Goal: Task Accomplishment & Management: Complete application form

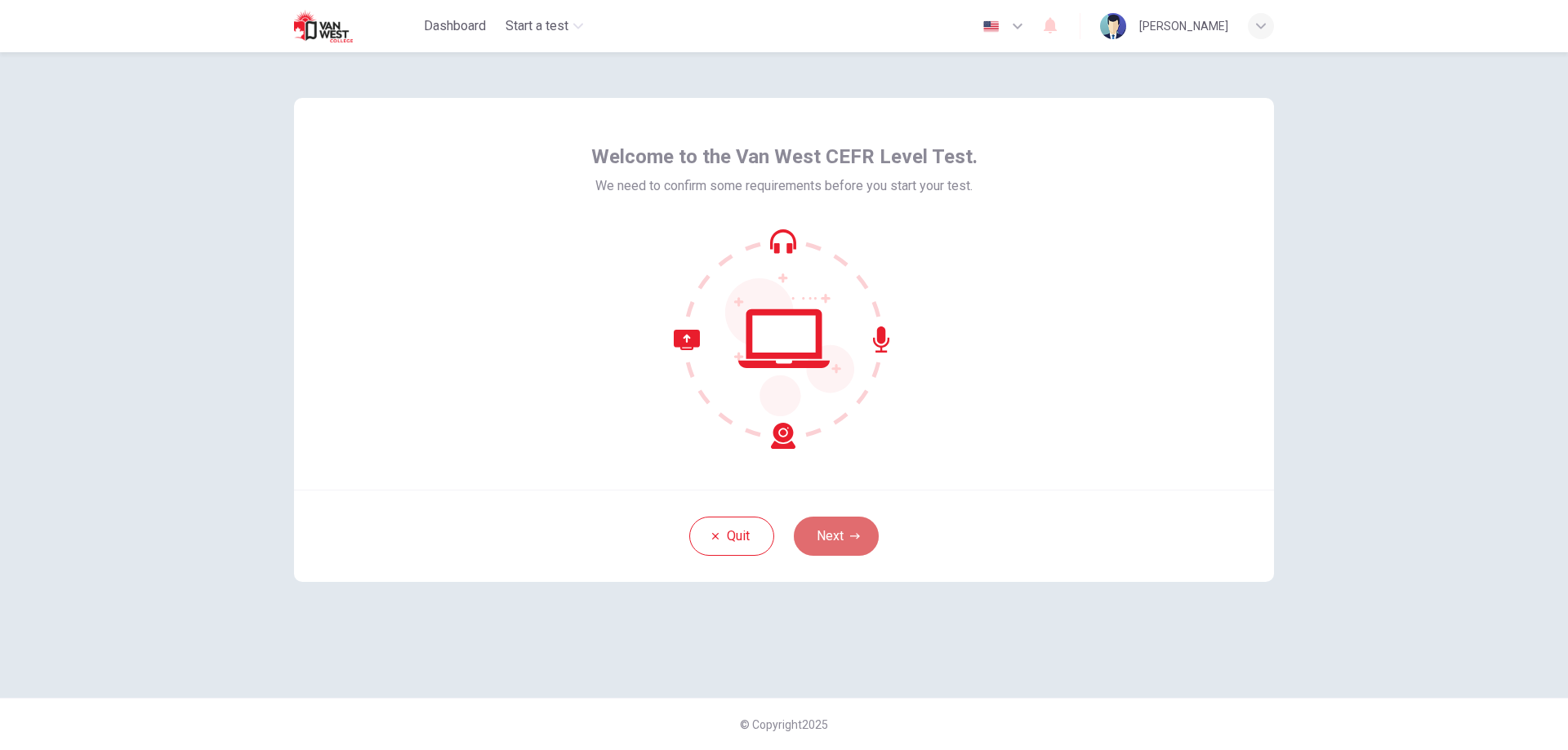
click at [860, 535] on button "Next" at bounding box center [836, 536] width 85 height 39
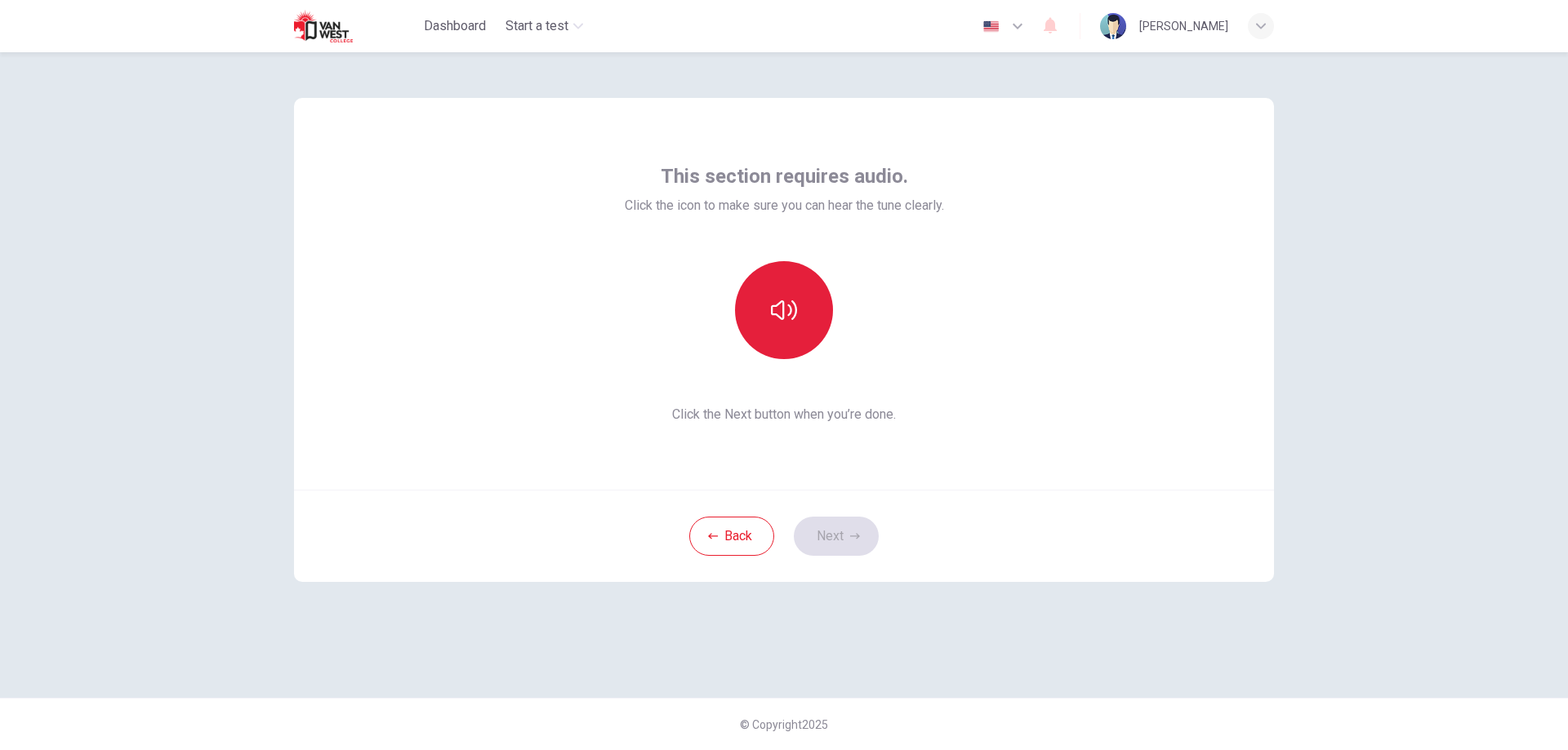
click at [779, 303] on icon "button" at bounding box center [784, 310] width 26 height 20
click at [797, 329] on button "button" at bounding box center [784, 310] width 98 height 98
click at [848, 530] on button "Next" at bounding box center [836, 536] width 85 height 39
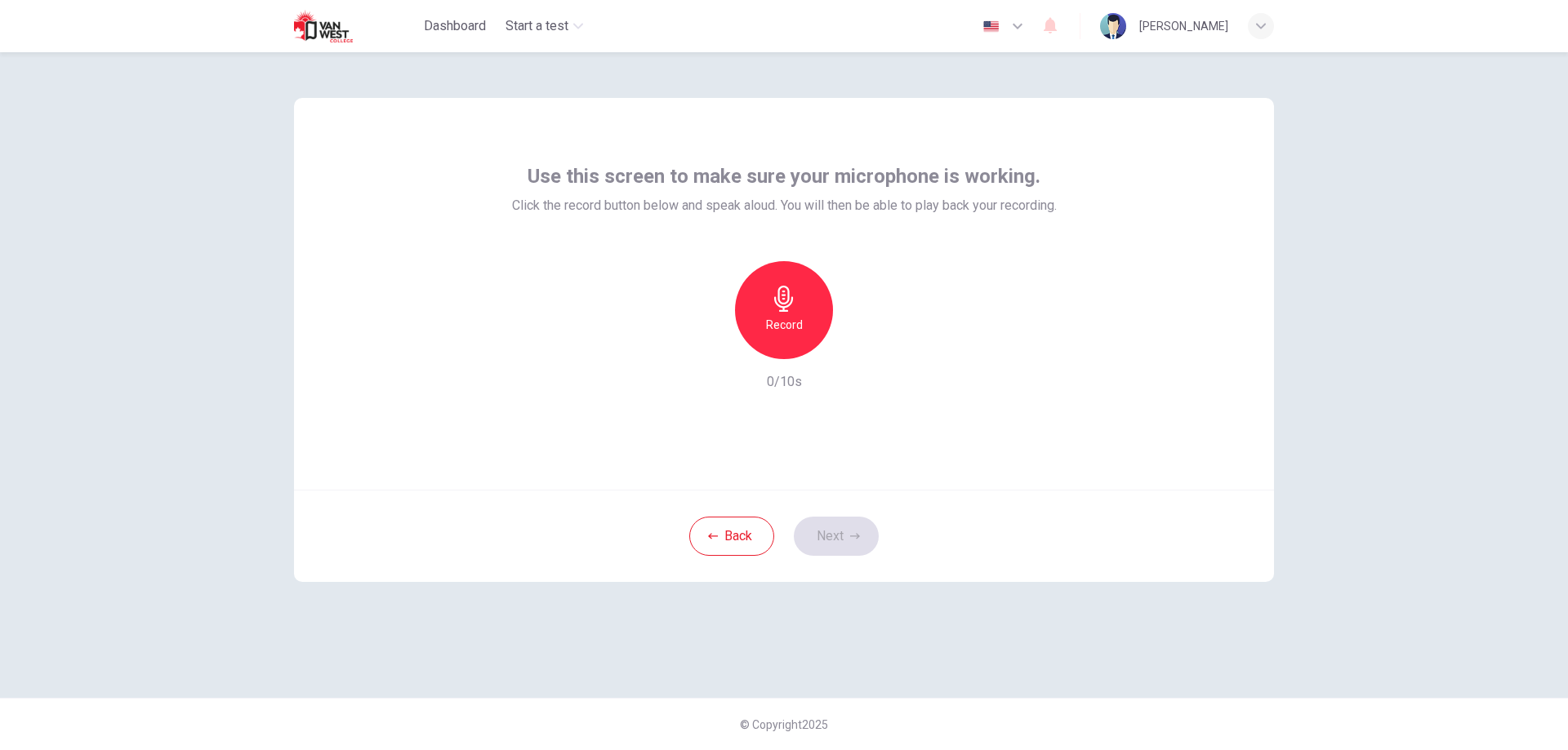
click at [789, 324] on h6 "Record" at bounding box center [784, 324] width 37 height 20
click at [857, 350] on icon "button" at bounding box center [861, 346] width 8 height 10
click at [856, 347] on icon "button" at bounding box center [859, 345] width 16 height 16
click at [862, 347] on icon "button" at bounding box center [861, 346] width 8 height 10
click at [862, 347] on icon "button" at bounding box center [859, 345] width 16 height 16
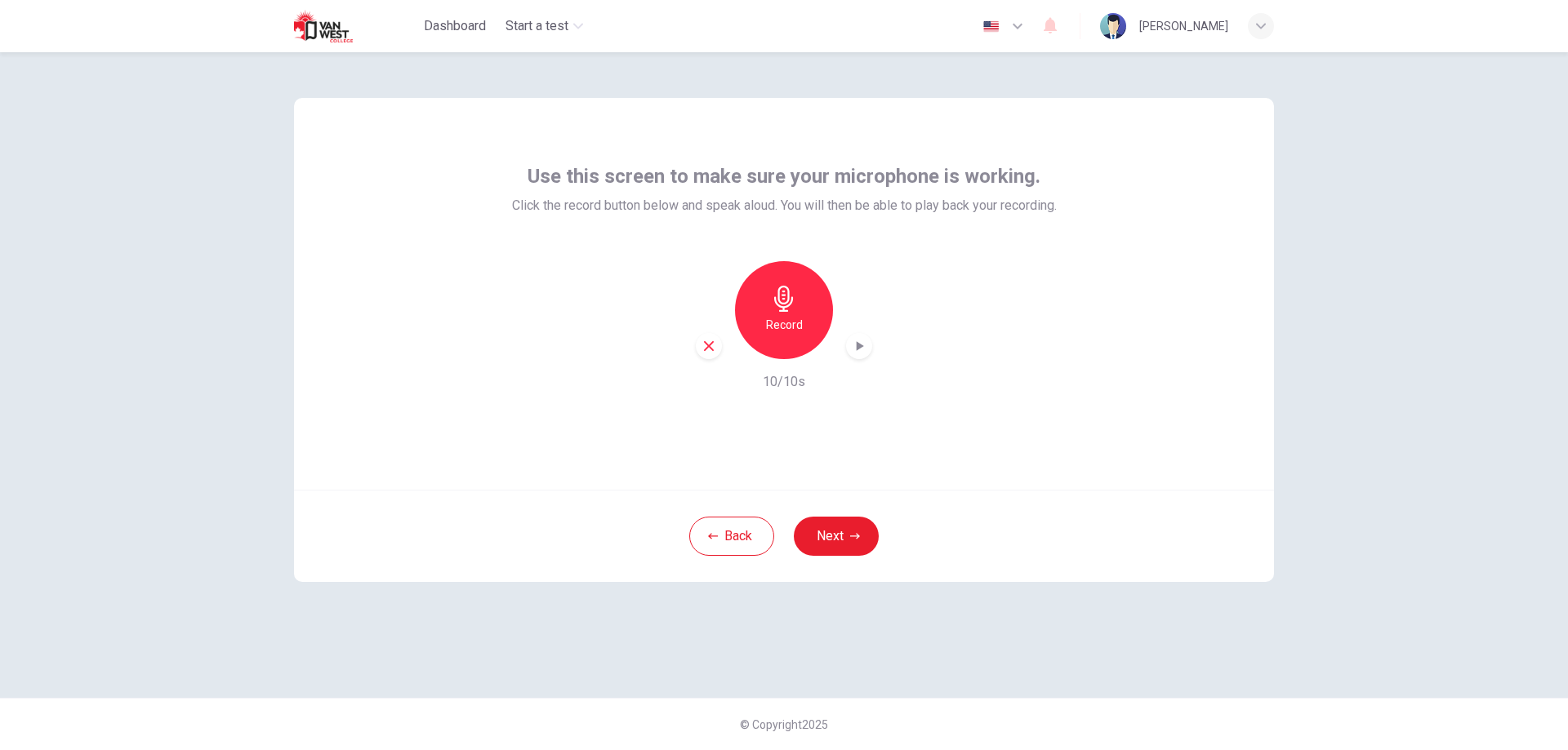
click at [704, 345] on icon "button" at bounding box center [708, 345] width 14 height 14
click at [801, 294] on div "Record" at bounding box center [784, 310] width 98 height 98
click at [863, 347] on icon "button" at bounding box center [859, 345] width 16 height 16
click at [843, 535] on button "Next" at bounding box center [836, 536] width 85 height 39
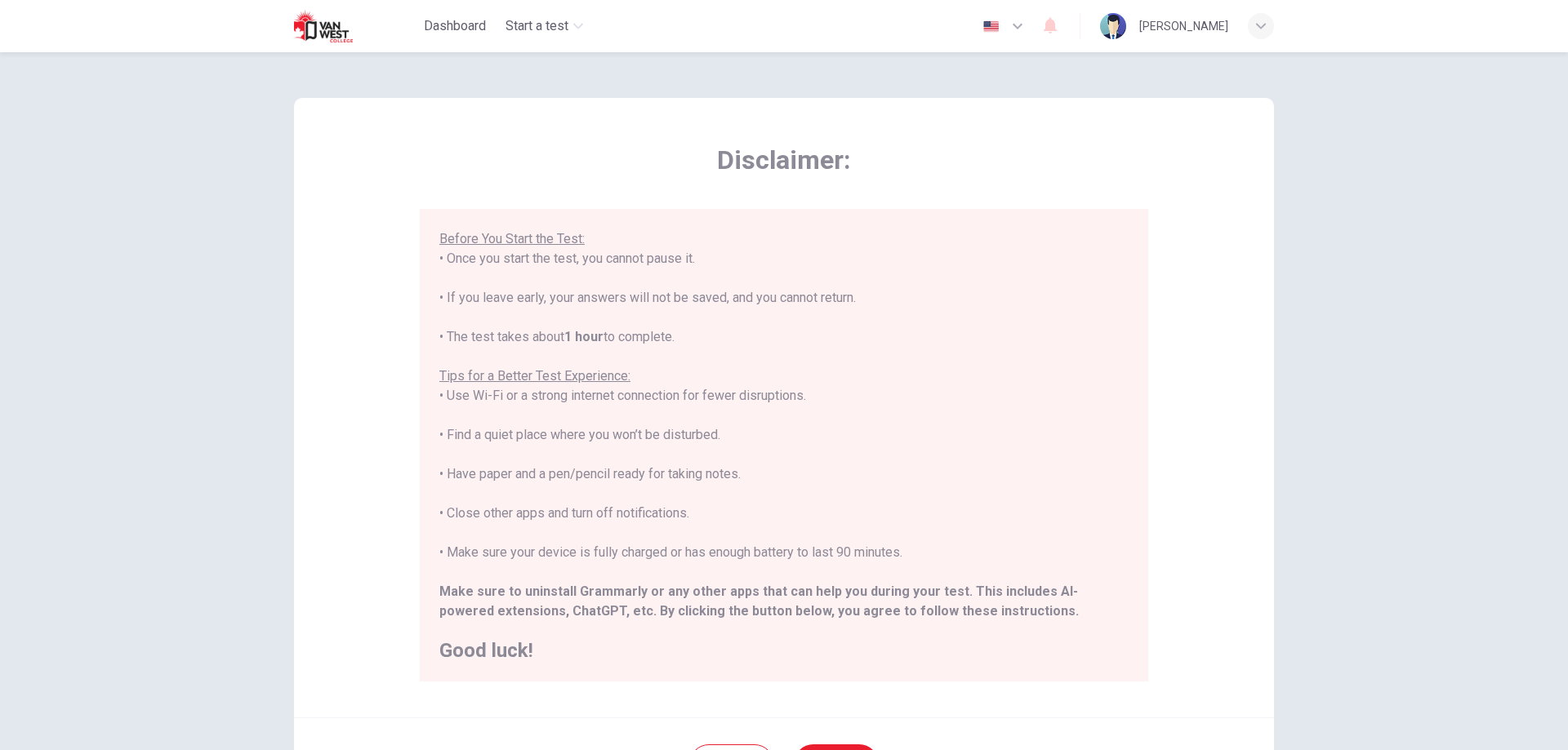
scroll to position [82, 0]
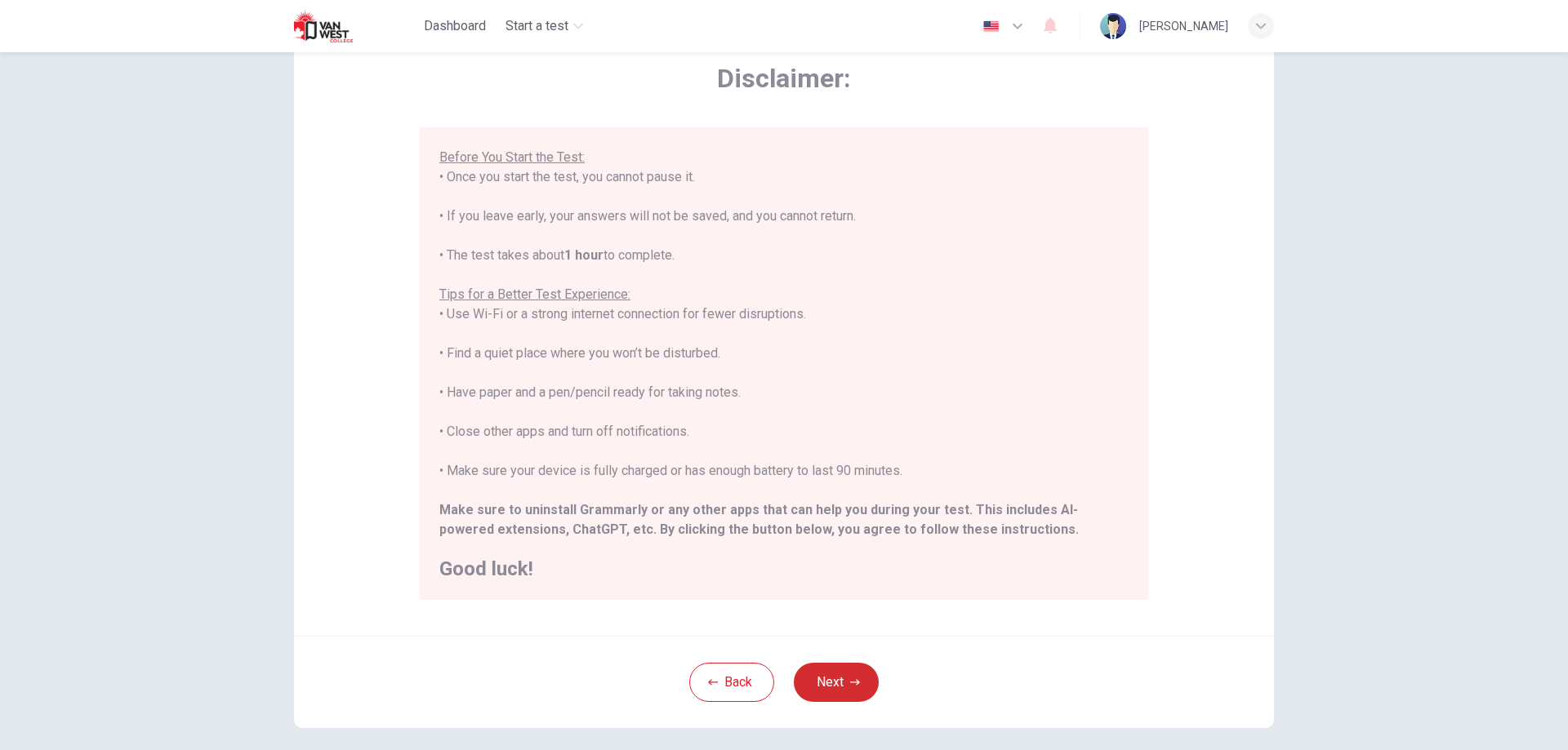
click at [833, 679] on button "Next" at bounding box center [836, 682] width 85 height 39
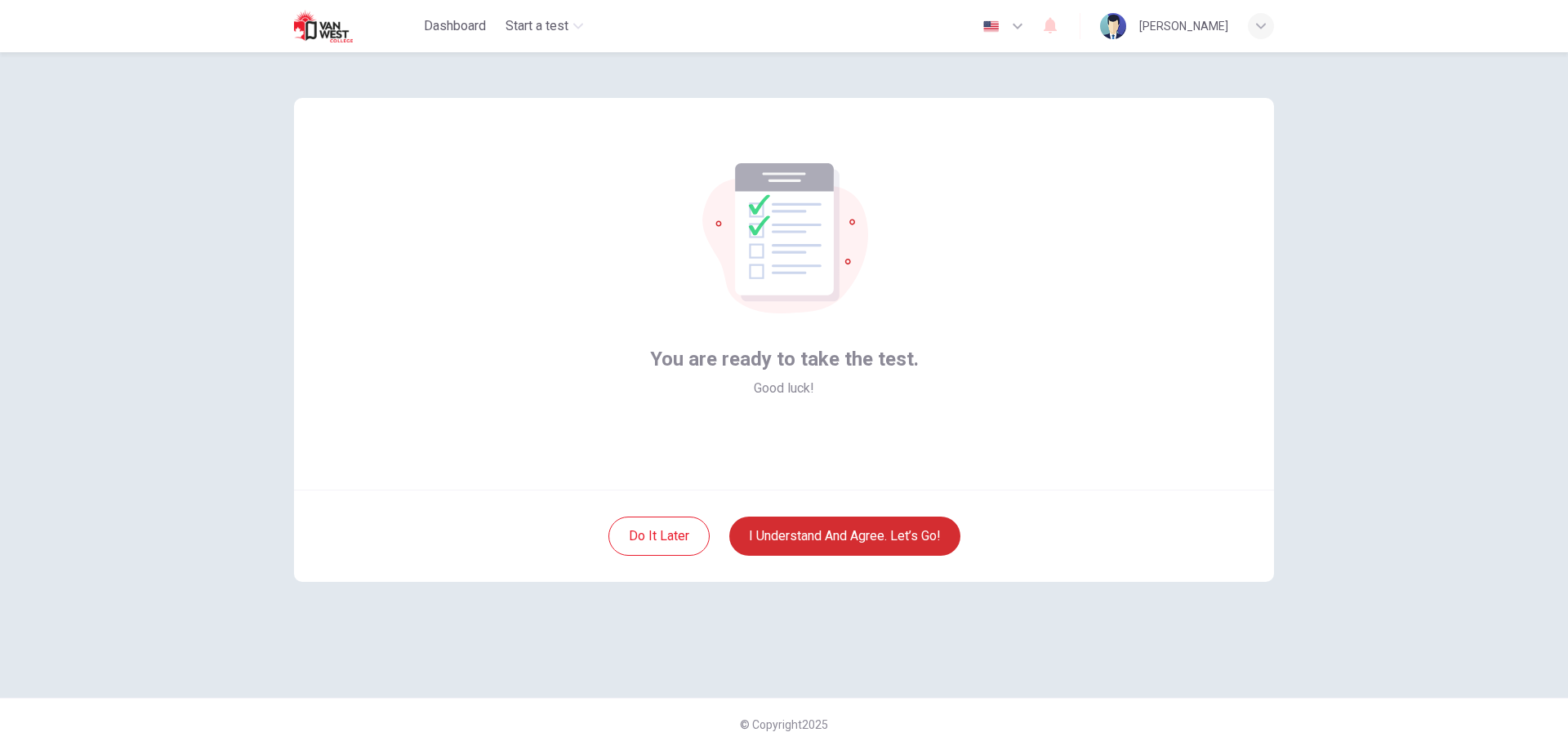
click at [814, 539] on button "I understand and agree. Let’s go!" at bounding box center [844, 536] width 231 height 39
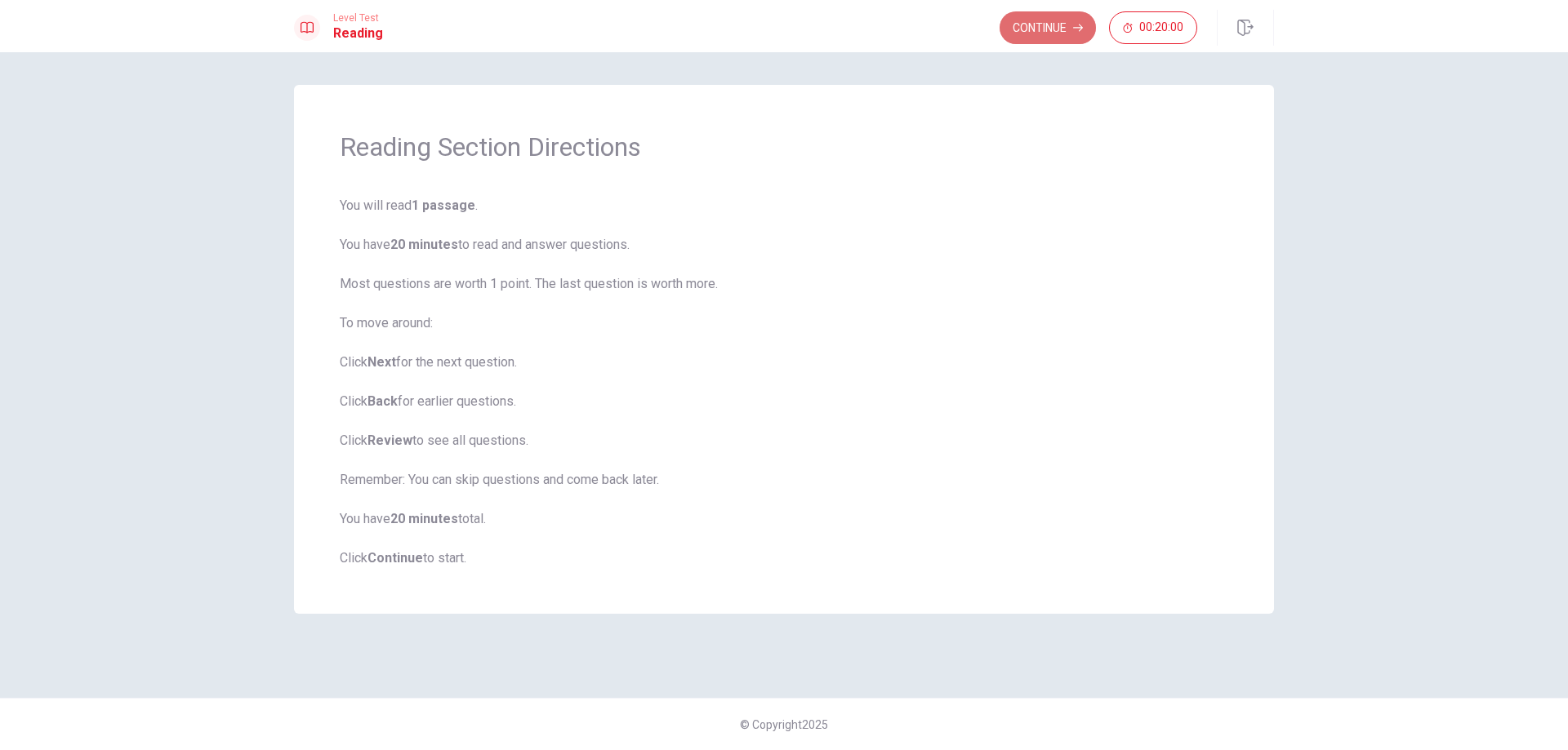
click at [1026, 32] on button "Continue" at bounding box center [1047, 28] width 96 height 32
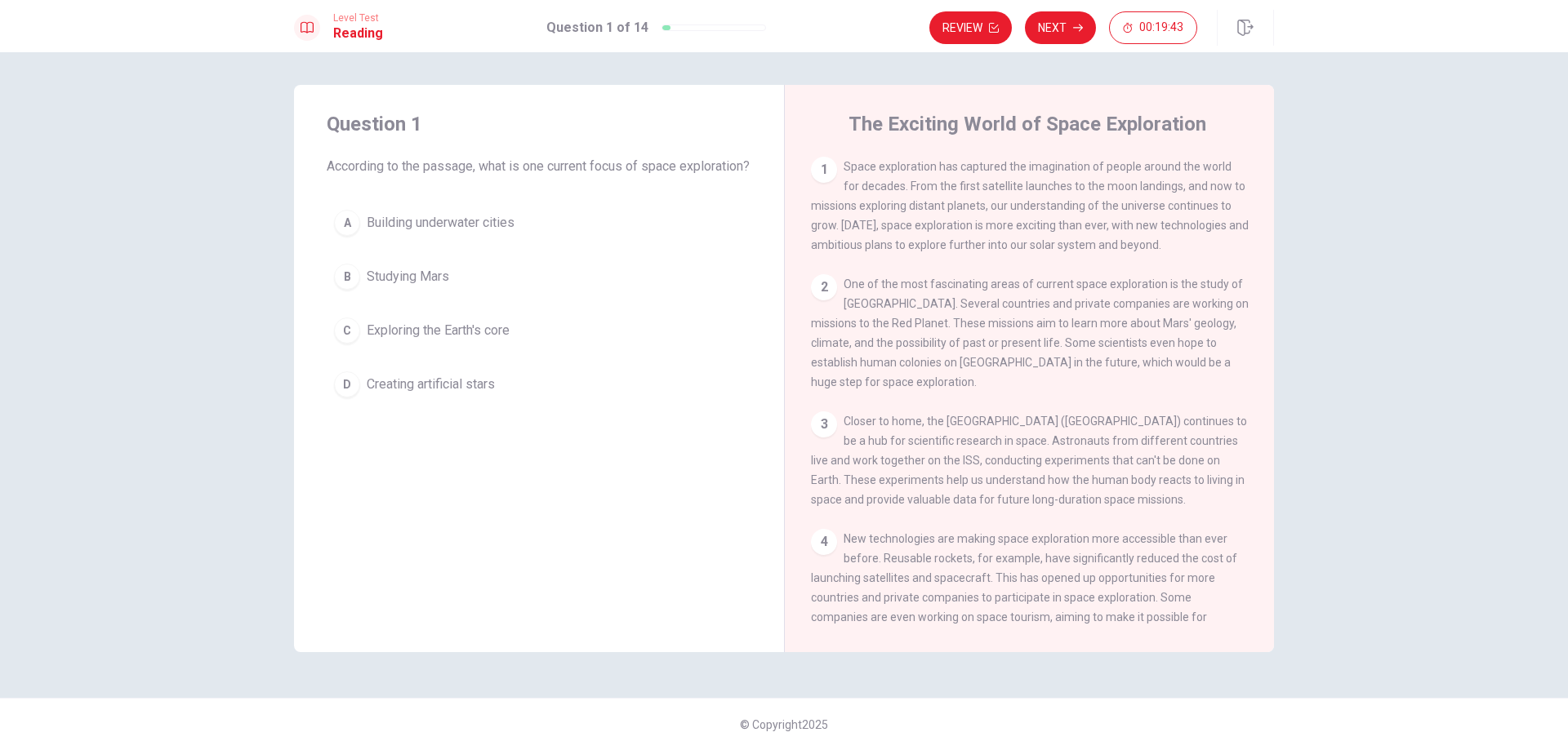
drag, startPoint x: 1022, startPoint y: 170, endPoint x: 1089, endPoint y: 165, distance: 67.2
click at [1089, 165] on span "Space exploration has captured the imagination of people around the world for d…" at bounding box center [1030, 205] width 437 height 91
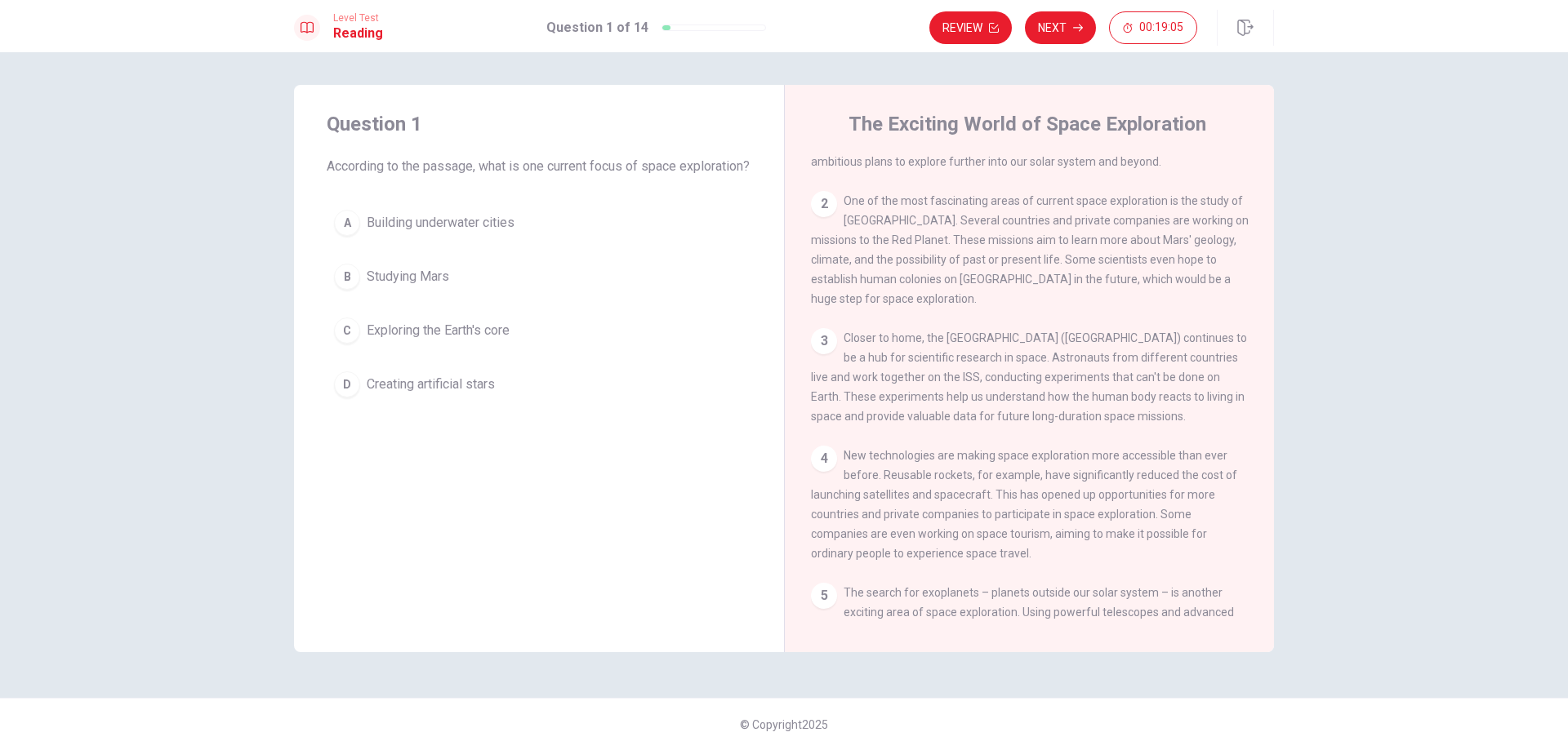
scroll to position [86, 0]
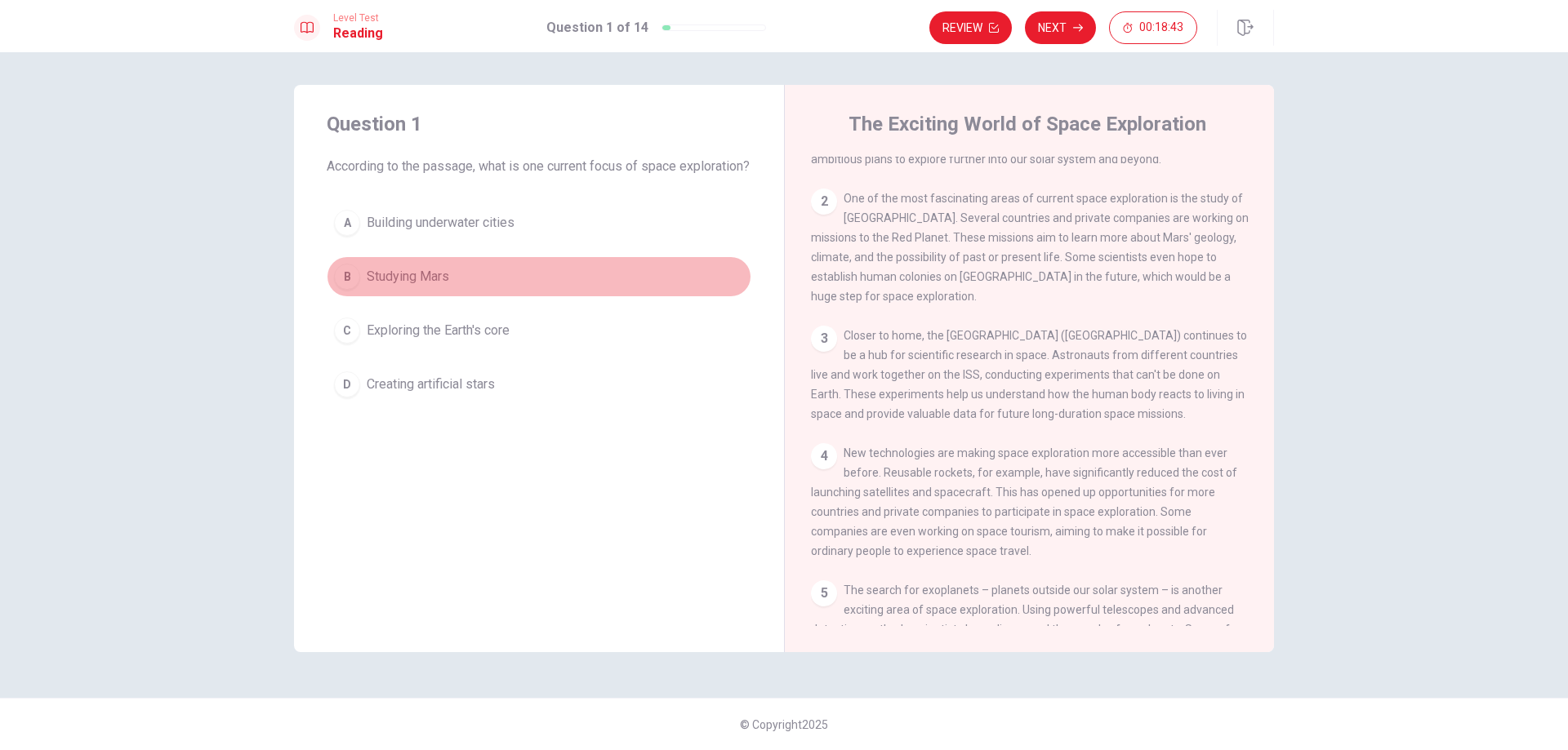
click at [345, 286] on div "B" at bounding box center [346, 276] width 26 height 26
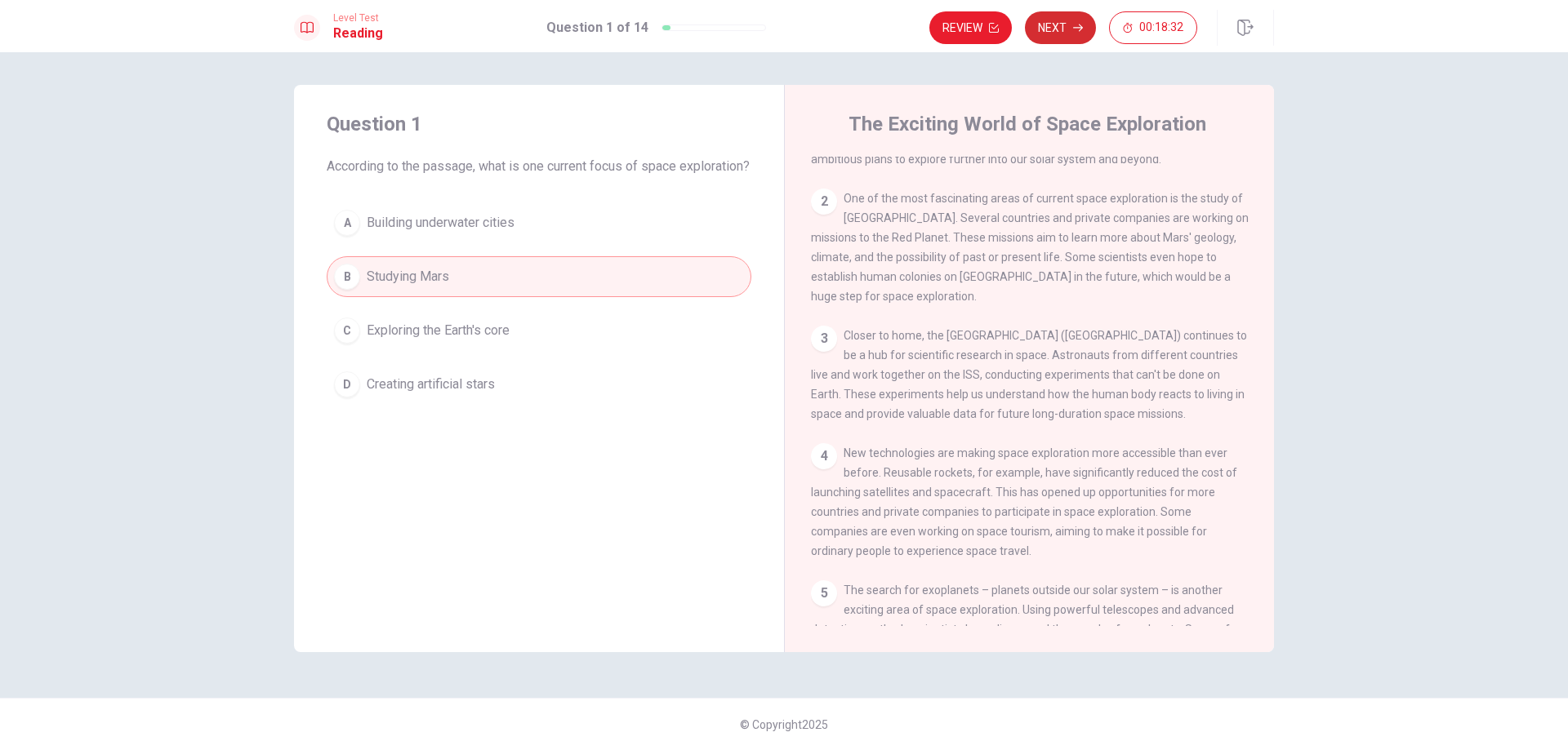
click at [1052, 29] on button "Next" at bounding box center [1060, 28] width 71 height 32
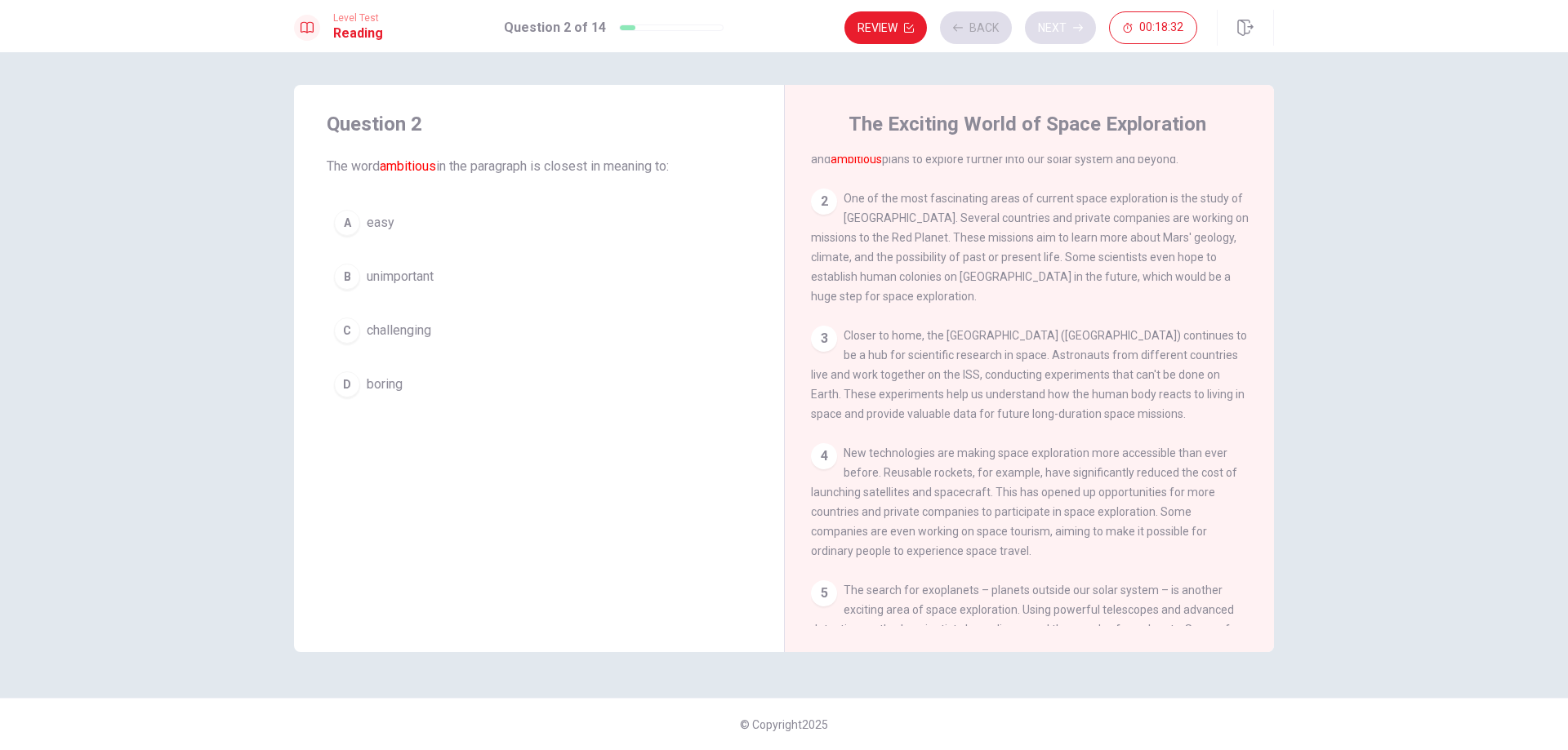
scroll to position [0, 0]
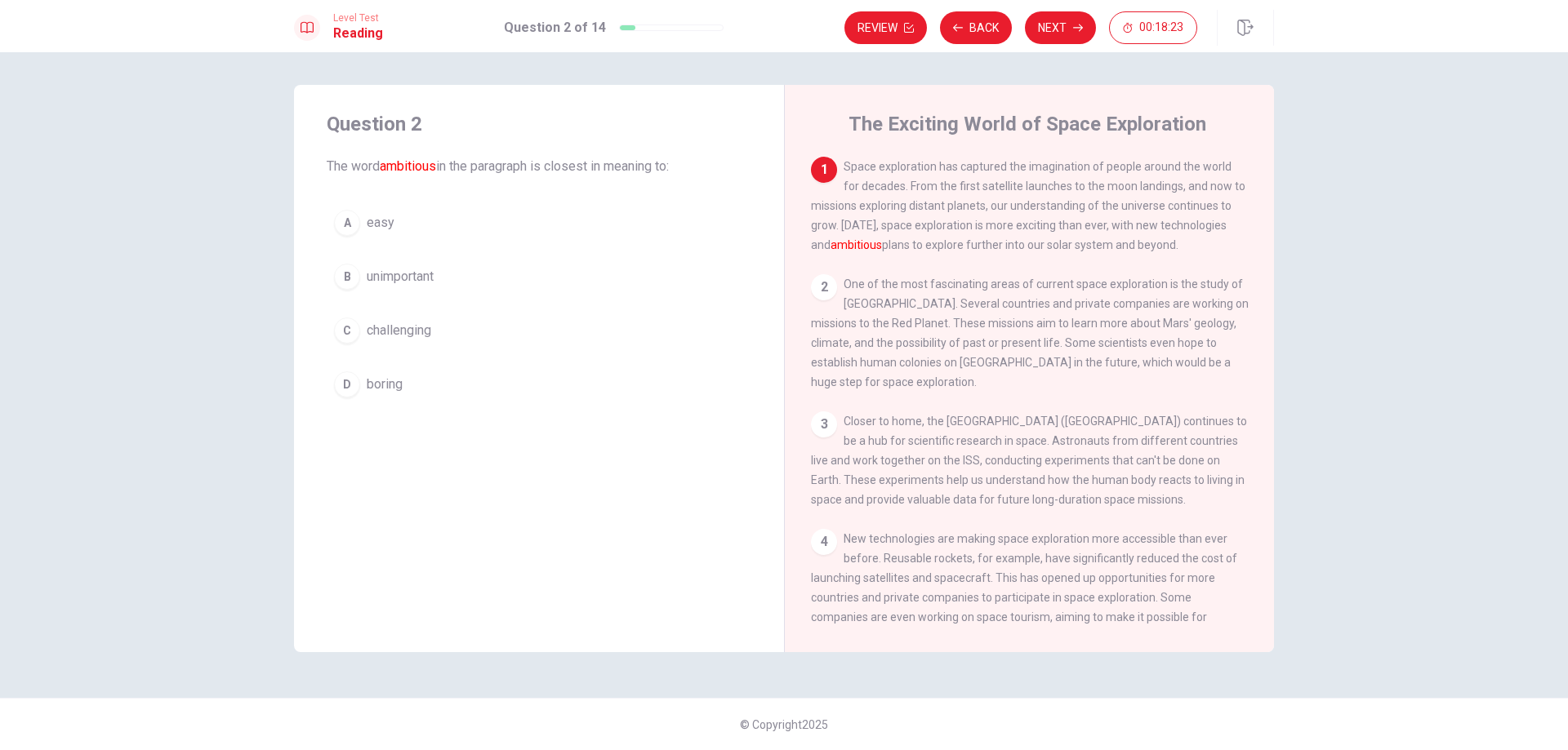
drag, startPoint x: 849, startPoint y: 168, endPoint x: 881, endPoint y: 164, distance: 32.2
click at [881, 164] on span "Space exploration has captured the imagination of people around the world for d…" at bounding box center [1028, 205] width 435 height 91
click at [355, 330] on div "C" at bounding box center [346, 330] width 26 height 26
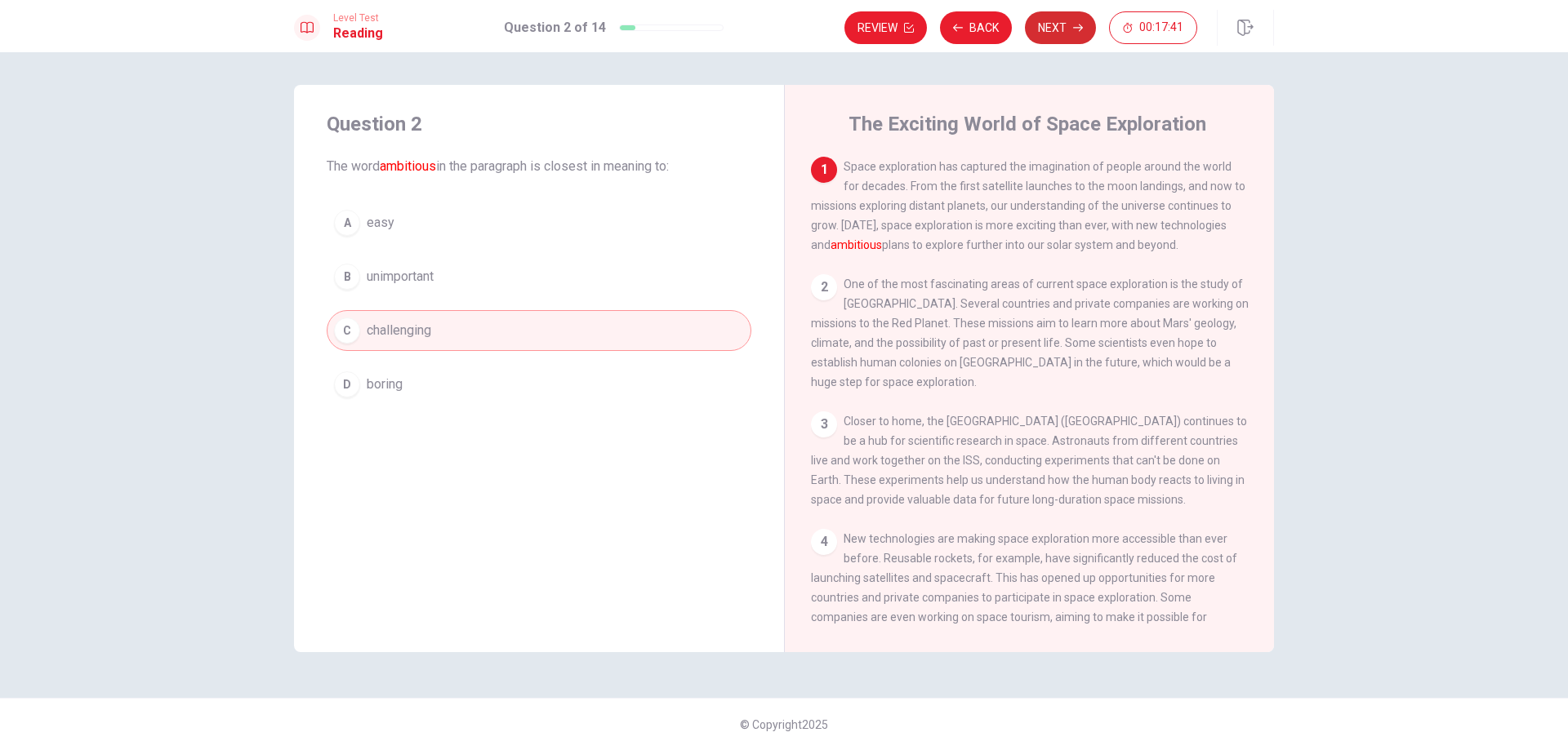
click at [1060, 29] on button "Next" at bounding box center [1060, 28] width 71 height 32
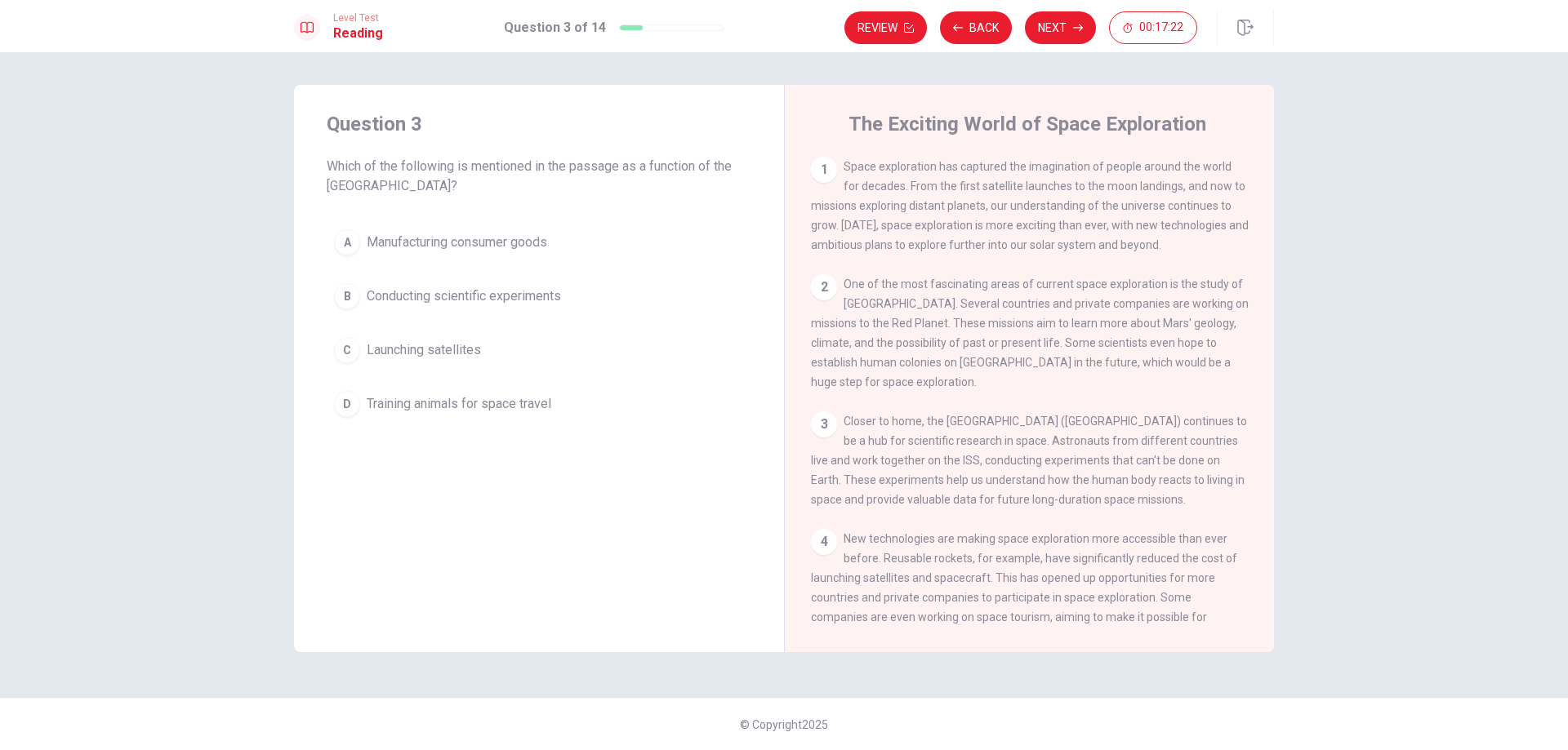
drag, startPoint x: 662, startPoint y: 164, endPoint x: 743, endPoint y: 171, distance: 81.3
click at [743, 171] on span "Which of the following is mentioned in the passage as a function of the [GEOGRA…" at bounding box center [538, 176] width 425 height 39
drag, startPoint x: 326, startPoint y: 187, endPoint x: 491, endPoint y: 185, distance: 165.0
click at [491, 185] on span "Which of the following is mentioned in the passage as a function of the [GEOGRA…" at bounding box center [538, 176] width 425 height 39
drag, startPoint x: 1113, startPoint y: 413, endPoint x: 1174, endPoint y: 413, distance: 61.0
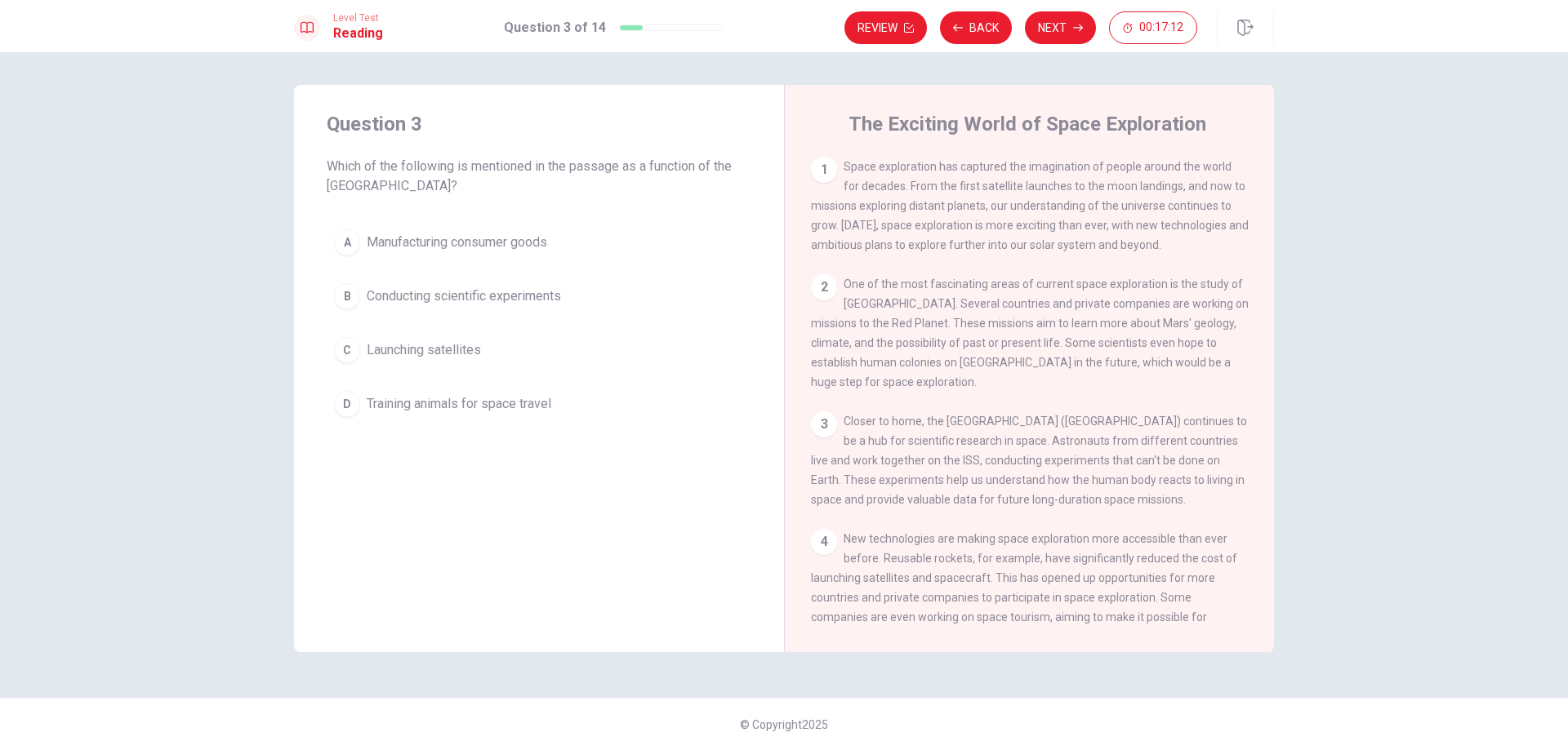
click at [1174, 414] on span "Closer to home, the [GEOGRAPHIC_DATA] ([GEOGRAPHIC_DATA]) continues to be a hub…" at bounding box center [1029, 460] width 436 height 91
click at [339, 297] on div "B" at bounding box center [346, 296] width 26 height 26
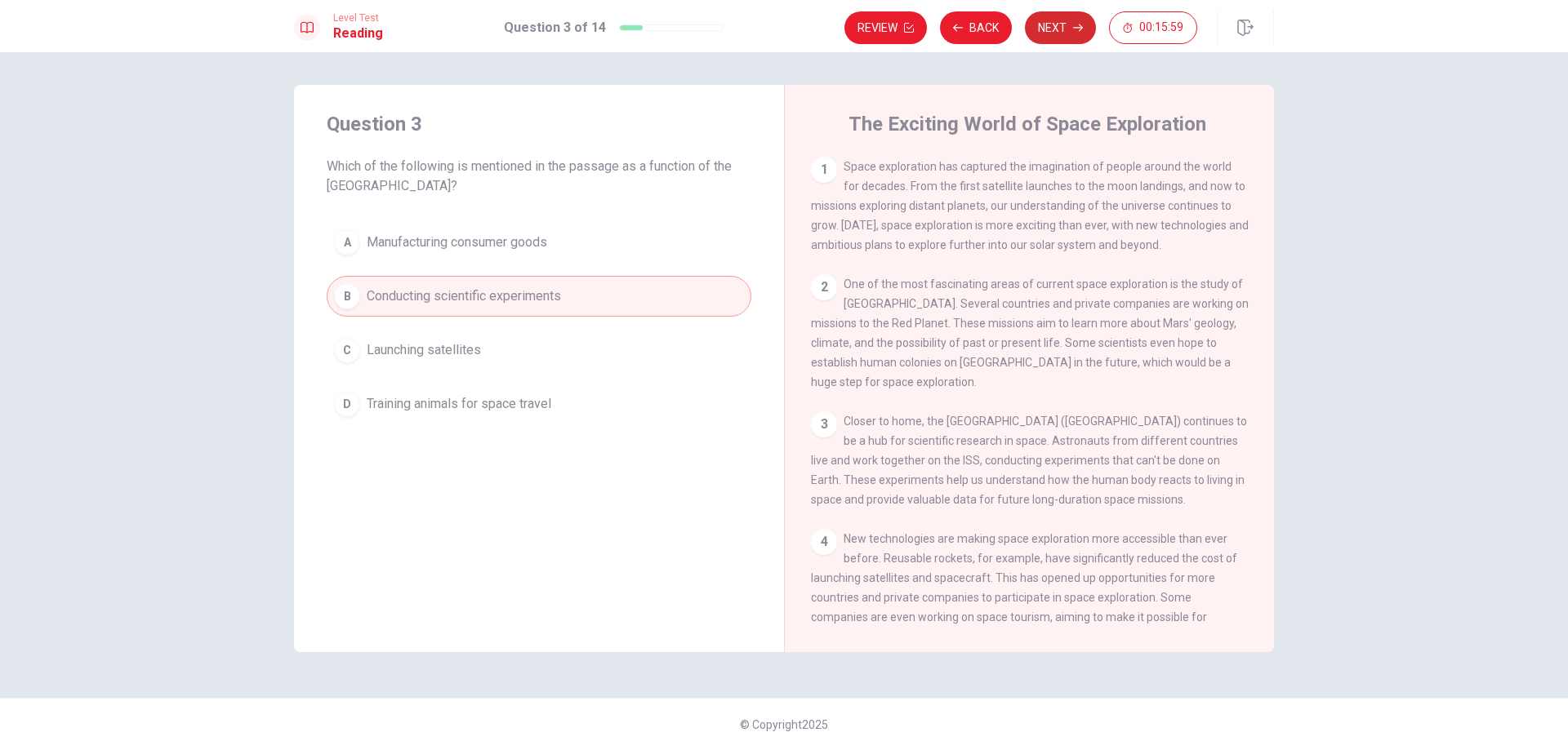
click at [1066, 23] on button "Next" at bounding box center [1060, 28] width 71 height 32
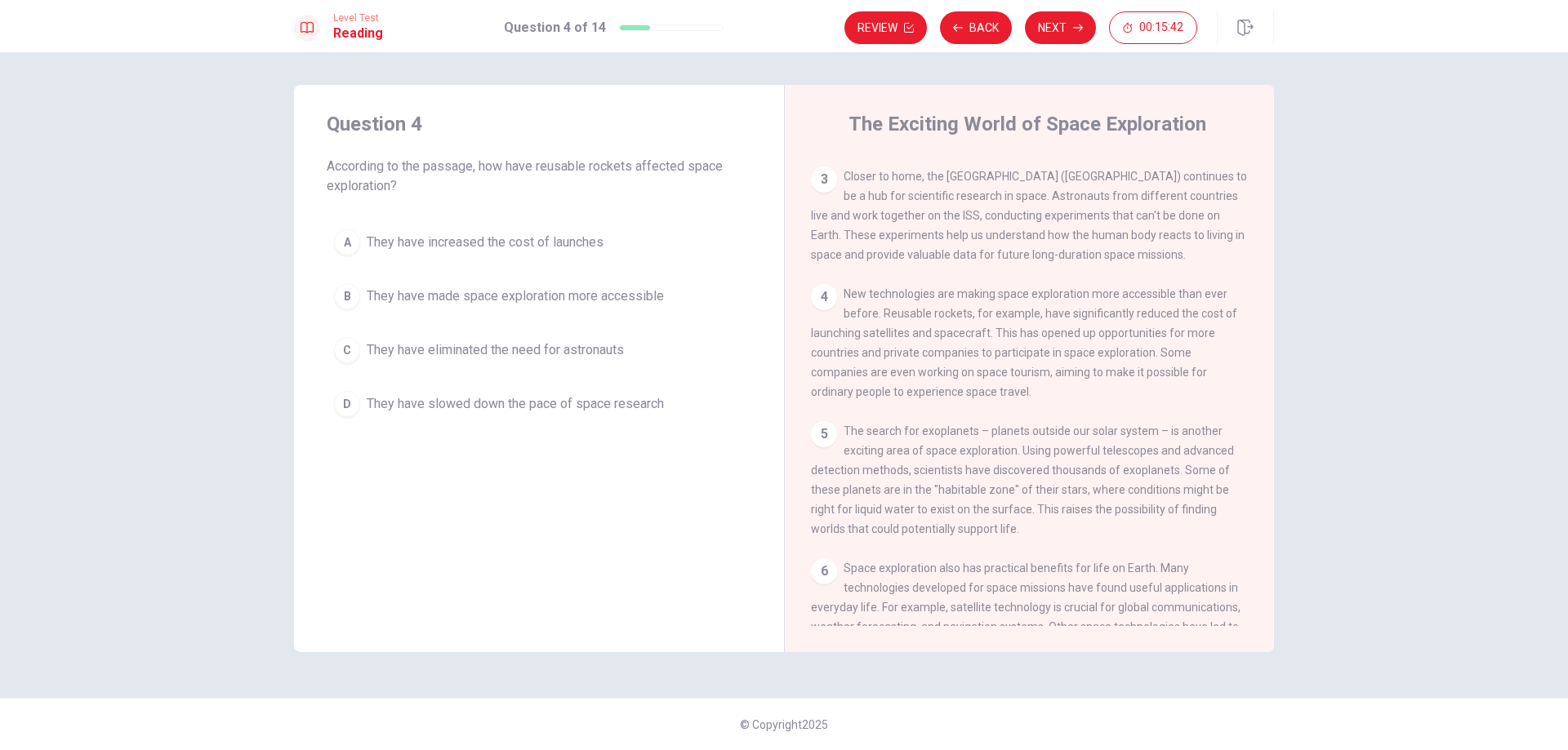
scroll to position [326, 0]
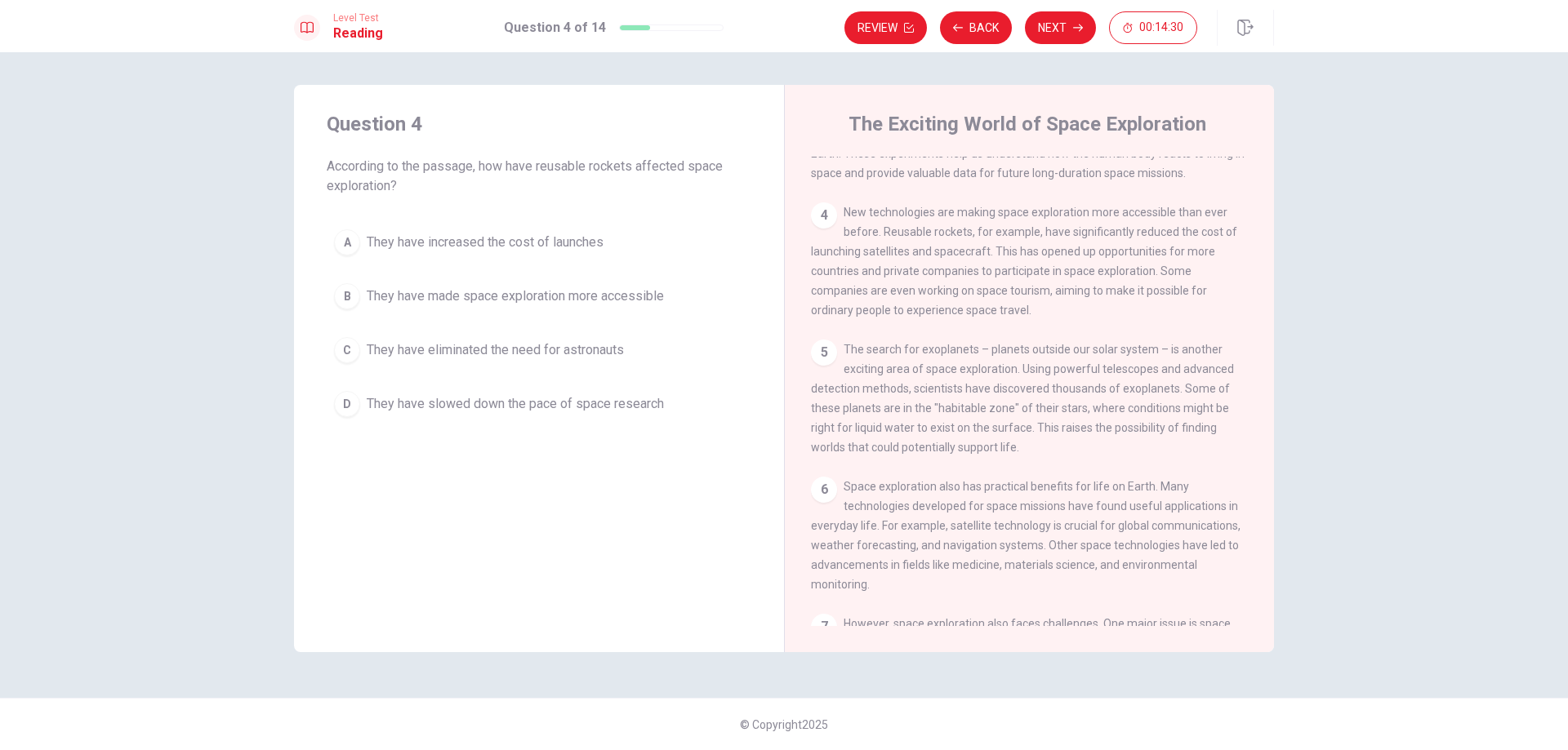
drag, startPoint x: 979, startPoint y: 244, endPoint x: 1064, endPoint y: 246, distance: 85.0
click at [1064, 246] on span "New technologies are making space exploration more accessible than ever before.…" at bounding box center [1024, 260] width 426 height 111
click at [354, 287] on div "B" at bounding box center [346, 296] width 26 height 26
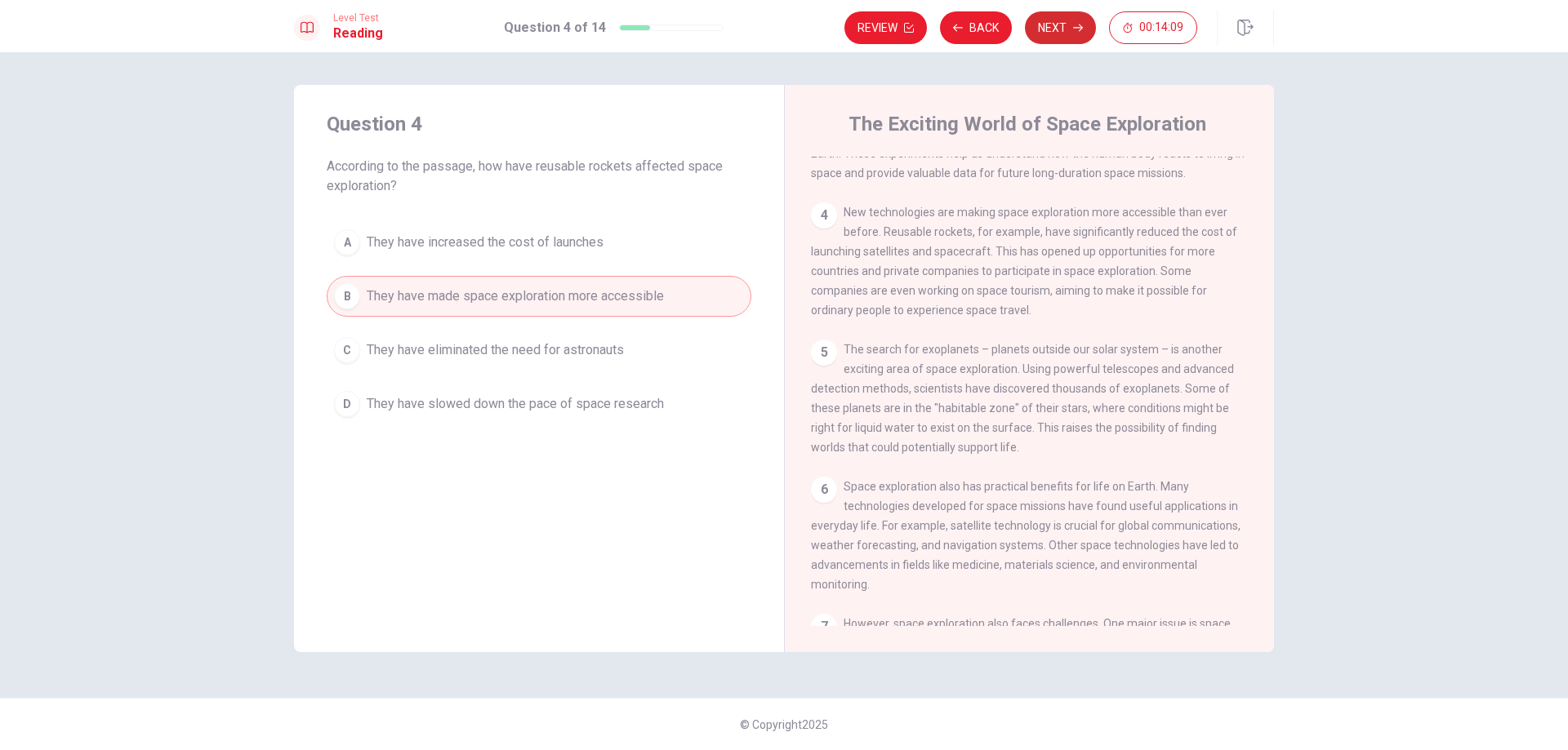
click at [1072, 27] on button "Next" at bounding box center [1060, 28] width 71 height 32
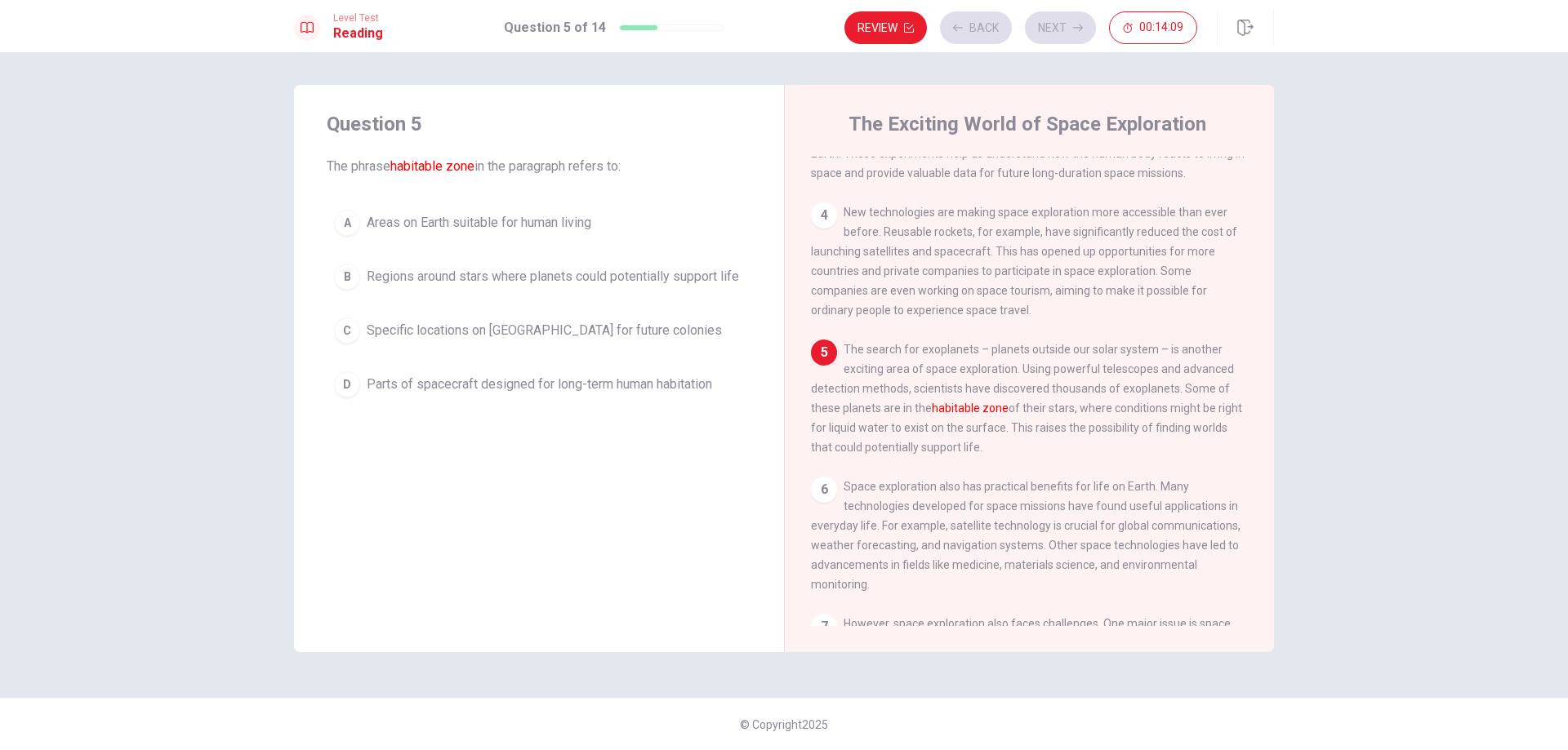
scroll to position [323, 0]
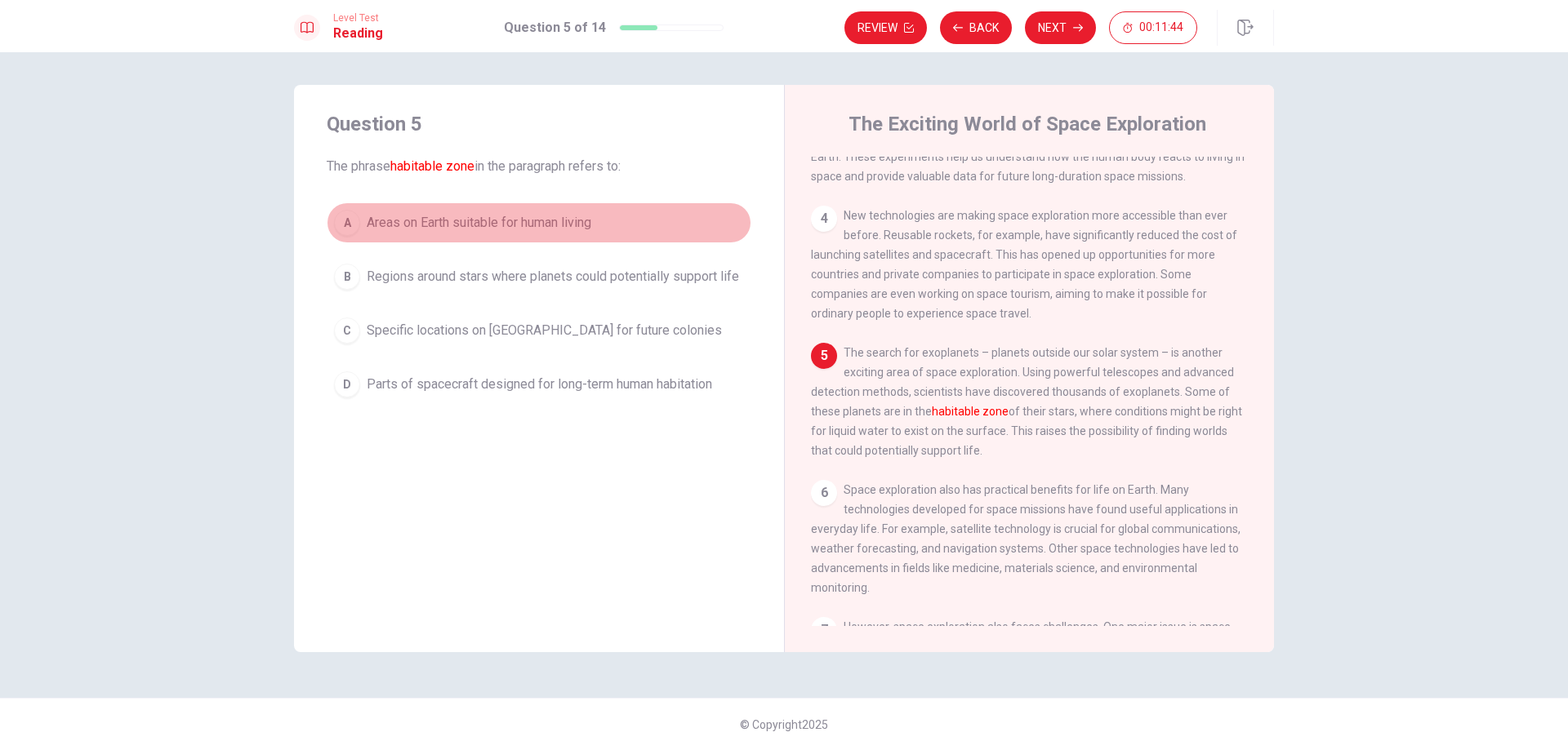
click at [431, 222] on span "Areas on Earth suitable for human living" at bounding box center [479, 222] width 224 height 20
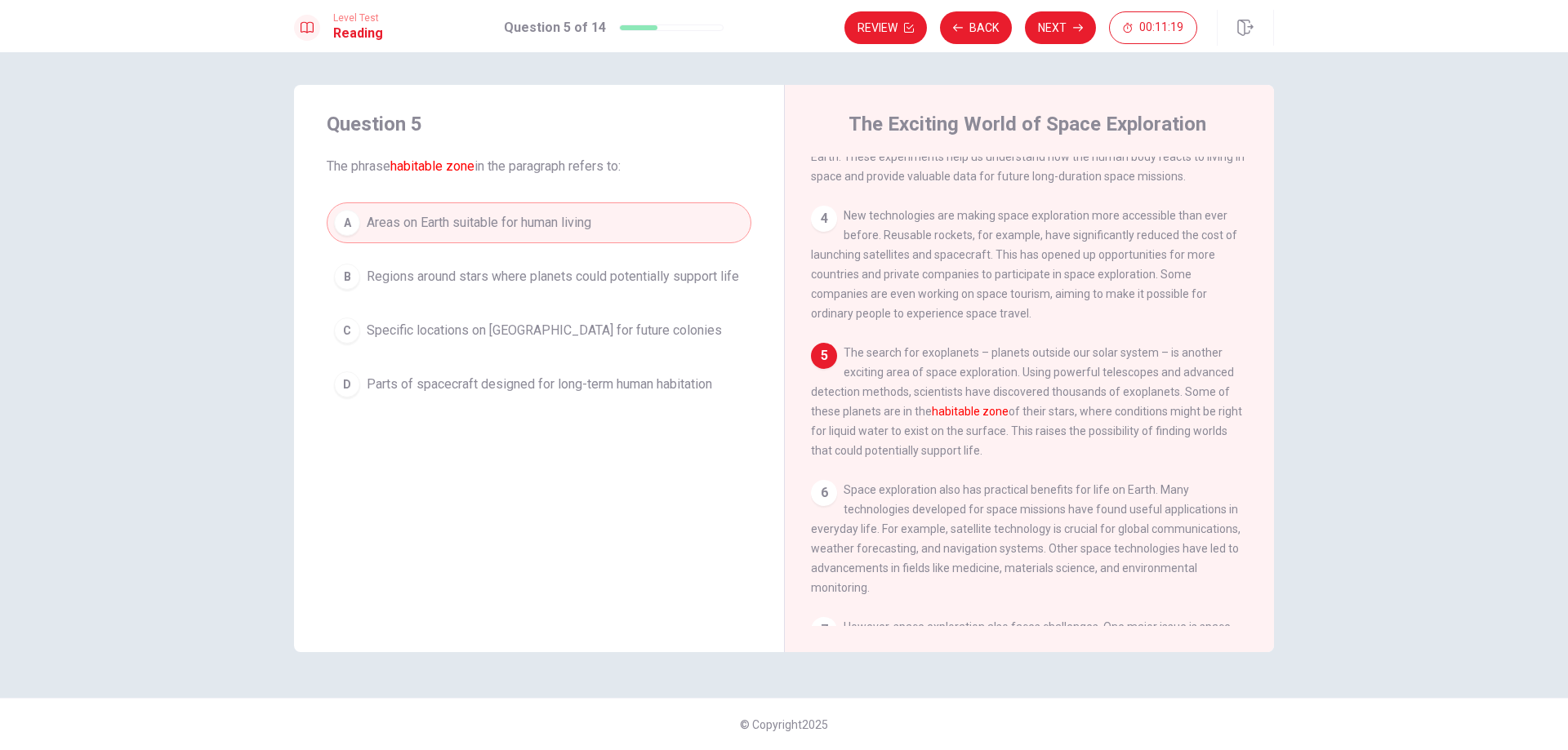
click at [560, 279] on span "Regions around stars where planets could potentially support life" at bounding box center [553, 277] width 373 height 20
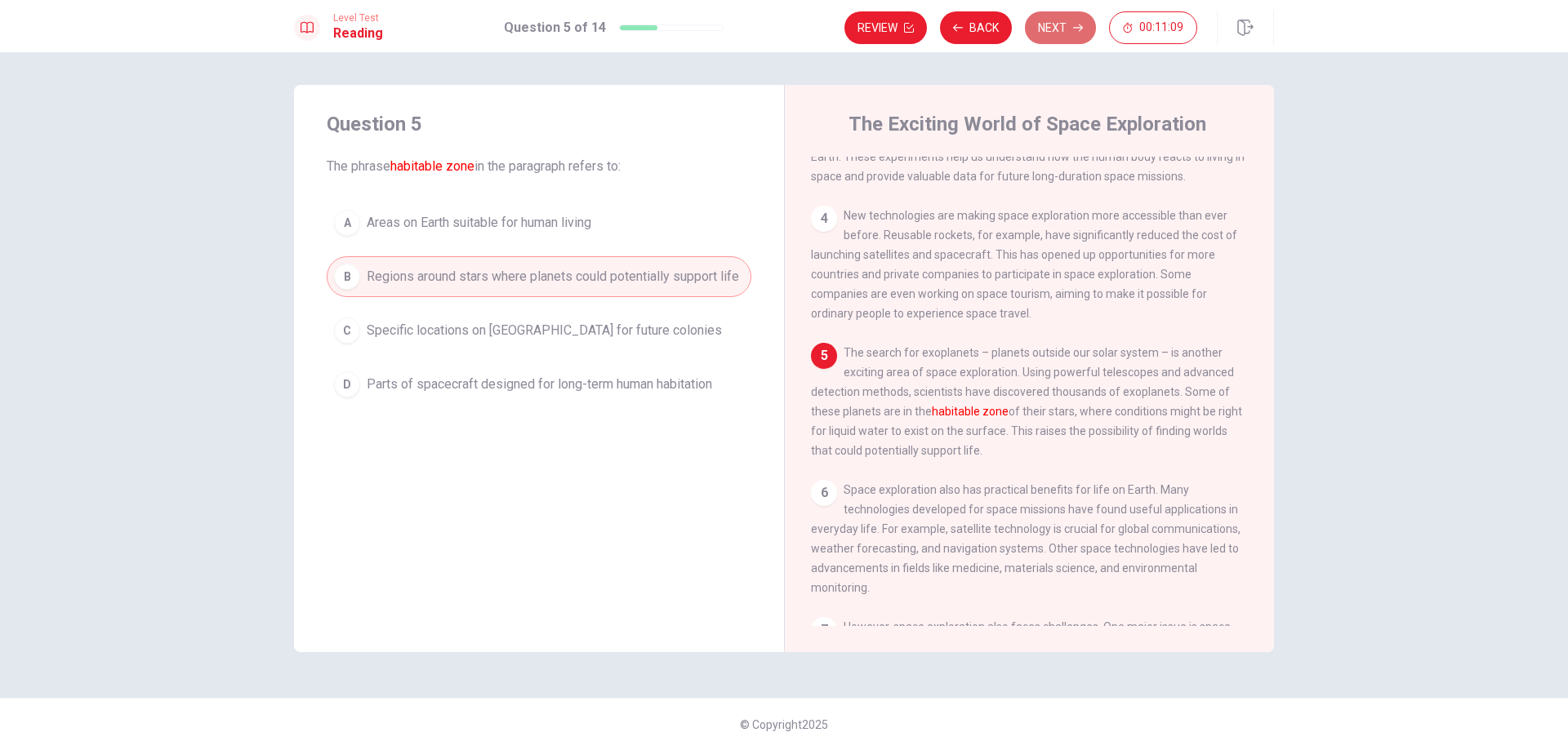
click at [1057, 27] on button "Next" at bounding box center [1060, 28] width 71 height 32
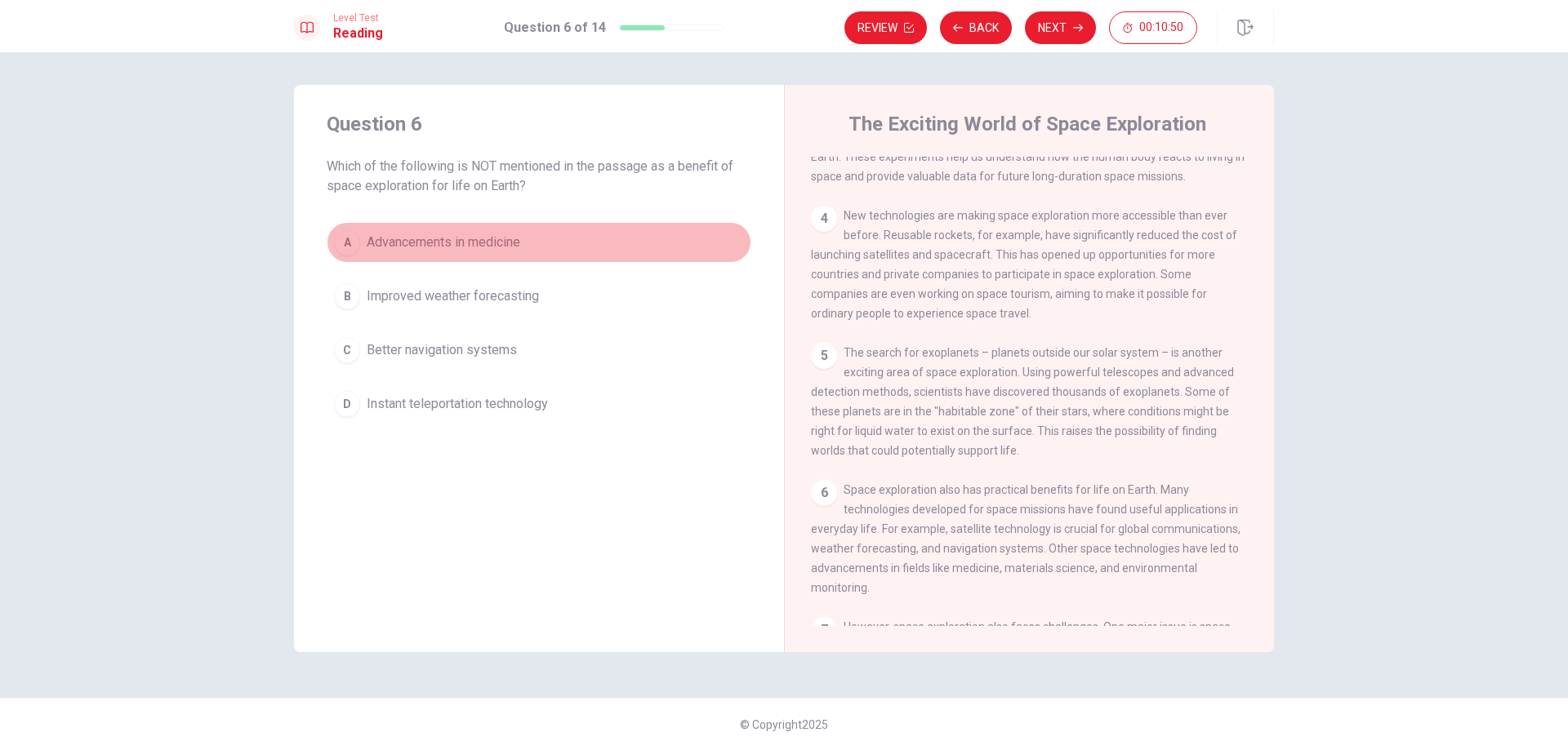
drag, startPoint x: 614, startPoint y: 228, endPoint x: 622, endPoint y: 231, distance: 8.5
click at [343, 241] on div "A" at bounding box center [346, 241] width 26 height 26
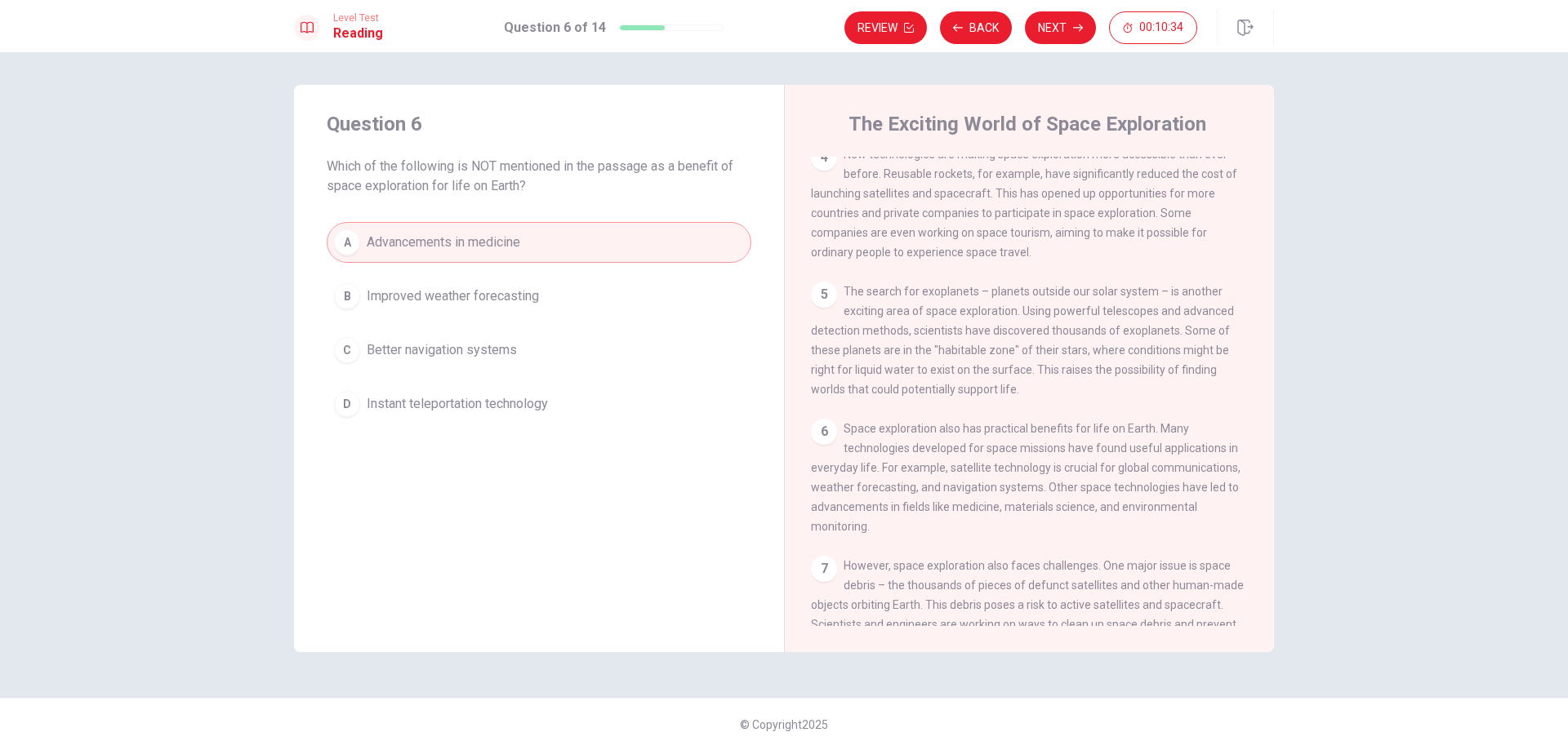
scroll to position [487, 0]
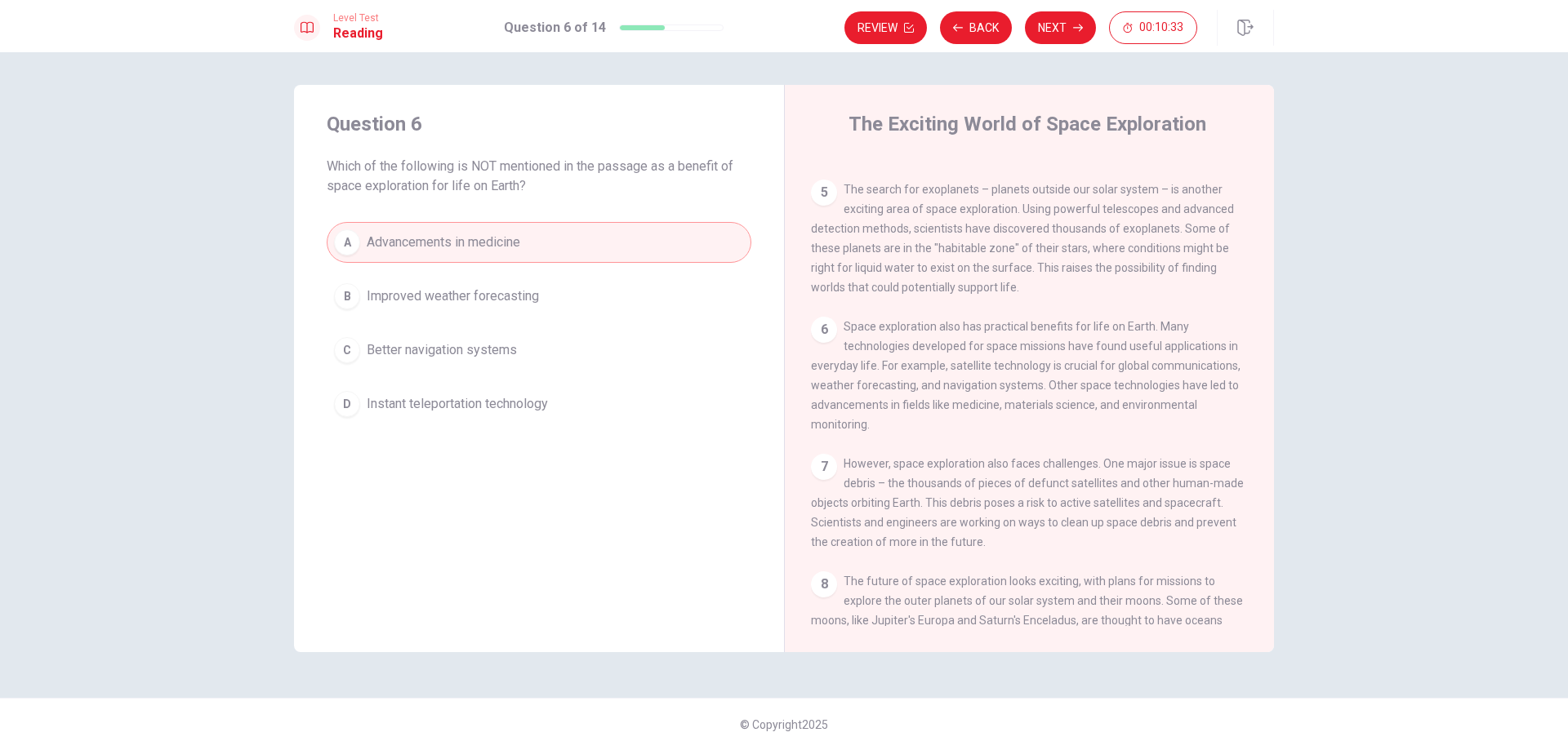
drag, startPoint x: 866, startPoint y: 336, endPoint x: 1130, endPoint y: 325, distance: 264.2
click at [1101, 323] on span "Space exploration also has practical benefits for life on Earth. Many technolog…" at bounding box center [1026, 375] width 430 height 111
drag, startPoint x: 858, startPoint y: 353, endPoint x: 1113, endPoint y: 371, distance: 255.6
click at [1237, 352] on div "6 Space exploration also has practical benefits for life on Earth. Many technol…" at bounding box center [1030, 375] width 437 height 118
drag, startPoint x: 865, startPoint y: 373, endPoint x: 1202, endPoint y: 373, distance: 337.0
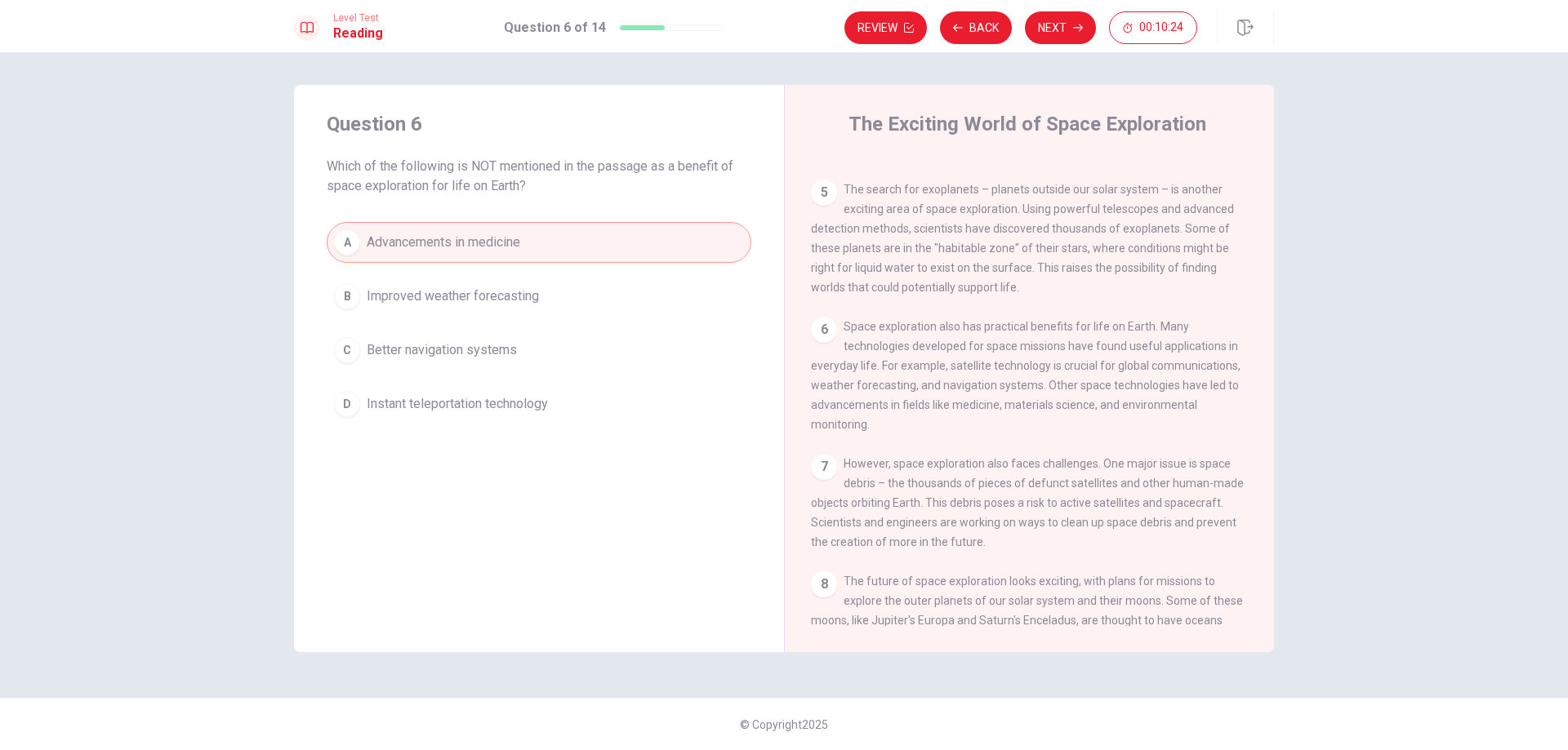
click at [1236, 373] on span "Space exploration also has practical benefits for life on Earth. Many technolog…" at bounding box center [1026, 375] width 430 height 111
drag, startPoint x: 887, startPoint y: 415, endPoint x: 990, endPoint y: 414, distance: 103.0
click at [990, 414] on span "Space exploration also has practical benefits for life on Earth. Many technolog…" at bounding box center [1026, 375] width 430 height 111
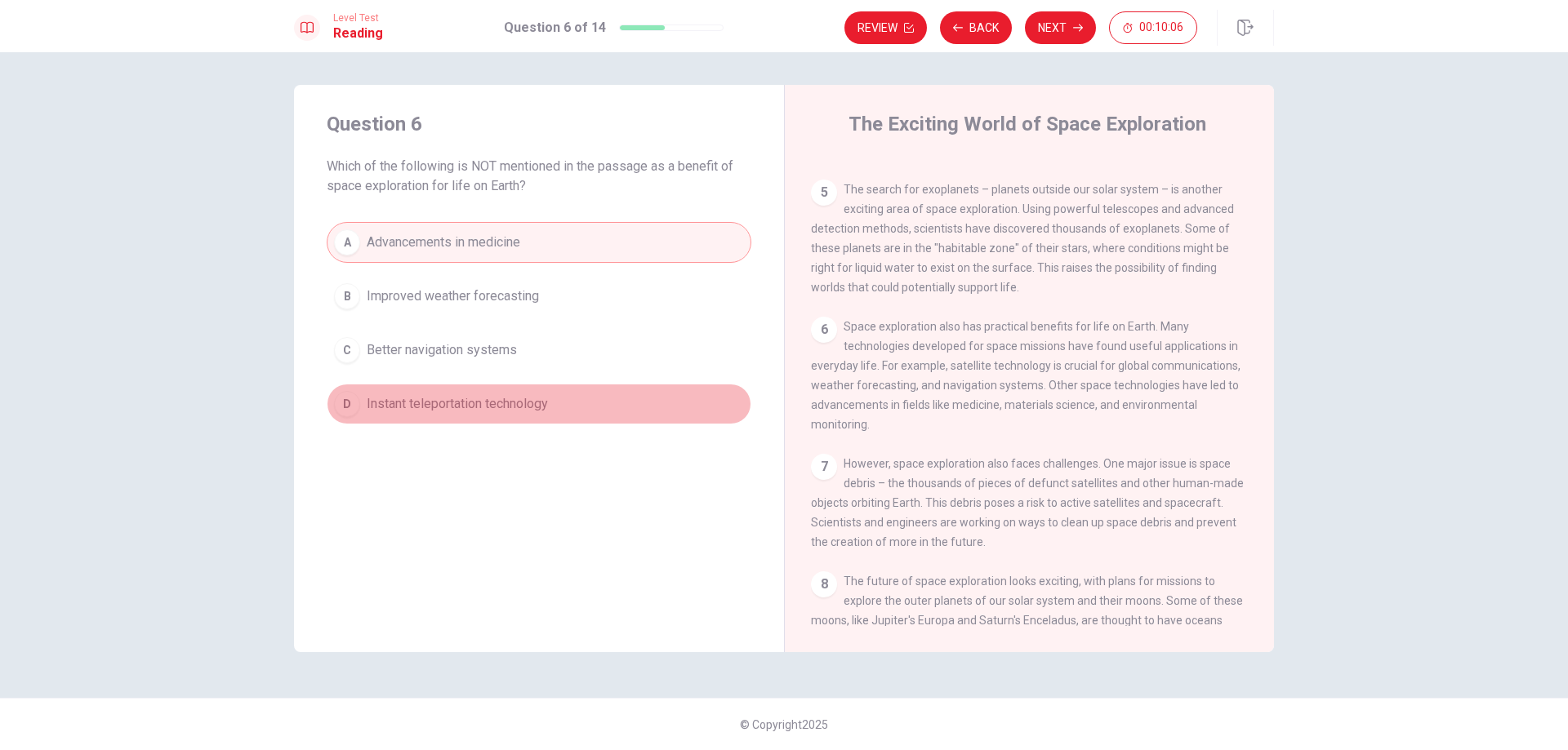
click at [525, 407] on span "Instant teleportation technology" at bounding box center [457, 404] width 182 height 20
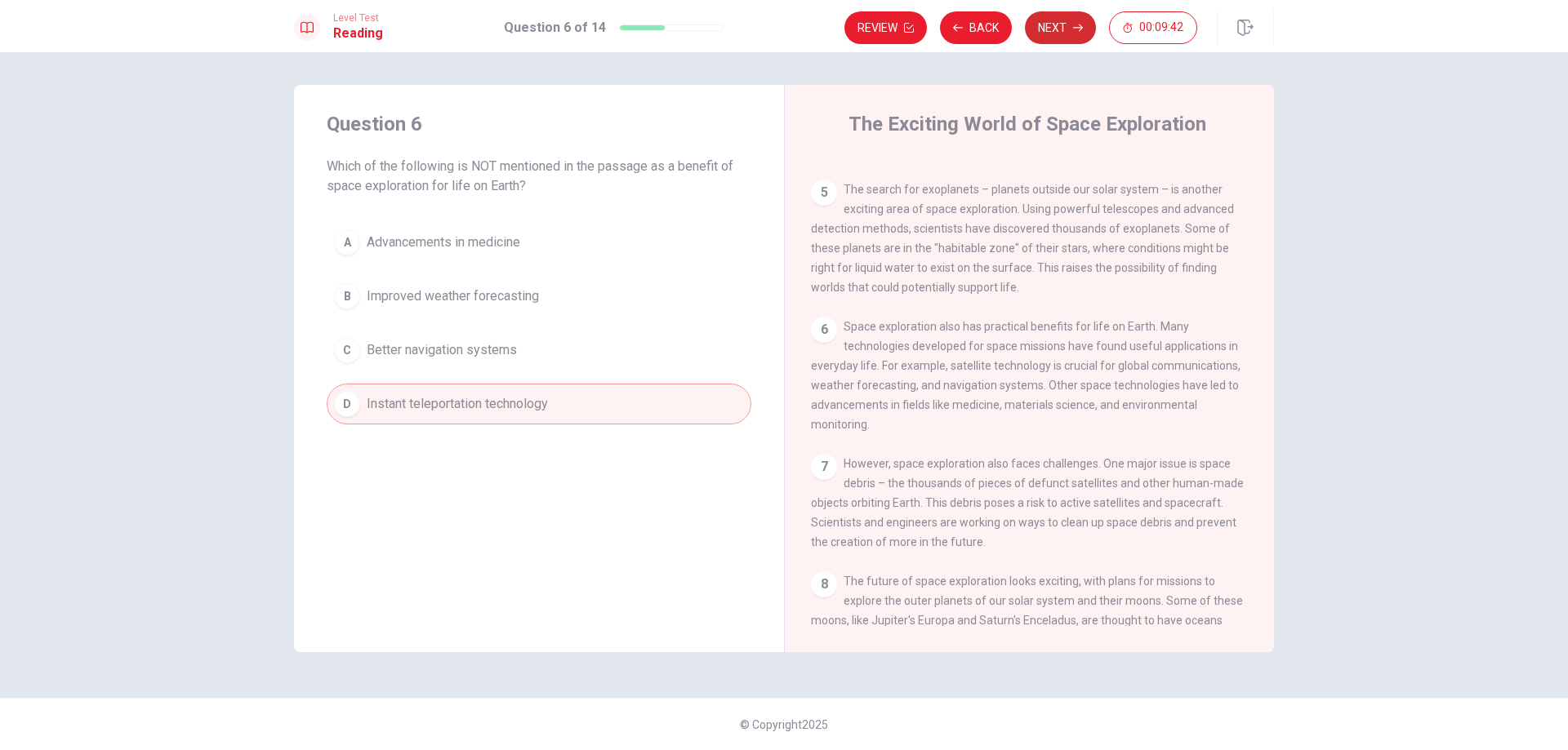
click at [1067, 22] on button "Next" at bounding box center [1060, 28] width 71 height 32
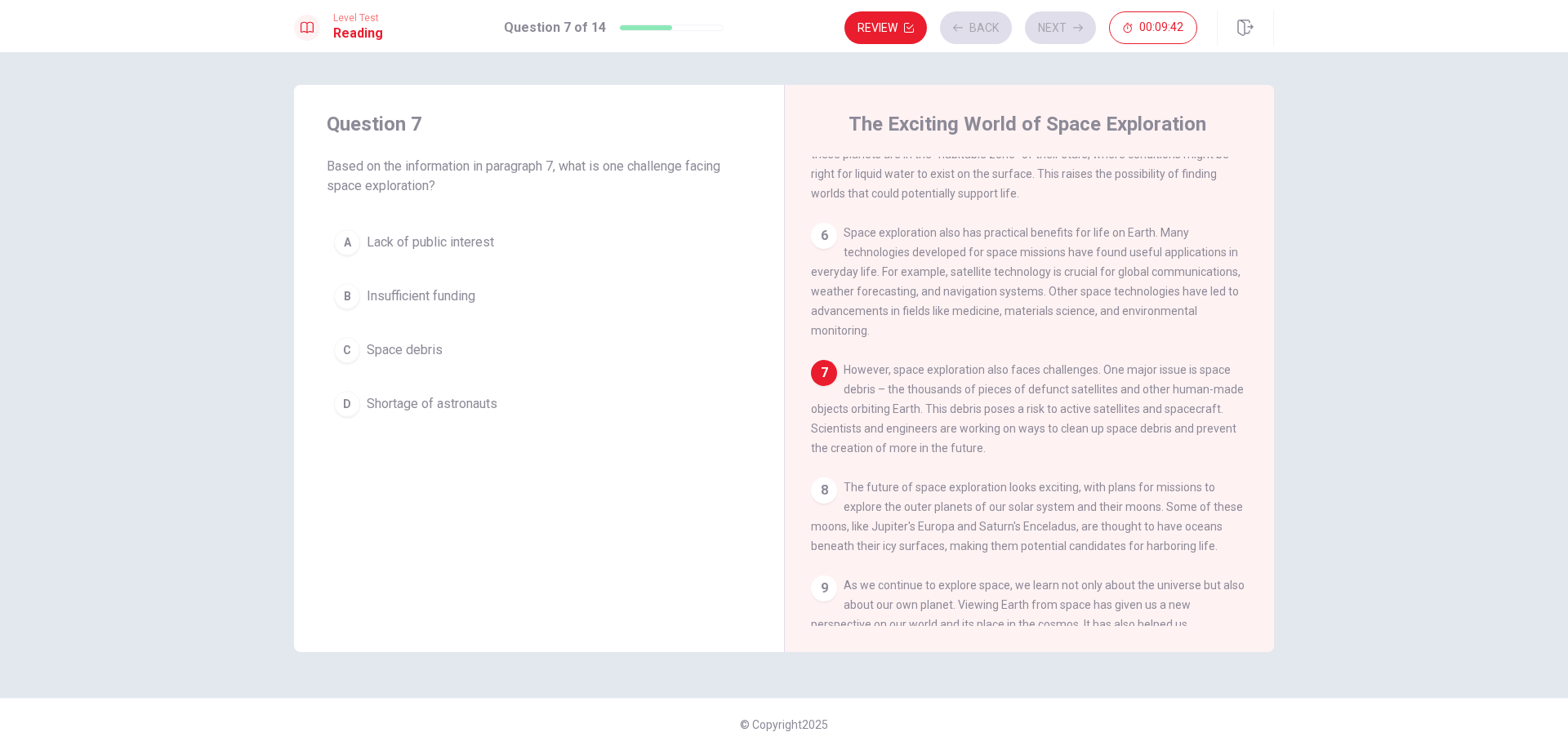
scroll to position [587, 0]
drag, startPoint x: 847, startPoint y: 372, endPoint x: 1132, endPoint y: 376, distance: 285.0
click at [1132, 376] on span "However, space exploration also faces challenges. One major issue is space debr…" at bounding box center [1027, 402] width 433 height 91
drag, startPoint x: 885, startPoint y: 396, endPoint x: 994, endPoint y: 394, distance: 109.0
click at [994, 394] on span "However, space exploration also faces challenges. One major issue is space debr…" at bounding box center [1027, 402] width 433 height 91
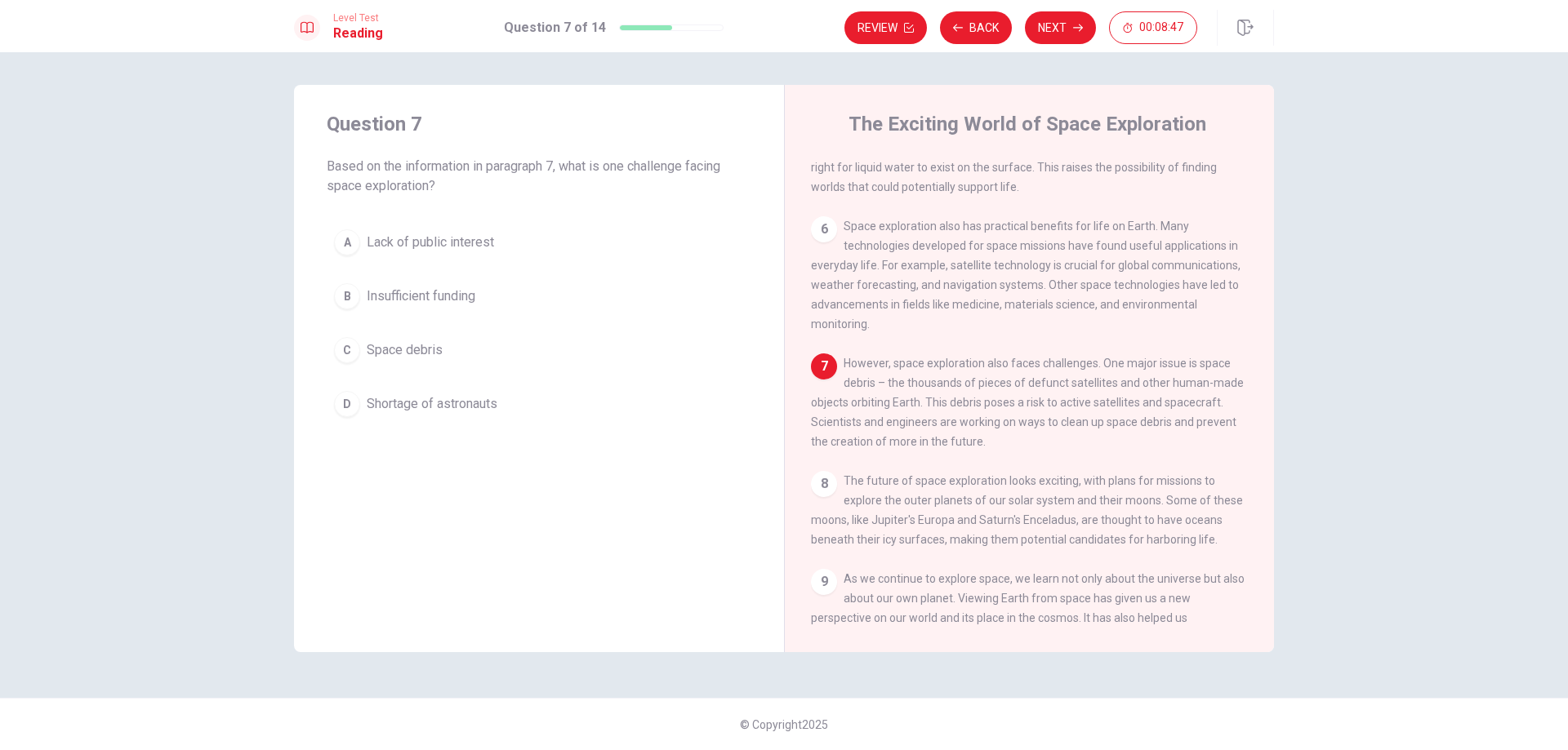
click at [372, 356] on span "Space debris" at bounding box center [405, 350] width 76 height 20
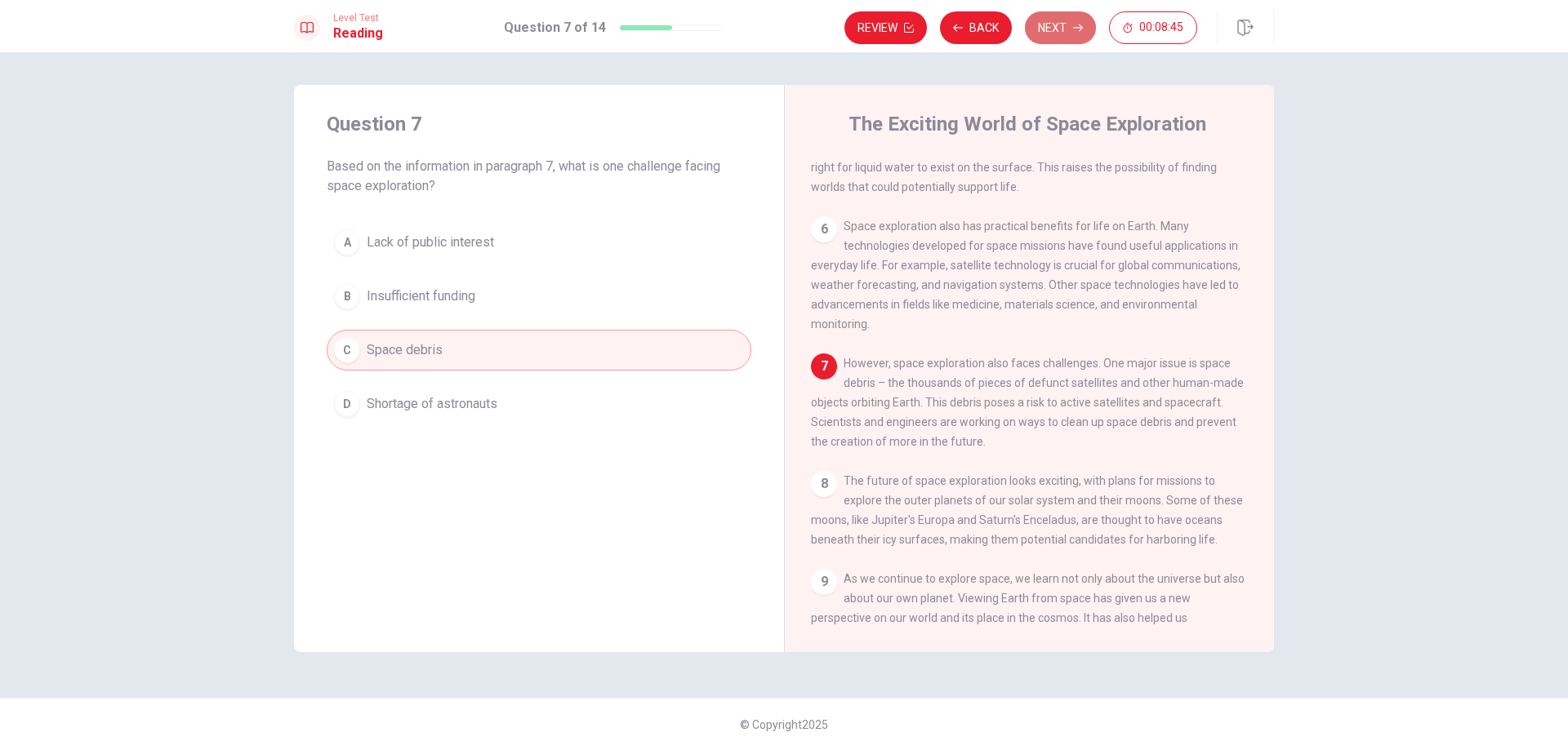
click at [1057, 24] on button "Next" at bounding box center [1060, 28] width 71 height 32
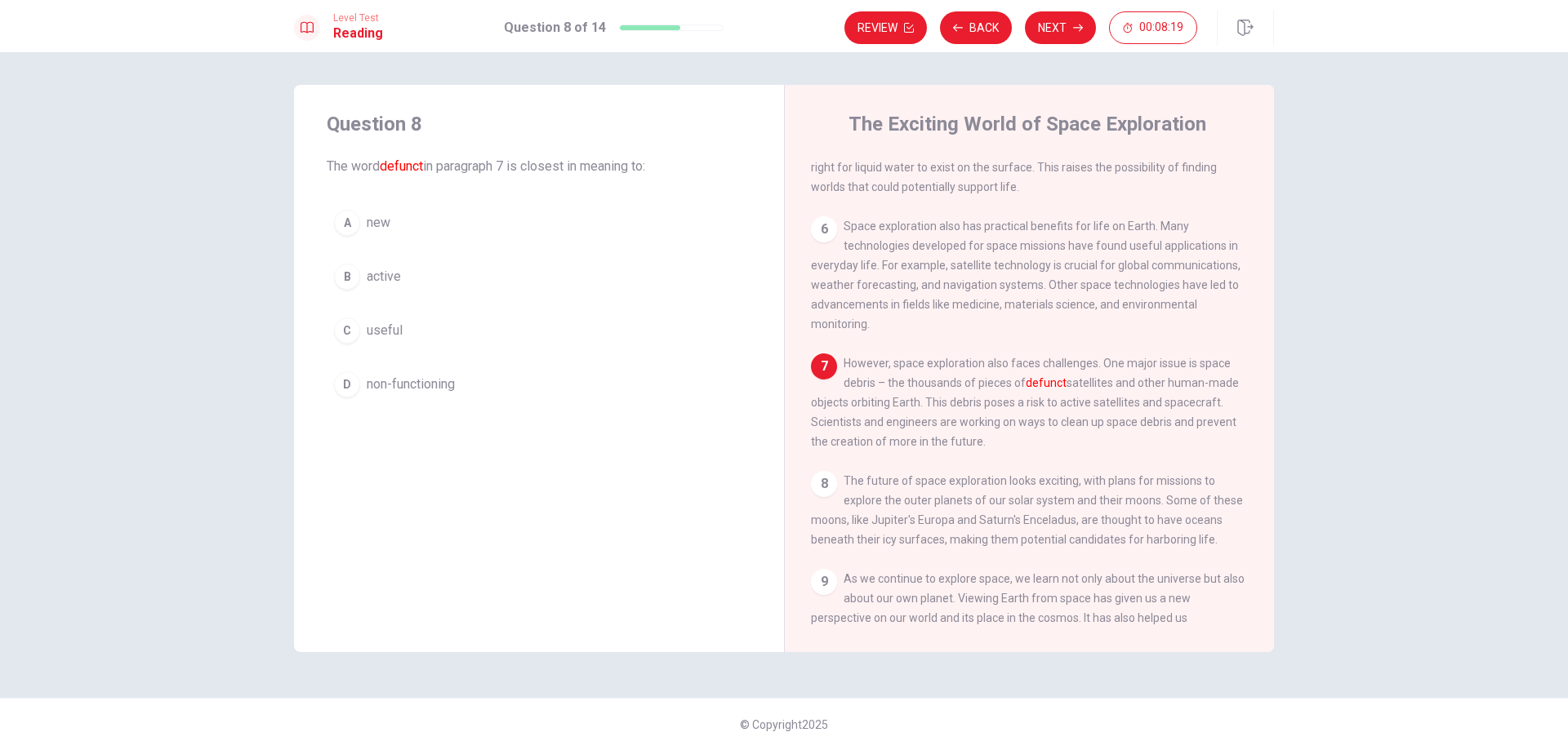
click at [345, 382] on div "D" at bounding box center [346, 384] width 26 height 26
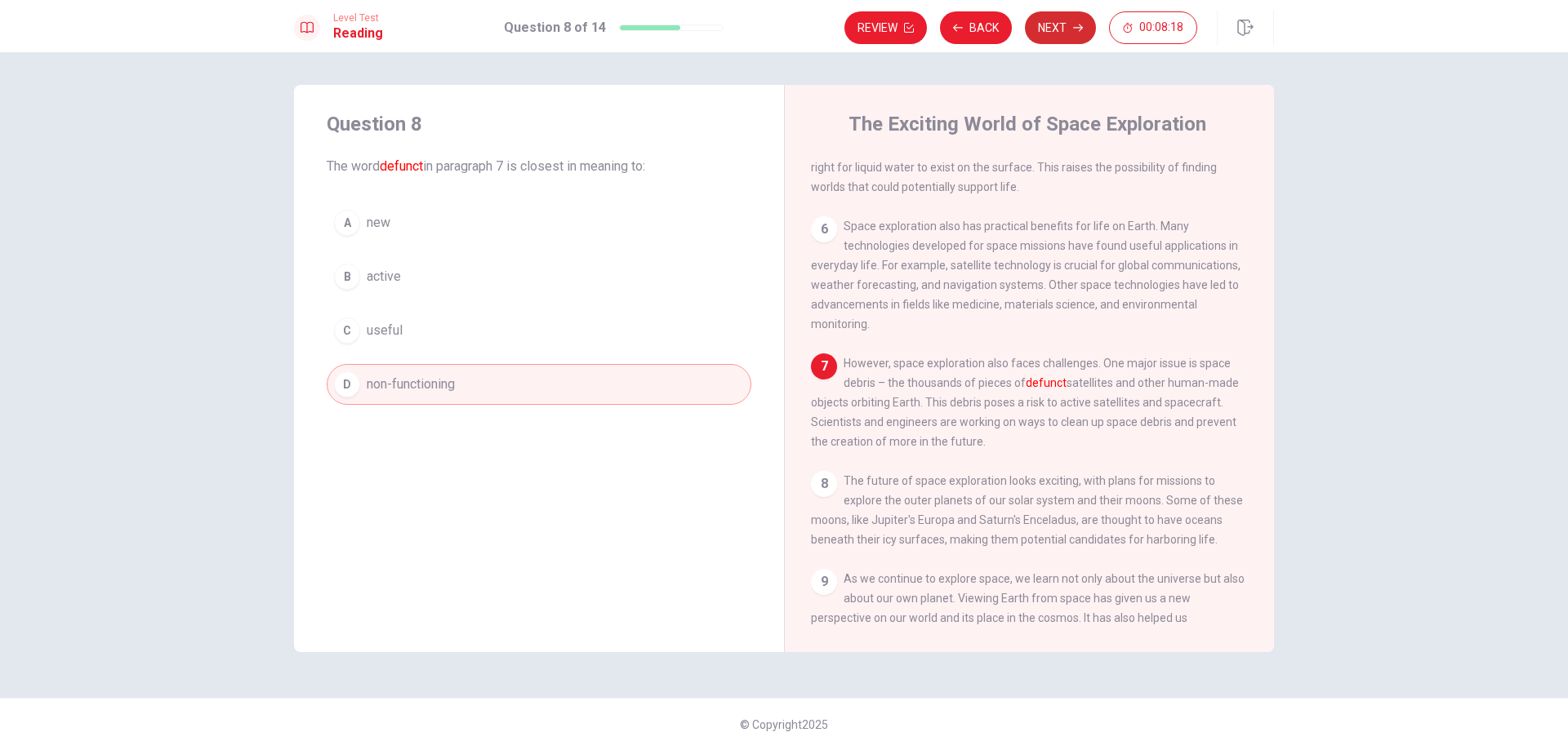
click at [1055, 32] on button "Next" at bounding box center [1060, 28] width 71 height 32
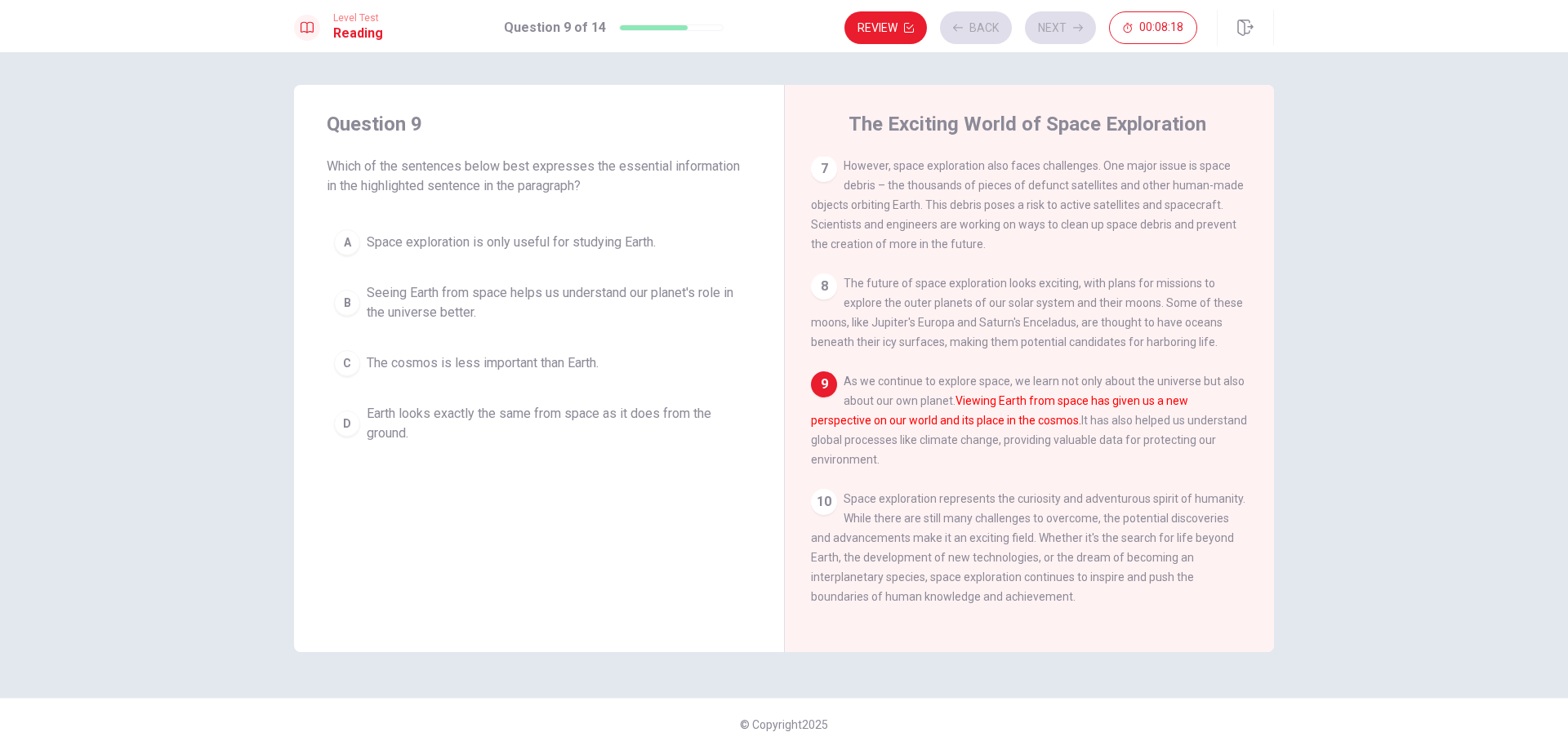
scroll to position [808, 0]
click at [345, 303] on div "B" at bounding box center [346, 302] width 26 height 26
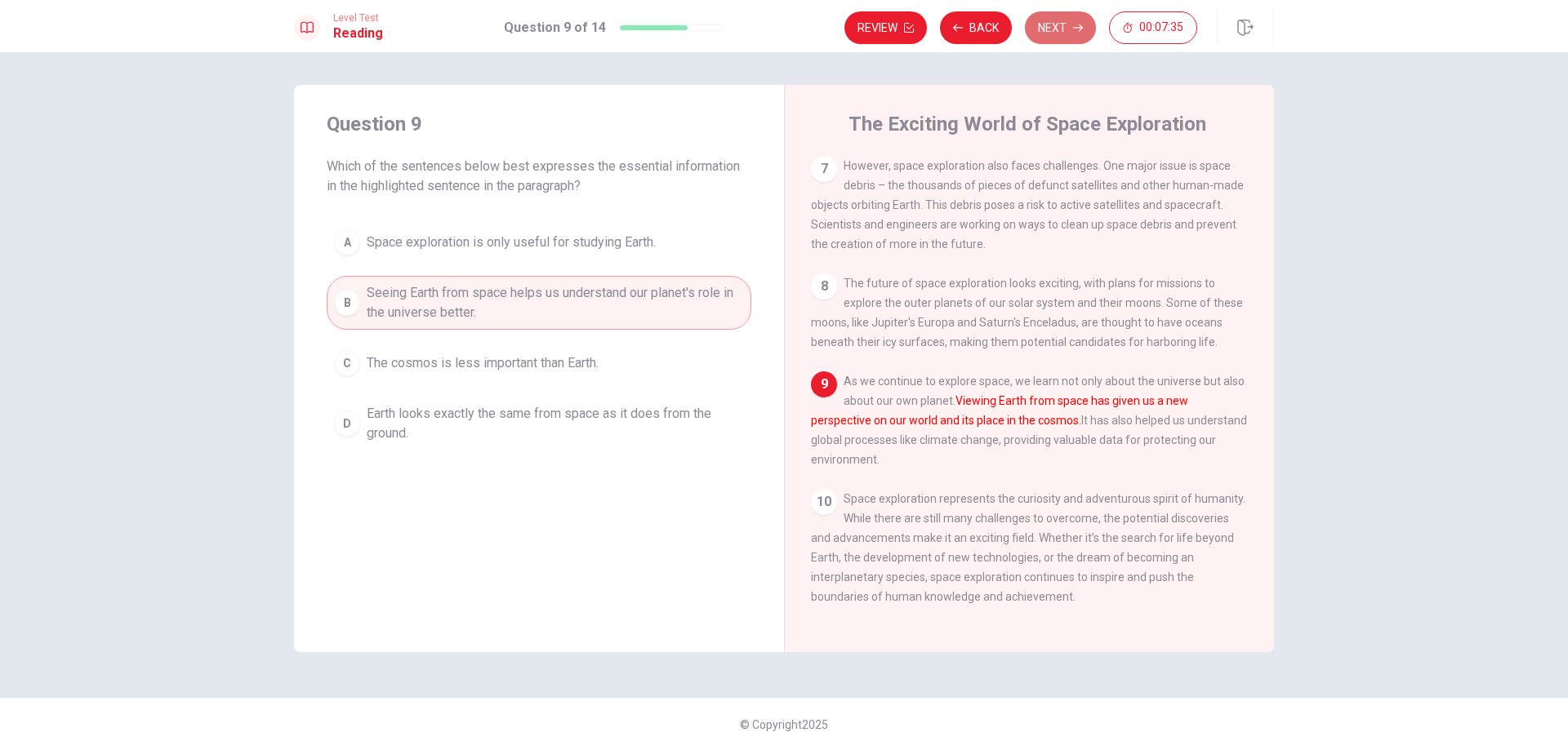
click at [1059, 23] on button "Next" at bounding box center [1060, 28] width 71 height 32
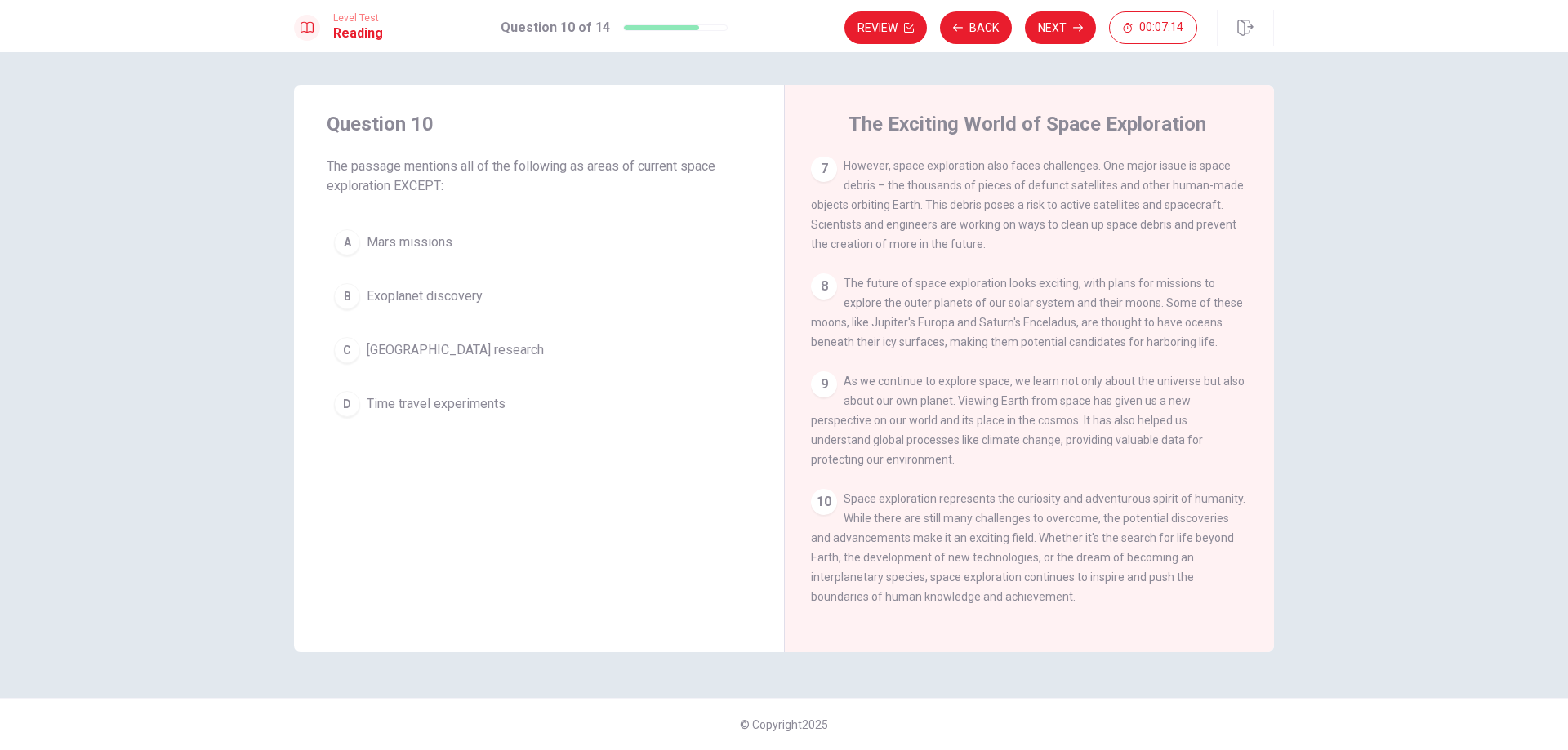
click at [341, 401] on div "D" at bounding box center [346, 403] width 26 height 26
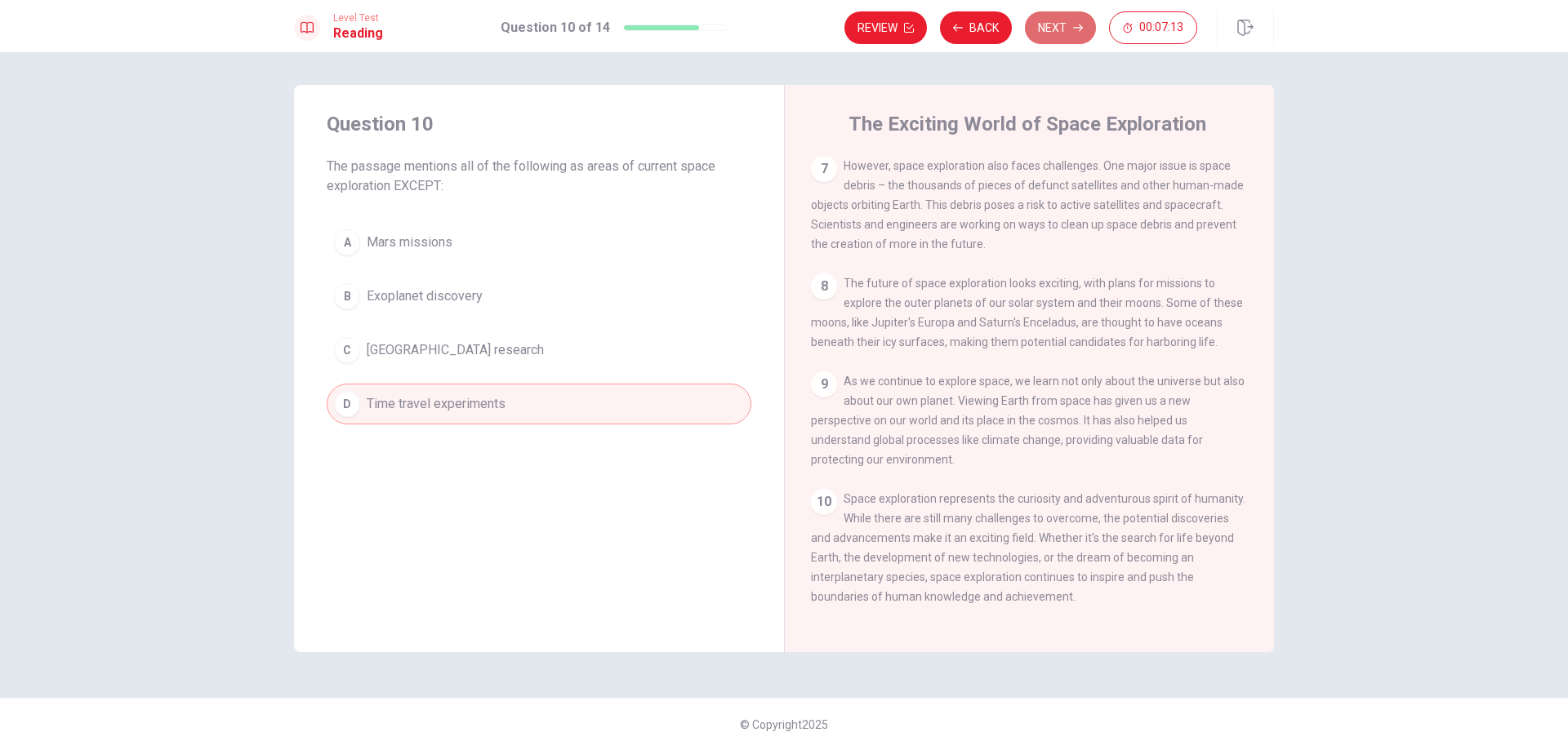
click at [1065, 31] on button "Next" at bounding box center [1060, 28] width 71 height 32
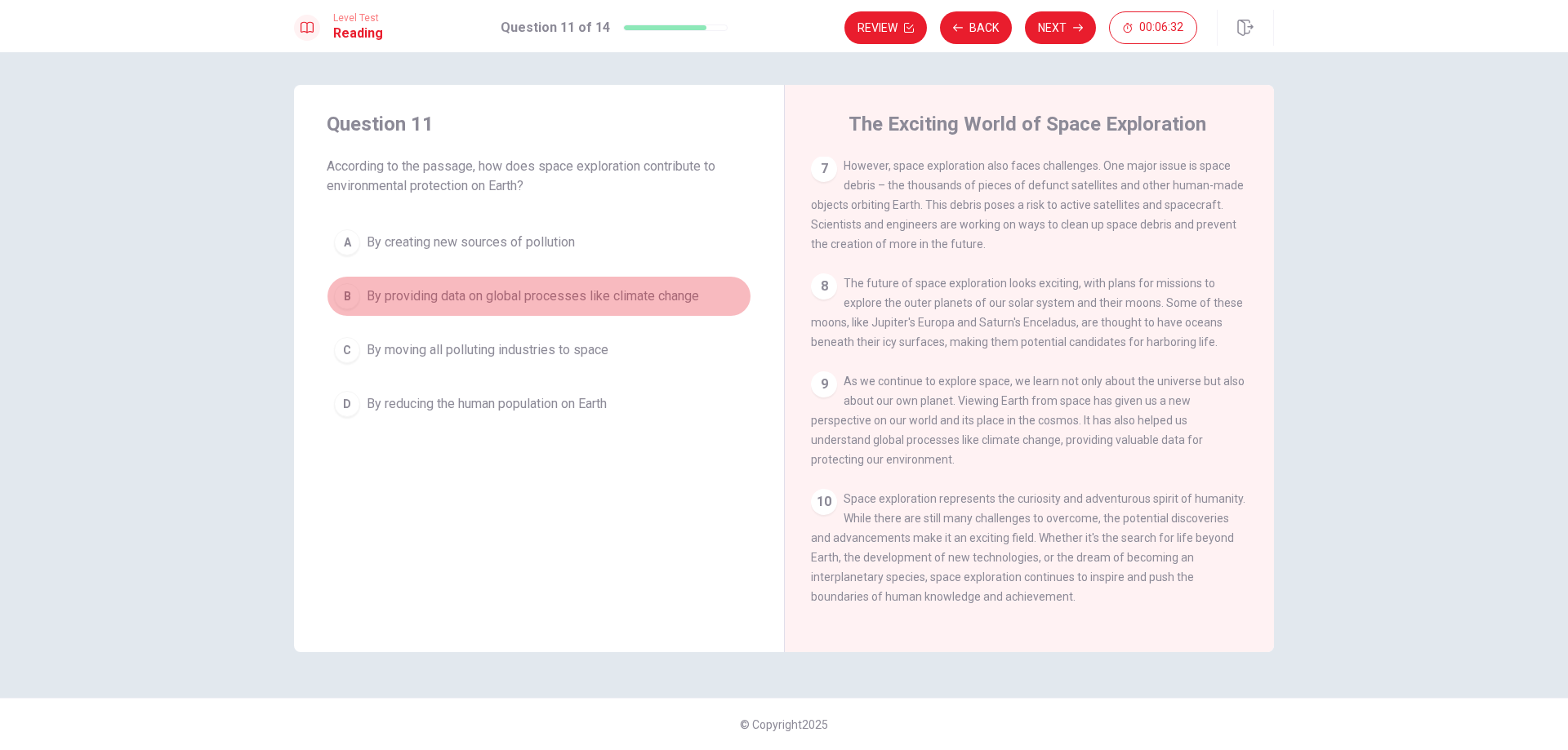
click at [377, 307] on button "B By providing data on global processes like climate change" at bounding box center [538, 296] width 425 height 41
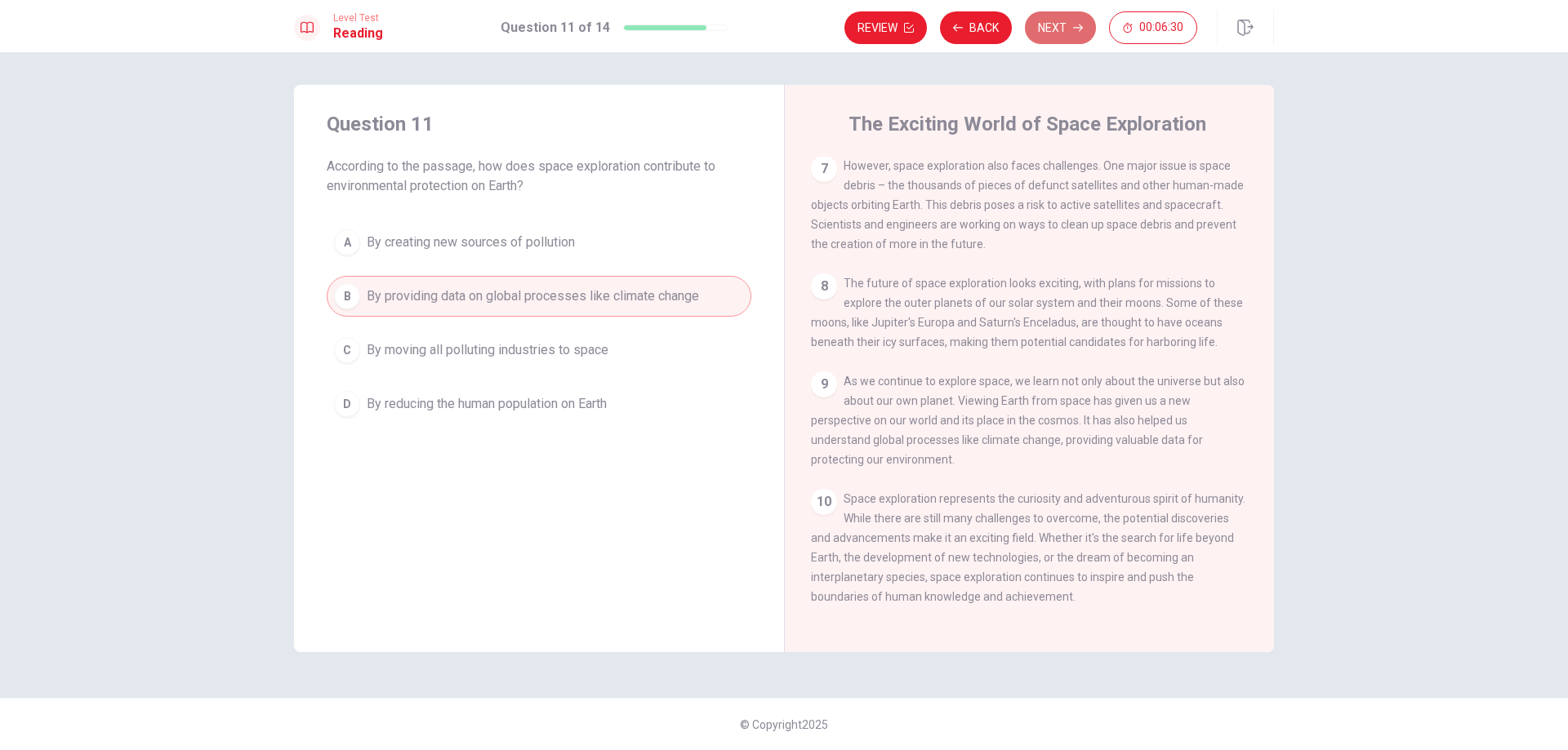
click at [1060, 31] on button "Next" at bounding box center [1060, 28] width 71 height 32
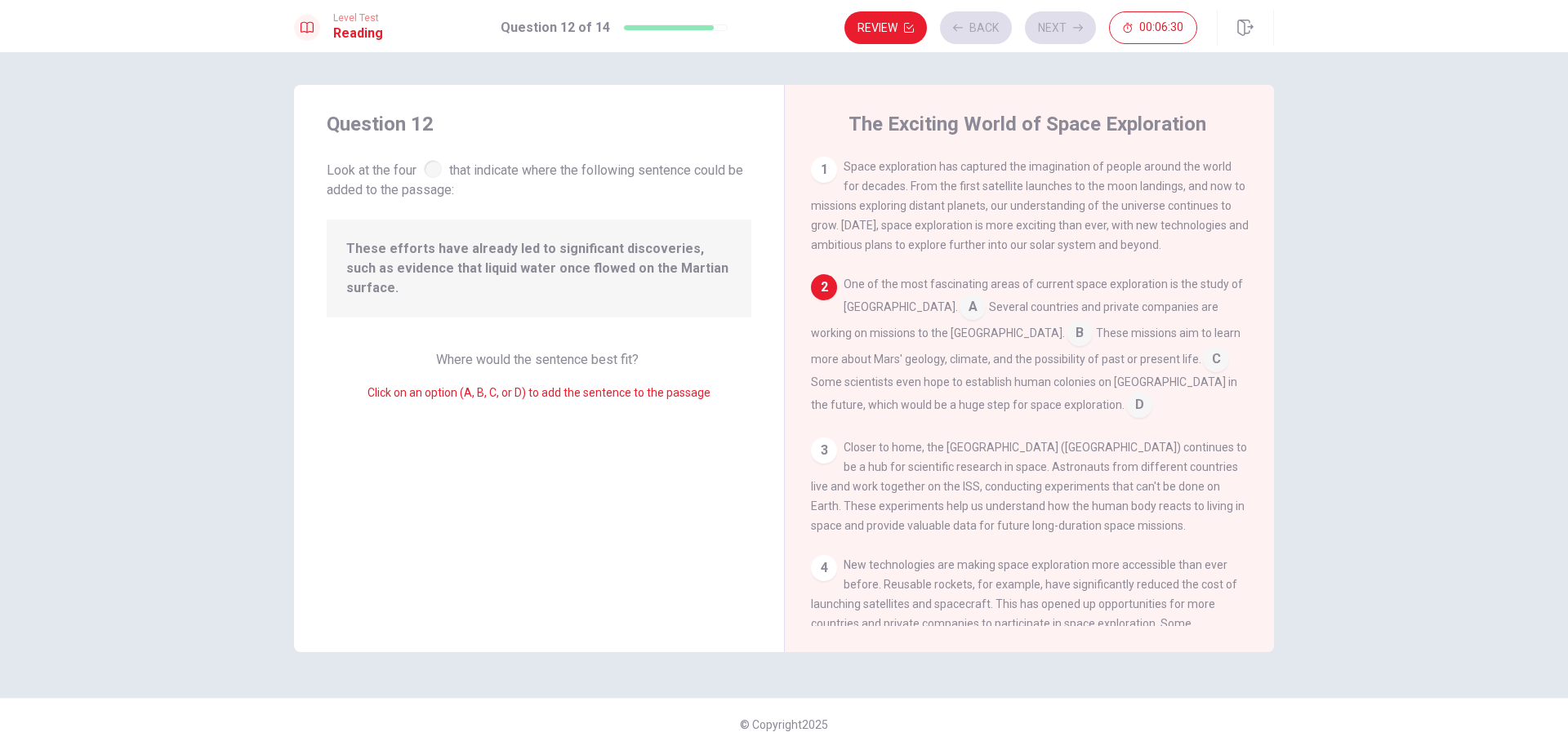
scroll to position [122, 0]
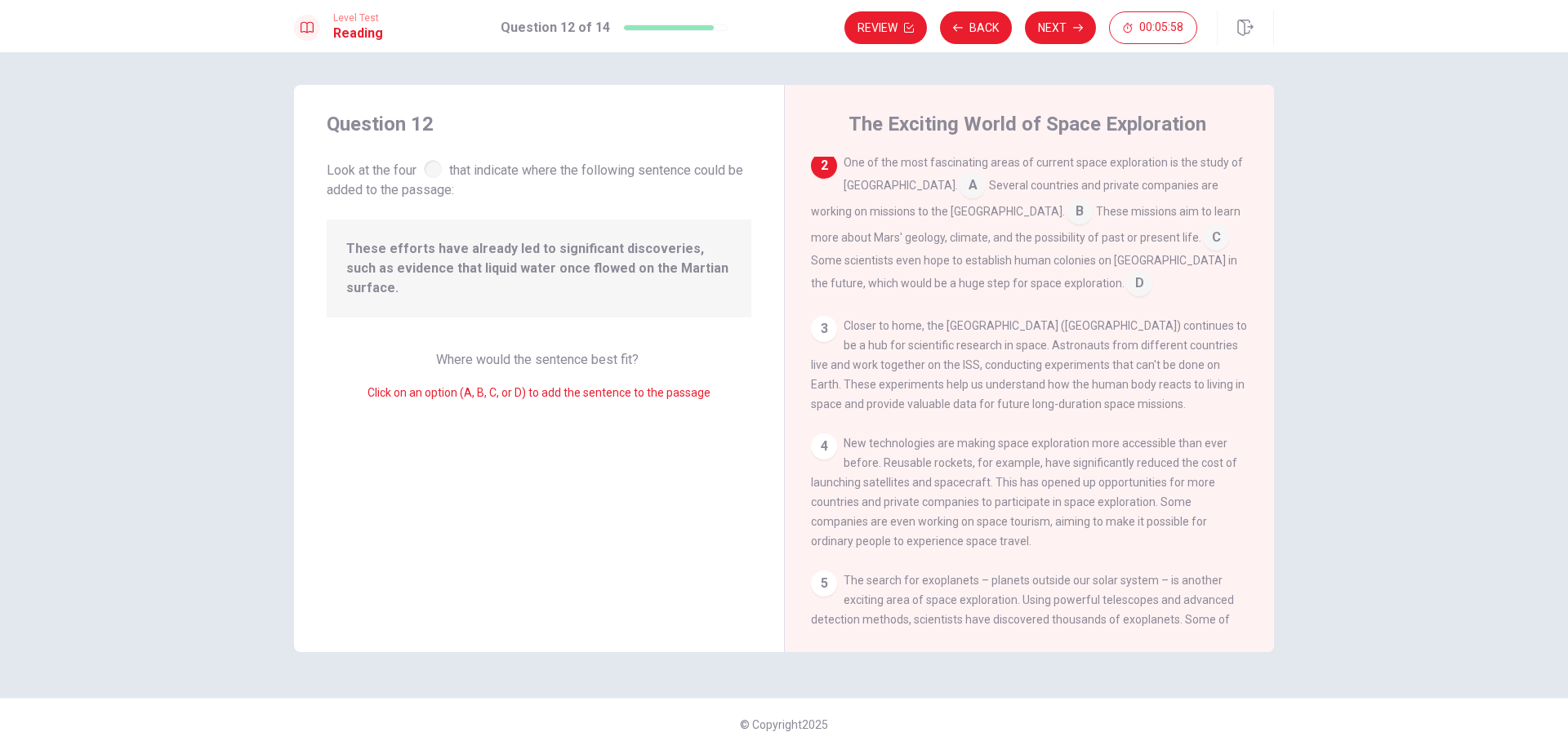
drag, startPoint x: 853, startPoint y: 166, endPoint x: 1233, endPoint y: 165, distance: 380.0
click at [1233, 165] on span "One of the most fascinating areas of current space exploration is the study of …" at bounding box center [1043, 174] width 399 height 36
click at [1066, 210] on input at bounding box center [1078, 212] width 26 height 26
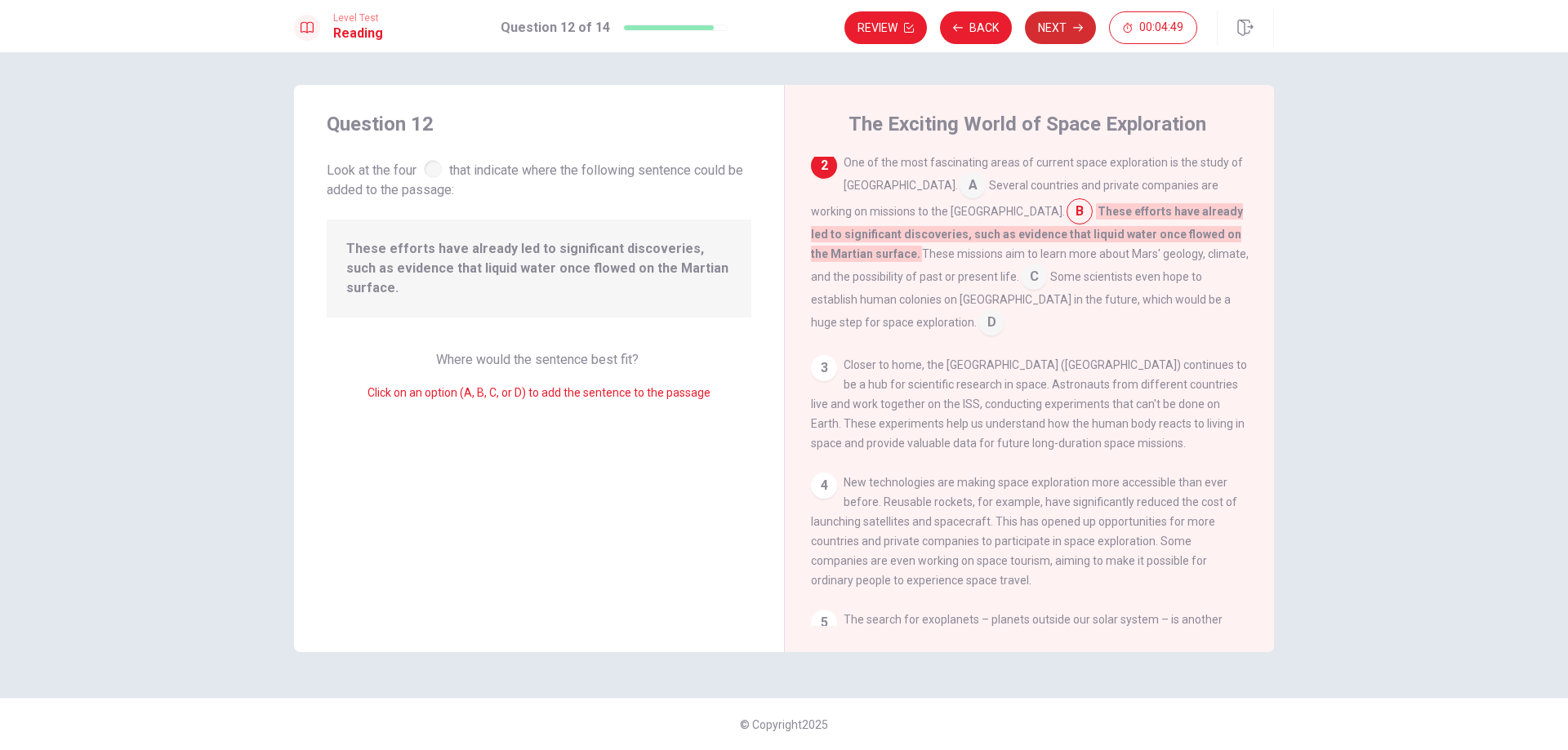
click at [1043, 23] on button "Next" at bounding box center [1060, 28] width 71 height 32
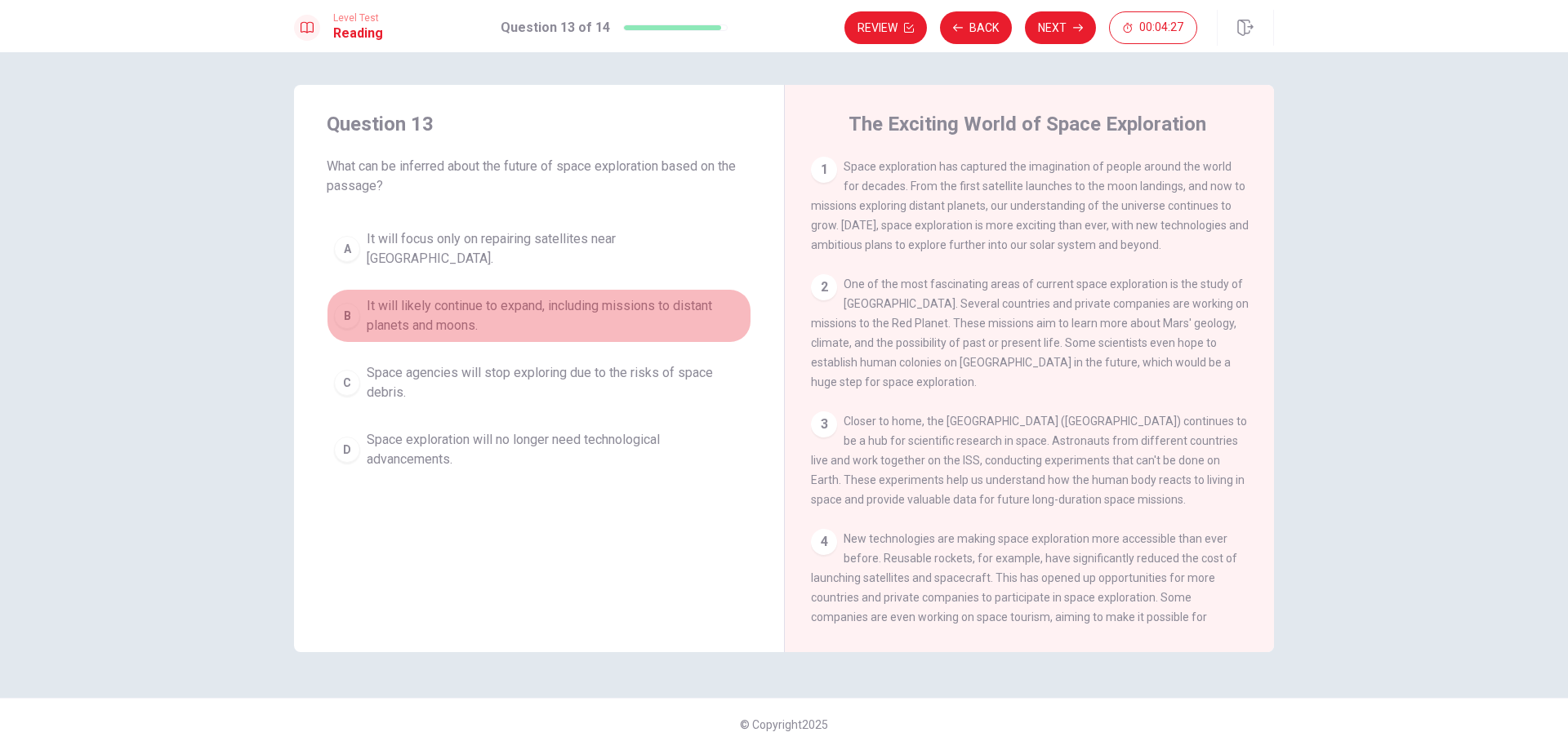
click at [350, 303] on div "B" at bounding box center [346, 316] width 26 height 26
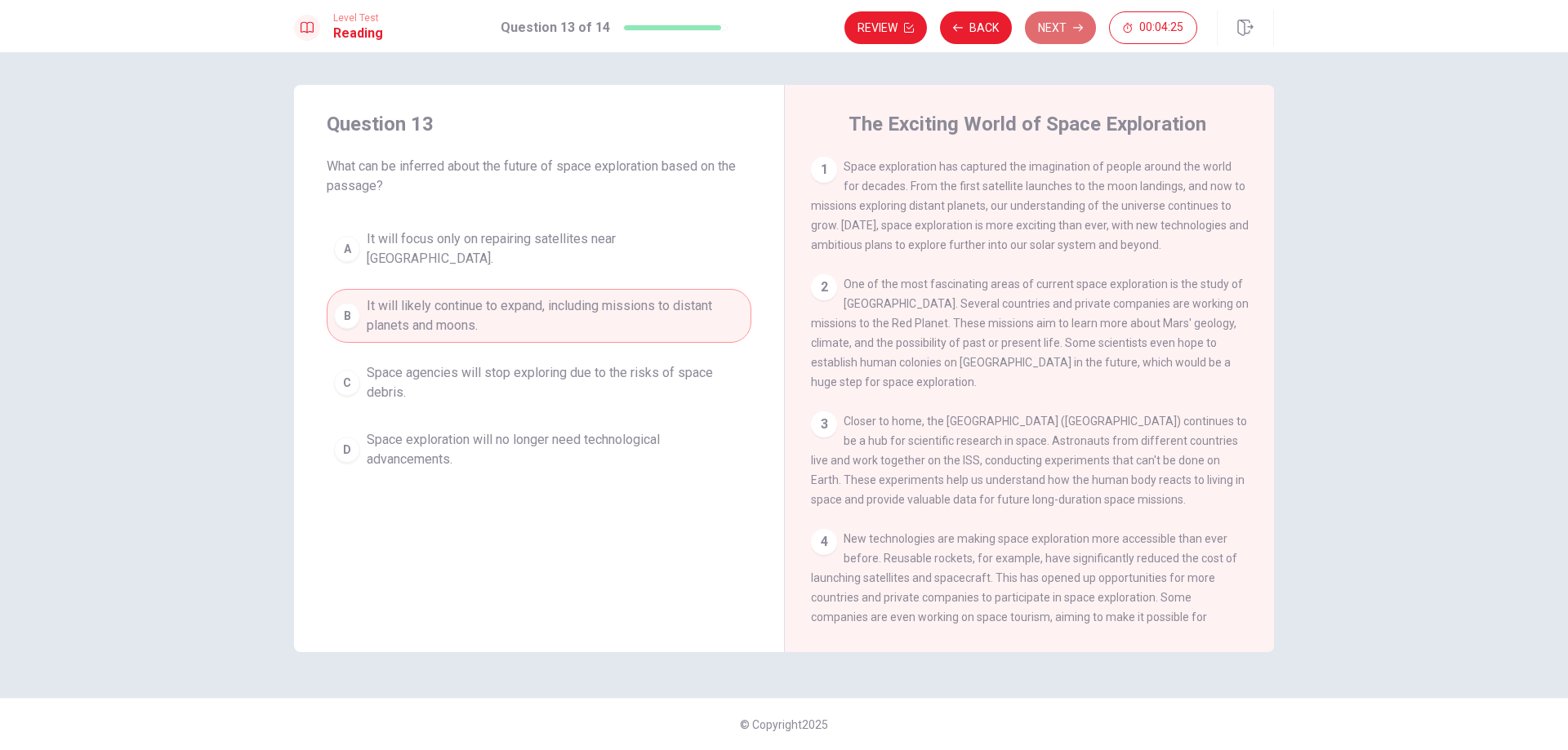
click at [1050, 20] on button "Next" at bounding box center [1060, 28] width 71 height 32
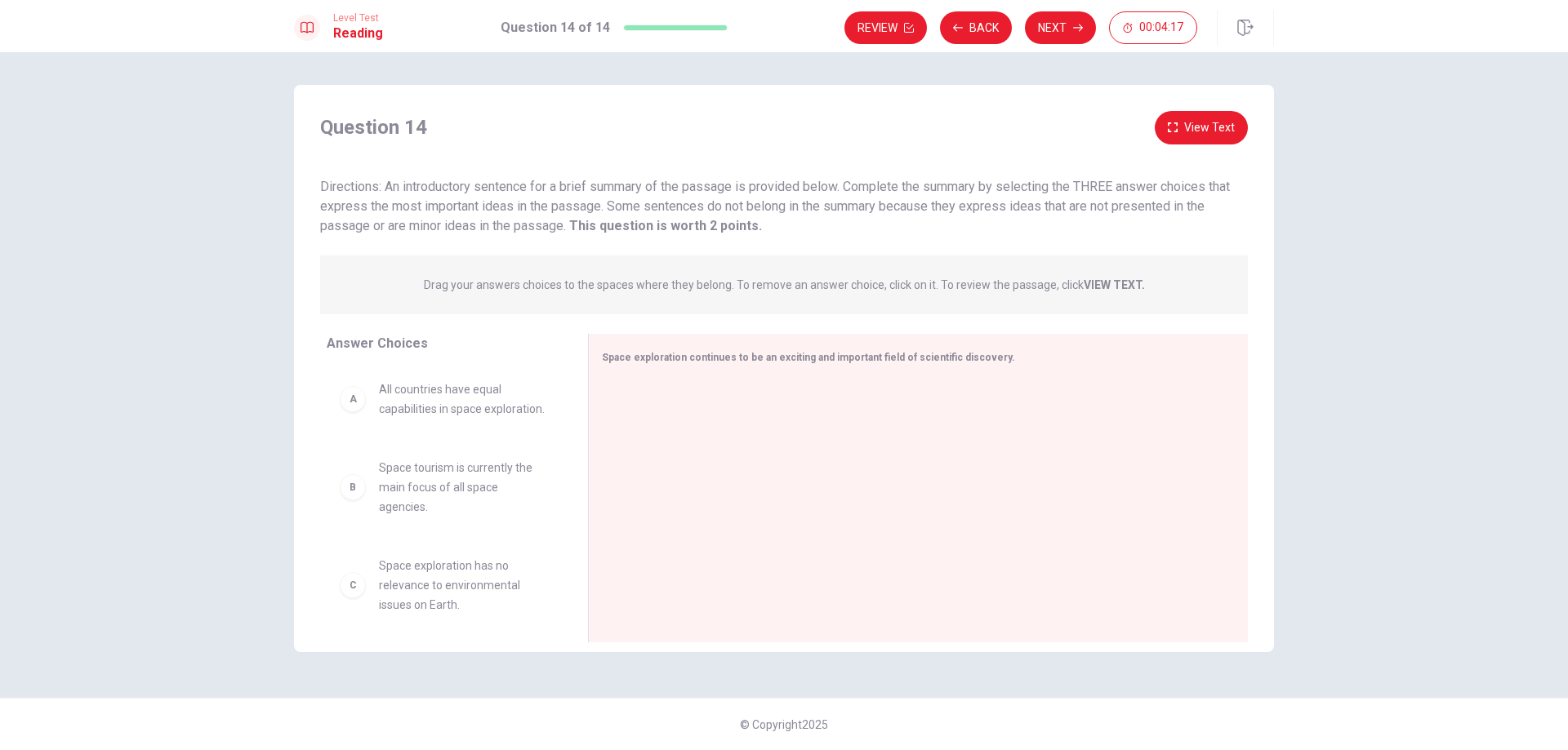
drag, startPoint x: 430, startPoint y: 186, endPoint x: 473, endPoint y: 186, distance: 43.0
click at [473, 186] on span "Directions: An introductory sentence for a brief summary of the passage is prov…" at bounding box center [775, 206] width 910 height 55
click at [629, 403] on div at bounding box center [912, 490] width 620 height 219
drag, startPoint x: 615, startPoint y: 188, endPoint x: 743, endPoint y: 184, distance: 128.1
click at [742, 184] on span "Directions: An introductory sentence for a brief summary of the passage is prov…" at bounding box center [775, 206] width 910 height 55
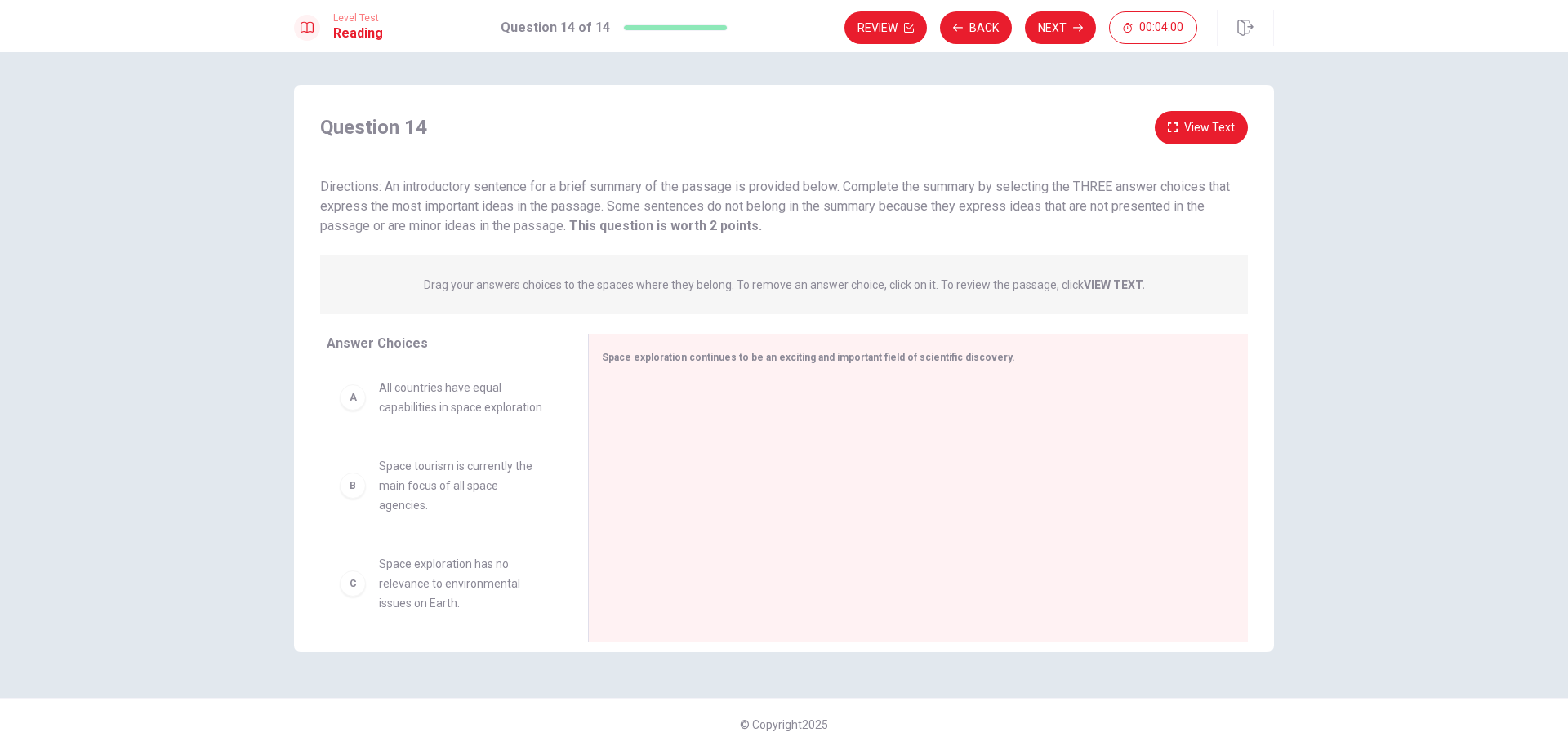
scroll to position [0, 0]
drag, startPoint x: 395, startPoint y: 187, endPoint x: 650, endPoint y: 187, distance: 255.0
click at [650, 187] on span "Directions: An introductory sentence for a brief summary of the passage is prov…" at bounding box center [775, 206] width 910 height 55
click at [350, 471] on div "D" at bounding box center [352, 457] width 26 height 26
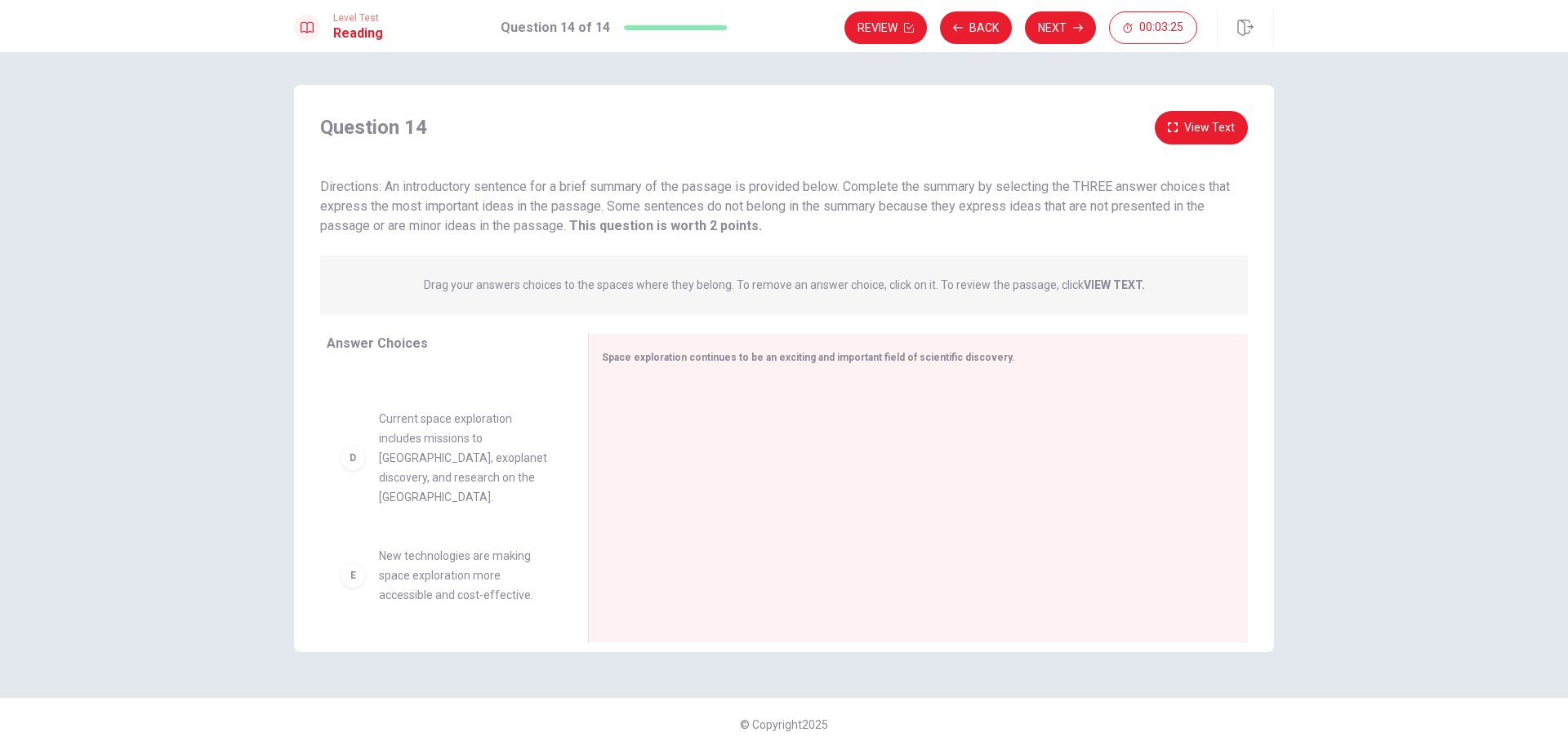
click at [354, 471] on div "D" at bounding box center [352, 457] width 26 height 26
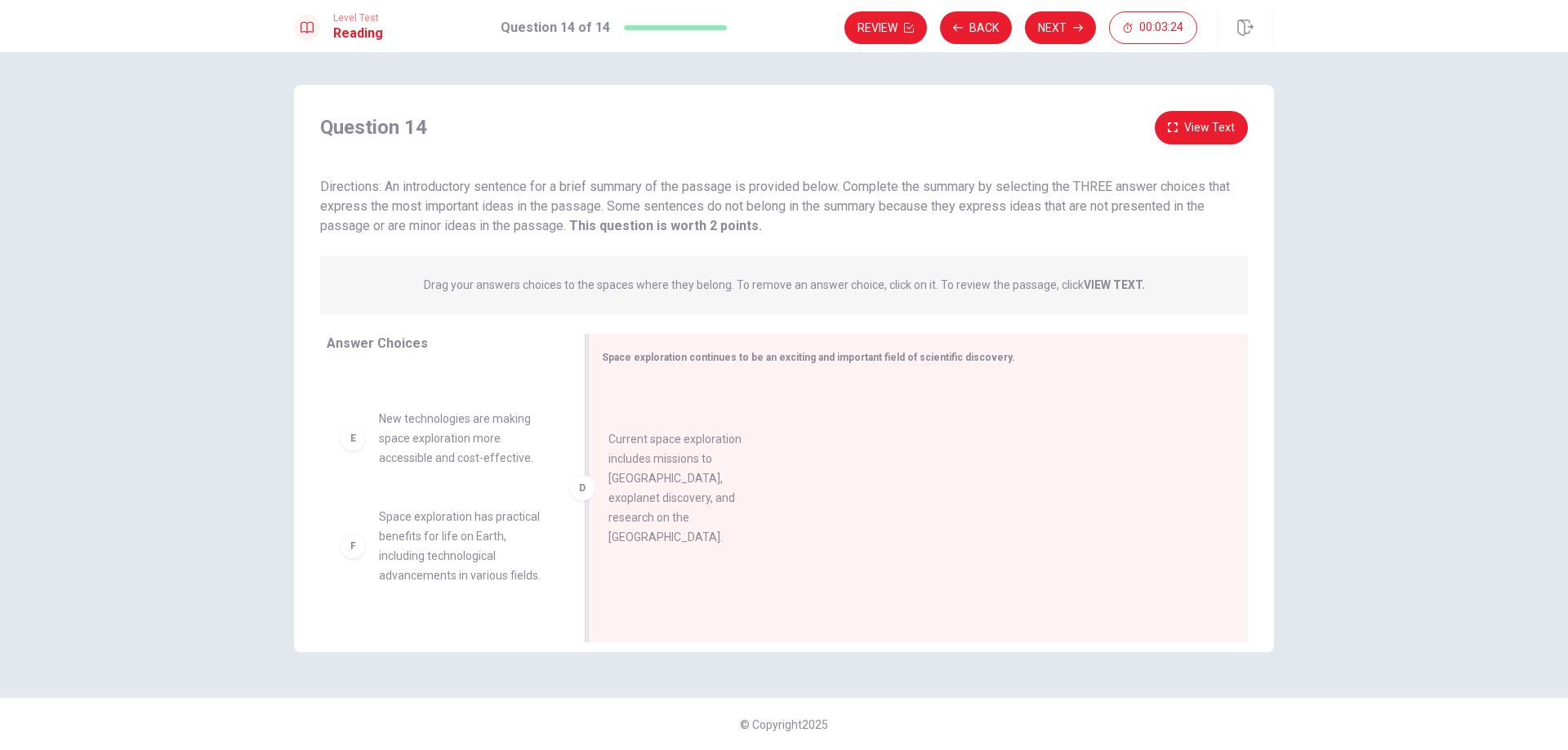
drag, startPoint x: 355, startPoint y: 487, endPoint x: 706, endPoint y: 453, distance: 352.6
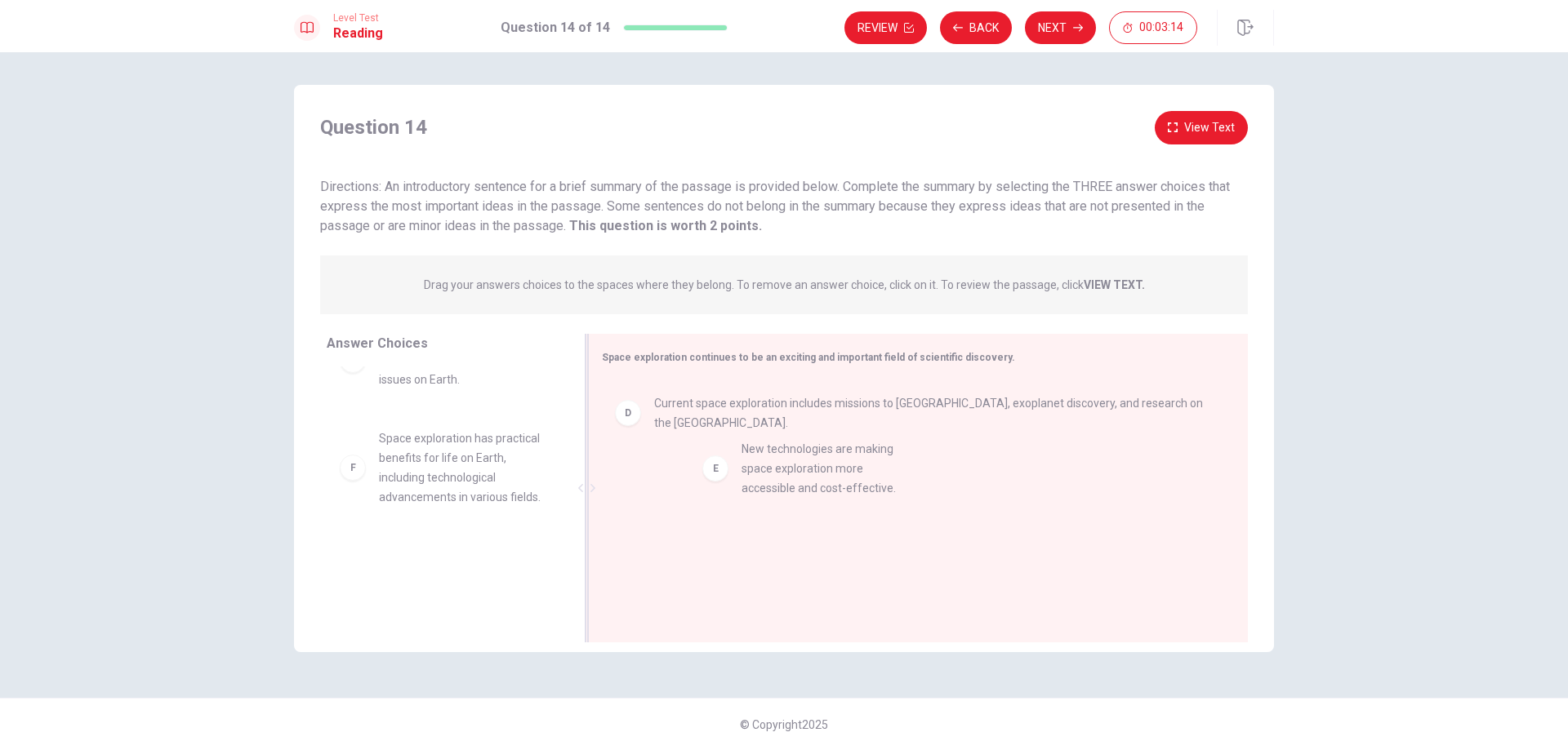
drag, startPoint x: 419, startPoint y: 467, endPoint x: 785, endPoint y: 494, distance: 367.0
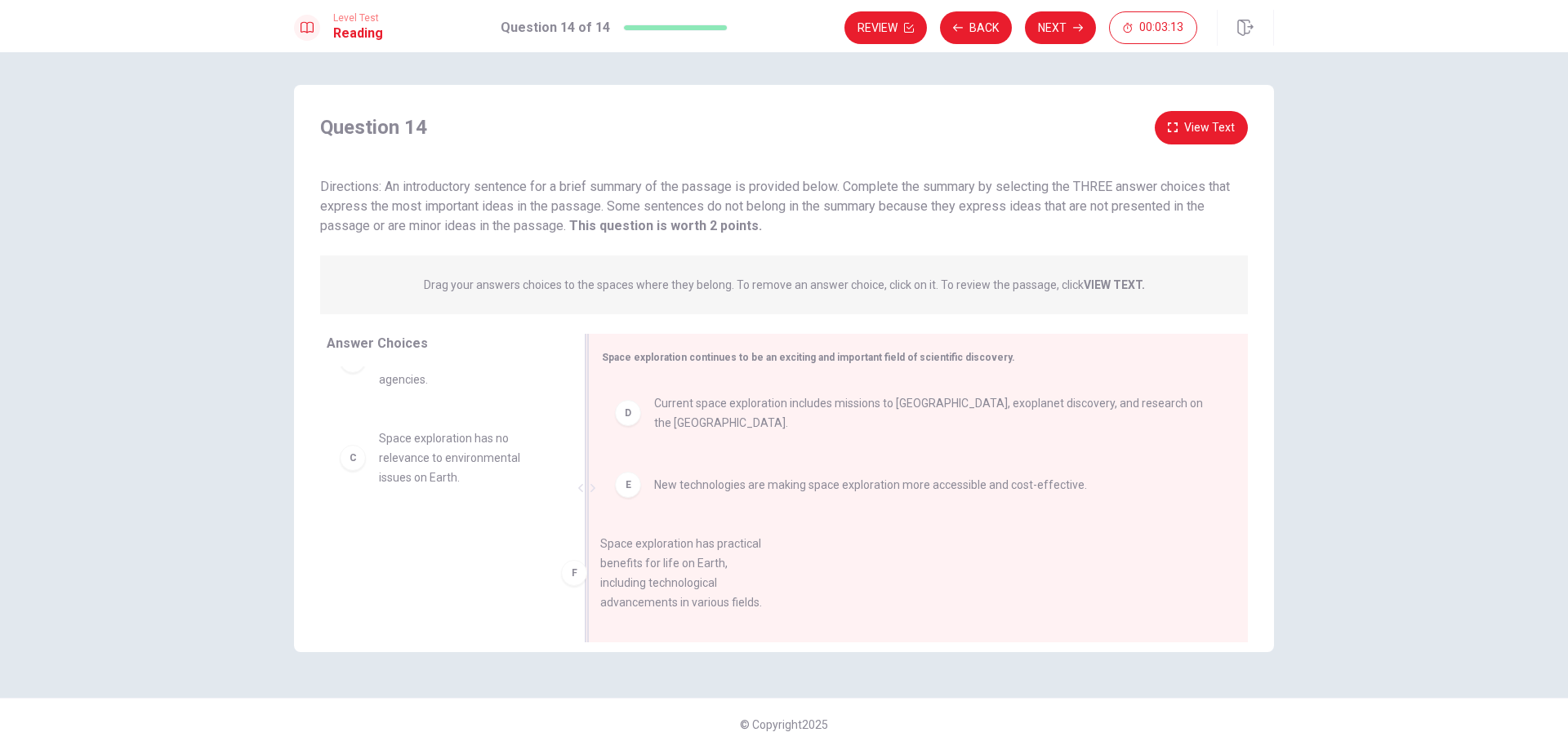
scroll to position [29, 0]
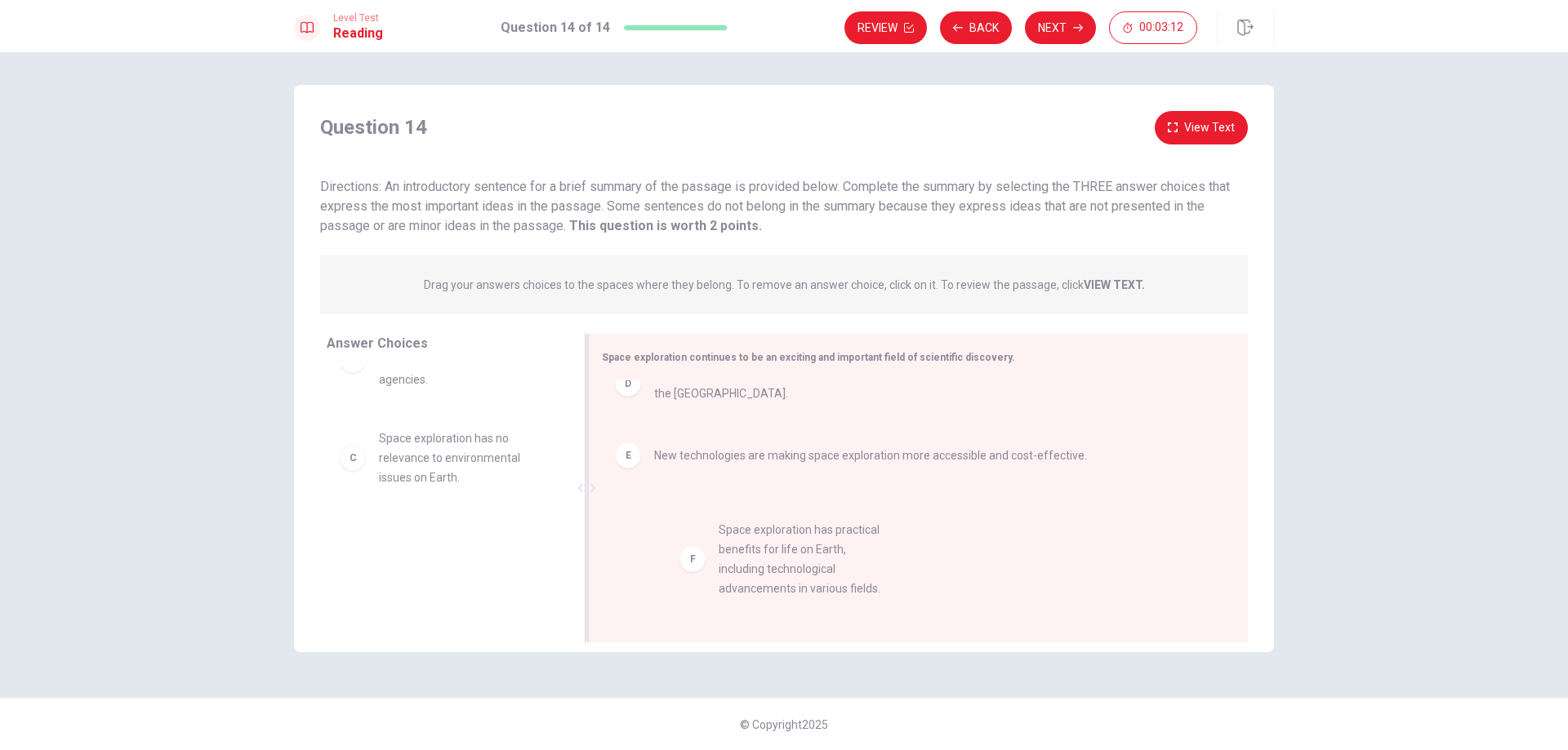
drag, startPoint x: 542, startPoint y: 590, endPoint x: 759, endPoint y: 574, distance: 217.6
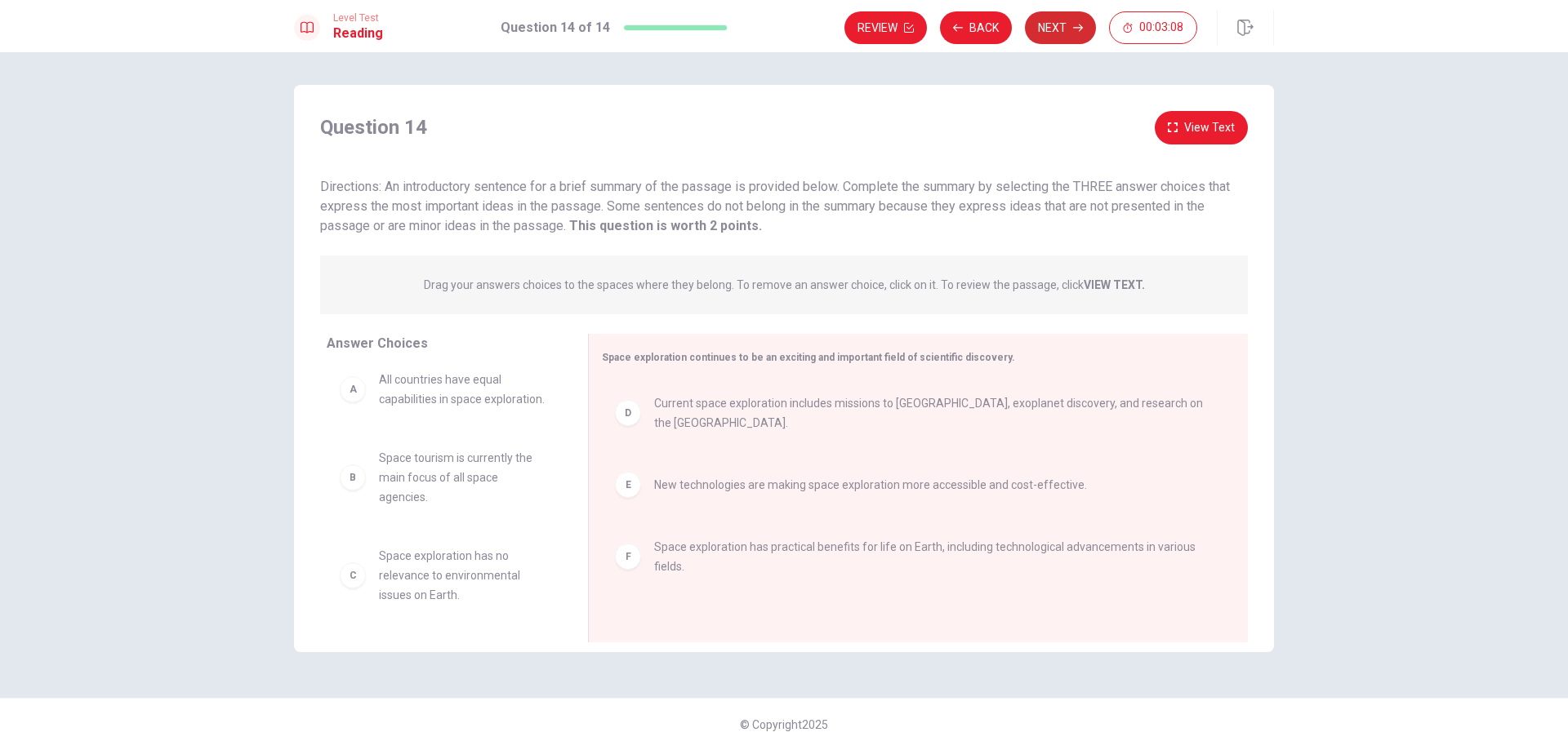
click at [1055, 24] on button "Next" at bounding box center [1060, 28] width 71 height 32
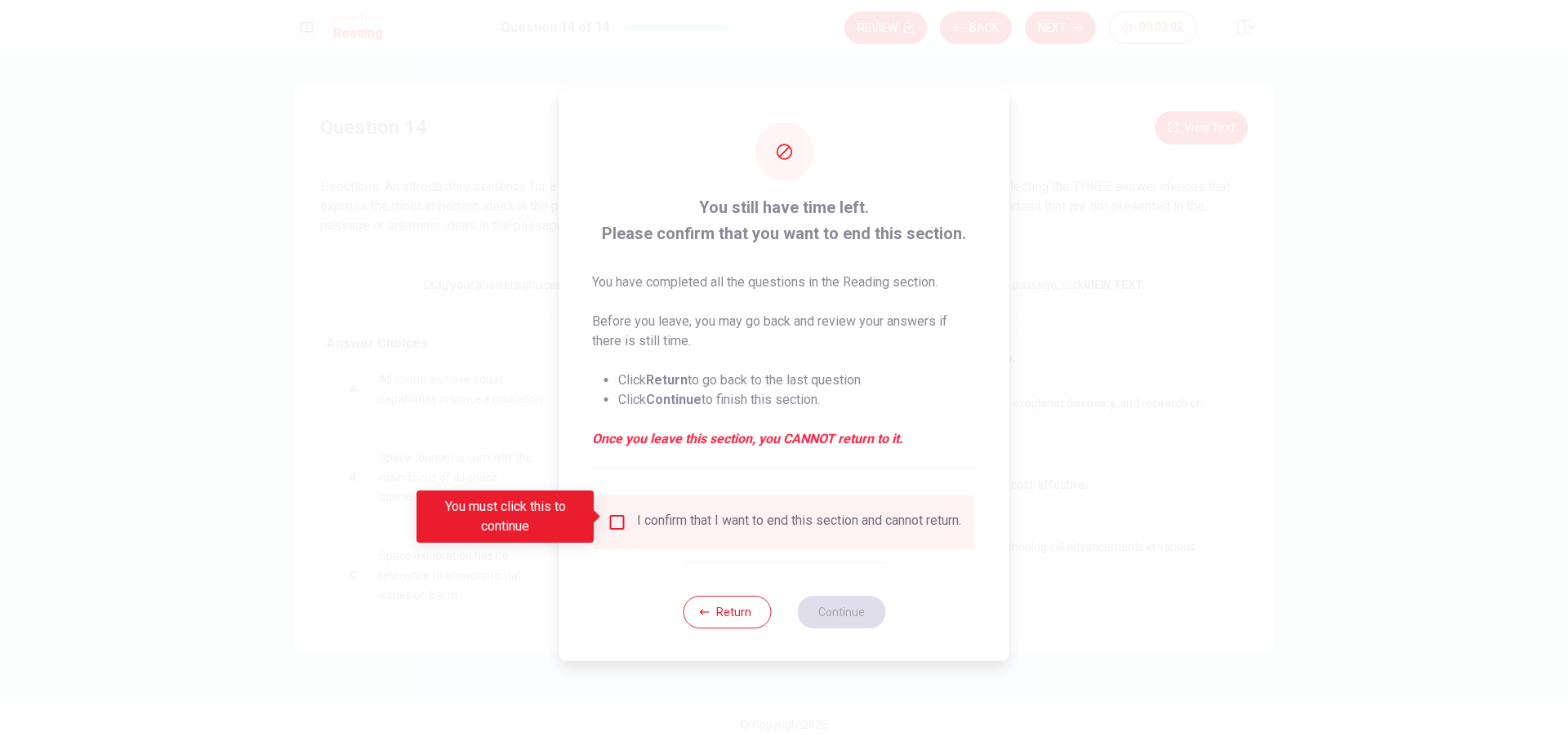
click at [619, 516] on input "You must click this to continue" at bounding box center [617, 522] width 20 height 20
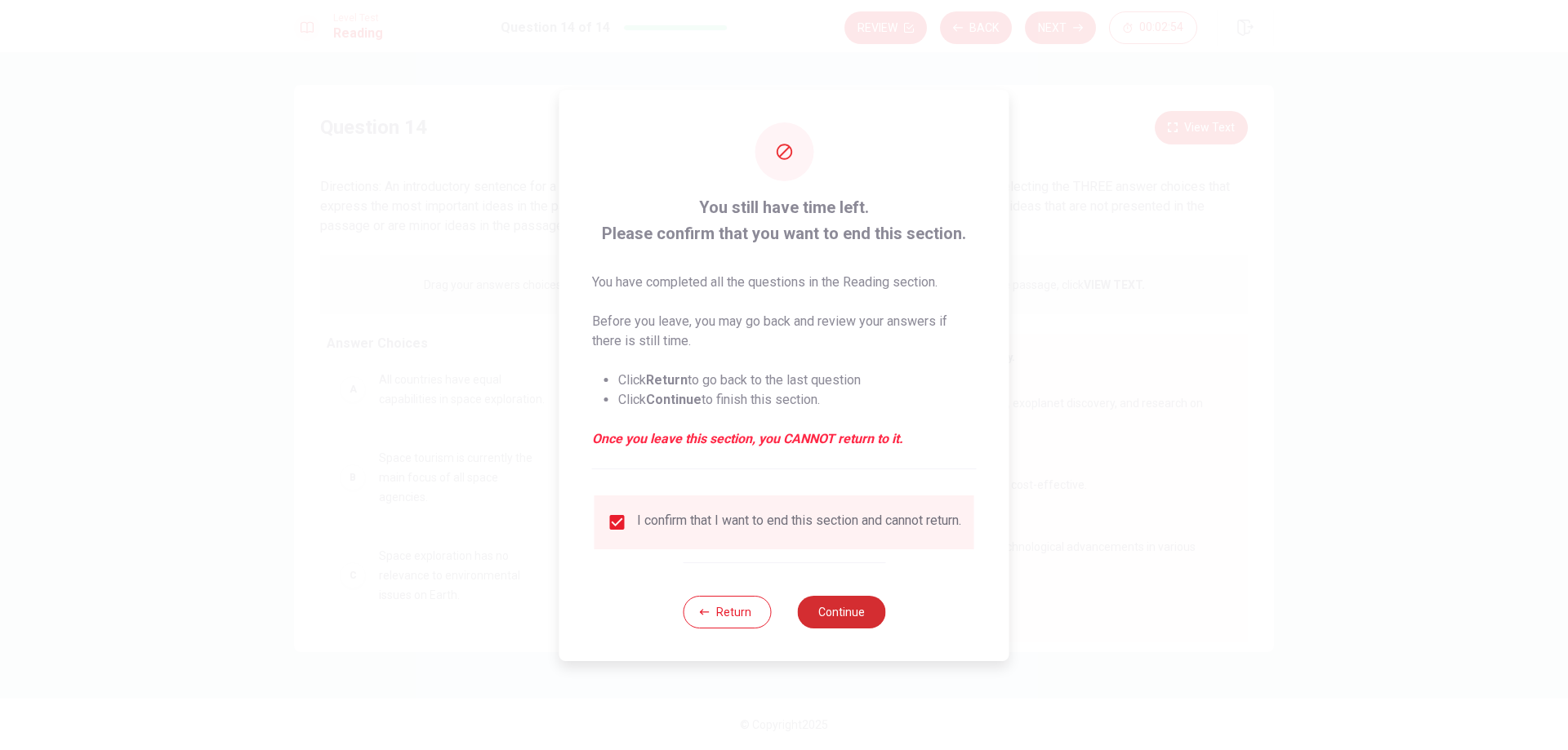
click at [858, 616] on button "Continue" at bounding box center [841, 612] width 88 height 32
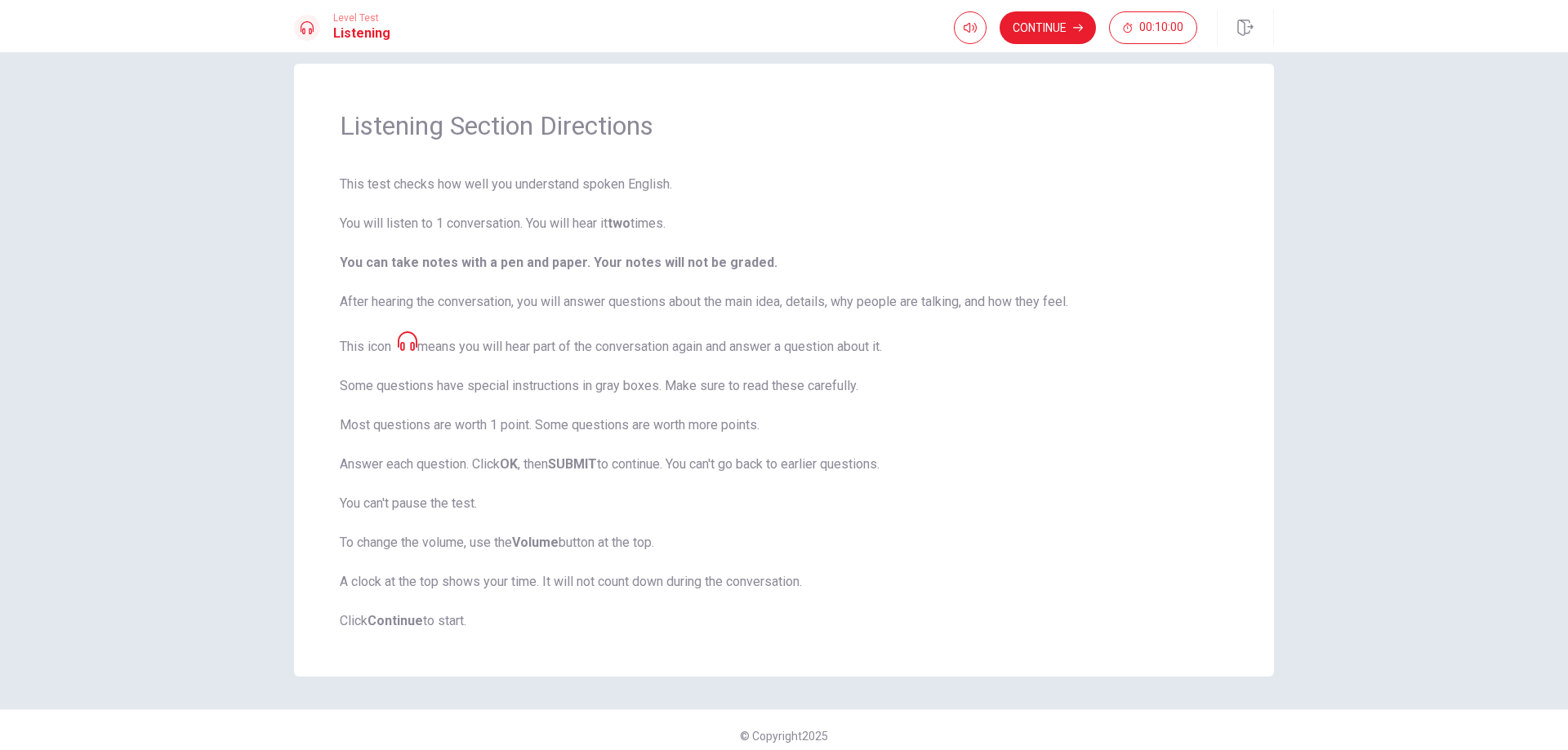
scroll to position [32, 0]
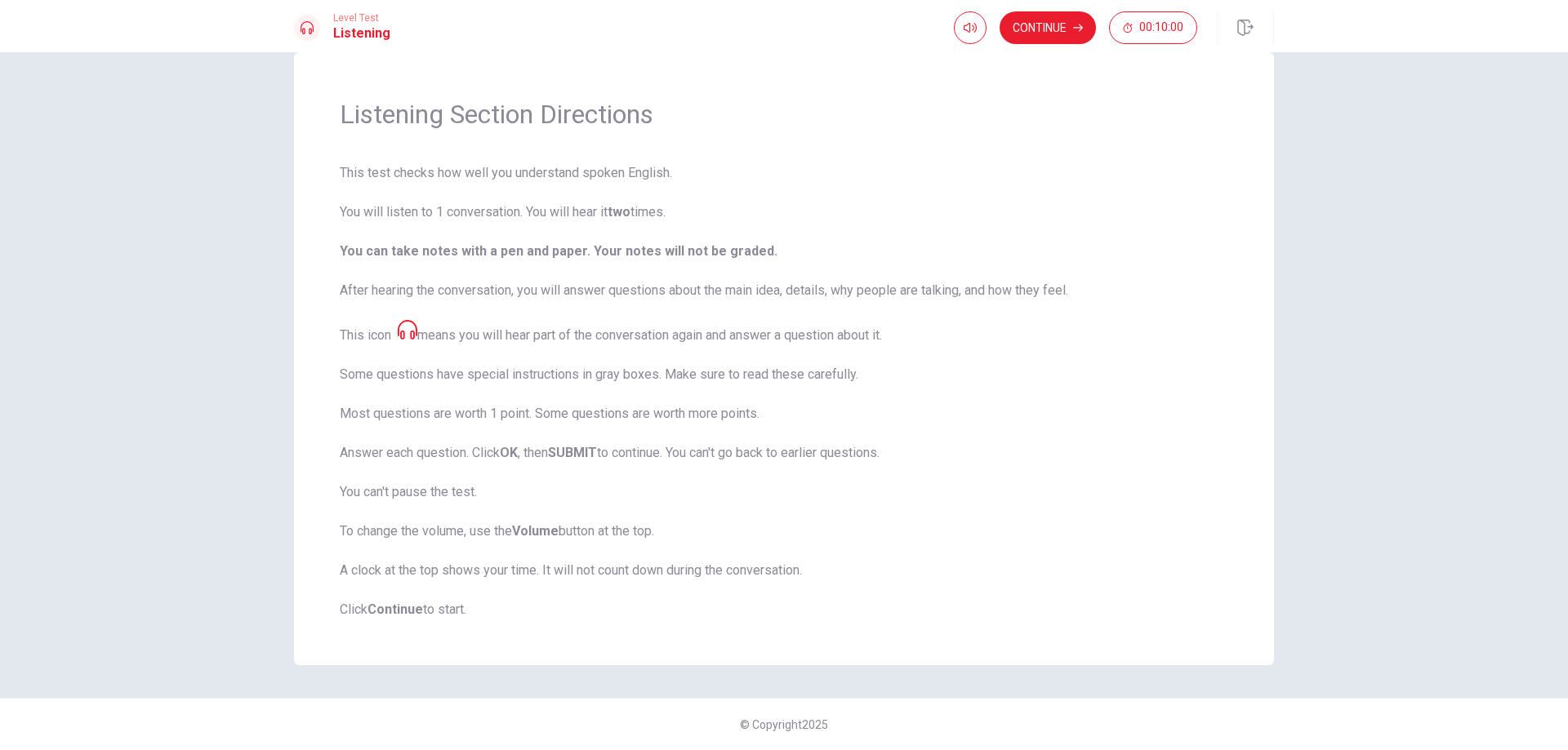
drag, startPoint x: 590, startPoint y: 571, endPoint x: 679, endPoint y: 569, distance: 89.0
click at [679, 569] on span "This test checks how well you understand spoken English. You will listen to 1 c…" at bounding box center [784, 392] width 888 height 456
click at [1066, 31] on button "Continue" at bounding box center [1047, 28] width 96 height 32
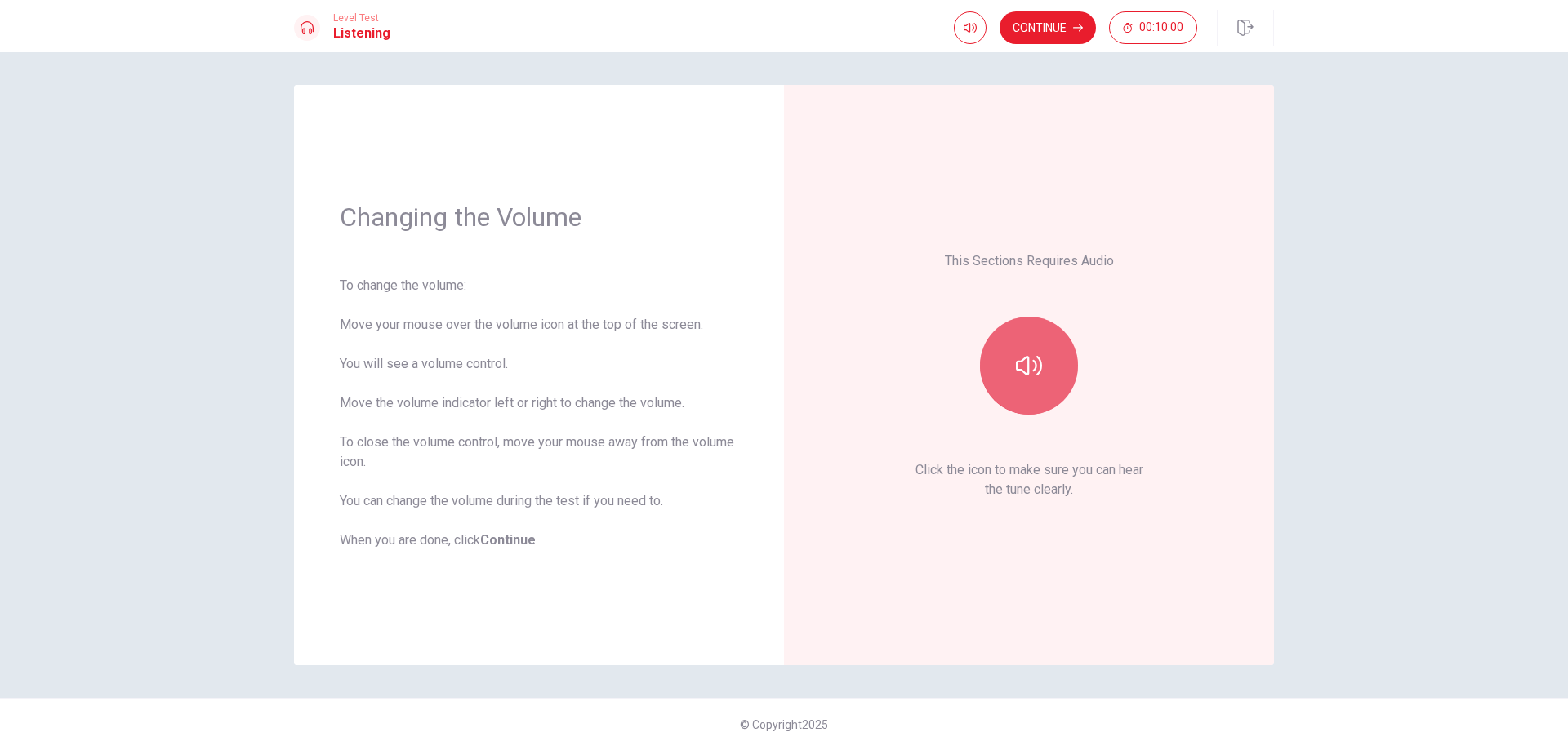
click at [1028, 373] on icon "button" at bounding box center [1028, 365] width 26 height 20
click at [1003, 358] on button "button" at bounding box center [1028, 365] width 98 height 98
click at [1003, 357] on button "button" at bounding box center [1028, 365] width 98 height 98
click at [1072, 30] on button "Continue" at bounding box center [1047, 28] width 96 height 32
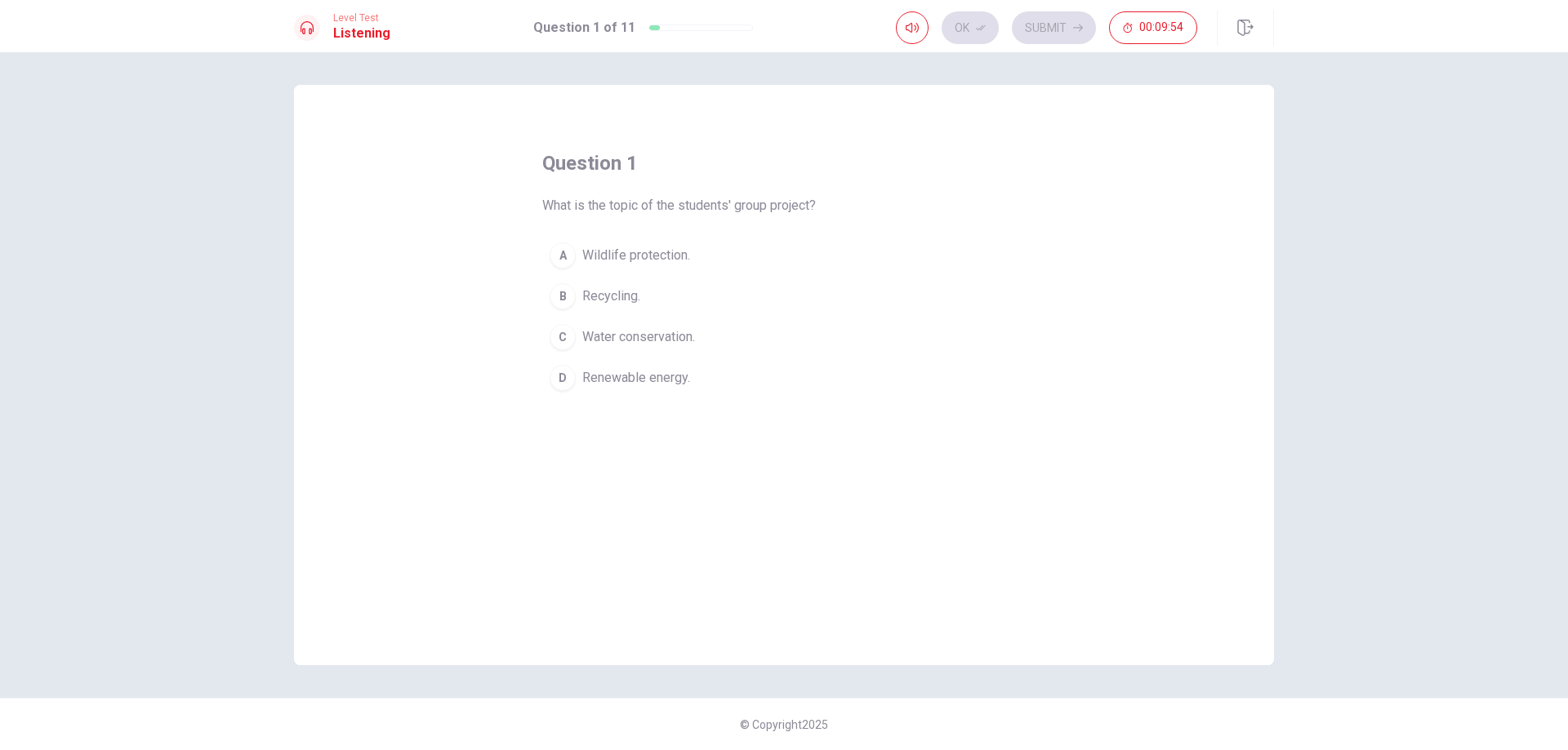
click at [573, 376] on div "D" at bounding box center [562, 377] width 26 height 26
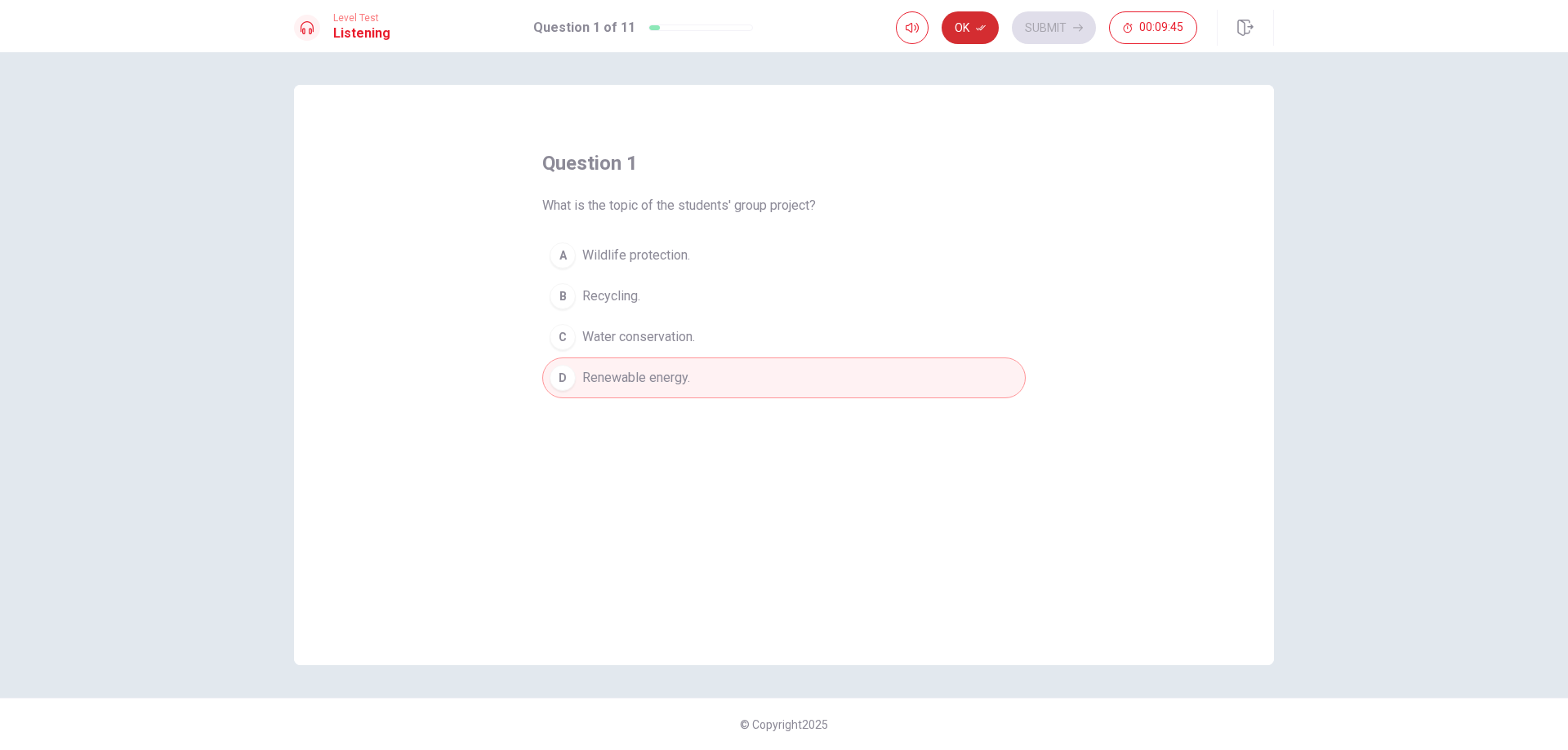
click at [982, 28] on icon "button" at bounding box center [980, 28] width 10 height 10
click at [1049, 22] on button "Submit" at bounding box center [1054, 28] width 84 height 32
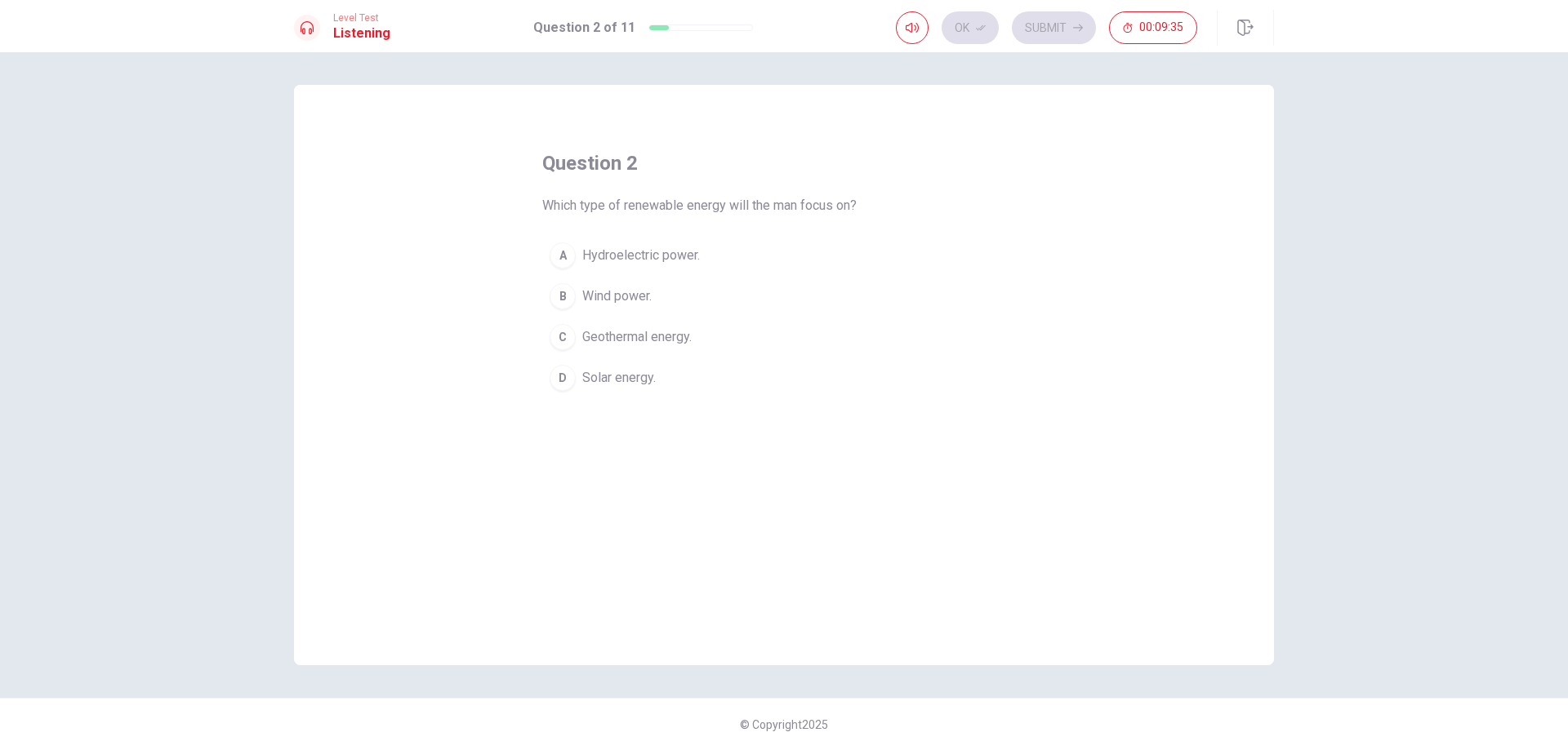
click at [571, 375] on div "D" at bounding box center [562, 377] width 26 height 26
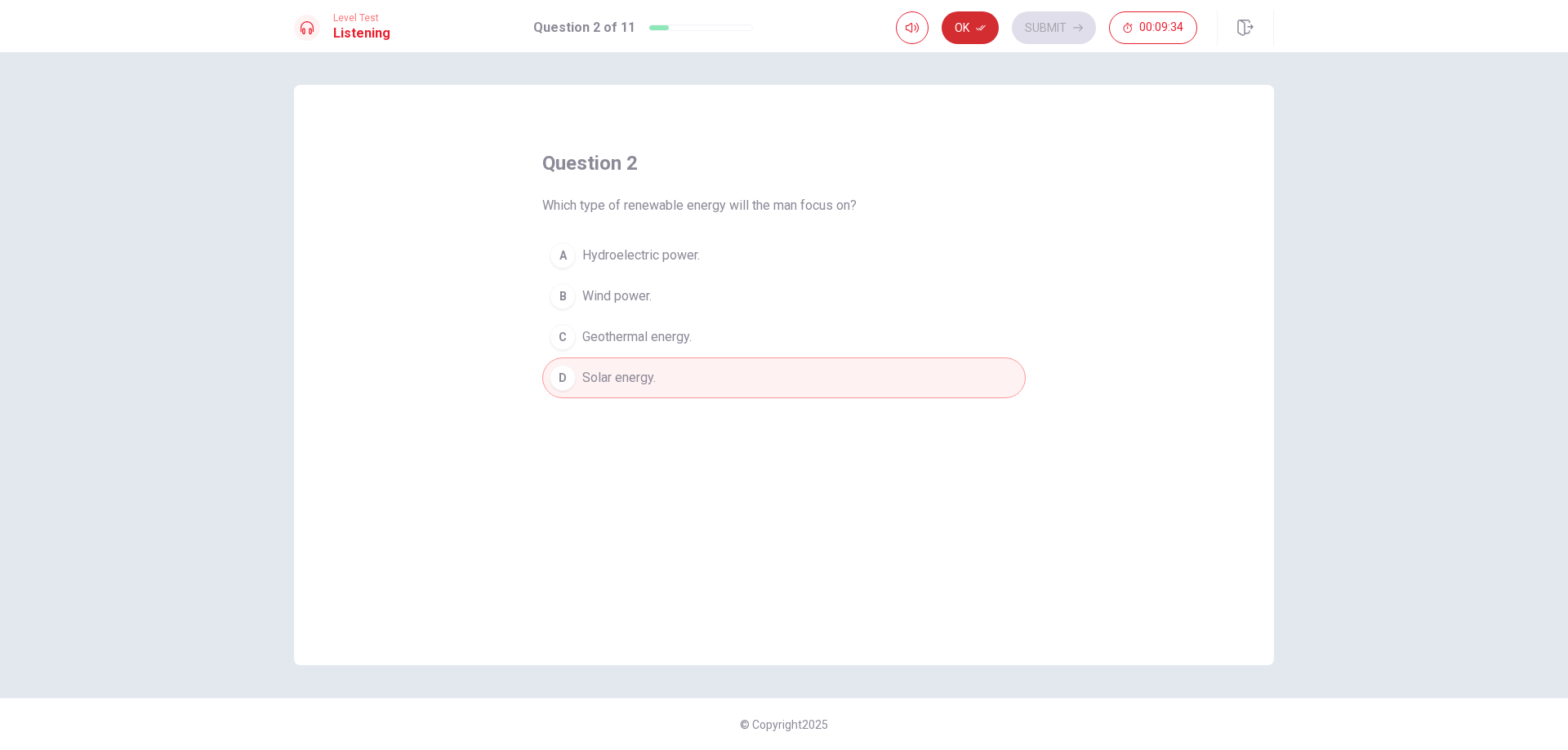
click at [968, 34] on button "Ok" at bounding box center [970, 28] width 57 height 32
click at [1059, 29] on button "Submit" at bounding box center [1054, 28] width 84 height 32
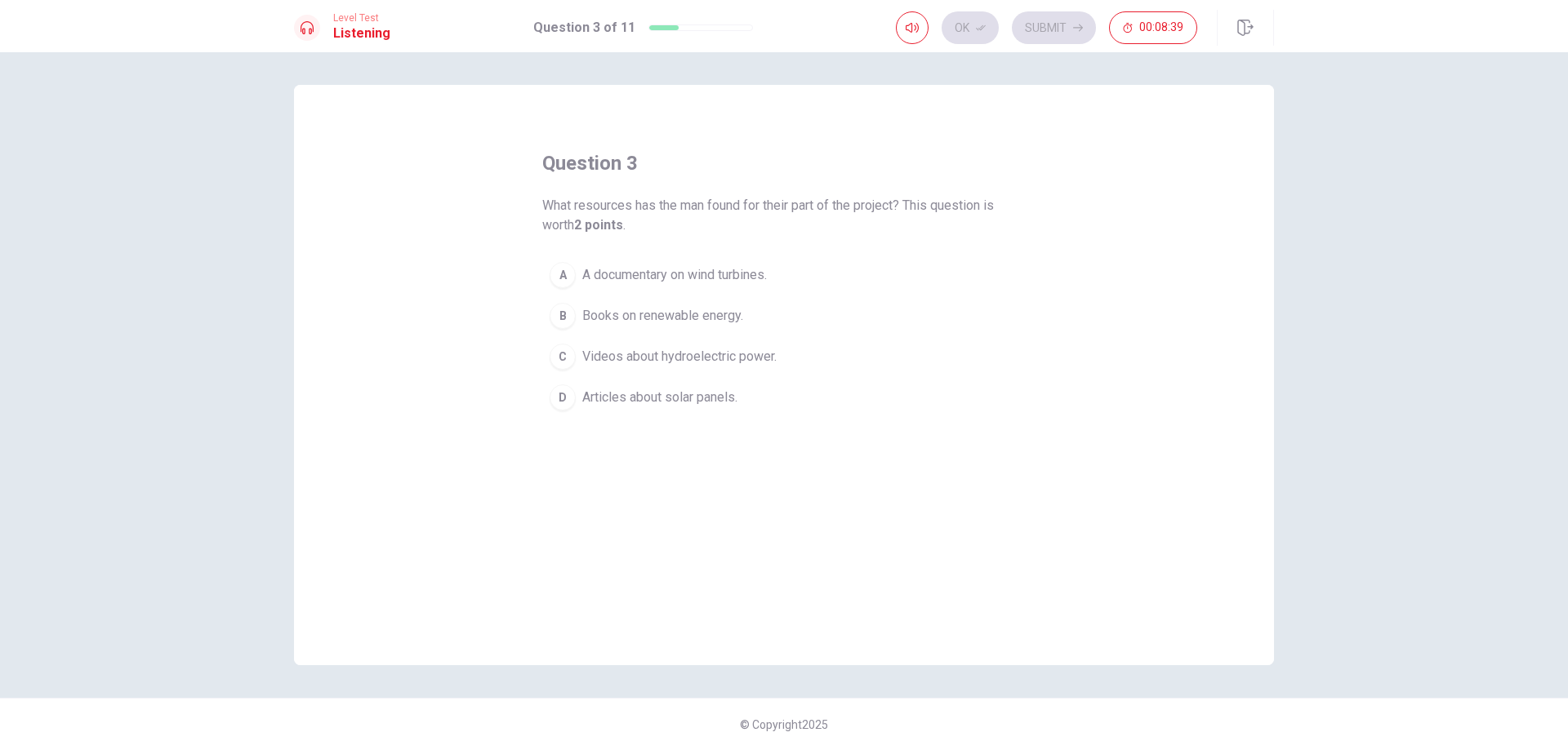
click at [559, 275] on div "A" at bounding box center [562, 275] width 26 height 26
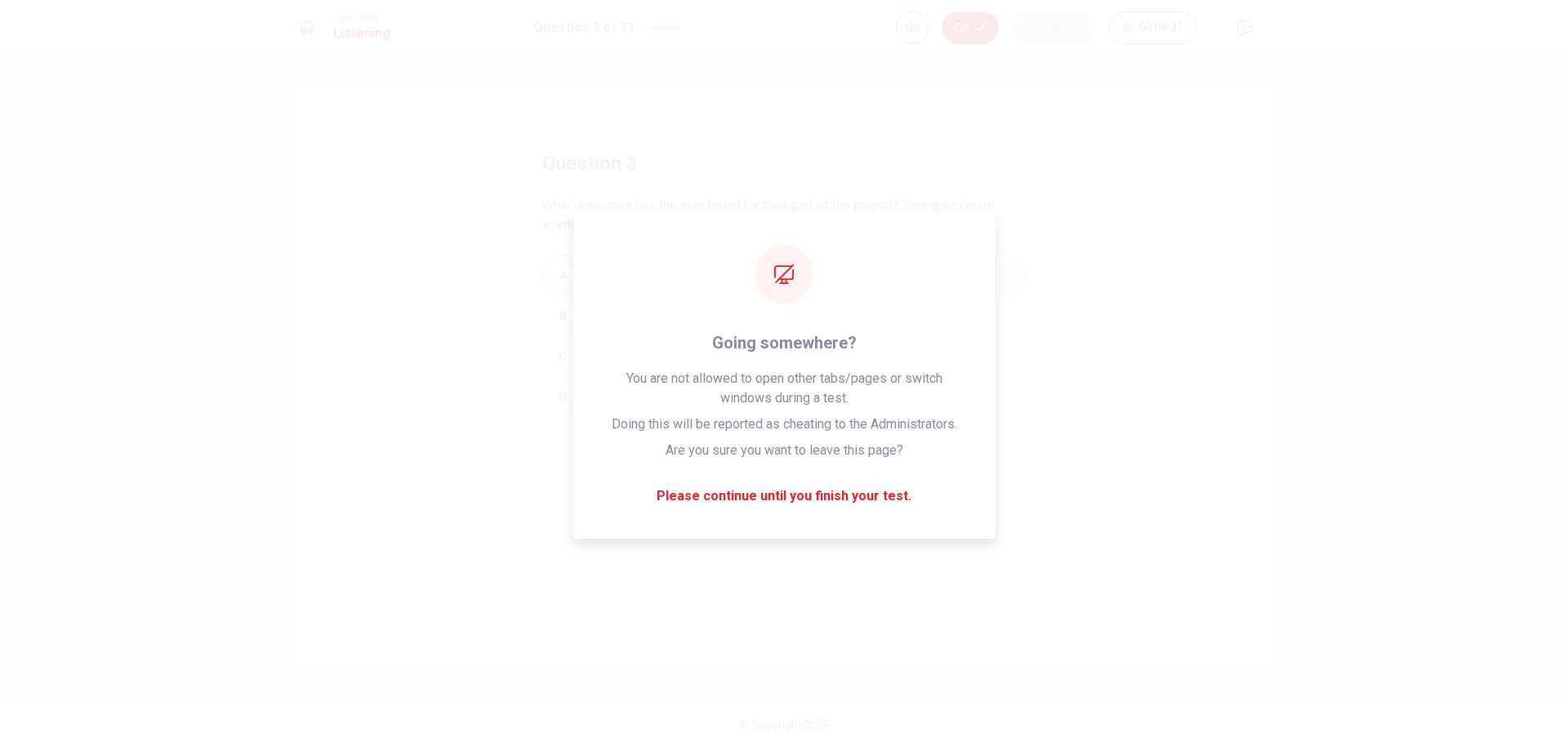
click at [968, 28] on button "Ok" at bounding box center [970, 28] width 57 height 32
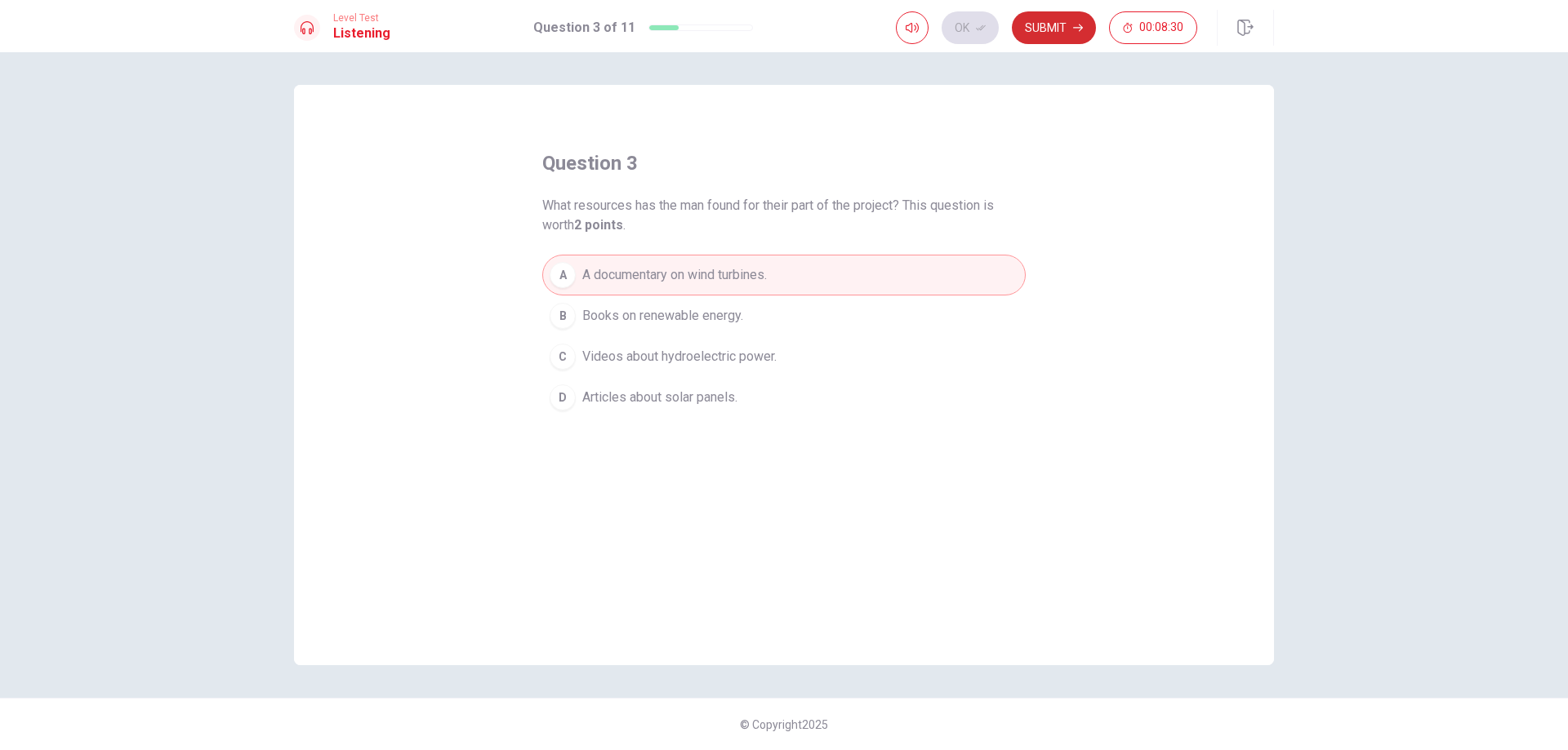
click at [1057, 25] on button "Submit" at bounding box center [1054, 28] width 84 height 32
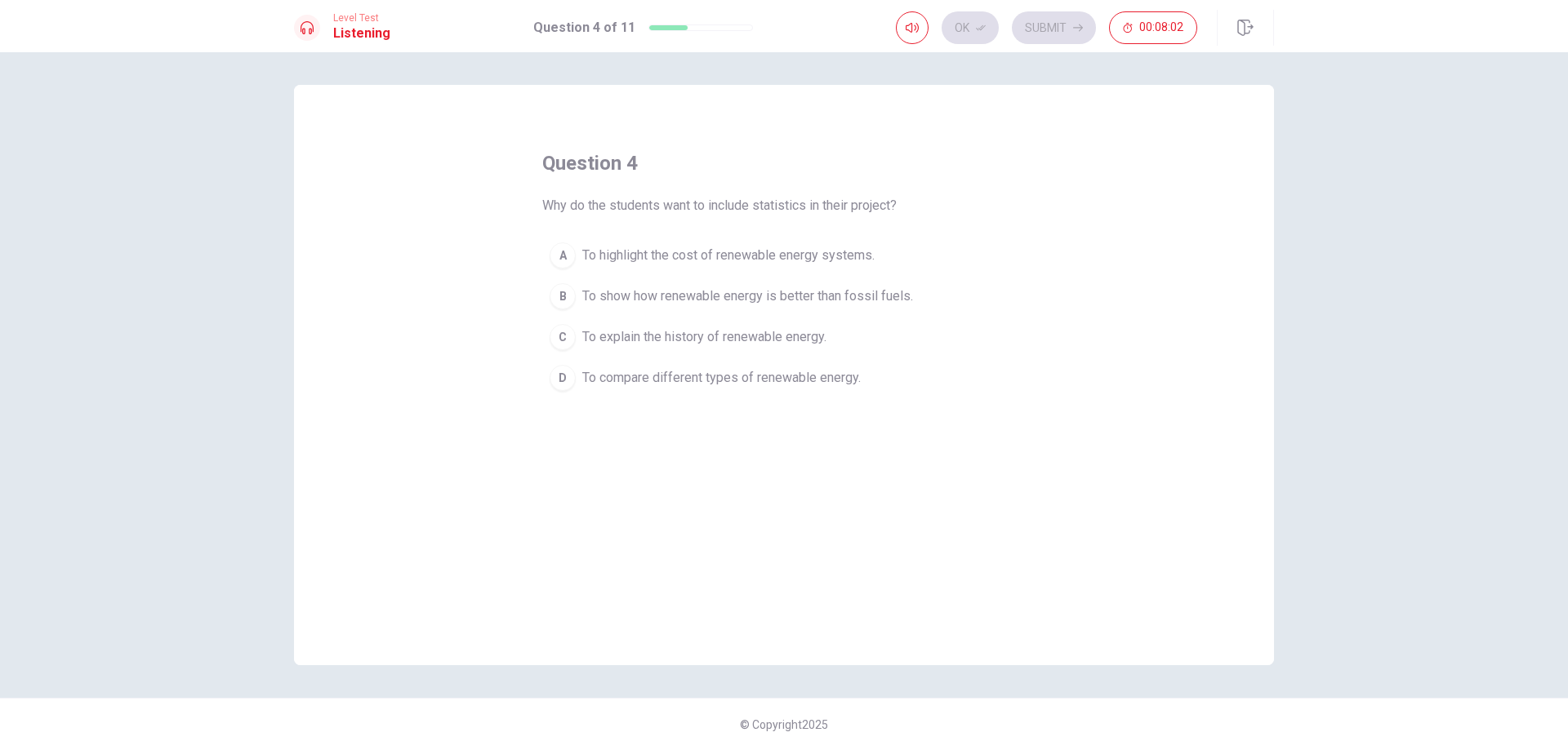
click at [558, 377] on div "D" at bounding box center [562, 377] width 26 height 26
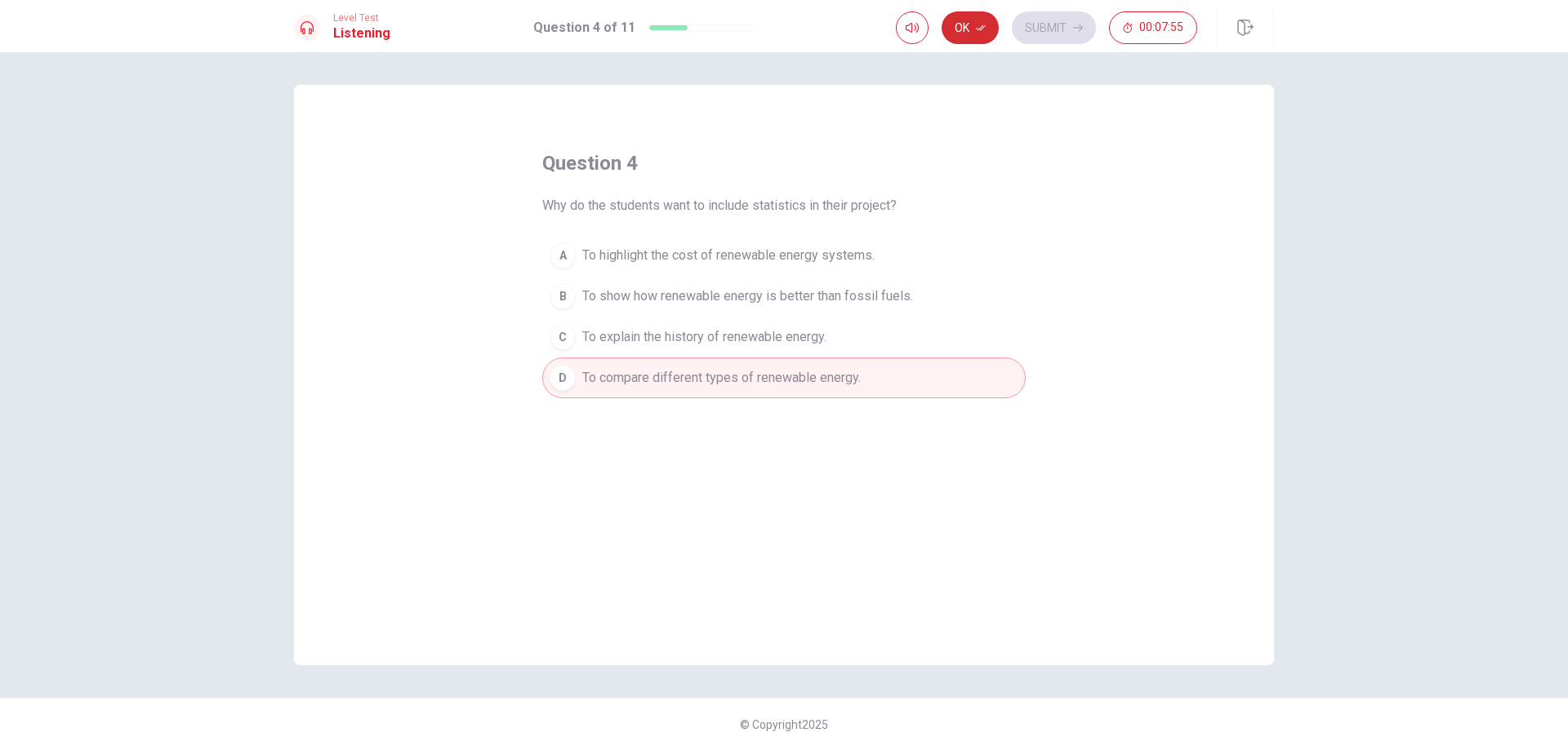
click at [980, 28] on icon "button" at bounding box center [980, 29] width 10 height 6
click at [1054, 26] on button "Submit" at bounding box center [1054, 28] width 84 height 32
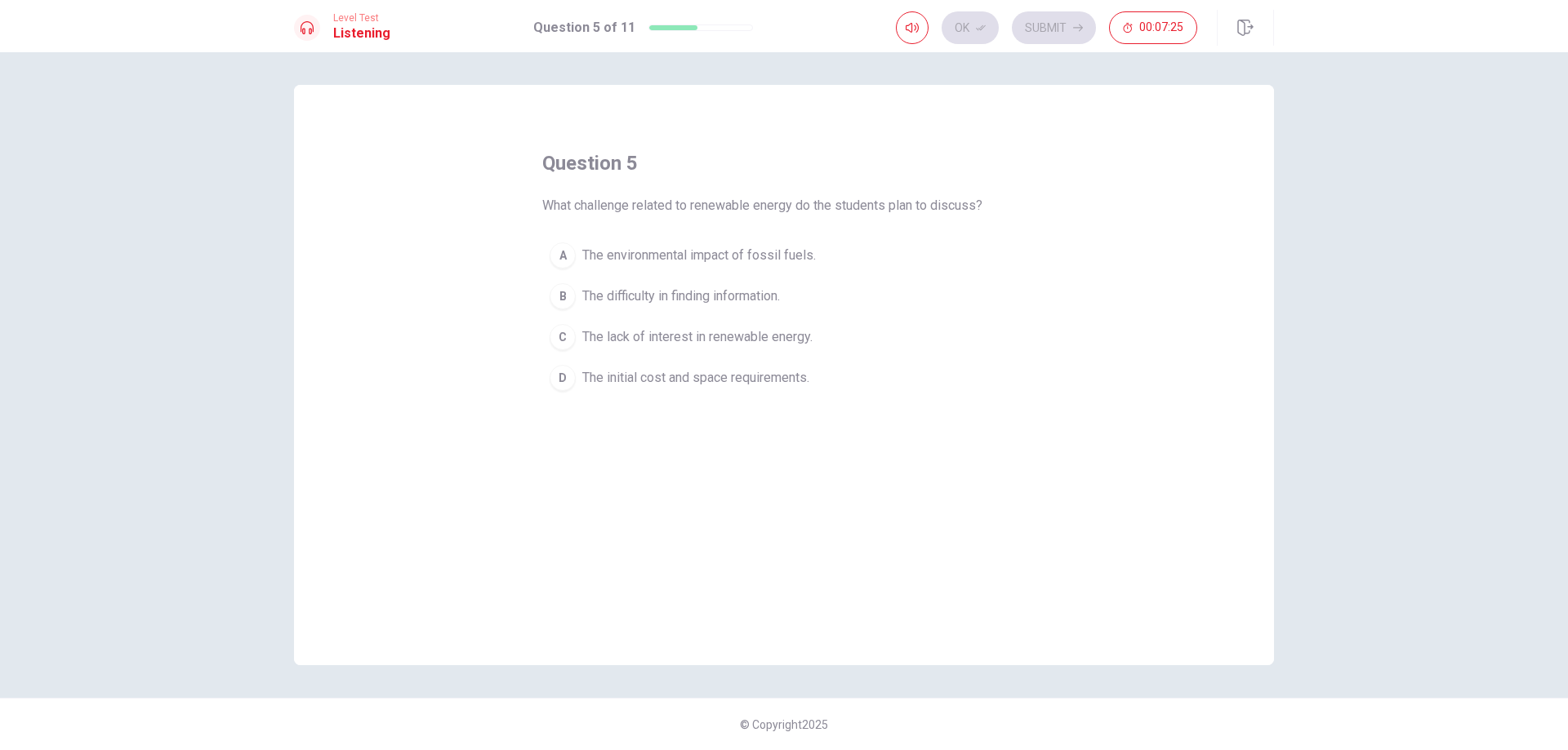
click at [563, 379] on div "D" at bounding box center [562, 377] width 26 height 26
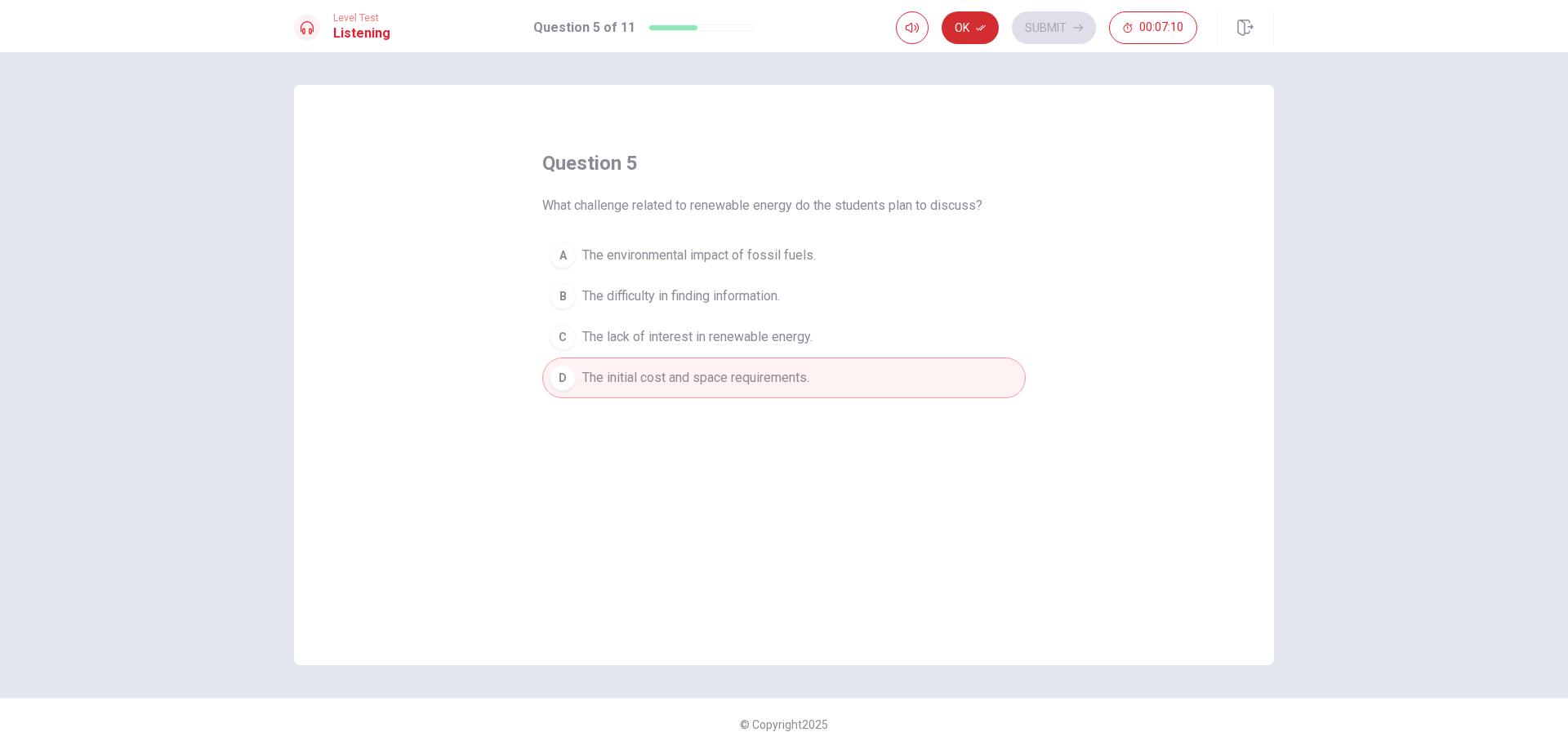
click at [979, 32] on button "Ok" at bounding box center [970, 28] width 57 height 32
click at [1079, 21] on button "Submit" at bounding box center [1054, 28] width 84 height 32
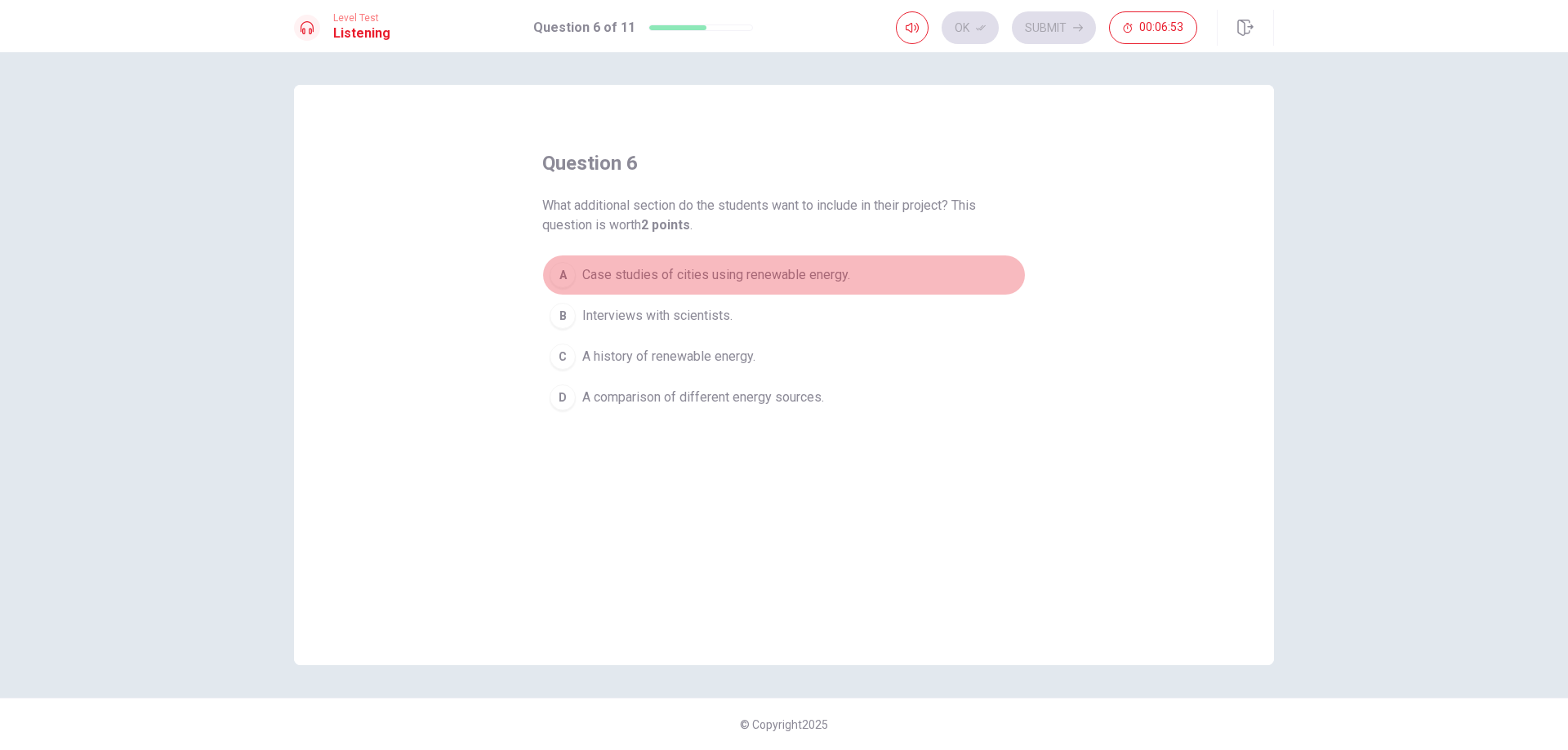
click at [561, 275] on div "A" at bounding box center [562, 275] width 26 height 26
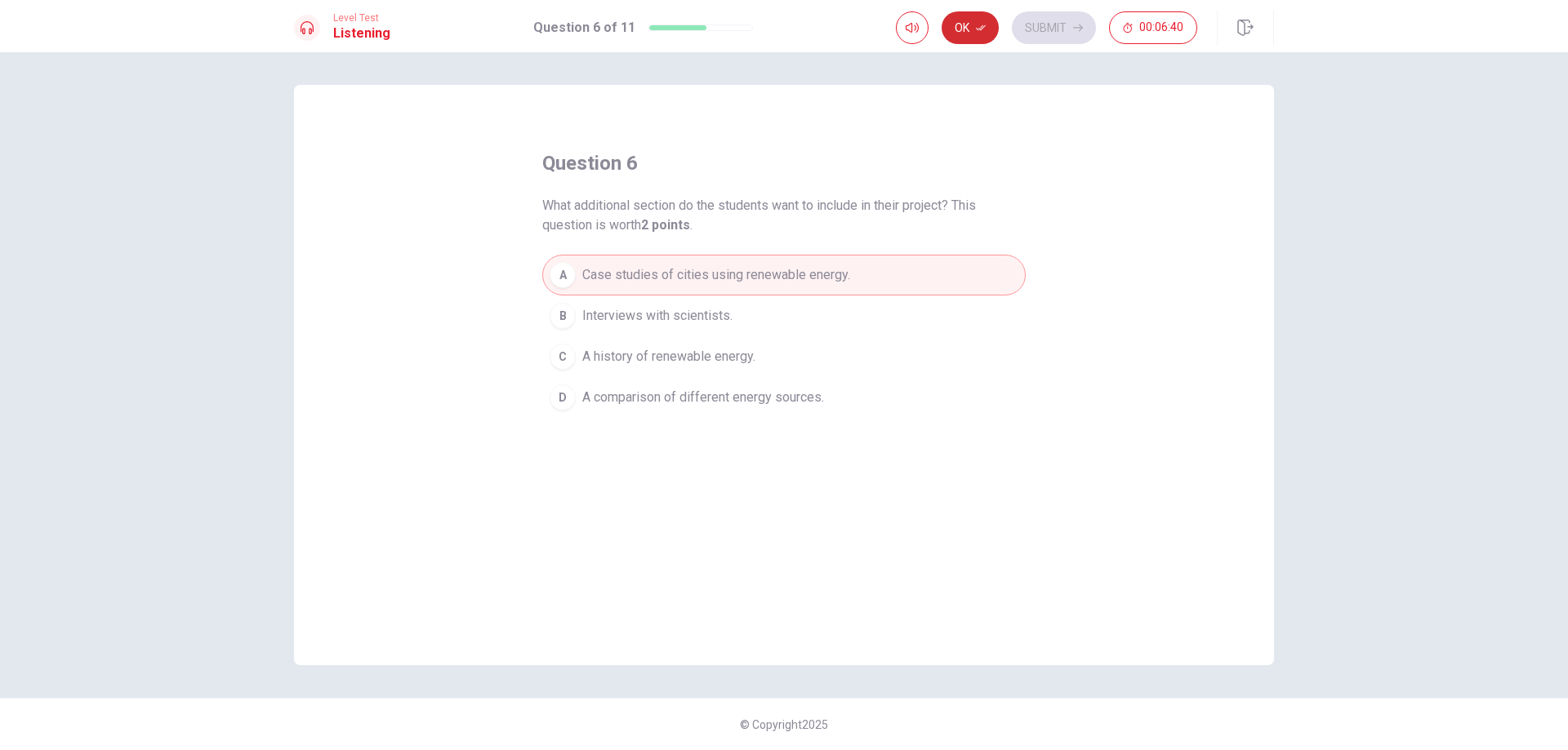
click at [975, 29] on button "Ok" at bounding box center [970, 28] width 57 height 32
click at [1049, 22] on button "Submit" at bounding box center [1054, 28] width 84 height 32
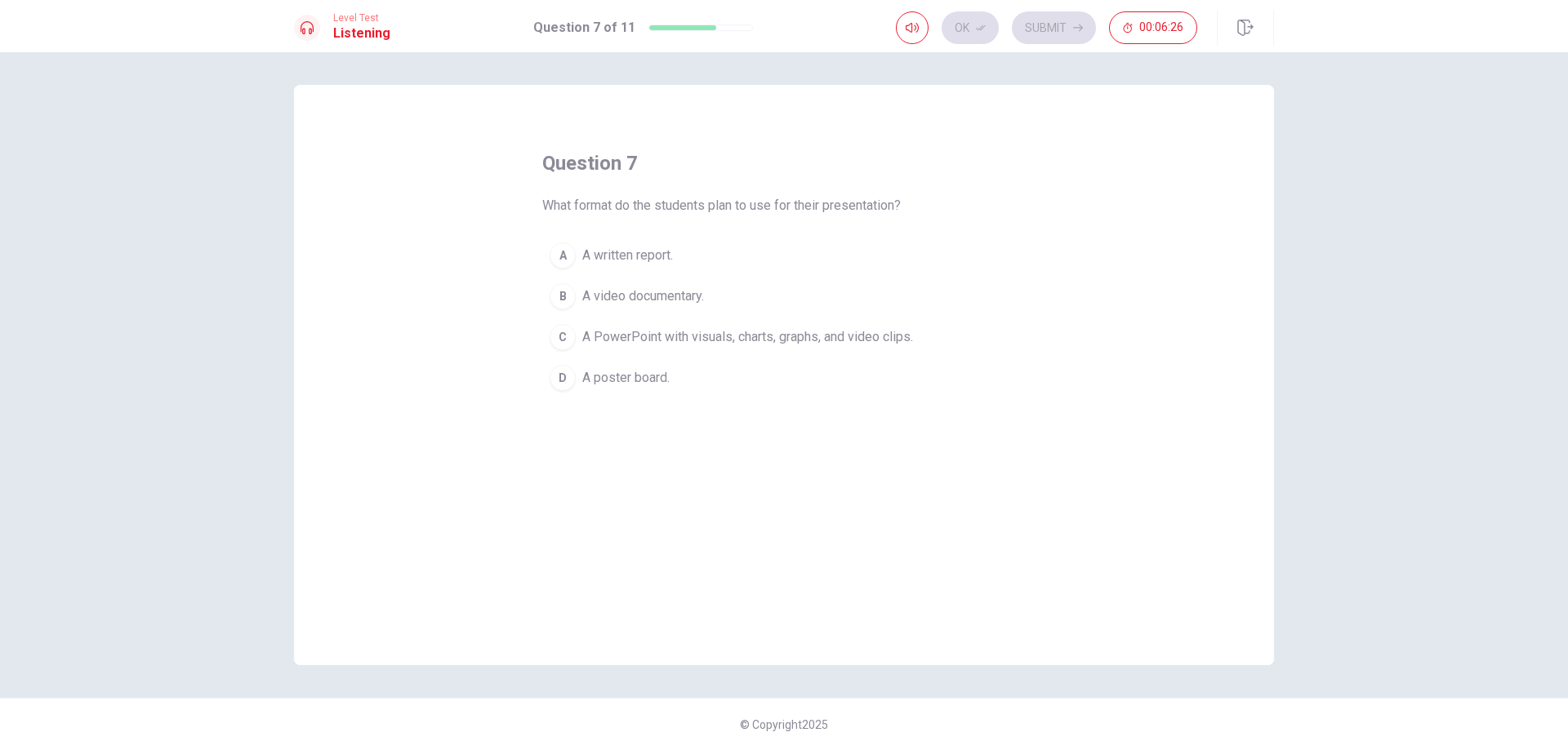
click at [571, 334] on div "C" at bounding box center [562, 337] width 26 height 26
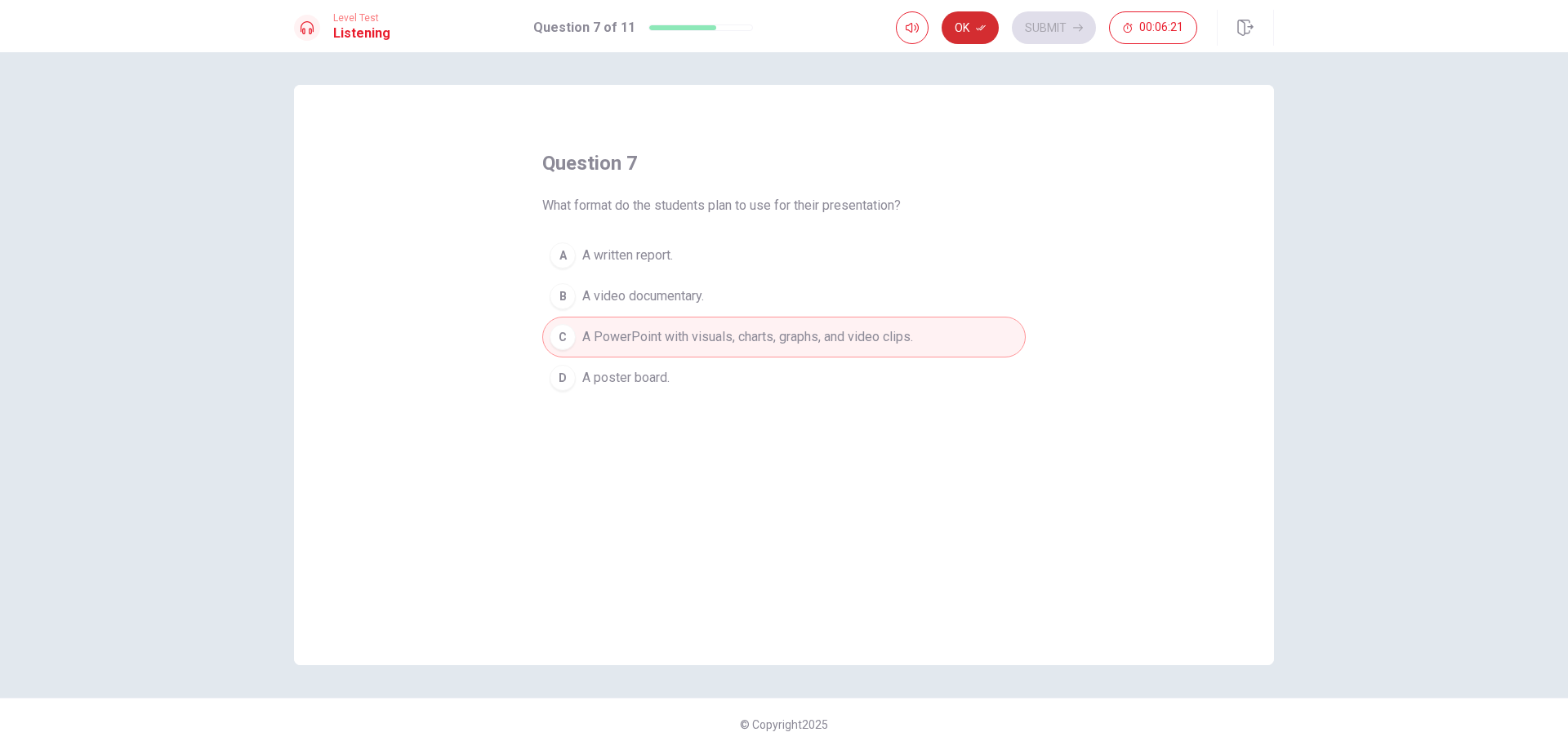
click at [971, 25] on button "Ok" at bounding box center [970, 28] width 57 height 32
click at [1043, 26] on button "Submit" at bounding box center [1054, 28] width 84 height 32
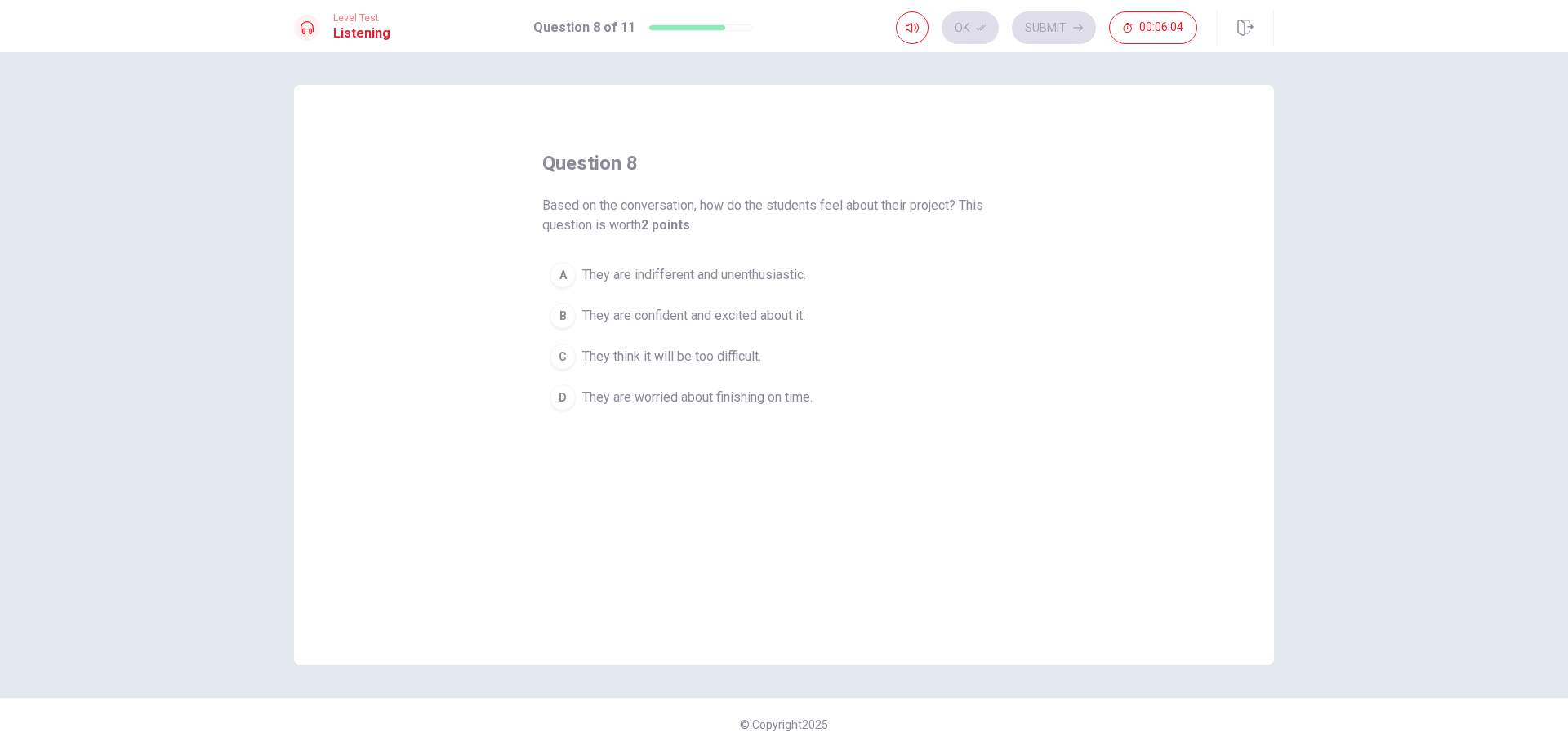
drag, startPoint x: 556, startPoint y: 312, endPoint x: 564, endPoint y: 315, distance: 8.5
click at [557, 312] on div "B" at bounding box center [562, 316] width 26 height 26
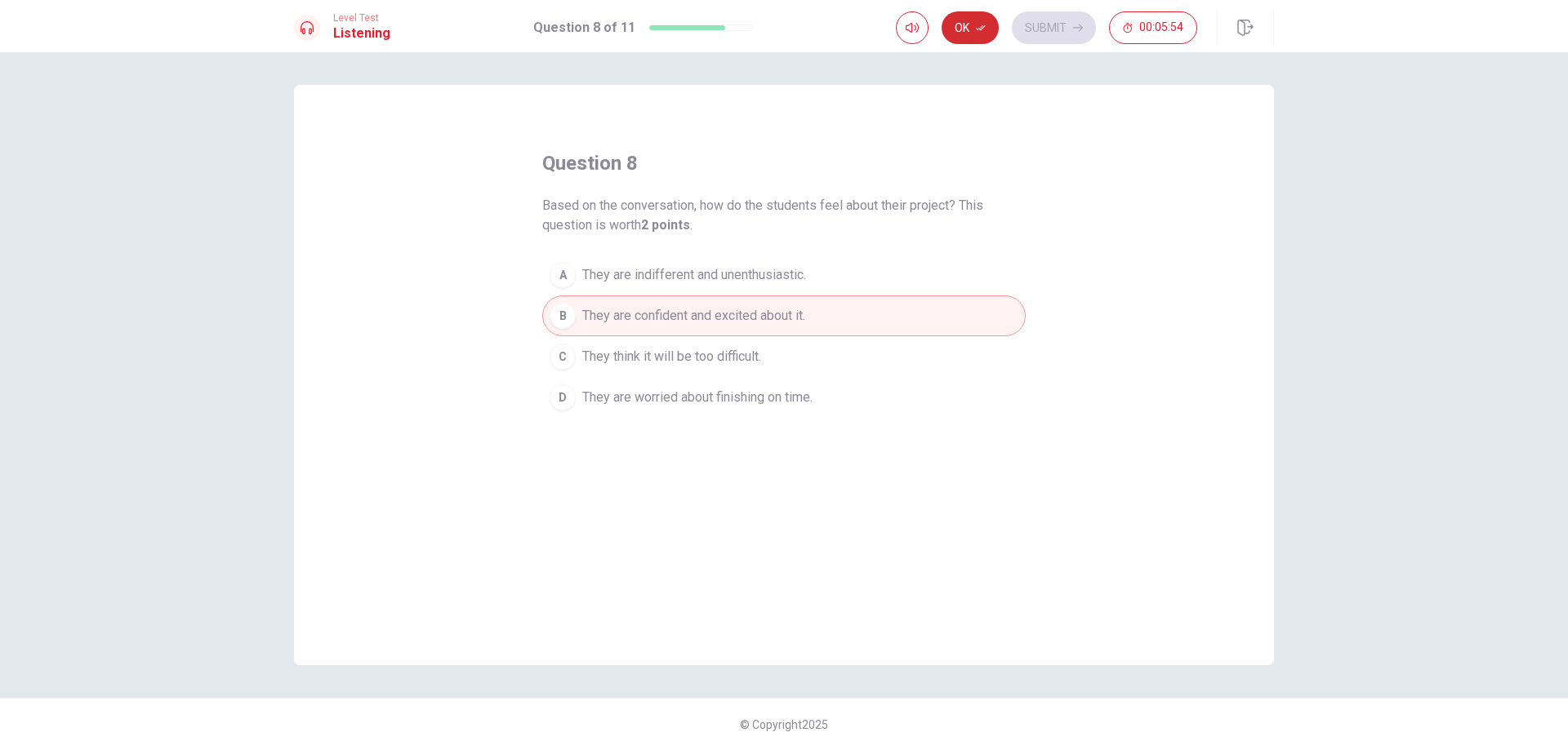
click at [964, 29] on button "Ok" at bounding box center [970, 28] width 57 height 32
click at [1053, 17] on button "Submit" at bounding box center [1054, 28] width 84 height 32
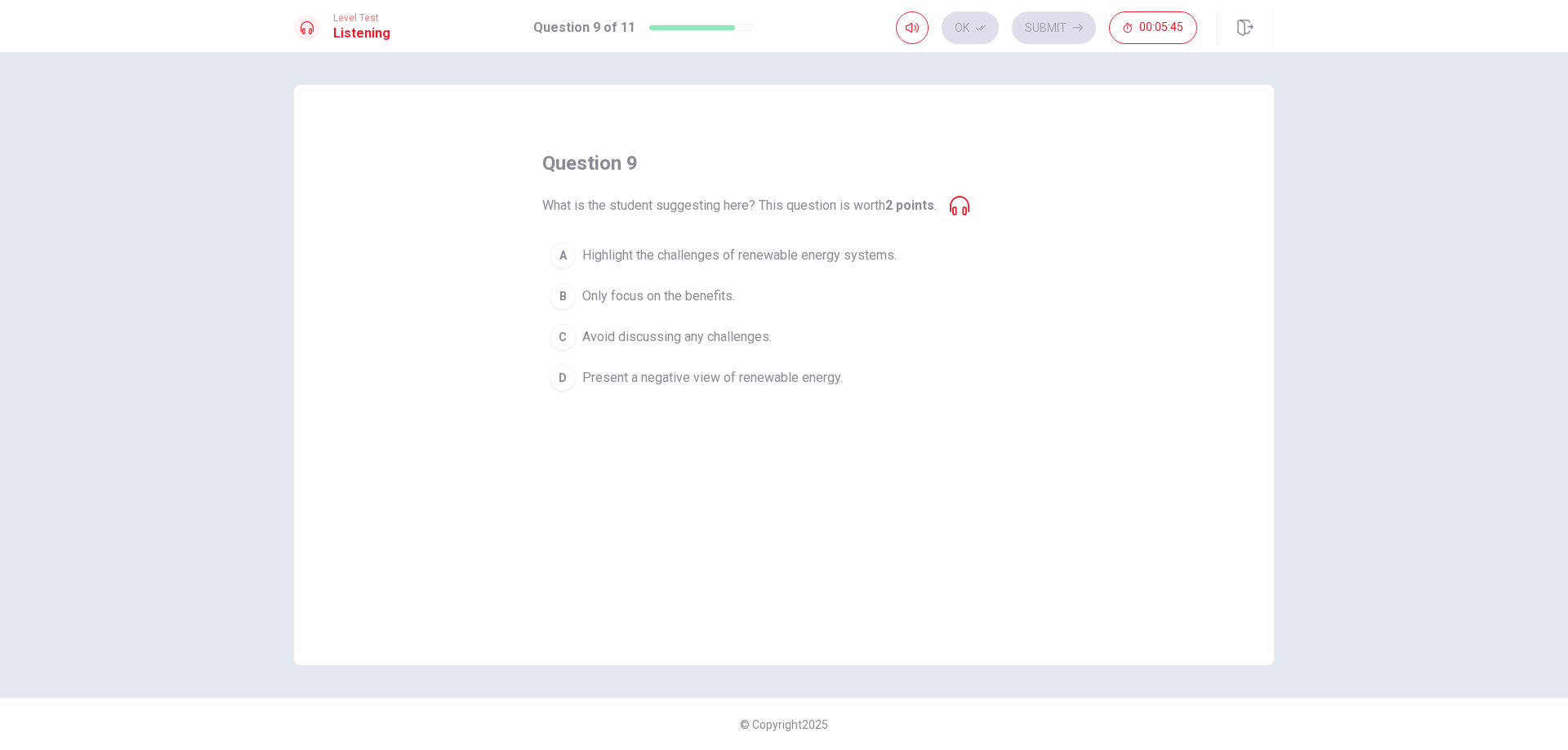
click at [564, 262] on div "A" at bounding box center [562, 255] width 26 height 26
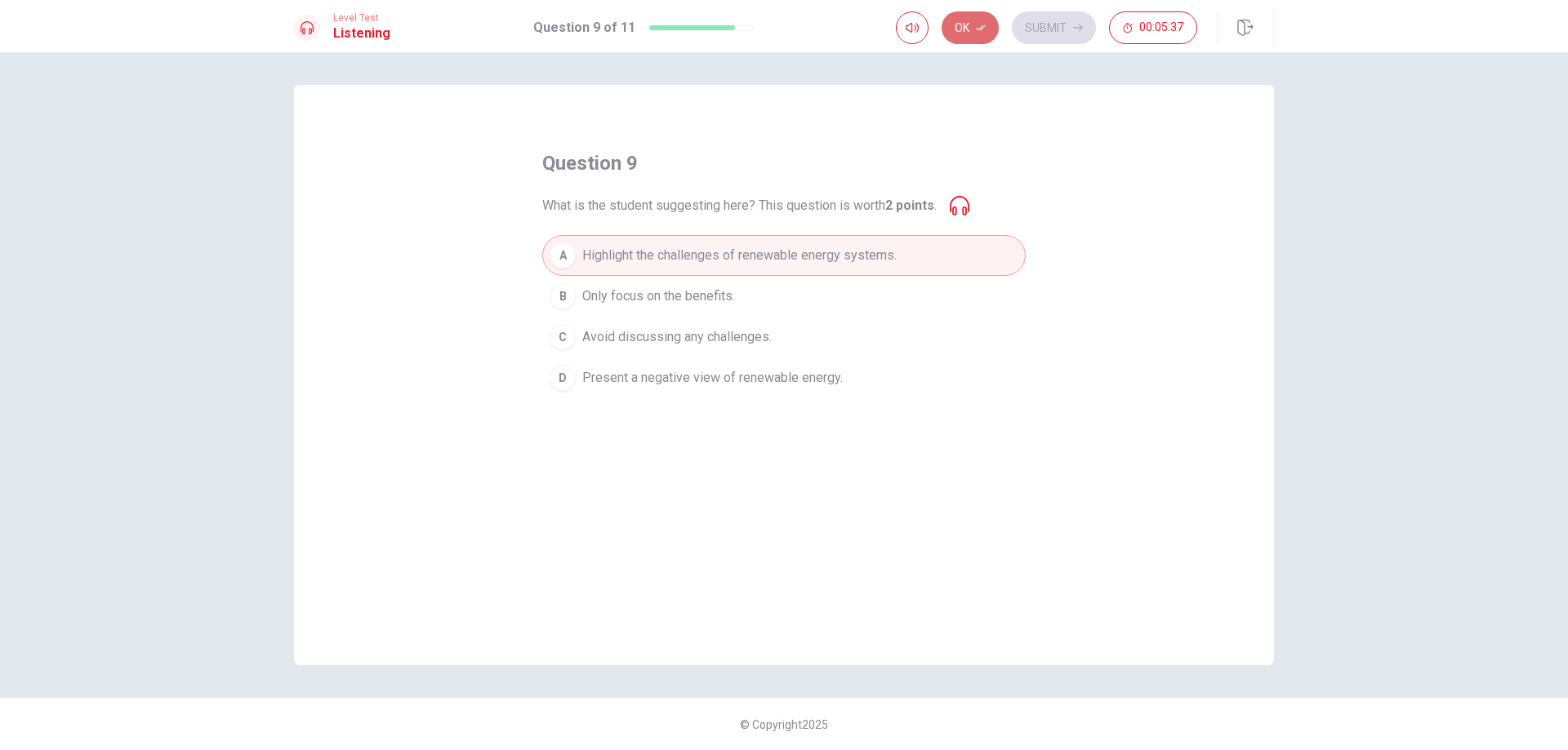
click at [978, 21] on button "Ok" at bounding box center [970, 28] width 57 height 32
click at [1051, 28] on button "Submit" at bounding box center [1054, 28] width 84 height 32
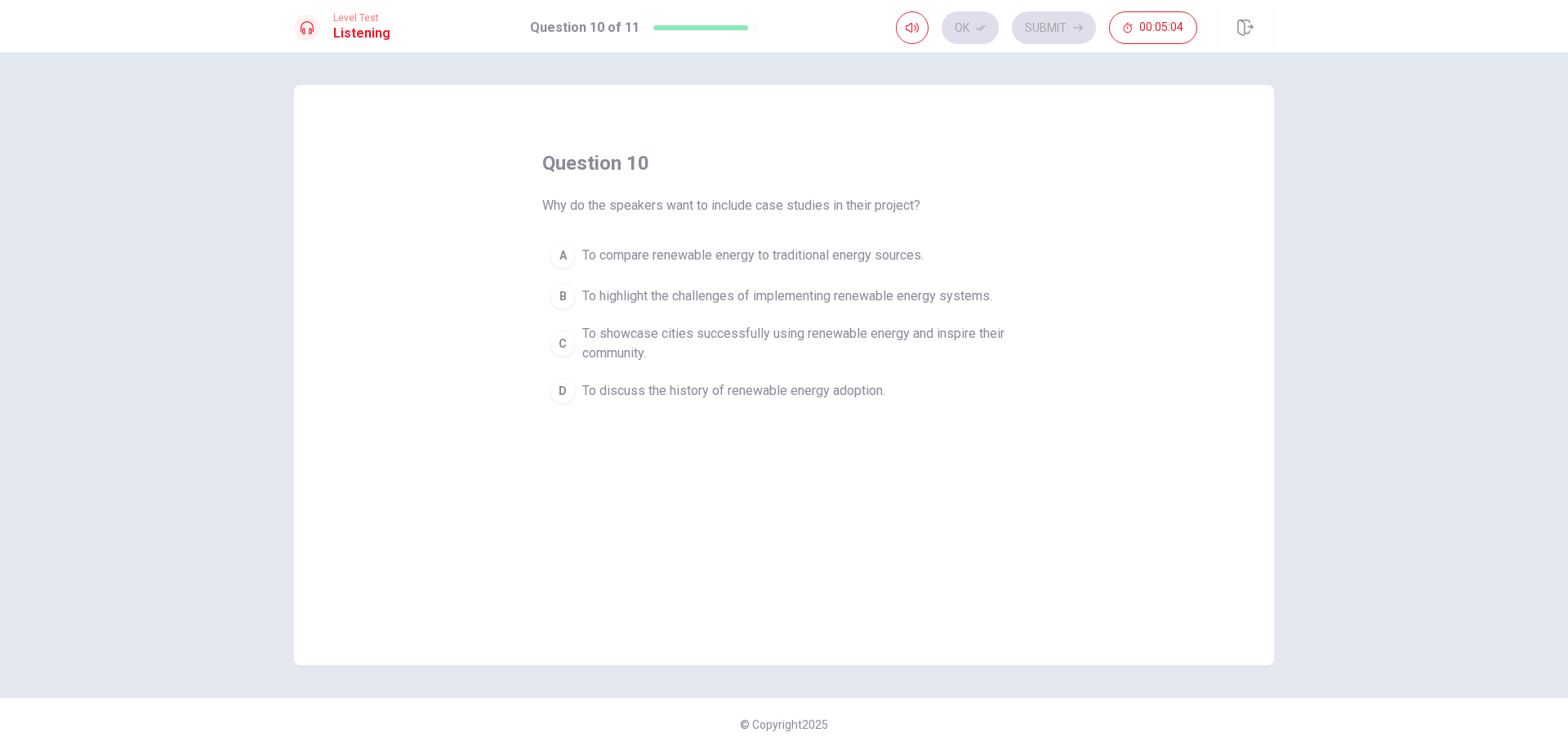
click at [563, 344] on div "C" at bounding box center [562, 343] width 26 height 26
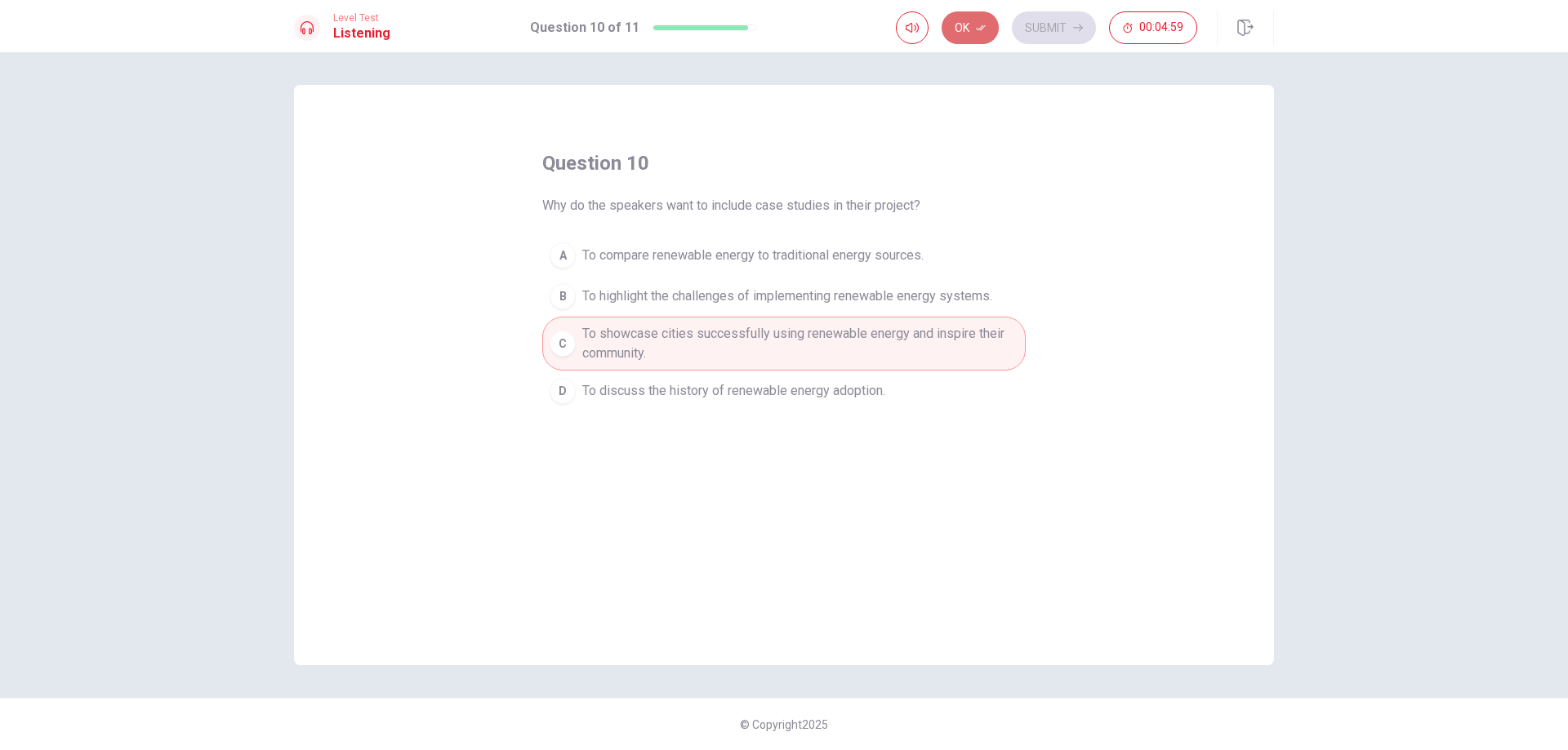
click at [979, 30] on icon "button" at bounding box center [980, 28] width 10 height 10
click at [1053, 21] on button "Submit" at bounding box center [1054, 28] width 84 height 32
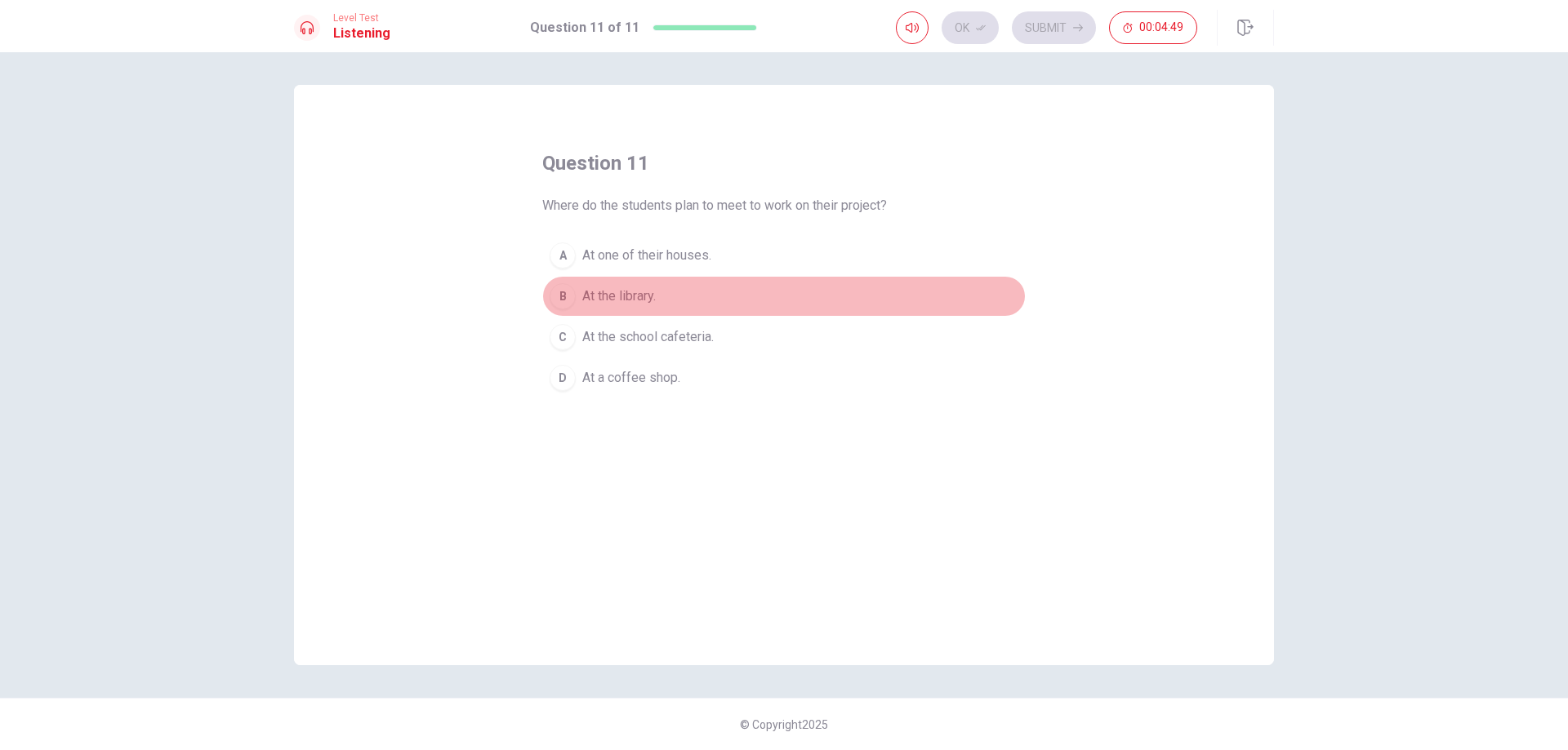
click at [559, 295] on div "B" at bounding box center [562, 296] width 26 height 26
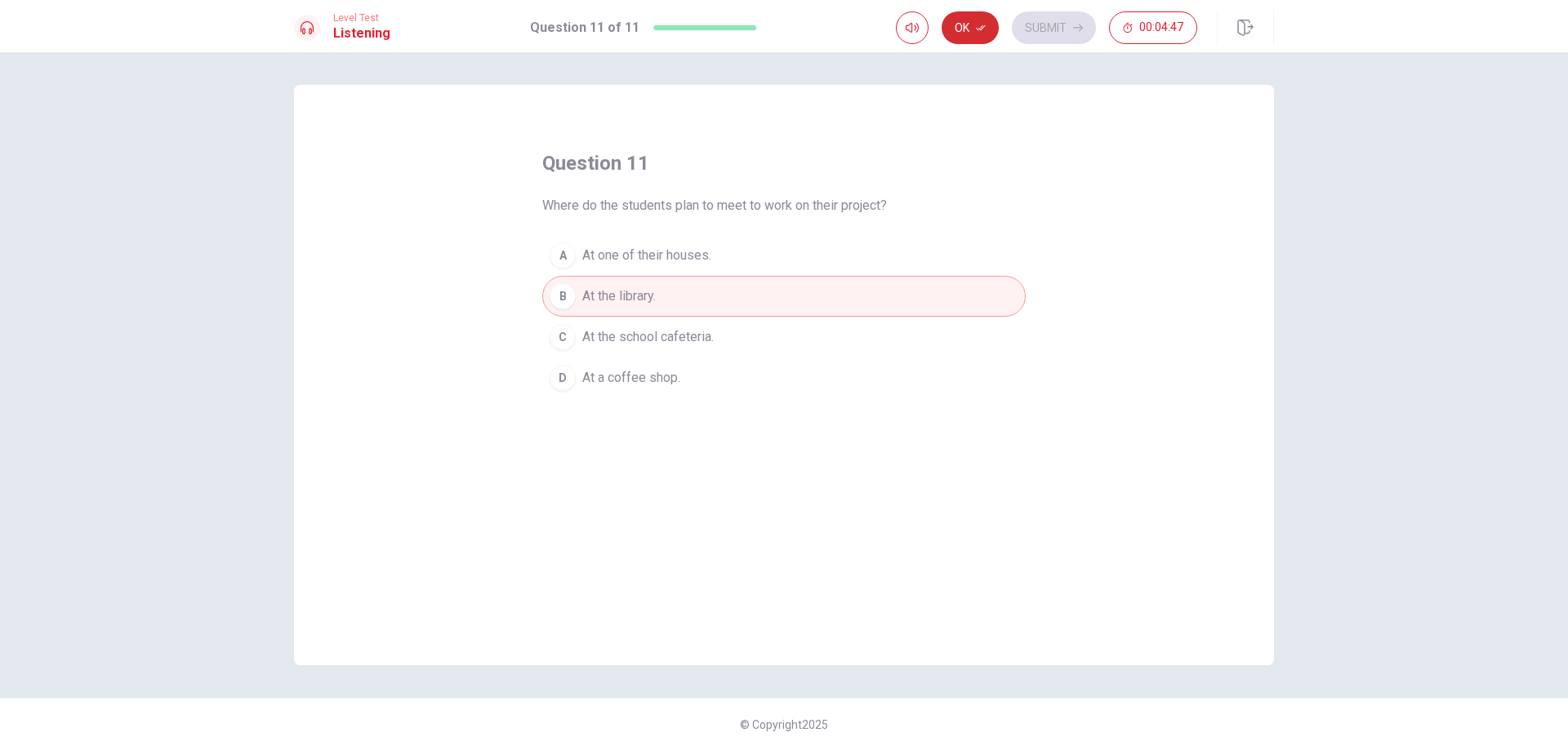
click at [971, 34] on button "Ok" at bounding box center [970, 28] width 57 height 32
click at [1048, 22] on button "Submit" at bounding box center [1054, 28] width 84 height 32
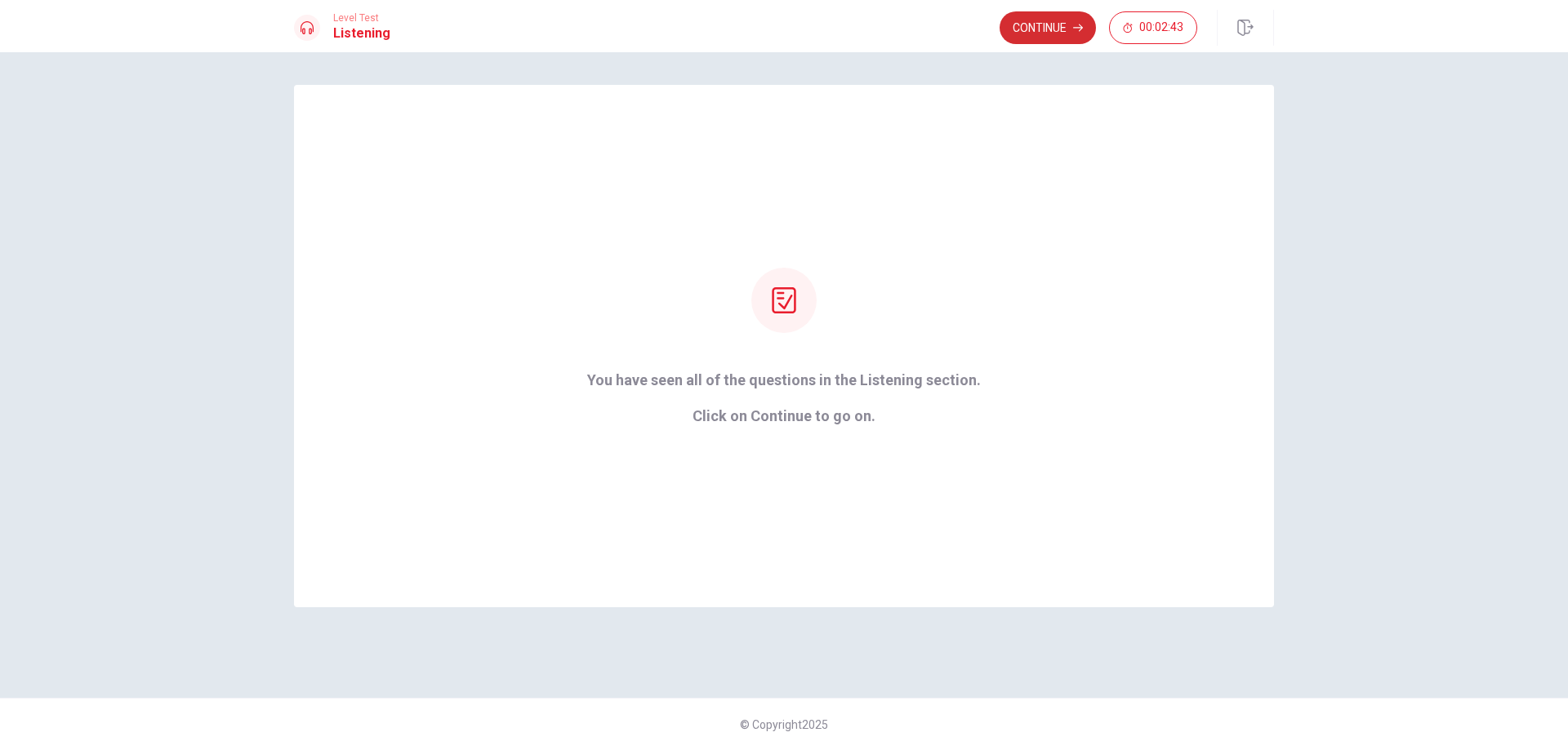
click at [1054, 24] on button "Continue" at bounding box center [1047, 28] width 96 height 32
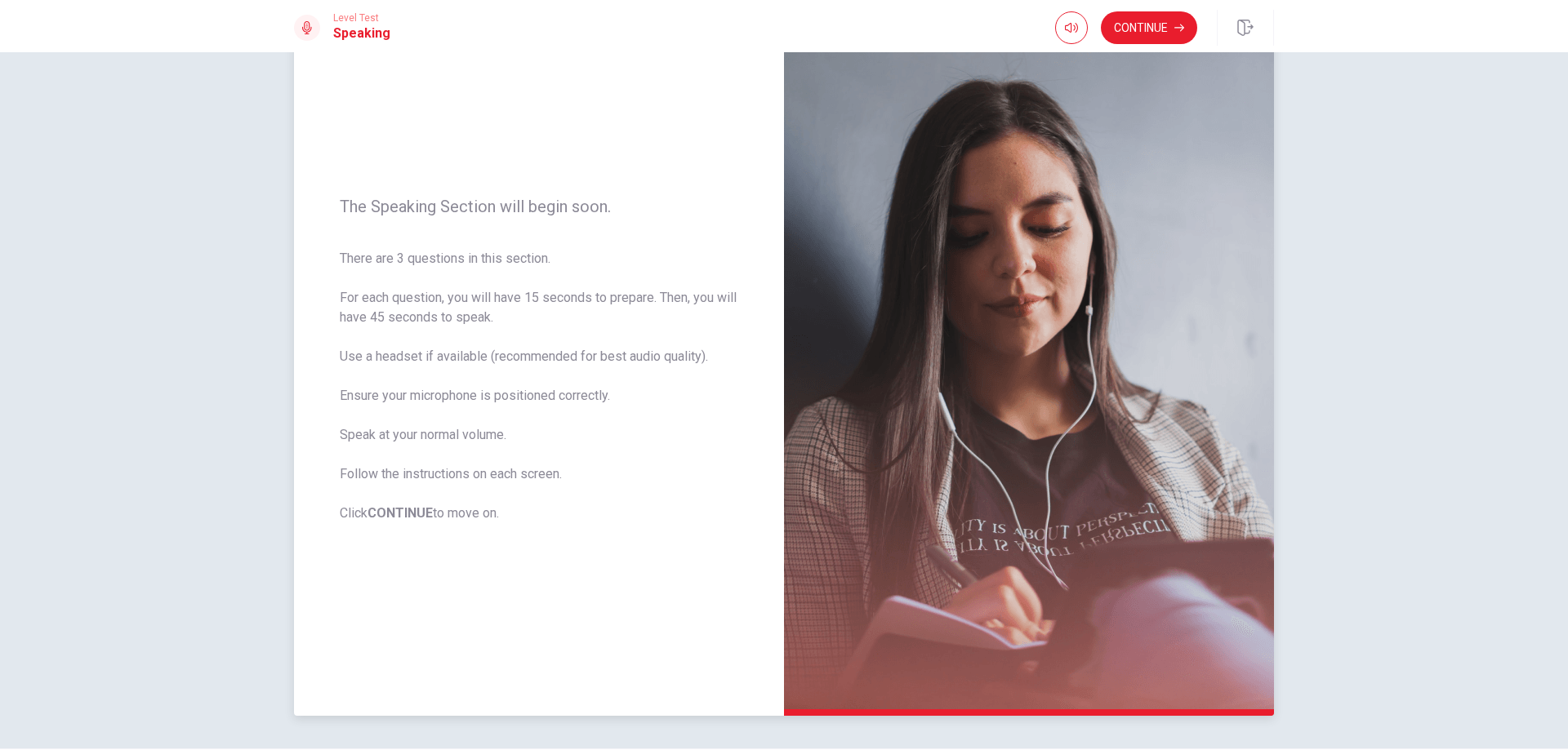
scroll to position [82, 0]
click at [1139, 29] on button "Continue" at bounding box center [1149, 28] width 96 height 32
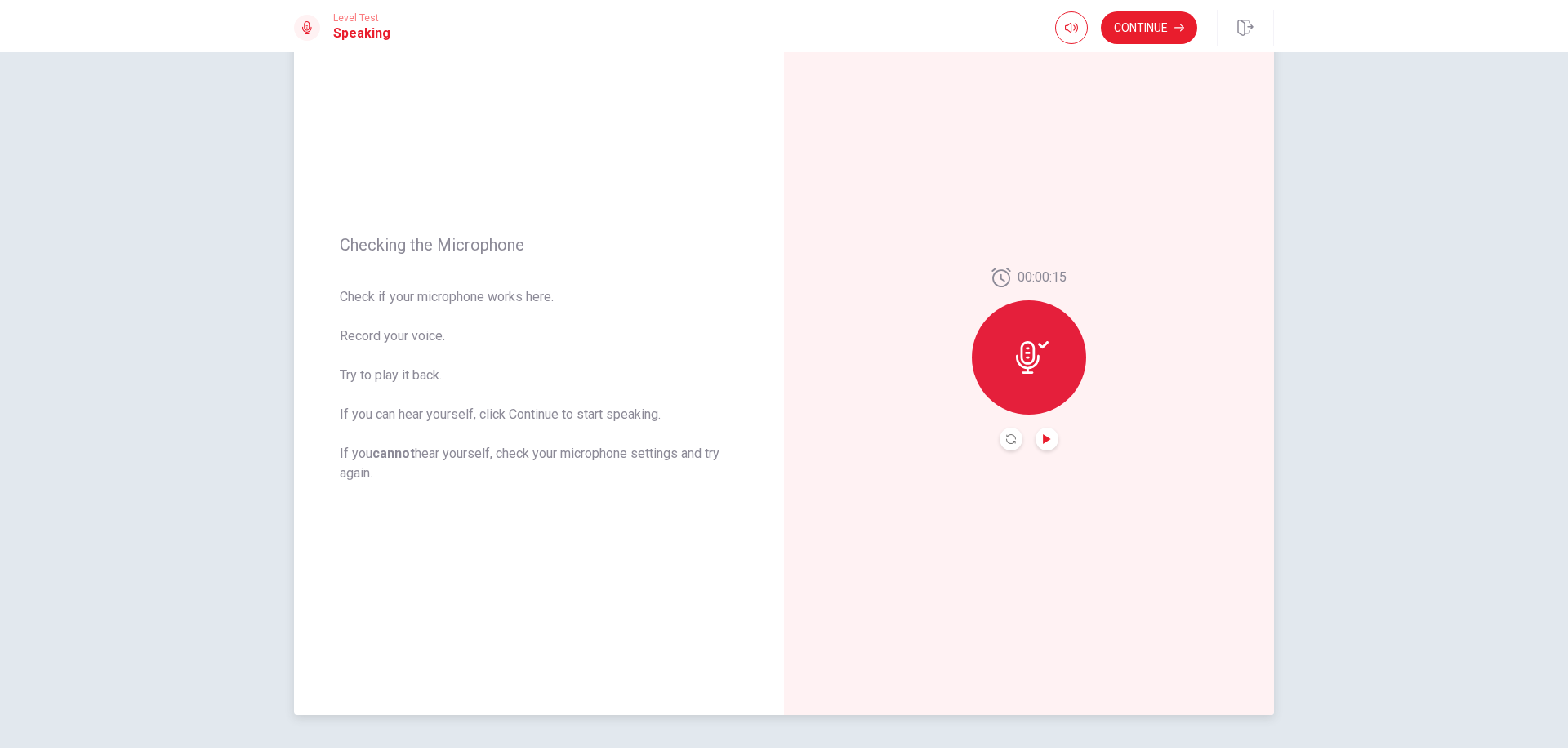
click at [1043, 440] on icon "Play Audio" at bounding box center [1047, 439] width 8 height 10
click at [1007, 442] on icon "Record Again" at bounding box center [1011, 439] width 10 height 10
click at [1036, 359] on icon at bounding box center [1029, 353] width 32 height 32
click at [1047, 438] on icon "Play Audio" at bounding box center [1047, 439] width 10 height 10
click at [1154, 24] on button "Continue" at bounding box center [1149, 28] width 96 height 32
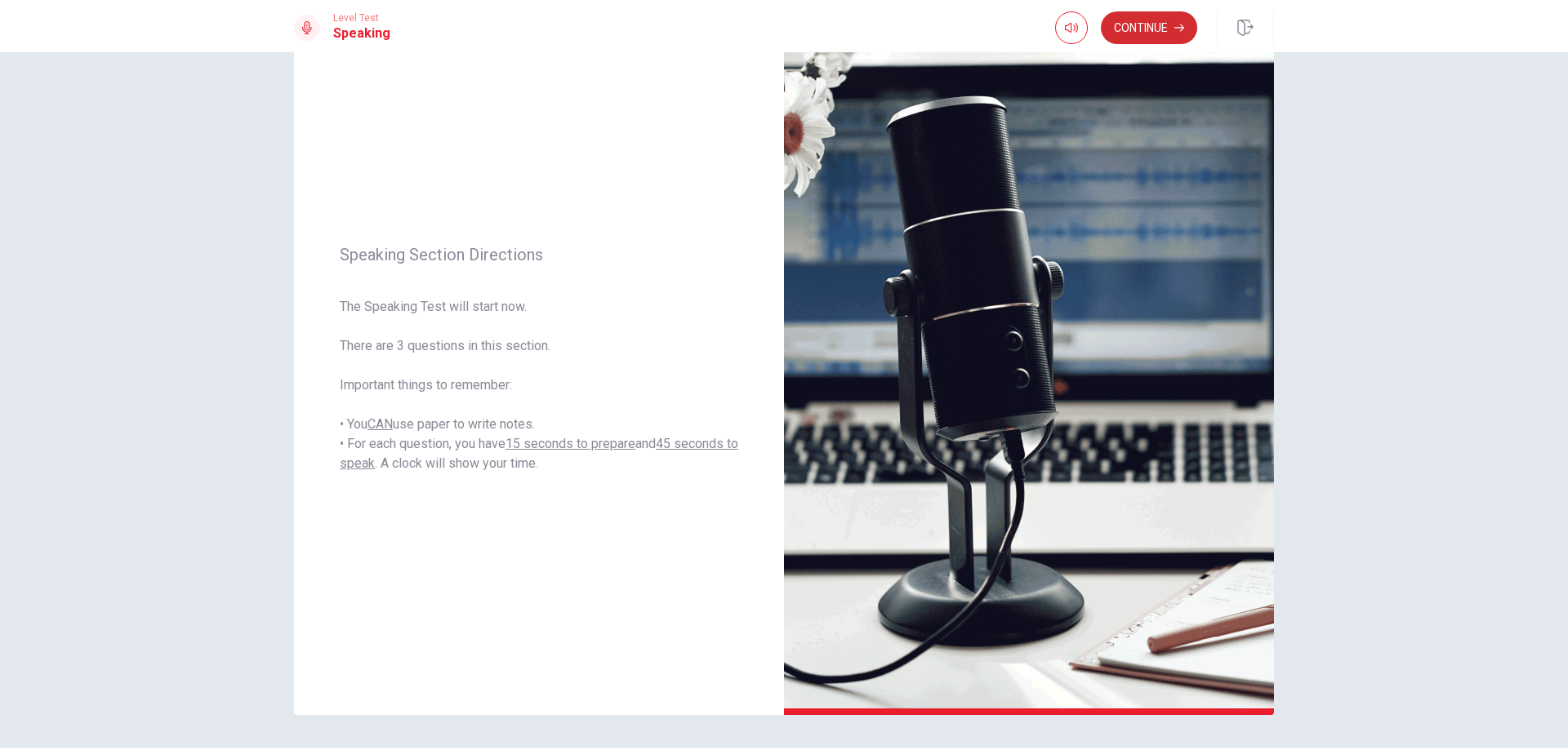
click at [1152, 28] on button "Continue" at bounding box center [1149, 28] width 96 height 32
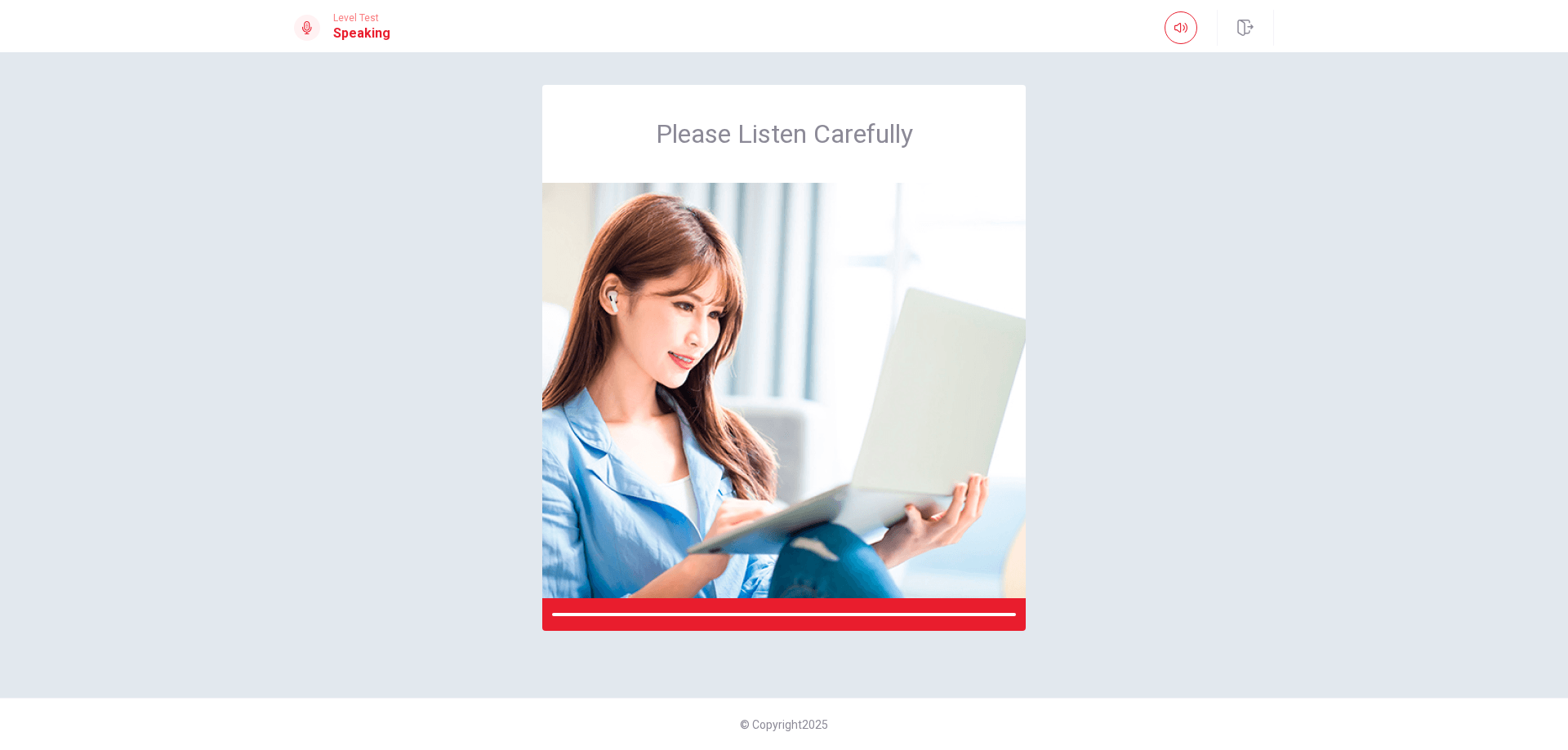
scroll to position [0, 0]
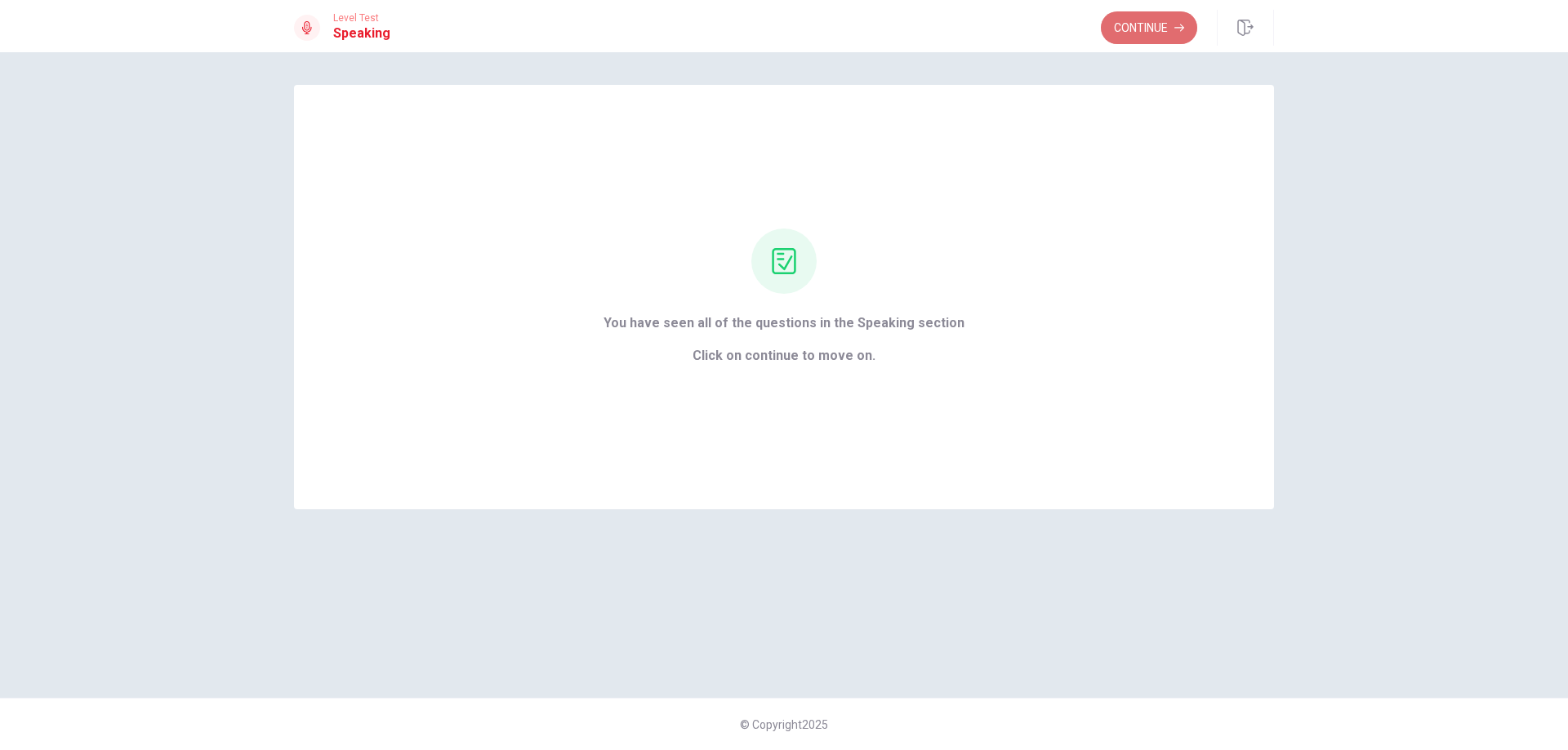
click at [1138, 38] on button "Continue" at bounding box center [1149, 28] width 96 height 32
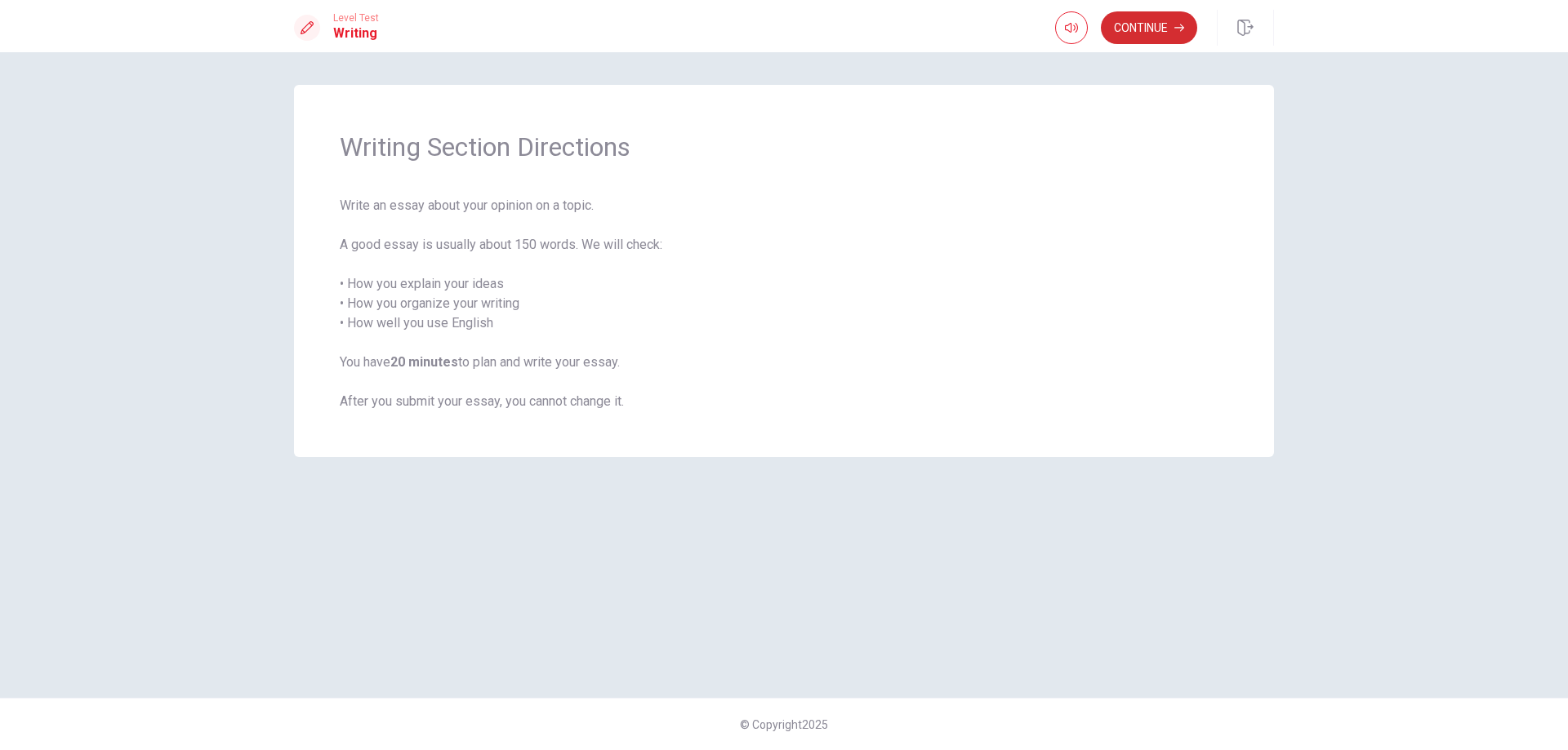
click at [1166, 31] on button "Continue" at bounding box center [1149, 28] width 96 height 32
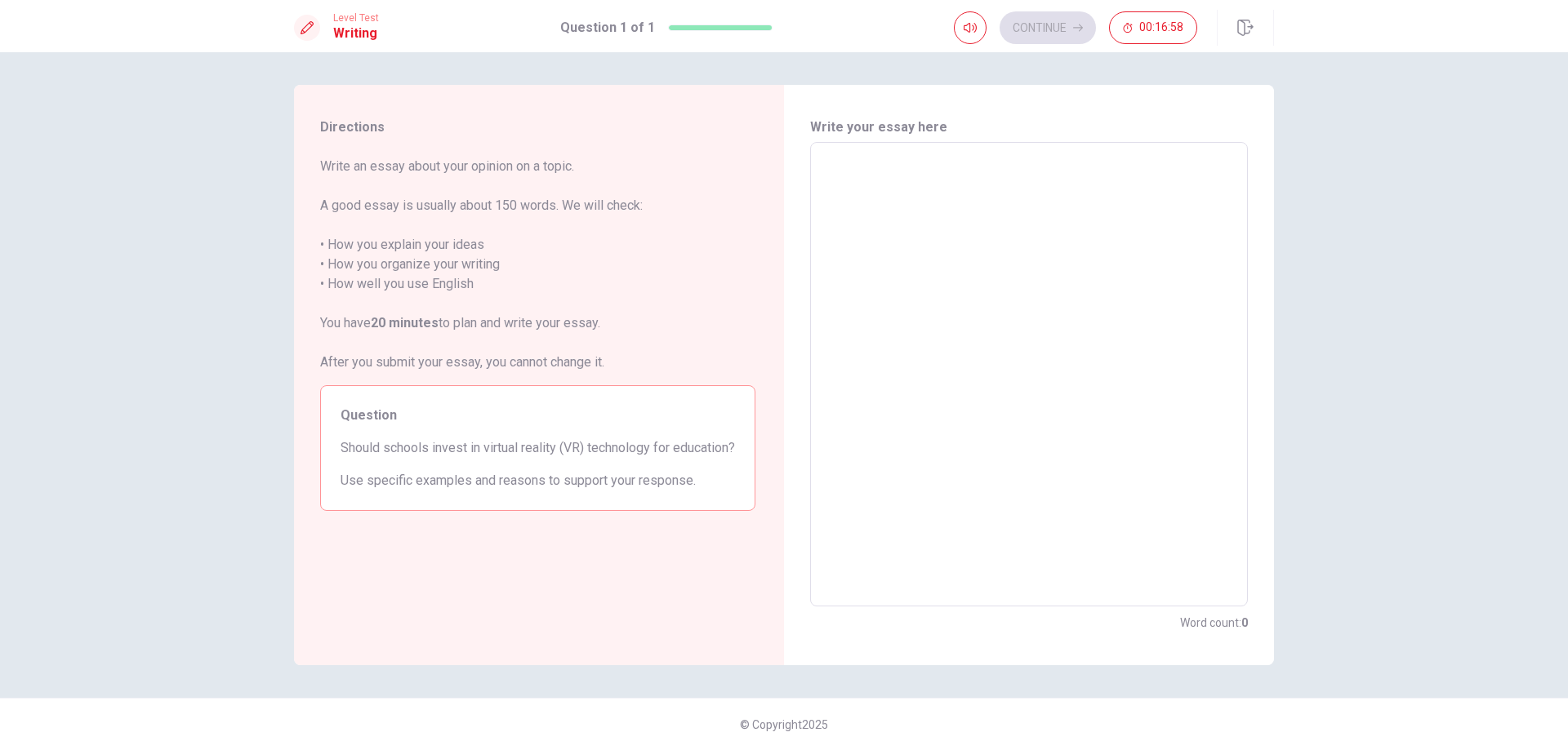
click at [921, 175] on textarea at bounding box center [1029, 375] width 415 height 437
type textarea "i"
type textarea "x"
type textarea "I"
type textarea "x"
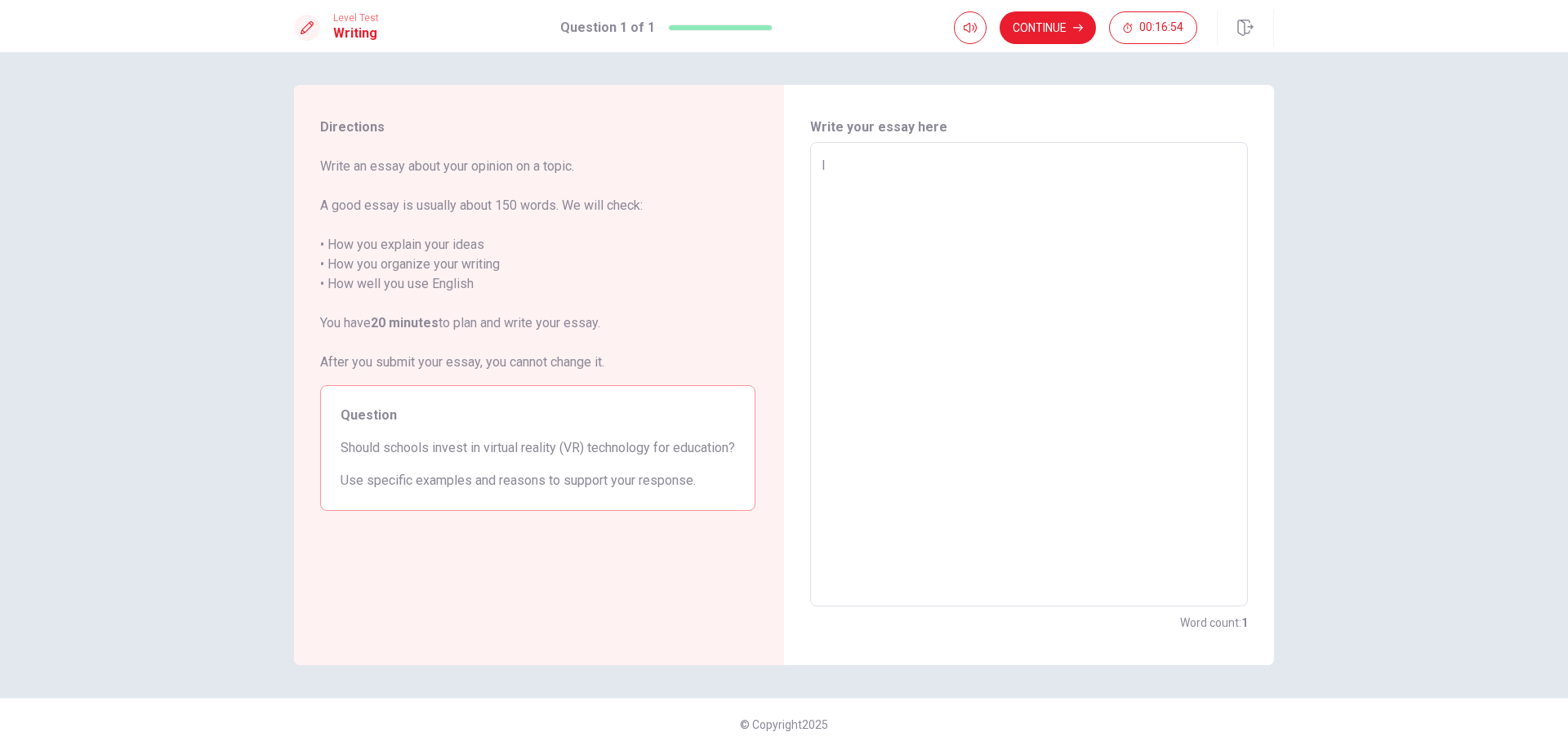
type textarea "I"
type textarea "x"
type textarea "I d"
type textarea "x"
type textarea "I do"
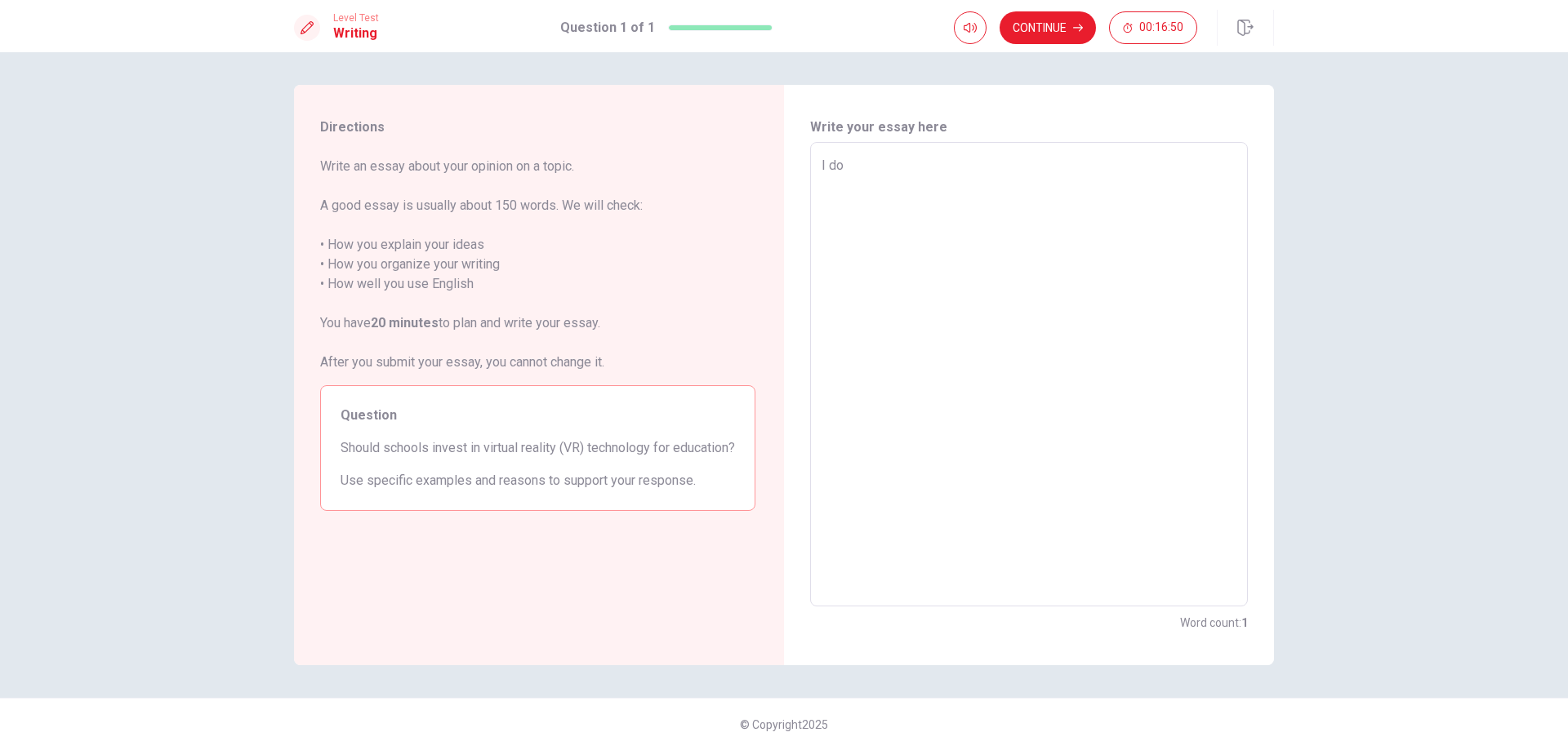
type textarea "x"
type textarea "I don"
type textarea "x"
type textarea "I dont"
type textarea "x"
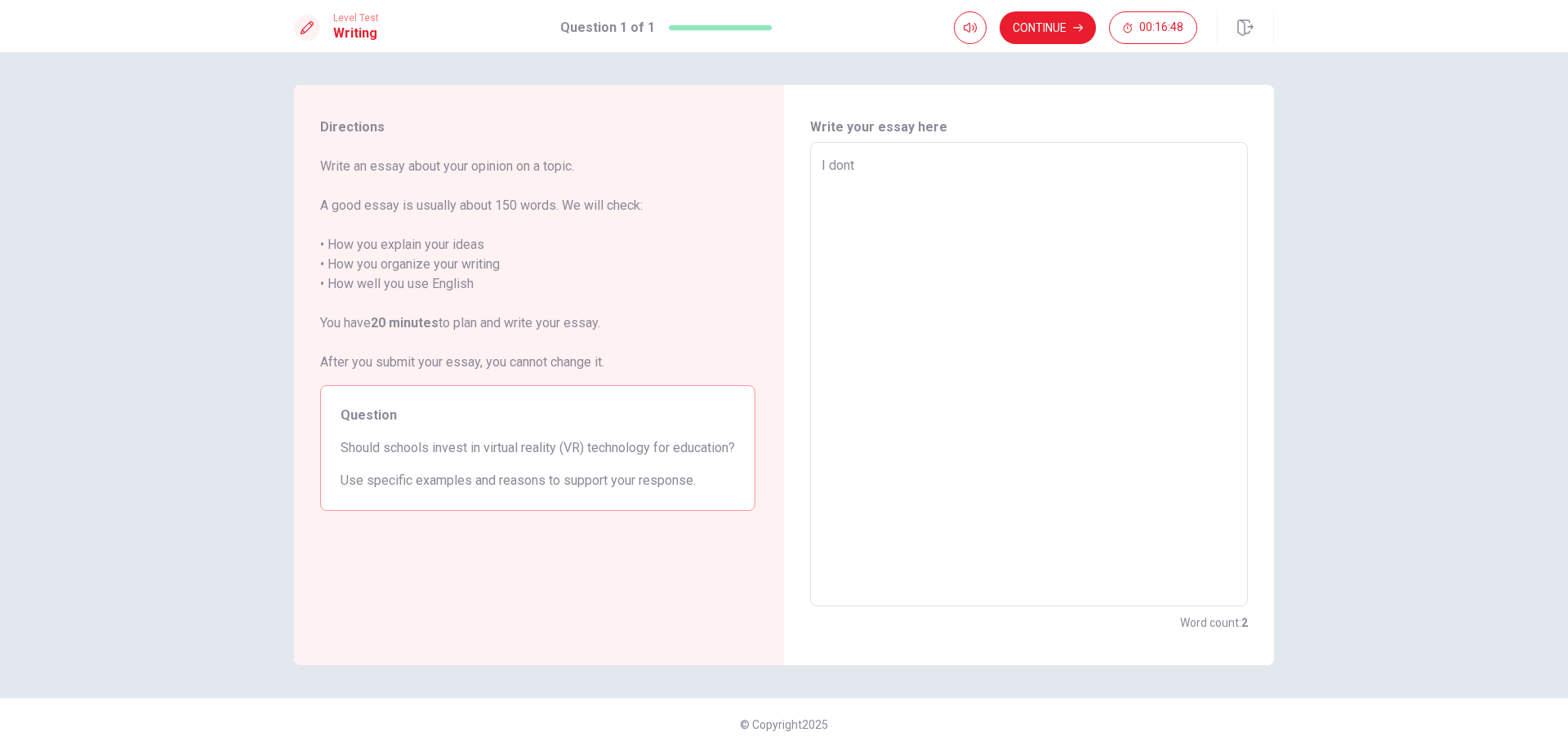
type textarea "I don"
type textarea "x"
type textarea "I don'"
type textarea "x"
type textarea "I don't"
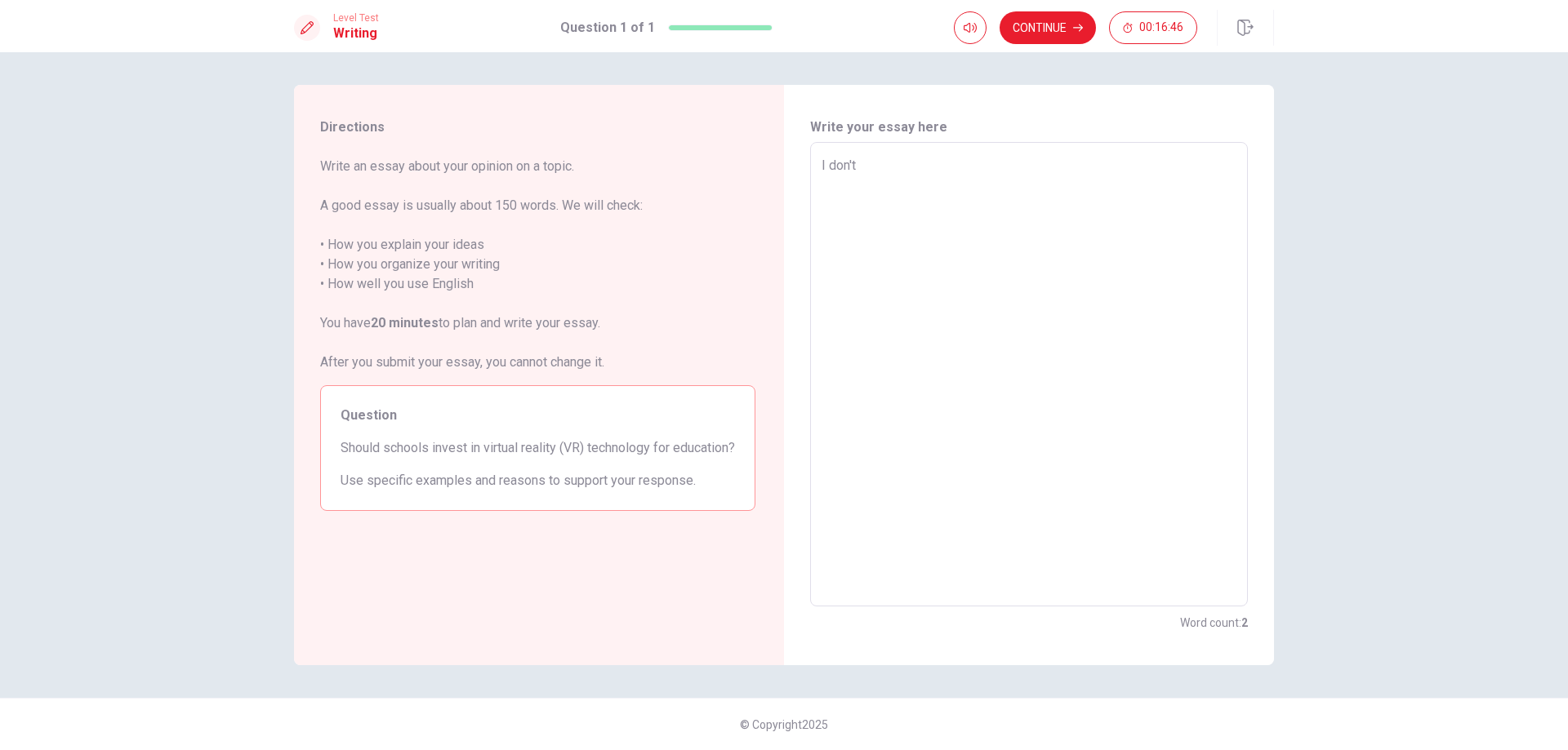
type textarea "x"
type textarea "I don't"
type textarea "x"
type textarea "I don't t"
type textarea "x"
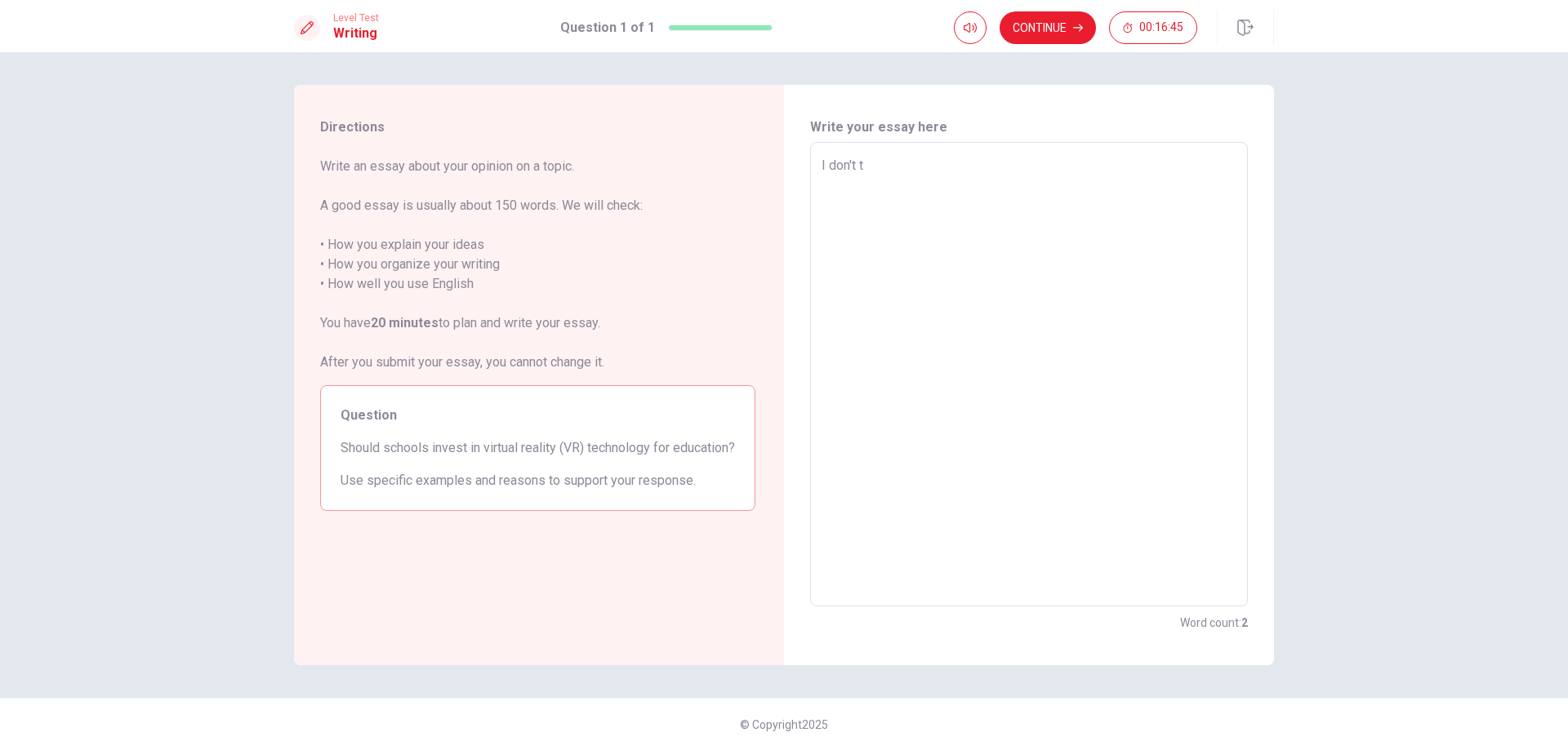
type textarea "I don't th"
type textarea "x"
type textarea "I don't thi"
type textarea "x"
type textarea "I don't thin"
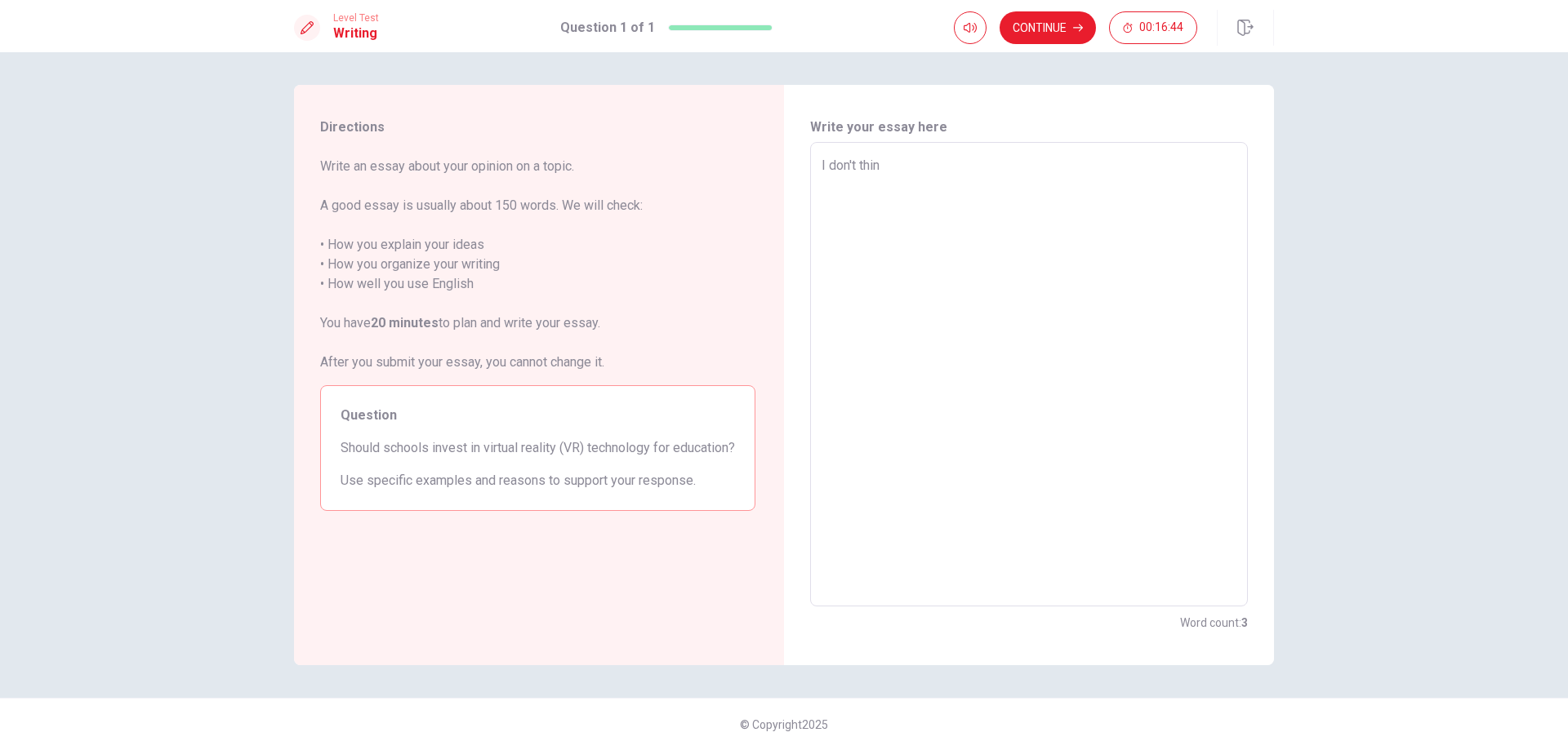
type textarea "x"
type textarea "I don't thinj"
type textarea "x"
type textarea "I don't thin"
type textarea "x"
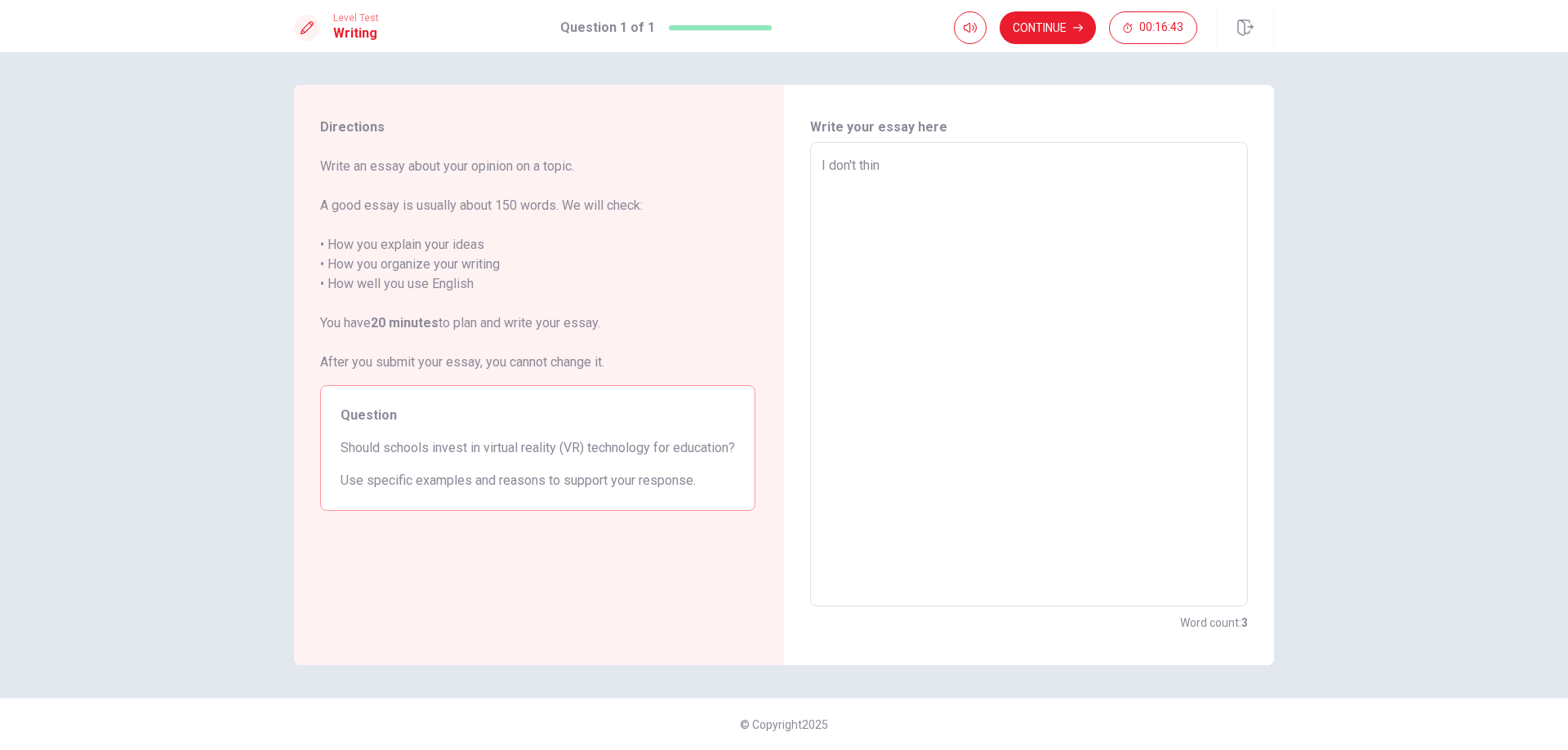
type textarea "I don't think"
type textarea "x"
type textarea "I don't think"
type textarea "x"
type textarea "I don't think s"
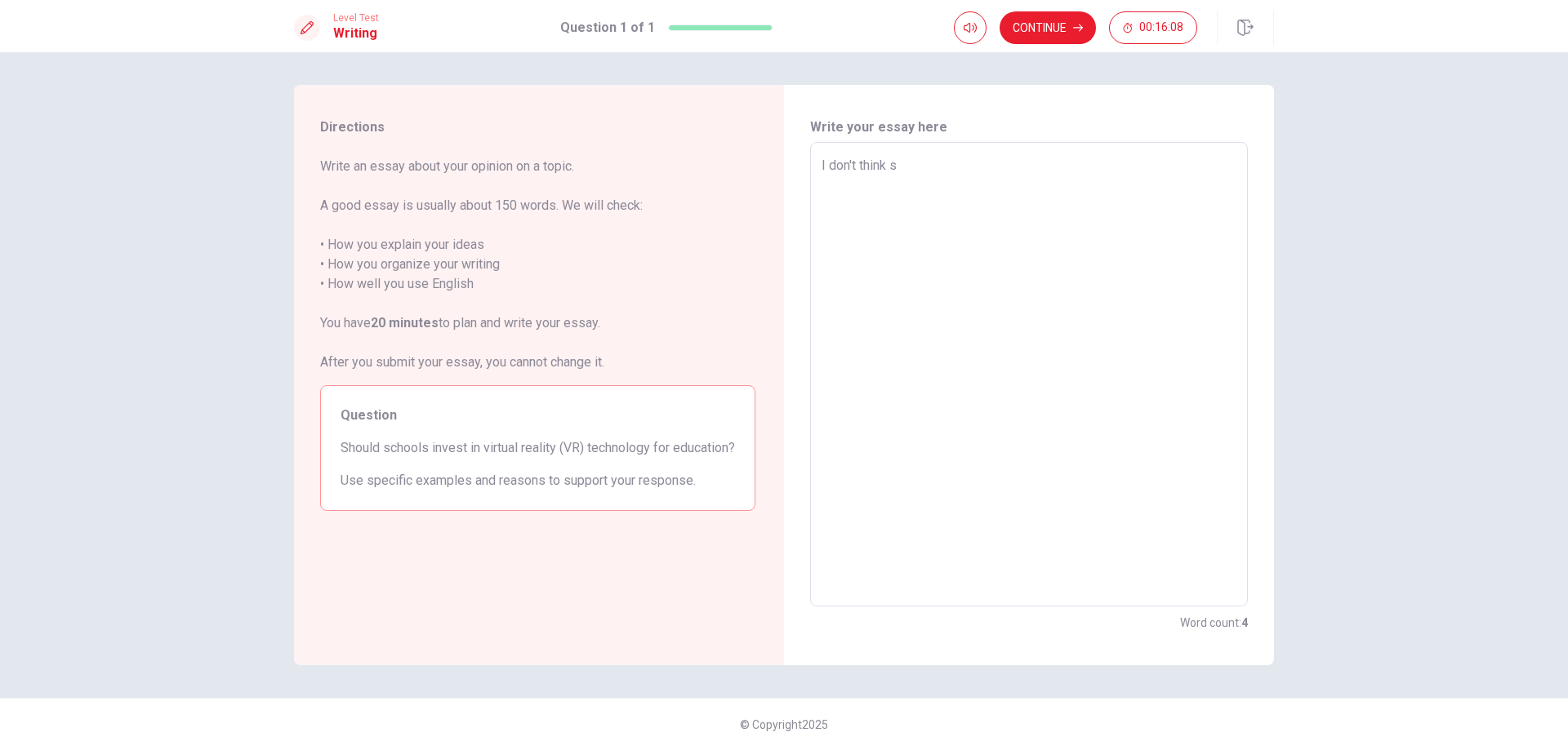
type textarea "x"
type textarea "I don't think sc"
type textarea "x"
type textarea "I don't think sch"
type textarea "x"
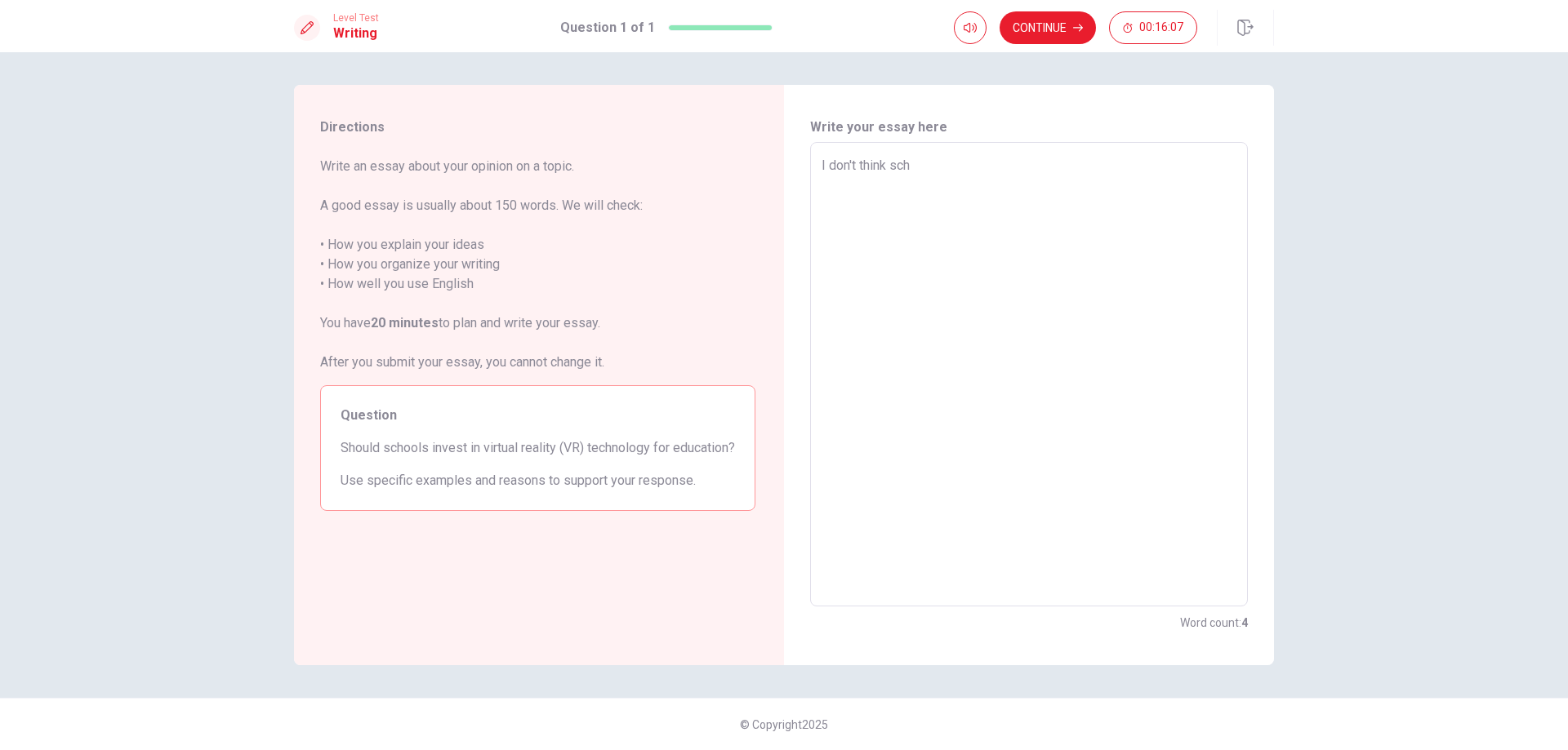
type textarea "I don't think scho"
type textarea "x"
type textarea "I don't think schoo"
type textarea "x"
type textarea "I don't think school"
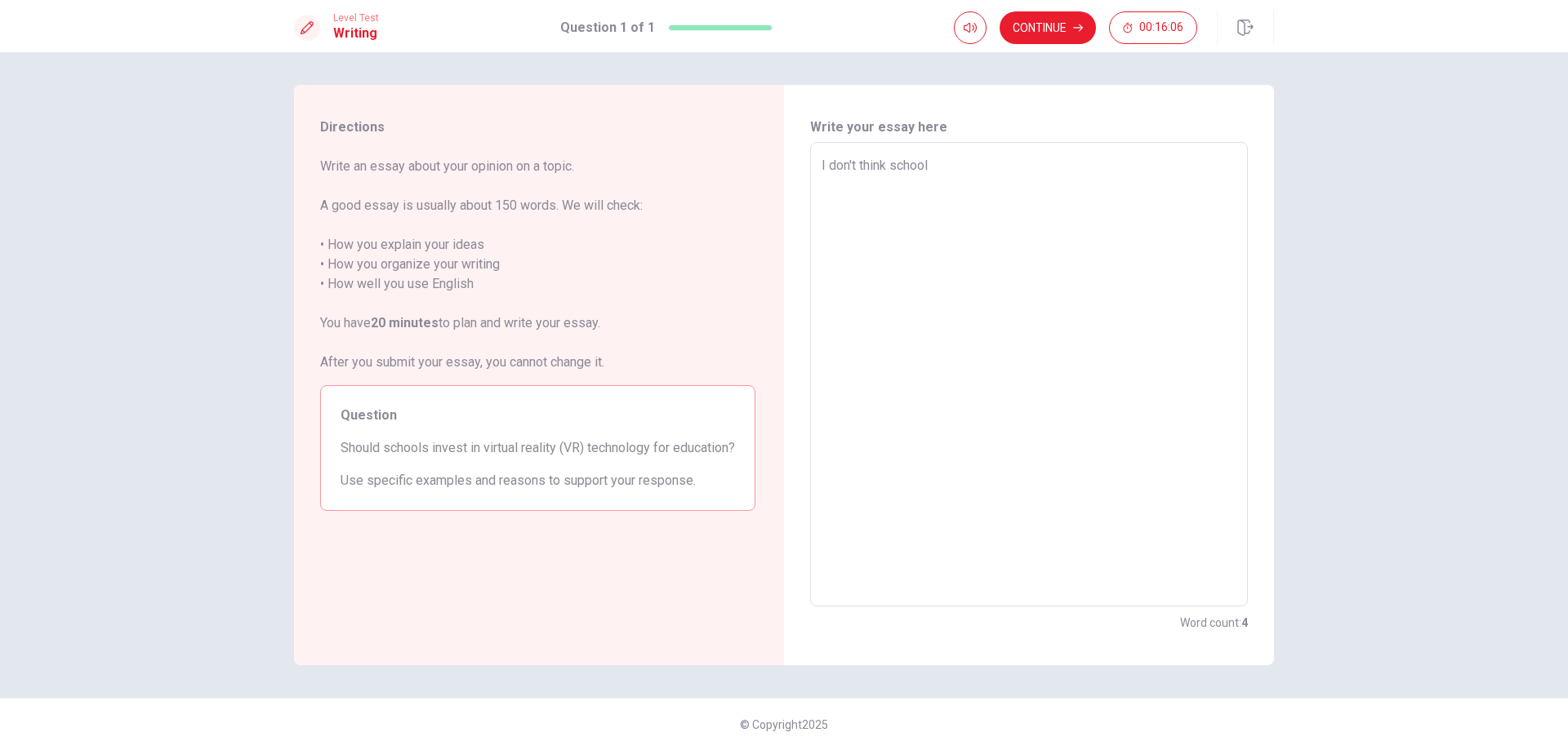
type textarea "x"
type textarea "I don't think school"
type textarea "x"
type textarea "I don't think school s"
type textarea "x"
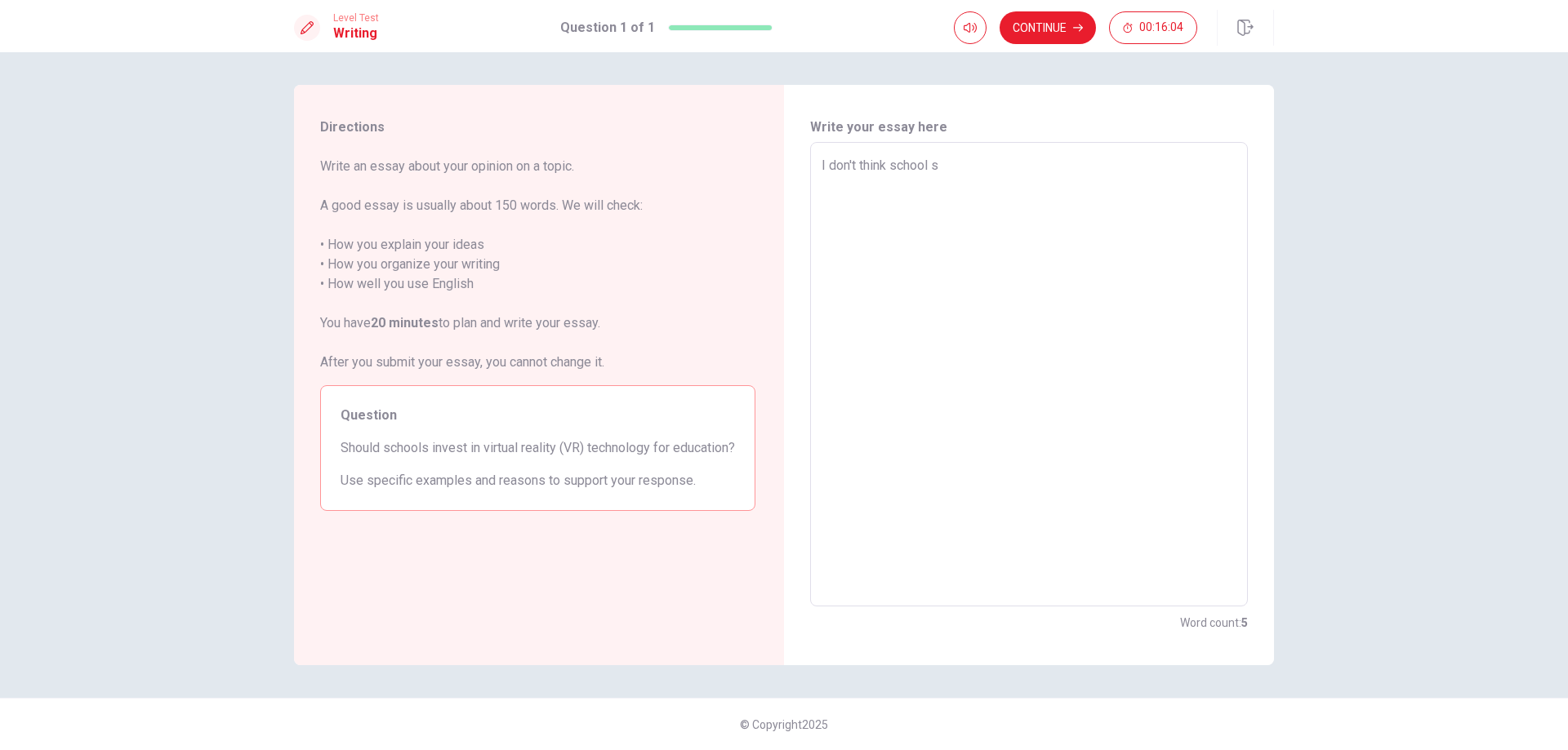
type textarea "I don't think school sh"
type textarea "x"
type textarea "I don't think school sho"
type textarea "x"
type textarea "I don't think school shou"
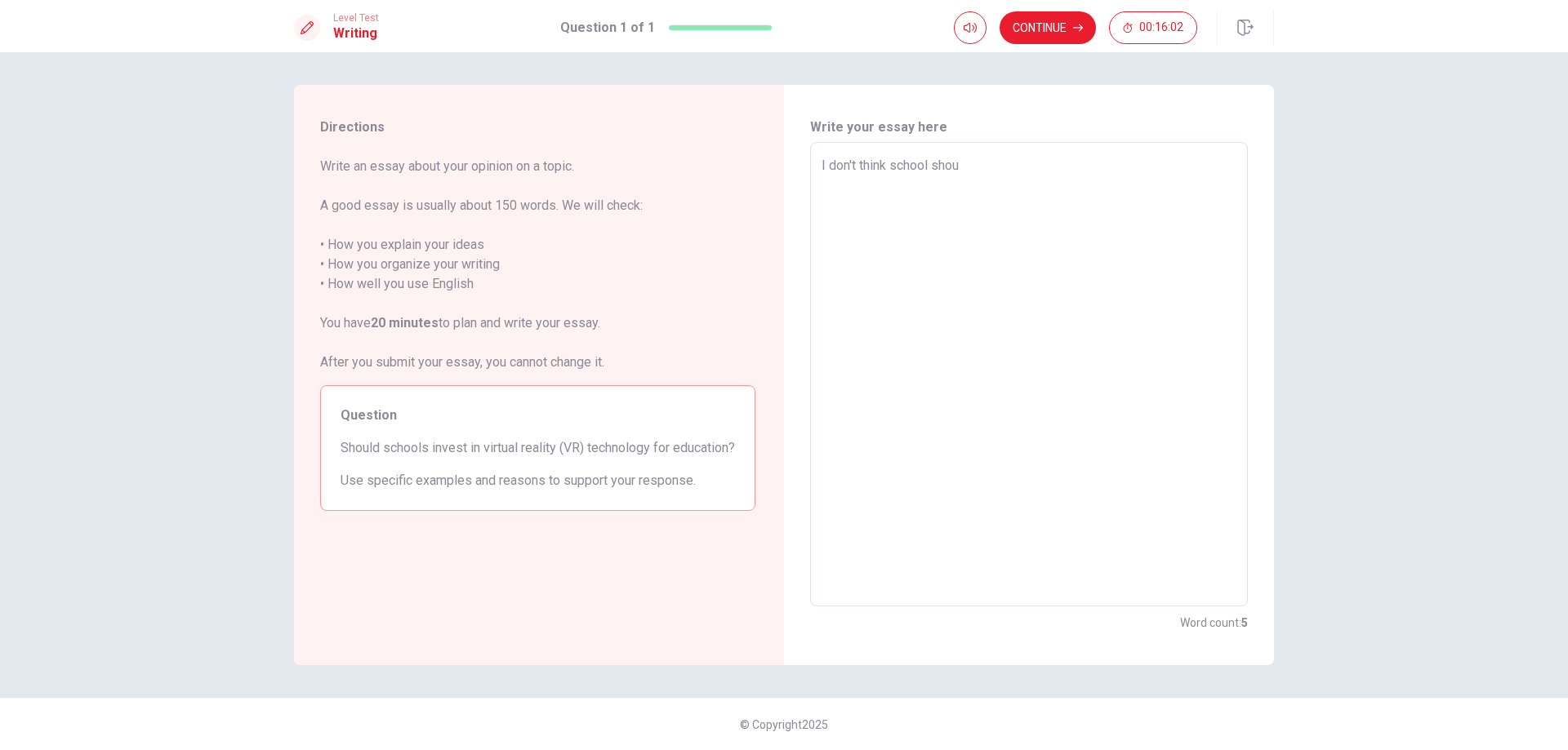
type textarea "x"
type textarea "I don't think school shoul"
type textarea "x"
type textarea "I don't think school should"
type textarea "x"
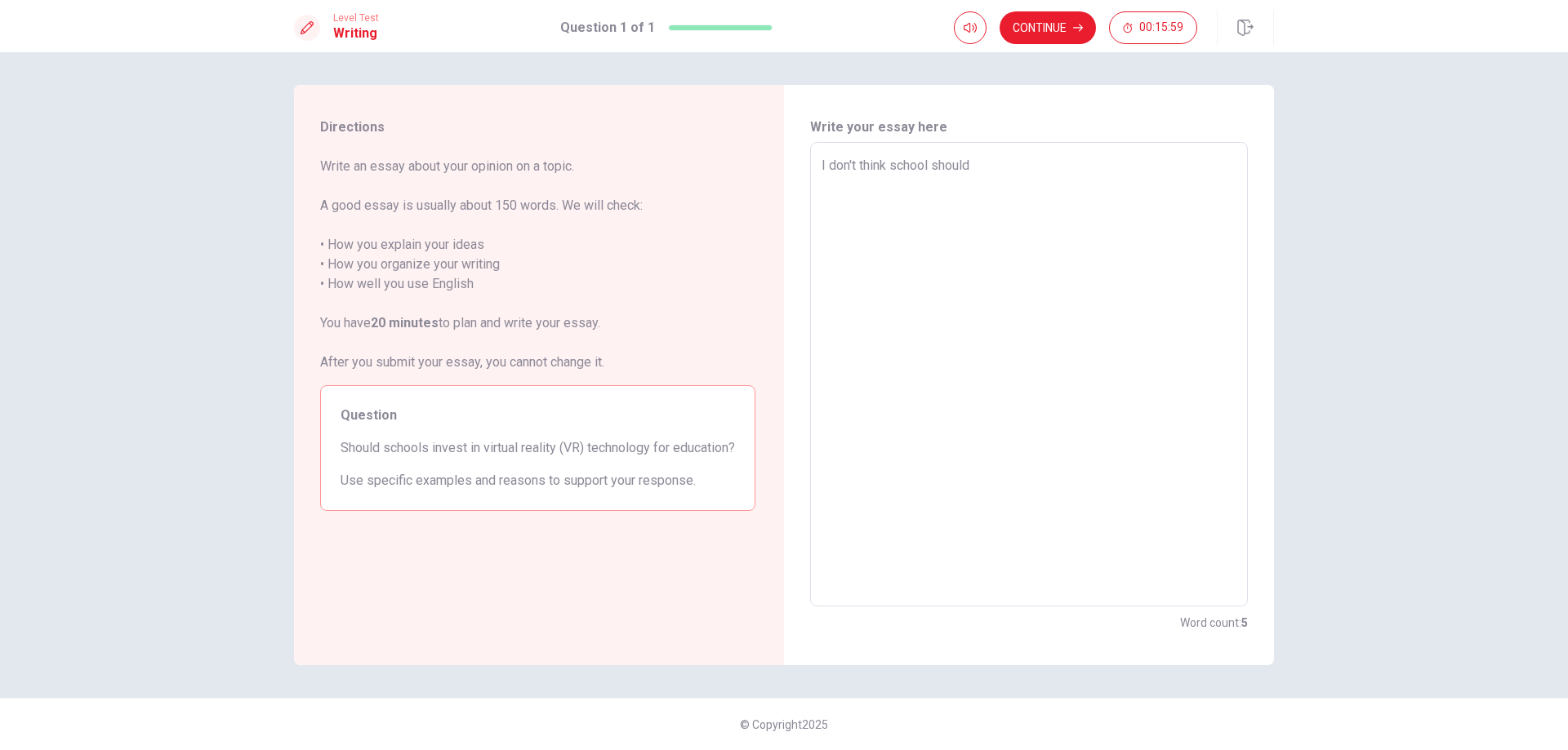
type textarea "I don't think school should"
type textarea "x"
type textarea "I don't think school should i"
type textarea "x"
type textarea "I don't think school should in"
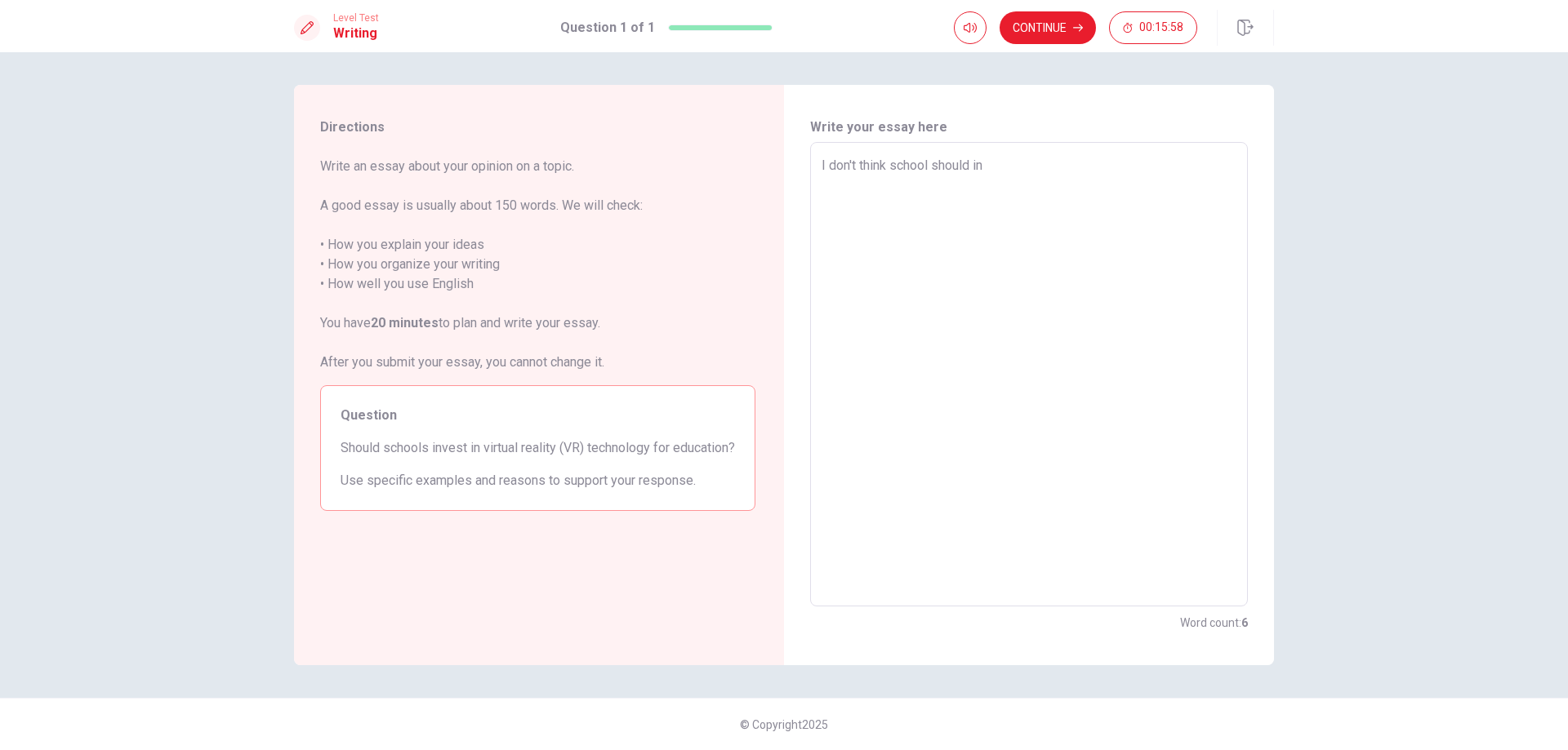
type textarea "x"
type textarea "I don't think school should inv"
type textarea "x"
type textarea "I don't think school should inve"
type textarea "x"
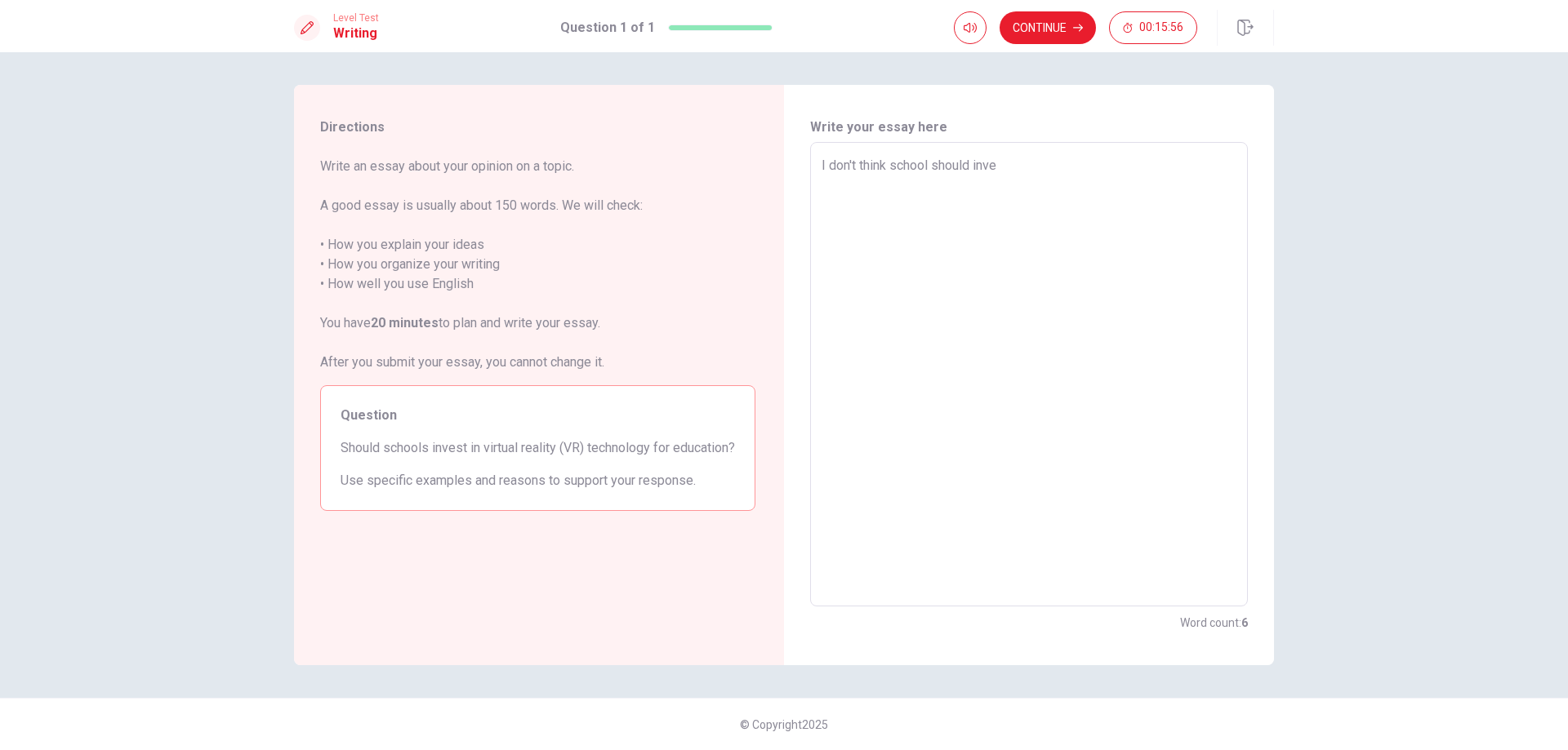
type textarea "I don't think school should inves"
type textarea "x"
type textarea "I don't think school should invest"
type textarea "x"
type textarea "I don't think school should invest"
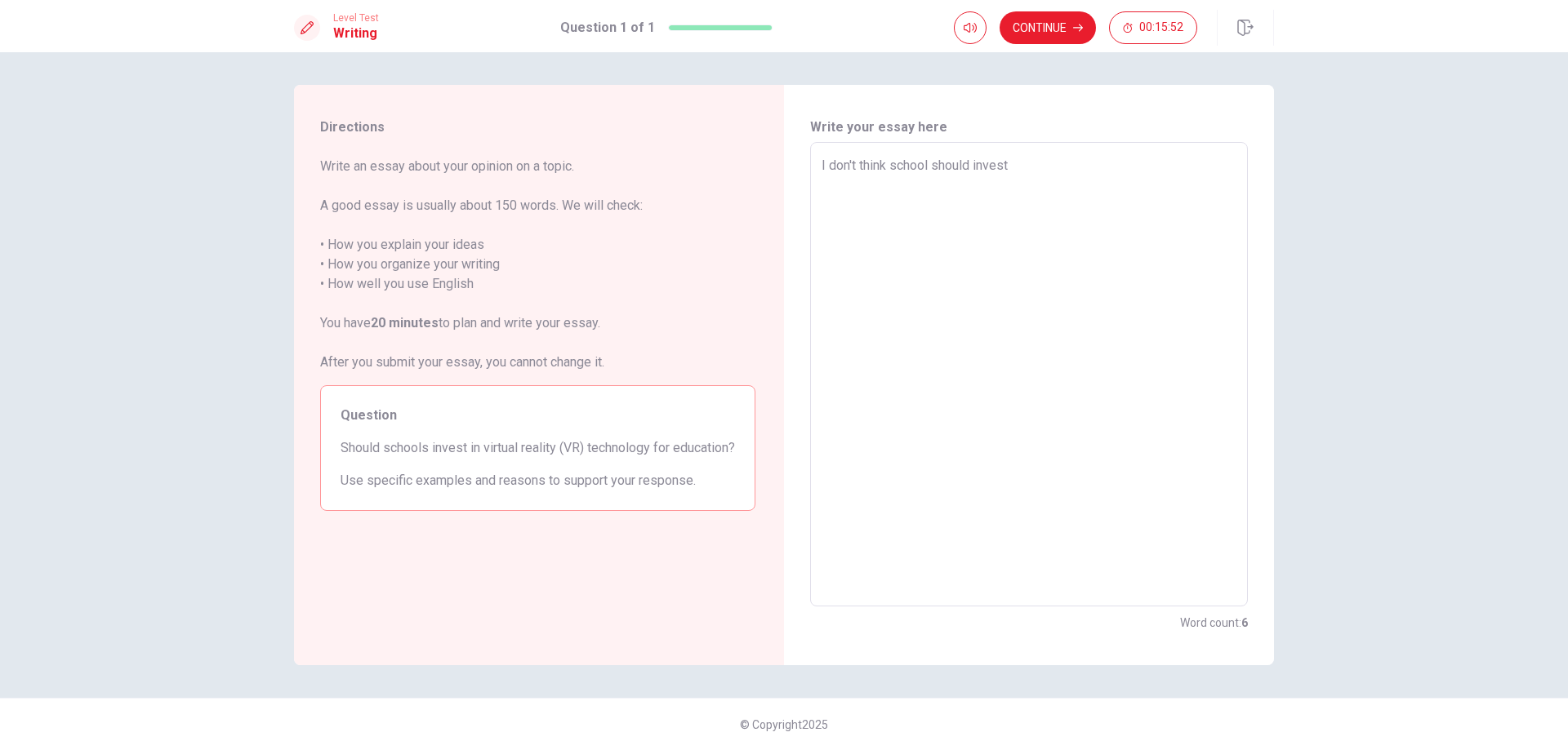
type textarea "x"
type textarea "I don't think school should invest v"
type textarea "x"
type textarea "I don't think school should invest vr"
type textarea "x"
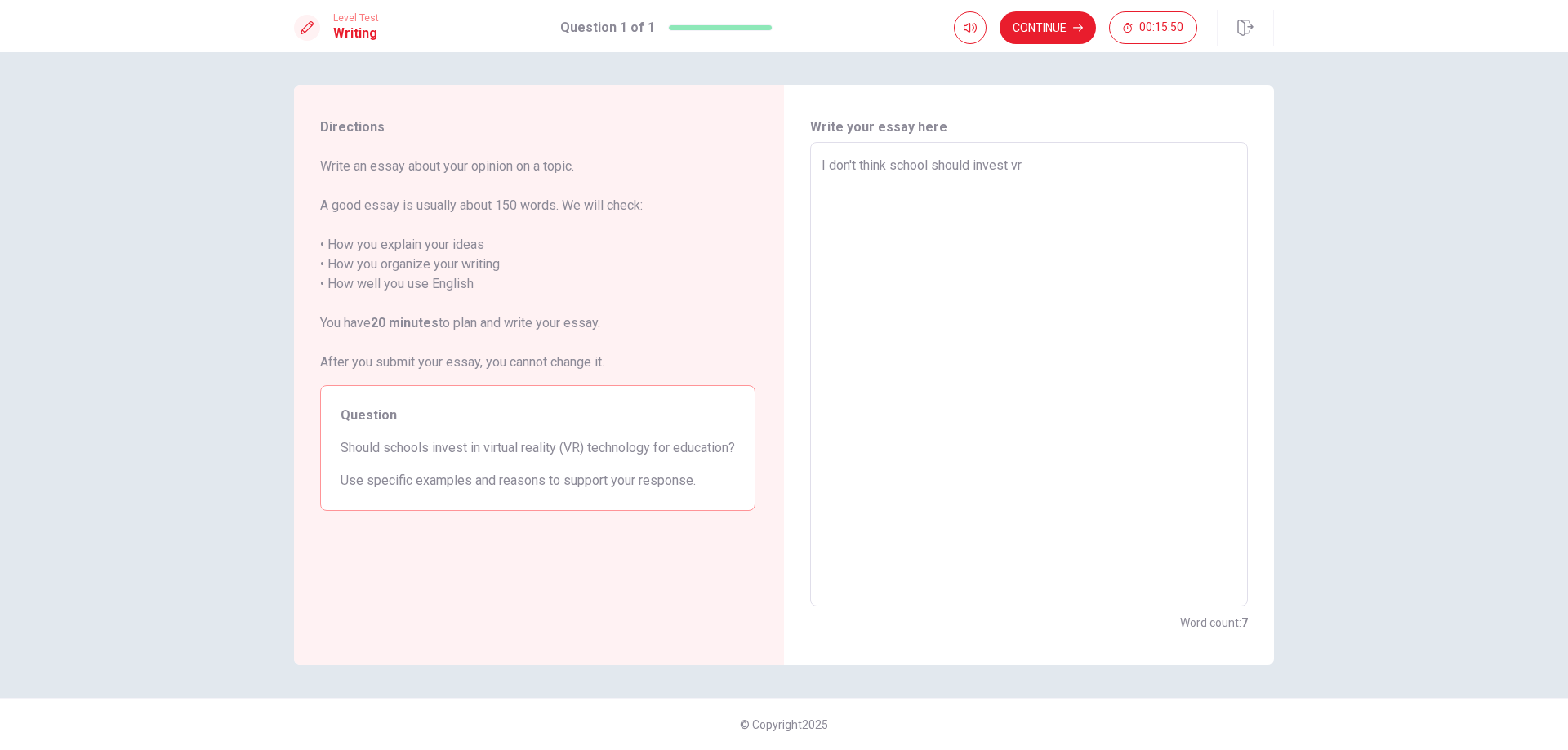
type textarea "I don't think school should invest v"
type textarea "x"
type textarea "I don't think school should invest"
type textarea "x"
type textarea "I don't think school should invest V"
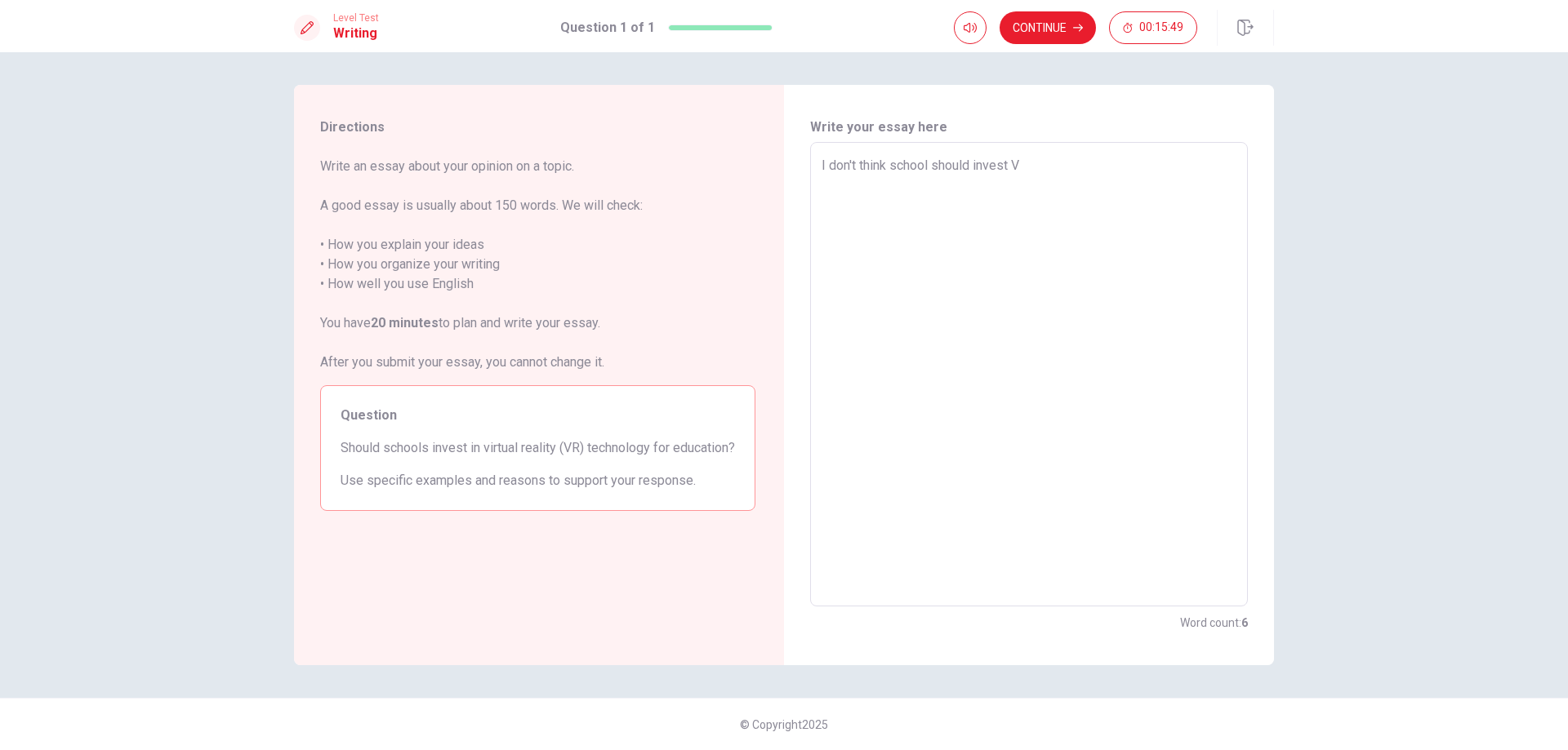
type textarea "x"
type textarea "I don't think school should invest VR"
type textarea "x"
type textarea "I don't think school should invest VR"
type textarea "x"
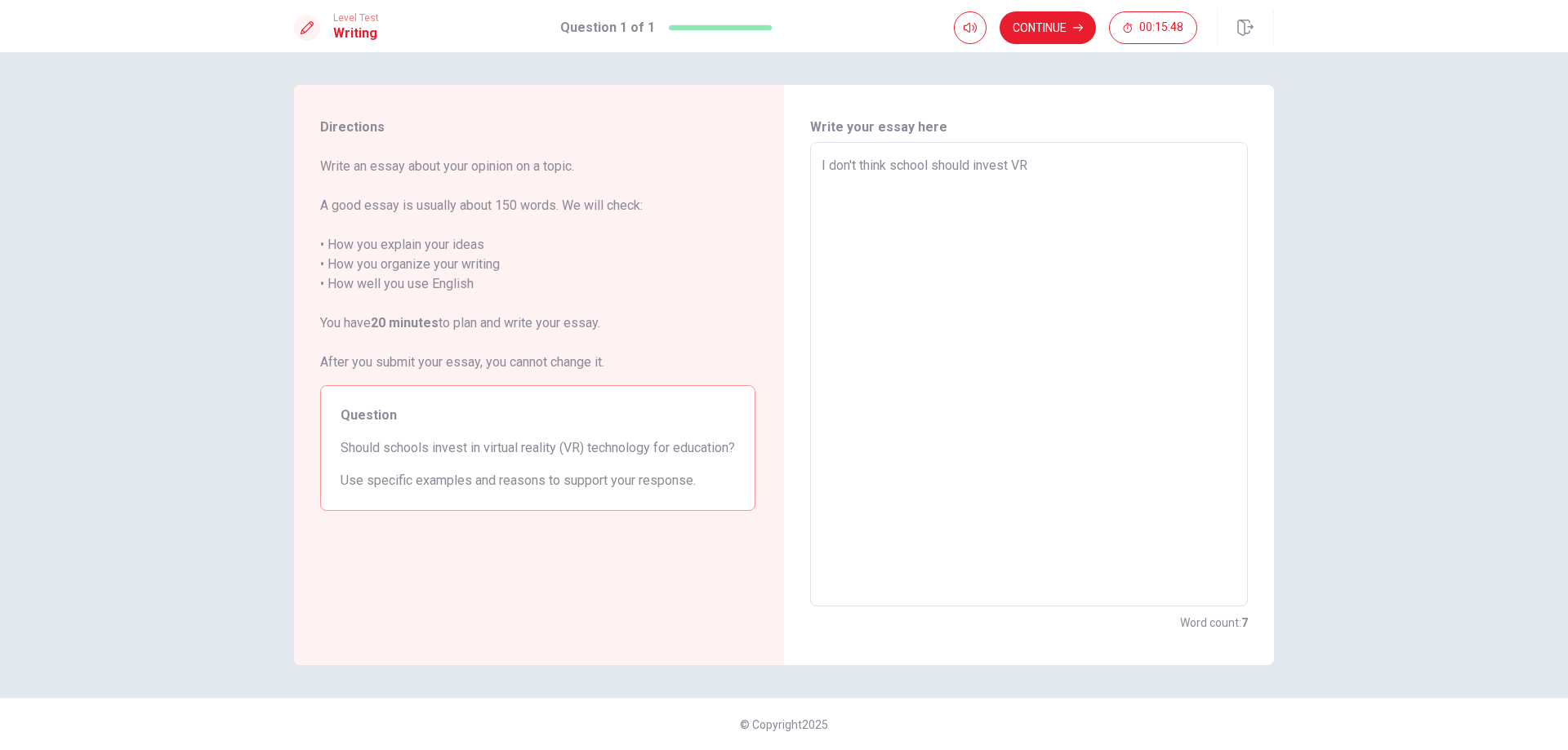
type textarea "I don't think school should invest VR f"
type textarea "x"
type textarea "I don't think school should invest VR fo"
type textarea "x"
type textarea "I don't think school should invest VR for"
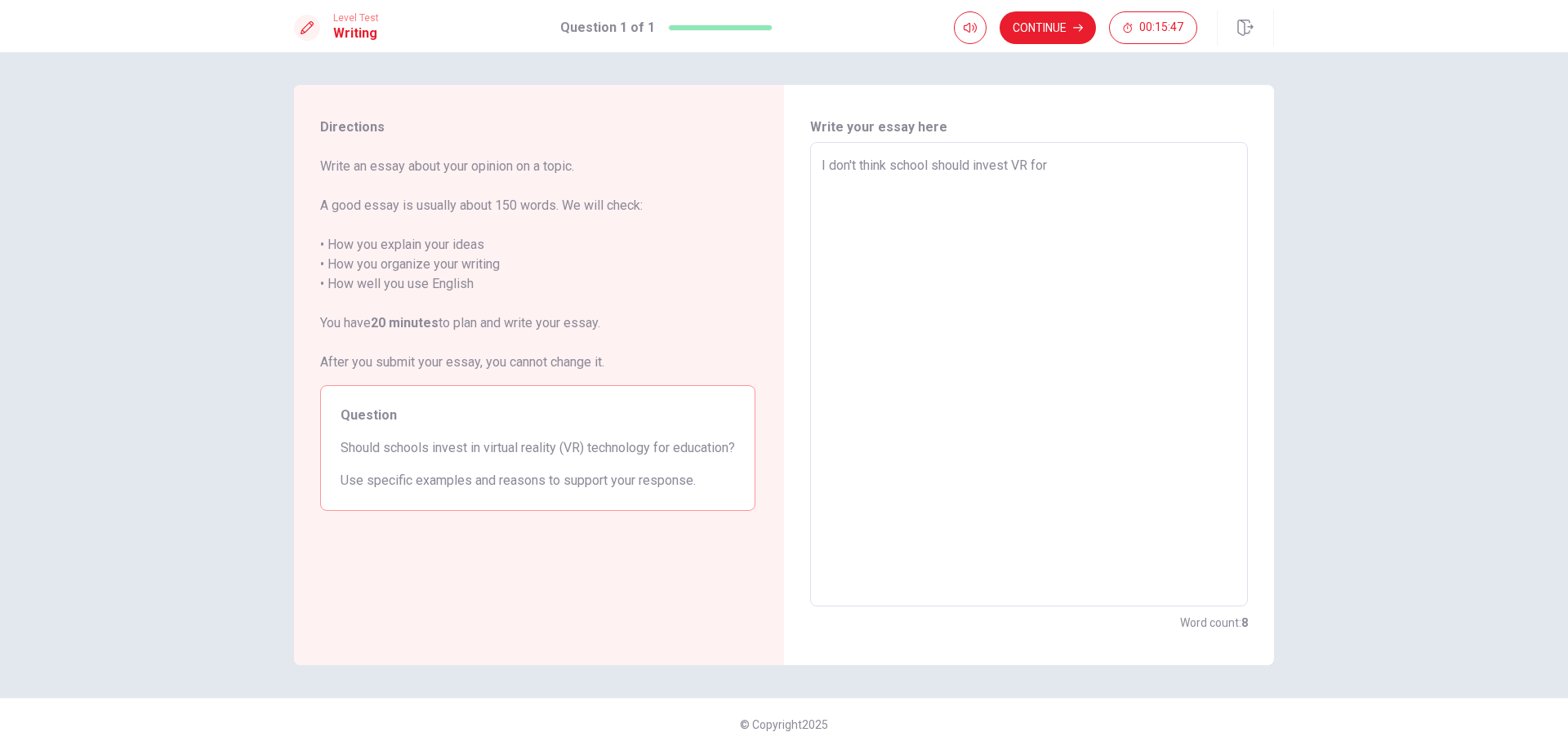
type textarea "x"
type textarea "I don't think school should invest VR for"
type textarea "x"
type textarea "I don't think school should invest VR for e"
type textarea "x"
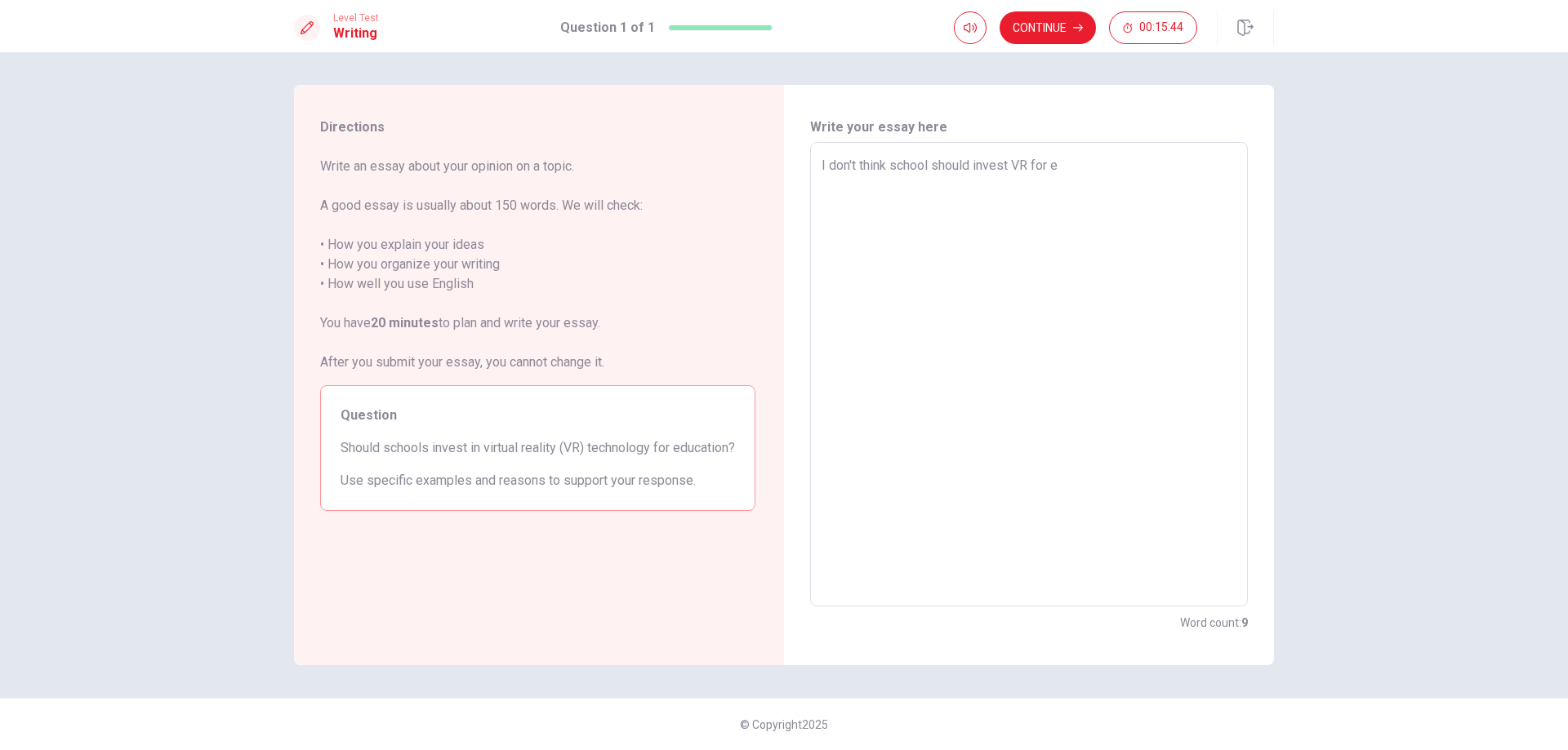
type textarea "I don't think school should invest VR for ed"
type textarea "x"
type textarea "I don't think school should invest VR for edu"
type textarea "x"
type textarea "I don't think school should invest VR for educ"
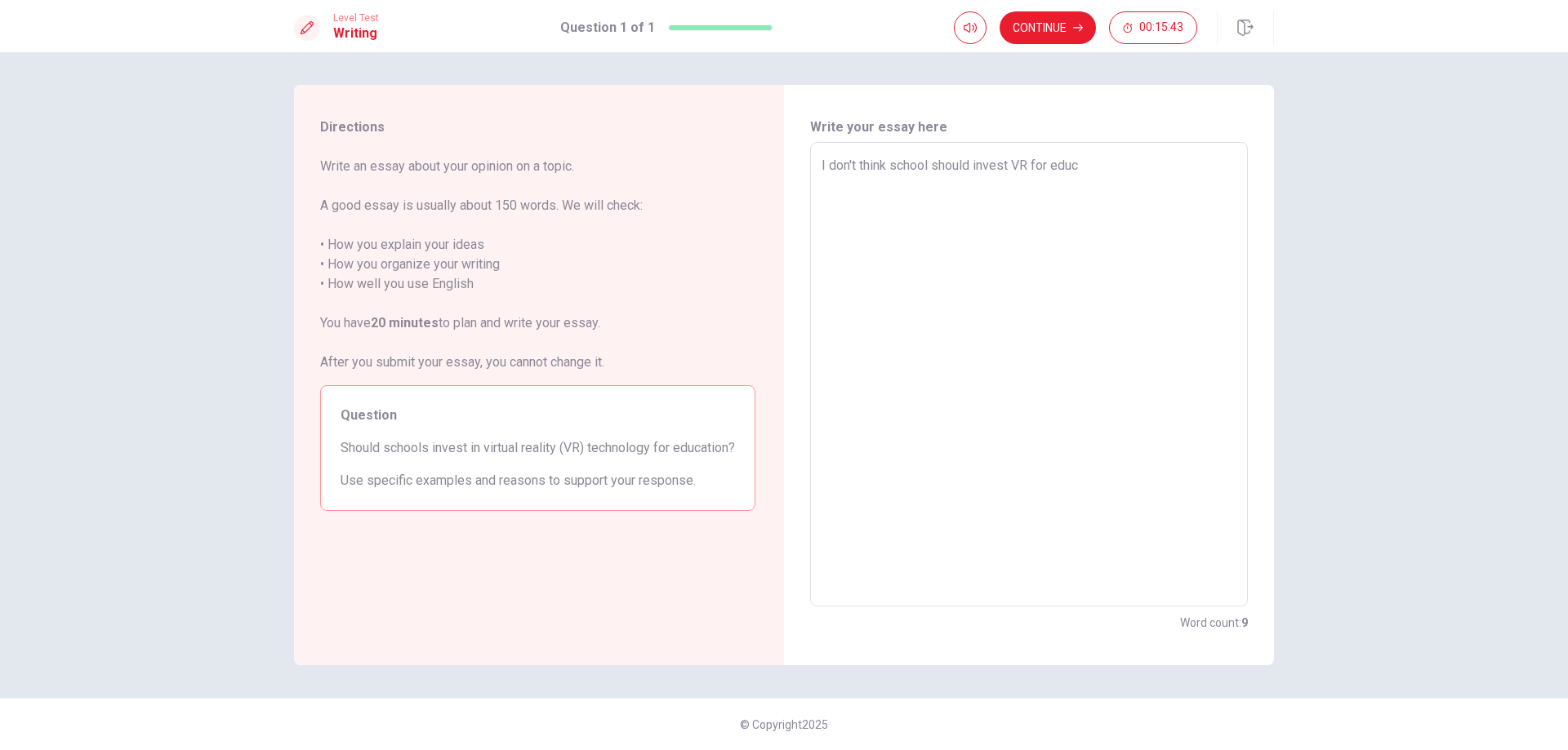
type textarea "x"
type textarea "I don't think school should invest VR for educa"
type textarea "x"
type textarea "I don't think school should invest VR for educat"
type textarea "x"
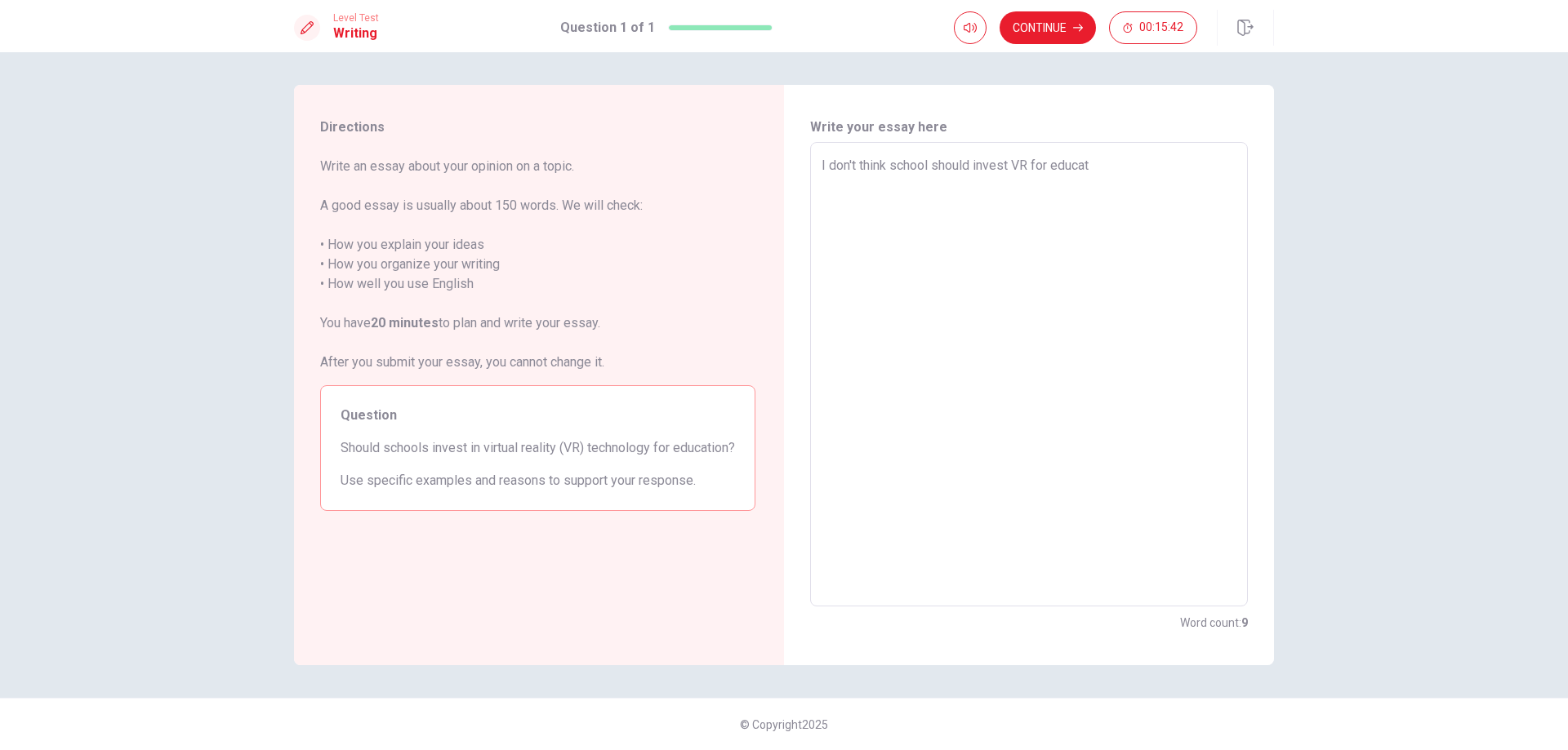
type textarea "I don't think school should invest VR for educati"
type textarea "x"
type textarea "I don't think school should invest VR for educatio"
type textarea "x"
type textarea "I don't think school should invest VR for education"
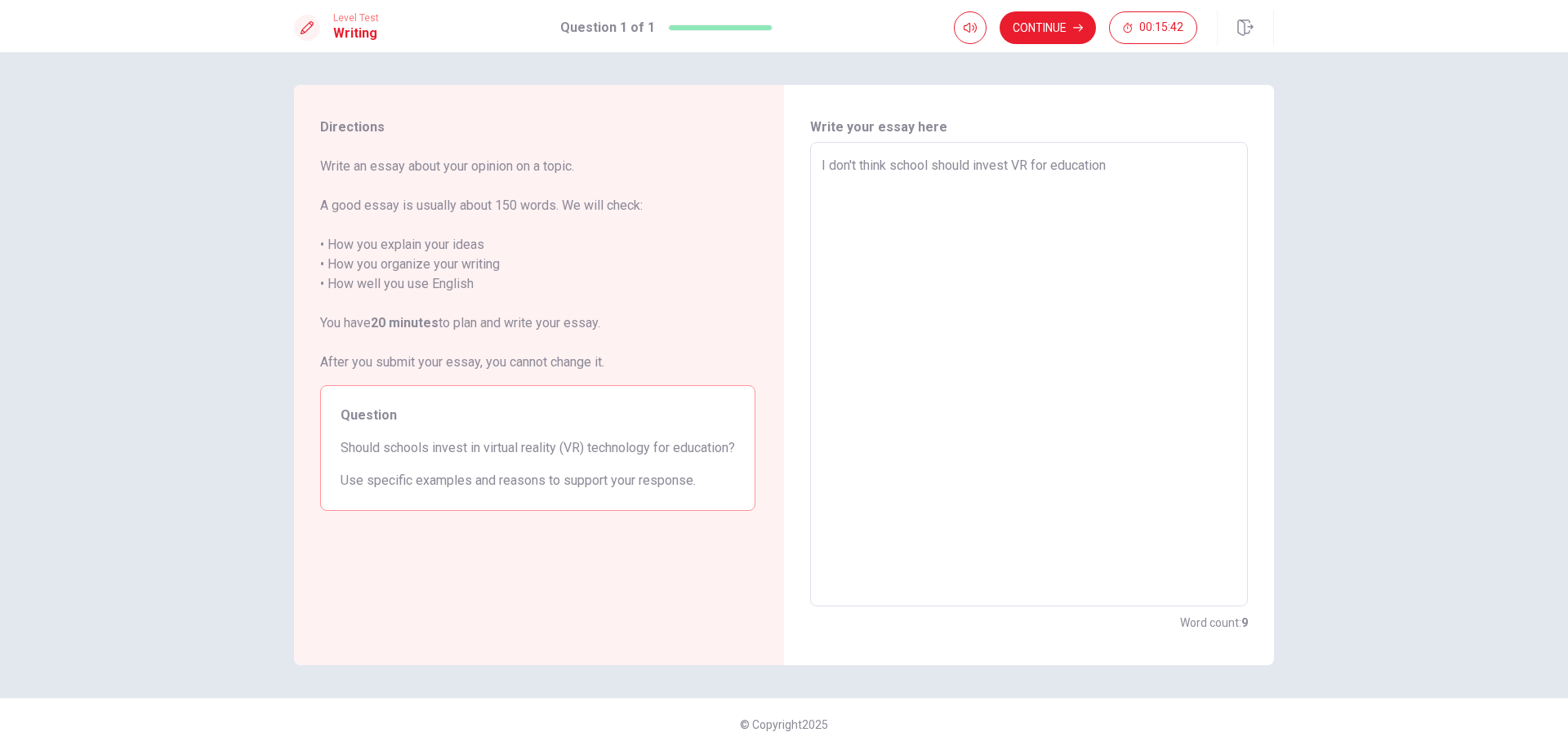
type textarea "x"
type textarea "I don't think school should invest VR for education，"
type textarea "x"
type textarea "I don't think school should invest VR for education，,"
type textarea "x"
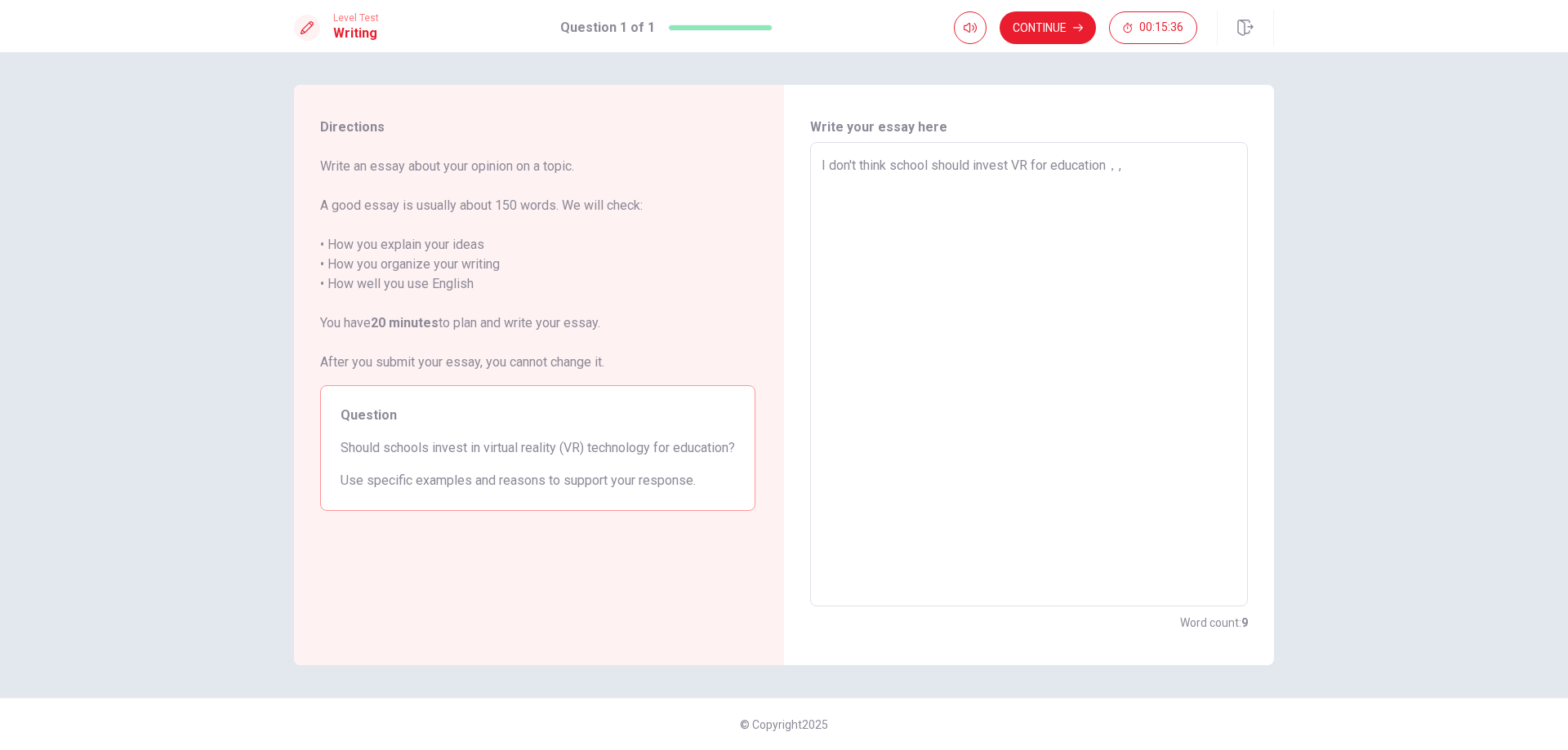
type textarea "I don't think school should invest VR for education,"
type textarea "x"
type textarea "I don't think school should invest VR for education,"
type textarea "x"
type textarea "I don't think school should invest VR for education, F"
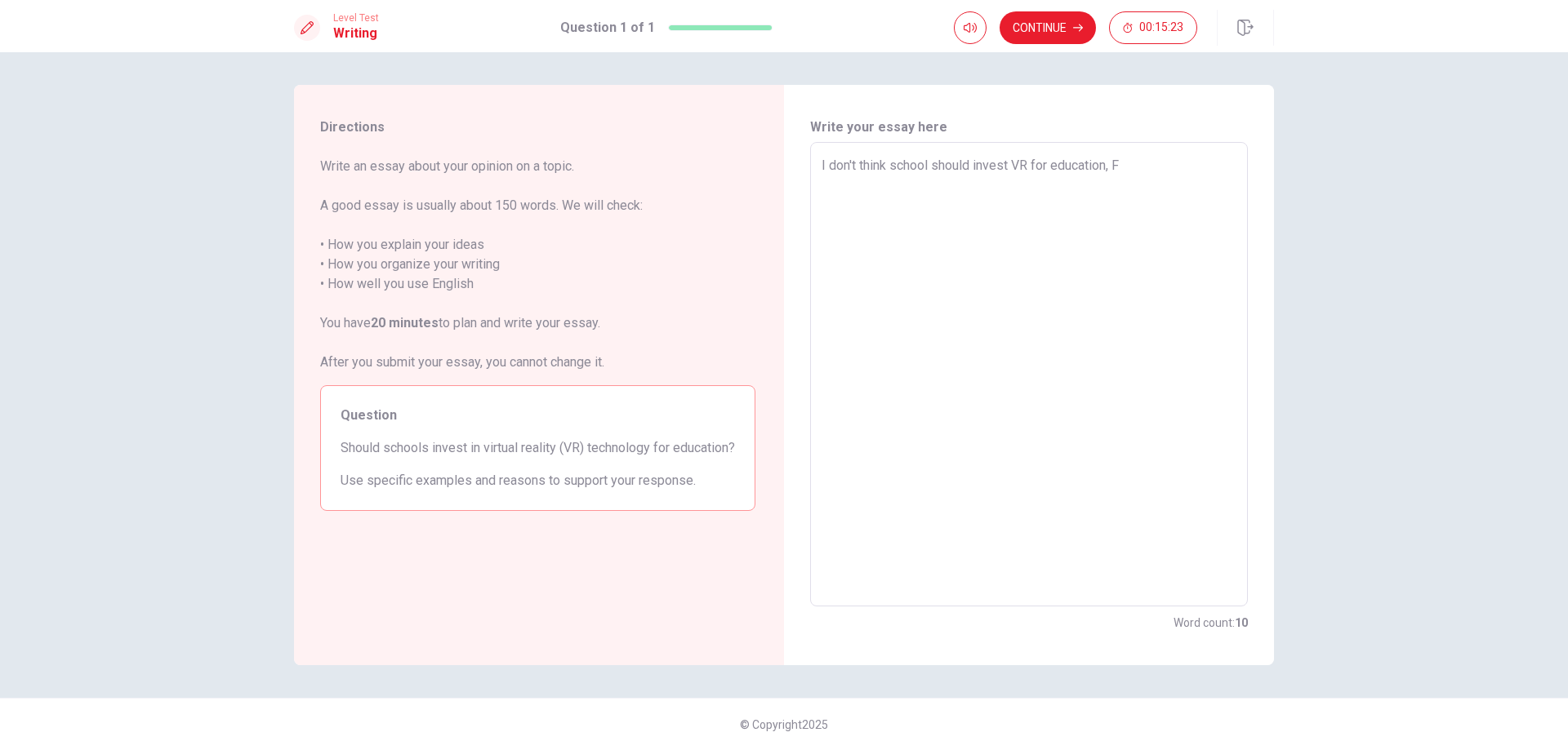
type textarea "x"
type textarea "I don't think school should invest VR for education, Fi"
type textarea "x"
type textarea "I don't think school should invest VR for education, Fir"
type textarea "x"
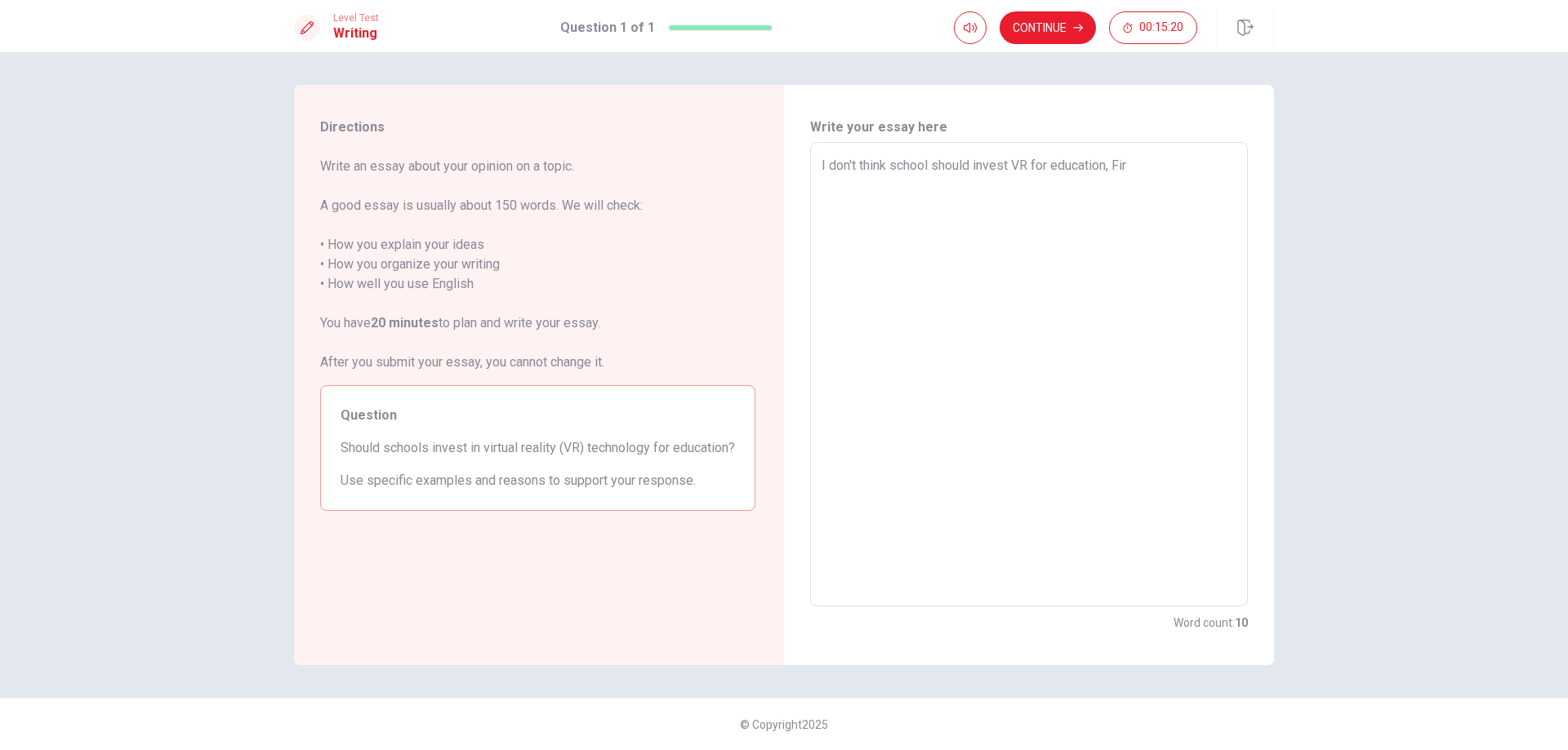
type textarea "I don't think school should invest VR for education, Firs"
type textarea "x"
type textarea "I don't think school should invest VR for education, First"
type textarea "x"
type textarea "I don't think school should invest VR for education, First."
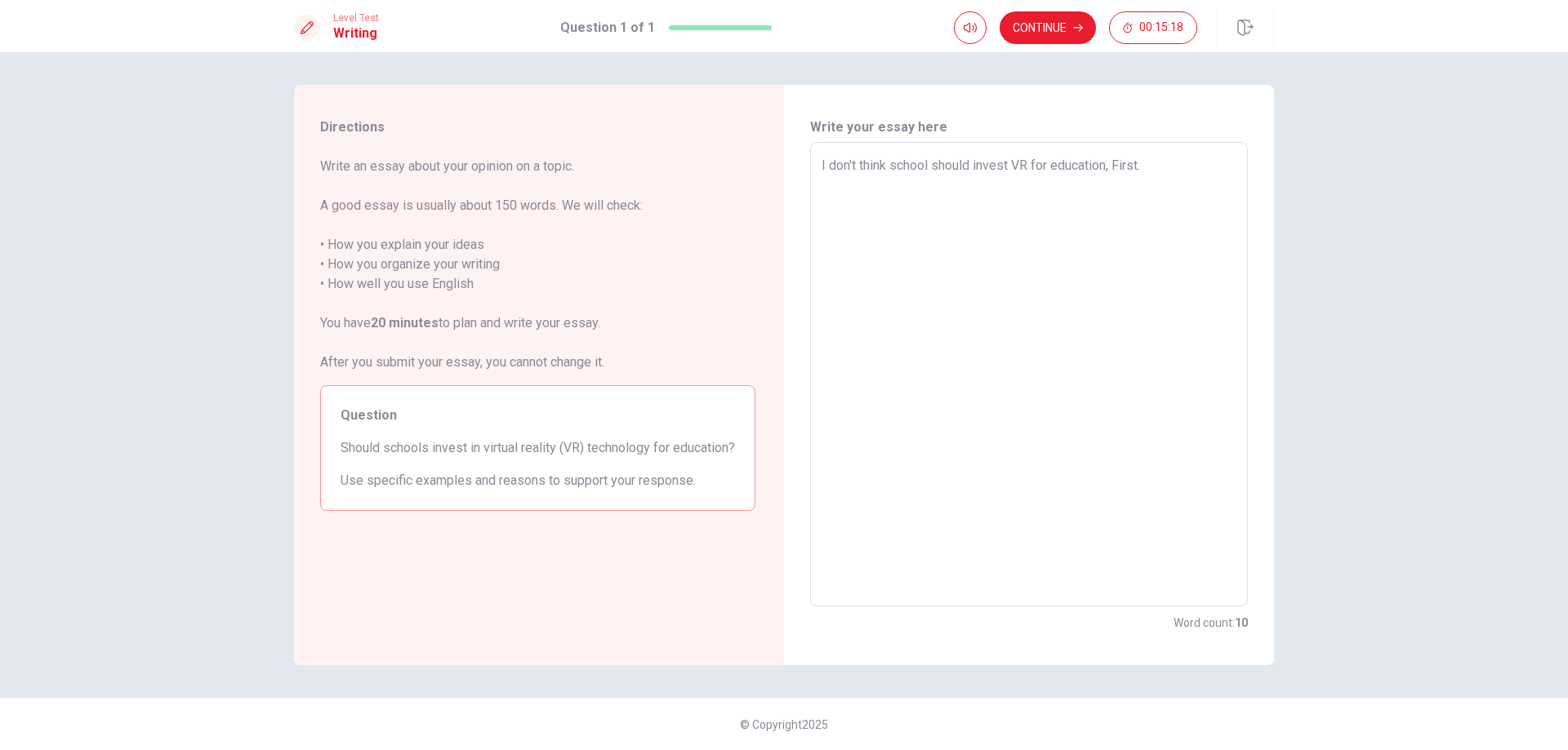
type textarea "x"
type textarea "I don't think school should invest VR for education, First"
type textarea "x"
type textarea "I don't think school should invest VR for education, First,"
type textarea "x"
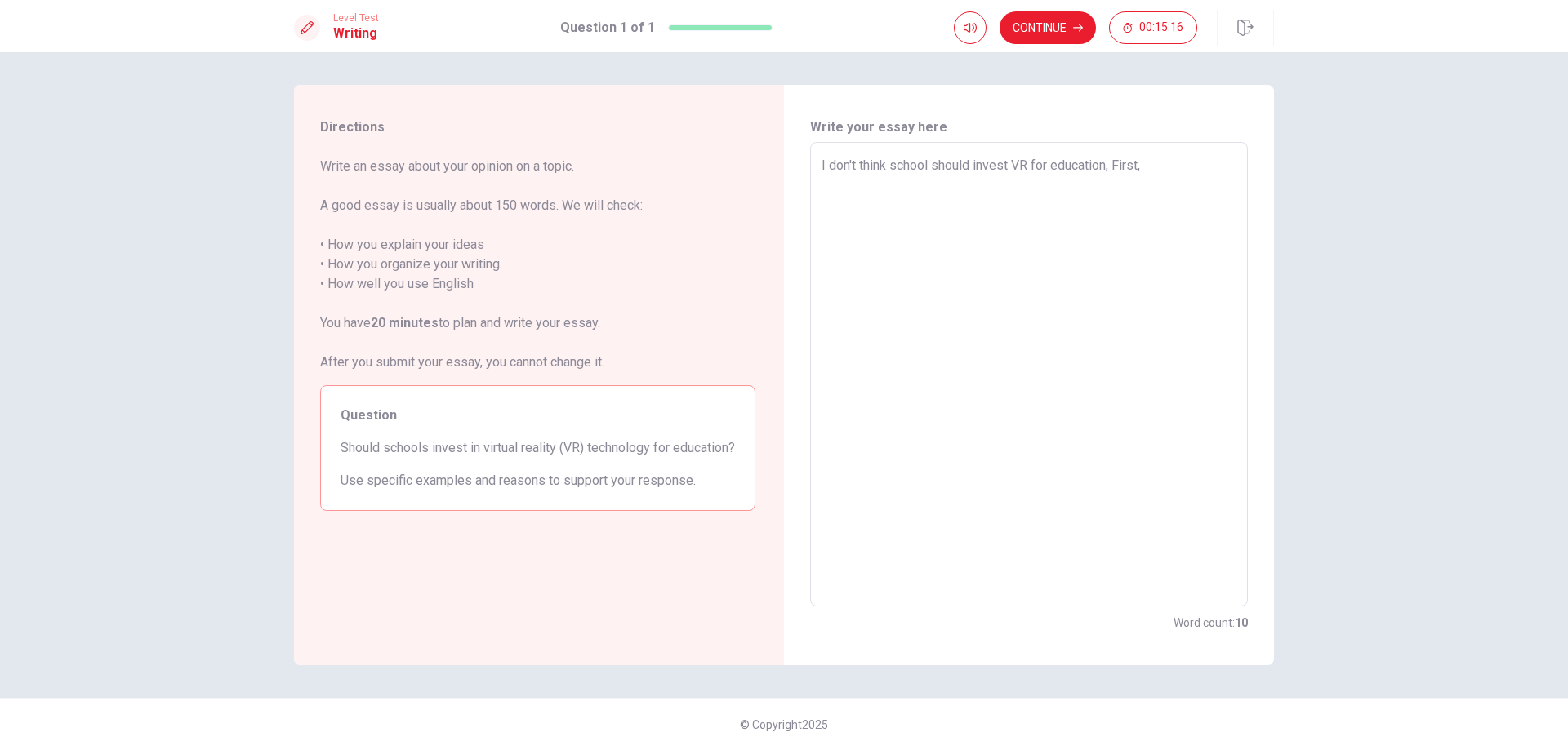
type textarea "I don't think school should invest VR for education, First,"
type textarea "x"
type textarea "I don't think school should invest VR for education, First, i"
type textarea "x"
type textarea "I don't think school should invest VR for education, First, it"
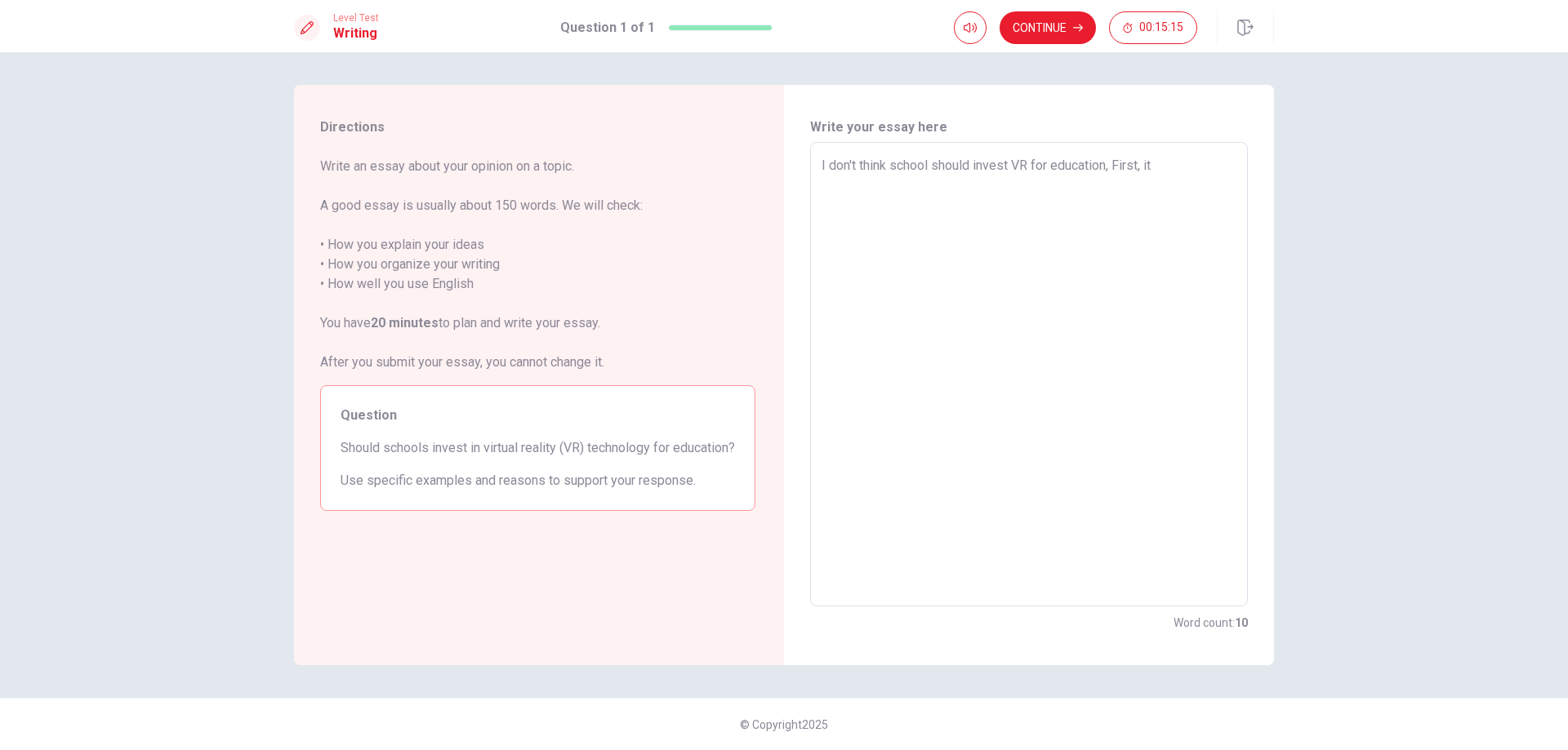
type textarea "x"
type textarea "I don't think school should invest VR for education, First, it"
type textarea "x"
type textarea "I don't think school should invest VR for education, First, it c"
type textarea "x"
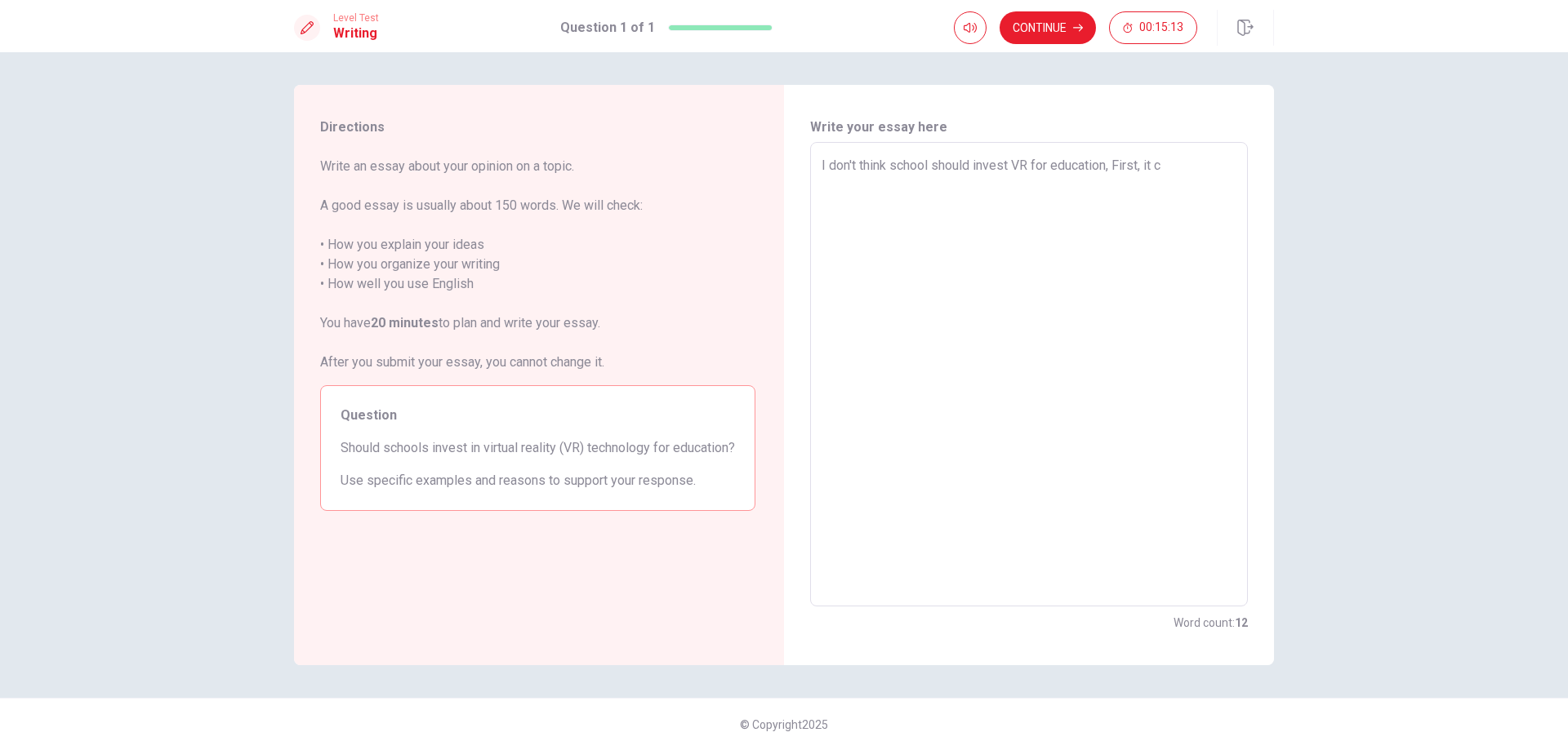
type textarea "I don't think school should invest VR for education, First, it co"
type textarea "x"
type textarea "I don't think school should invest VR for education, First, it cos"
type textarea "x"
type textarea "I don't think school should invest VR for education, First, it cost"
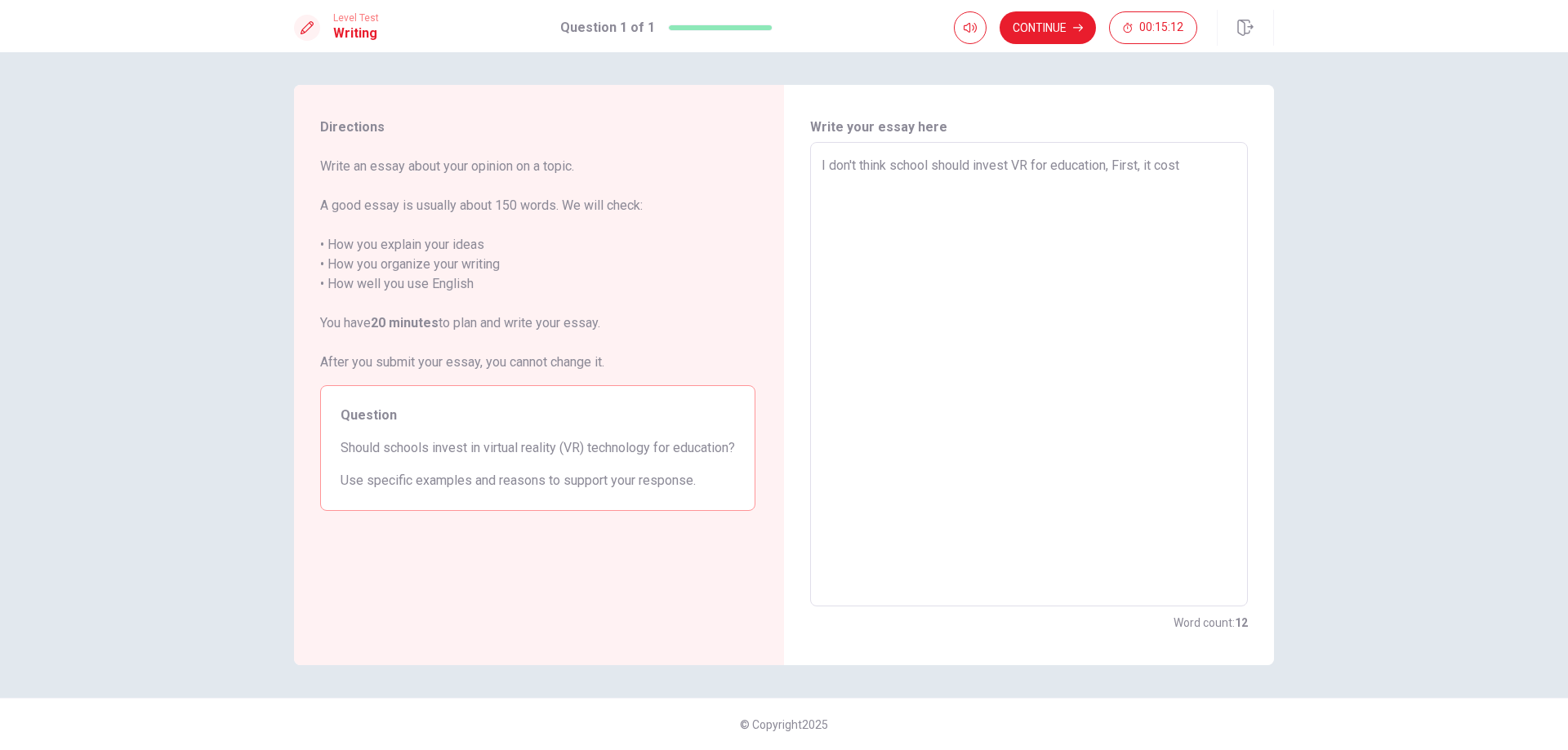
type textarea "x"
type textarea "I don't think school should invest VR for education, First, it cost"
type textarea "x"
type textarea "I don't think school should invest VR for education, First, it cost a"
type textarea "x"
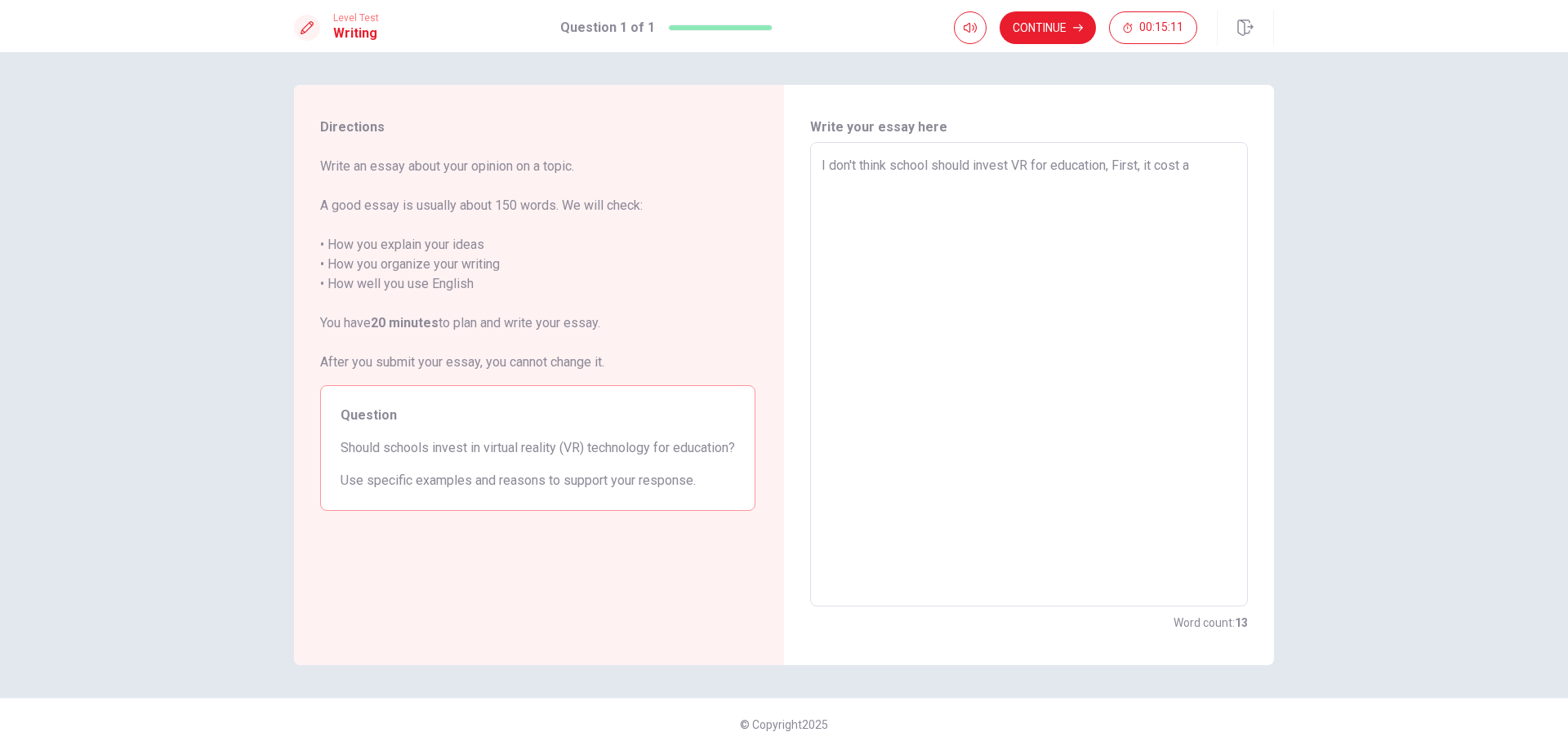
type textarea "I don't think school should invest VR for education, First, it cost a"
type textarea "x"
type textarea "I don't think school should invest VR for education, First, it cost a l"
type textarea "x"
type textarea "I don't think school should invest VR for education, First, it cost a lo"
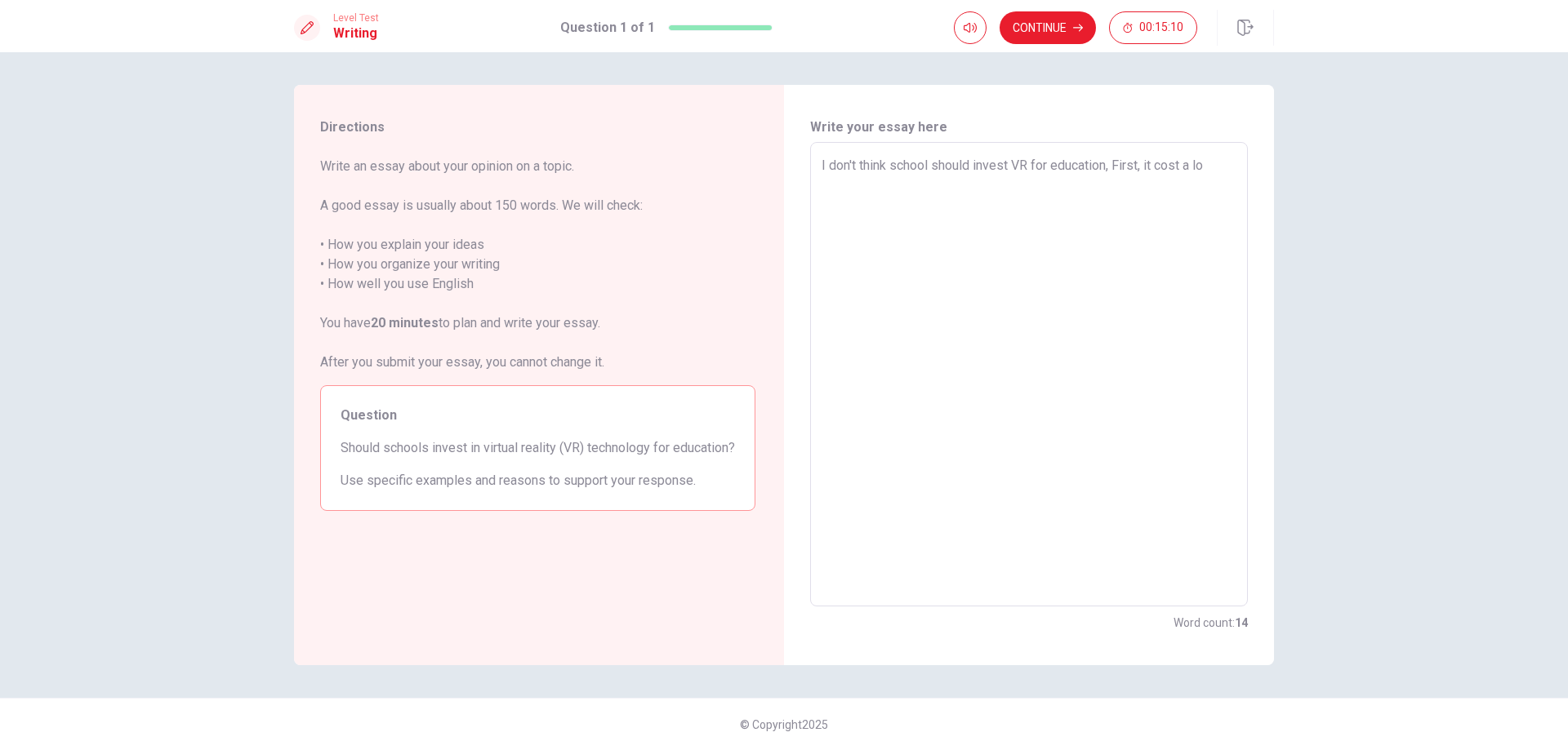
type textarea "x"
type textarea "I don't think school should invest VR for education, First, it cost a lot"
type textarea "x"
type textarea "I don't think school should invest VR for education, First, it cost a lot."
type textarea "x"
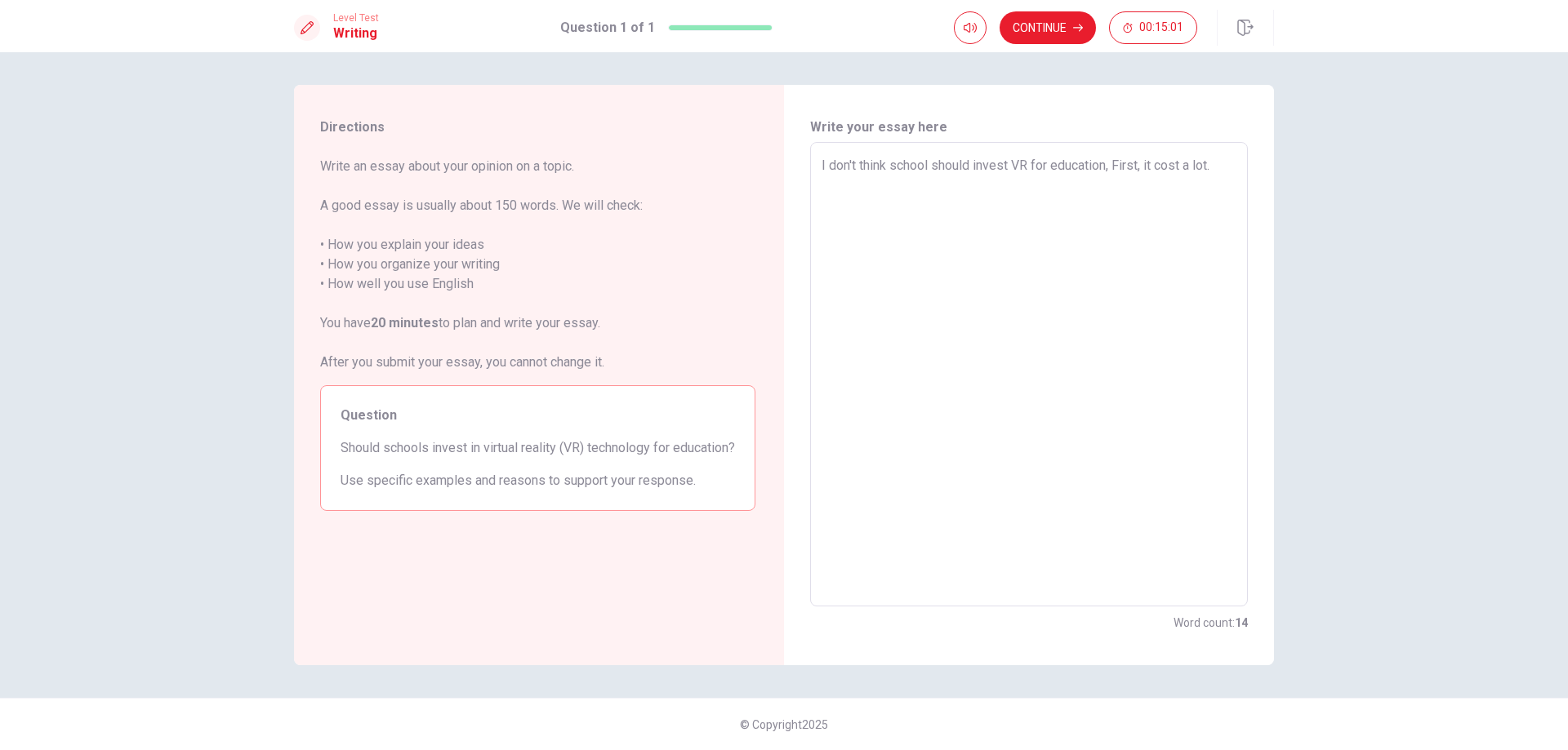
type textarea "I don't think school should invest VR for education, First, it cost a lot.S"
type textarea "x"
type textarea "I don't think school should invest VR for education, First, it cost a lot."
type textarea "x"
type textarea "I don't think school should invest VR for education, First, it cost a lot."
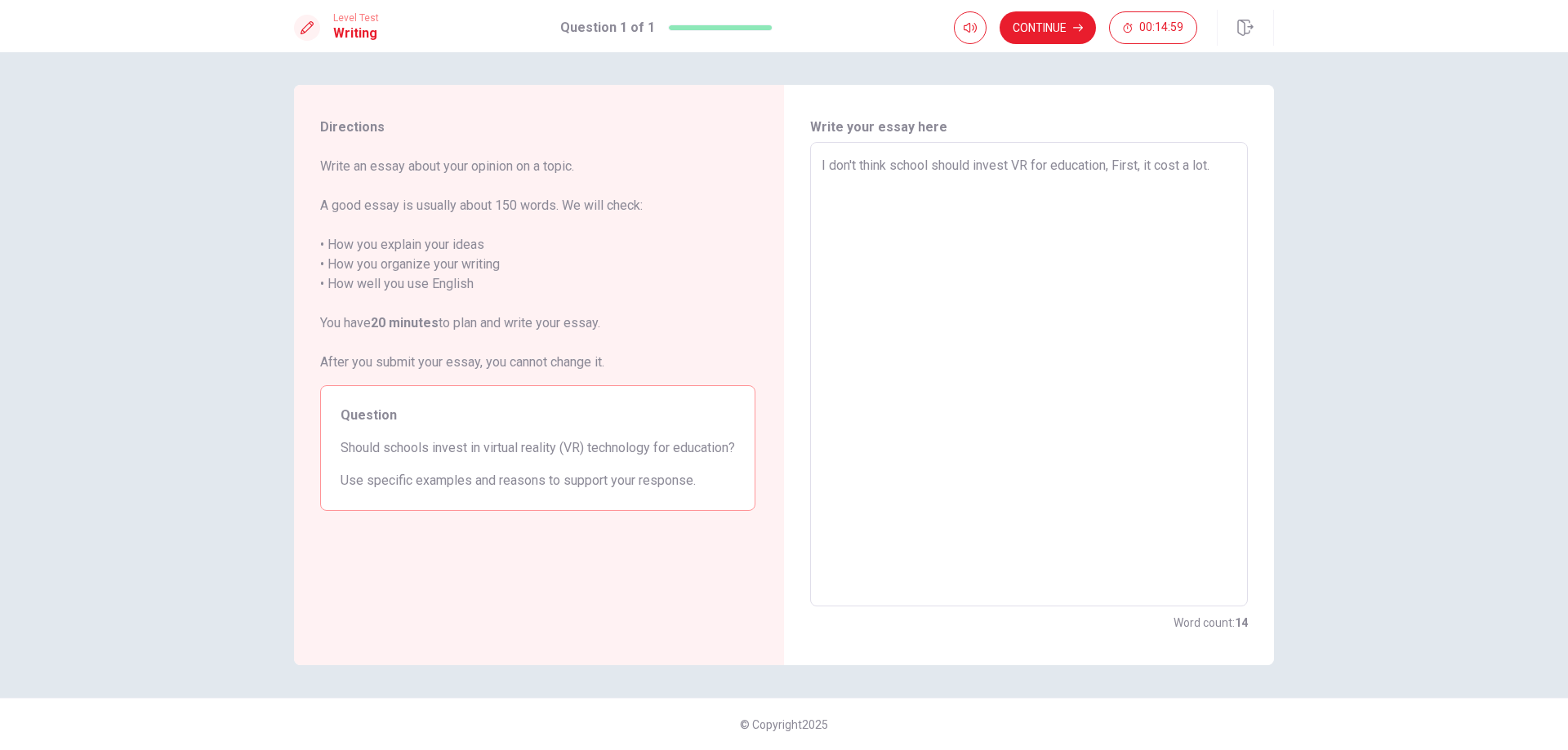
type textarea "x"
type textarea "I don't think school should invest VR for education, First, it cost a lot. S"
type textarea "x"
type textarea "I don't think school should invest VR for education, First, it cost a lot. Sc"
type textarea "x"
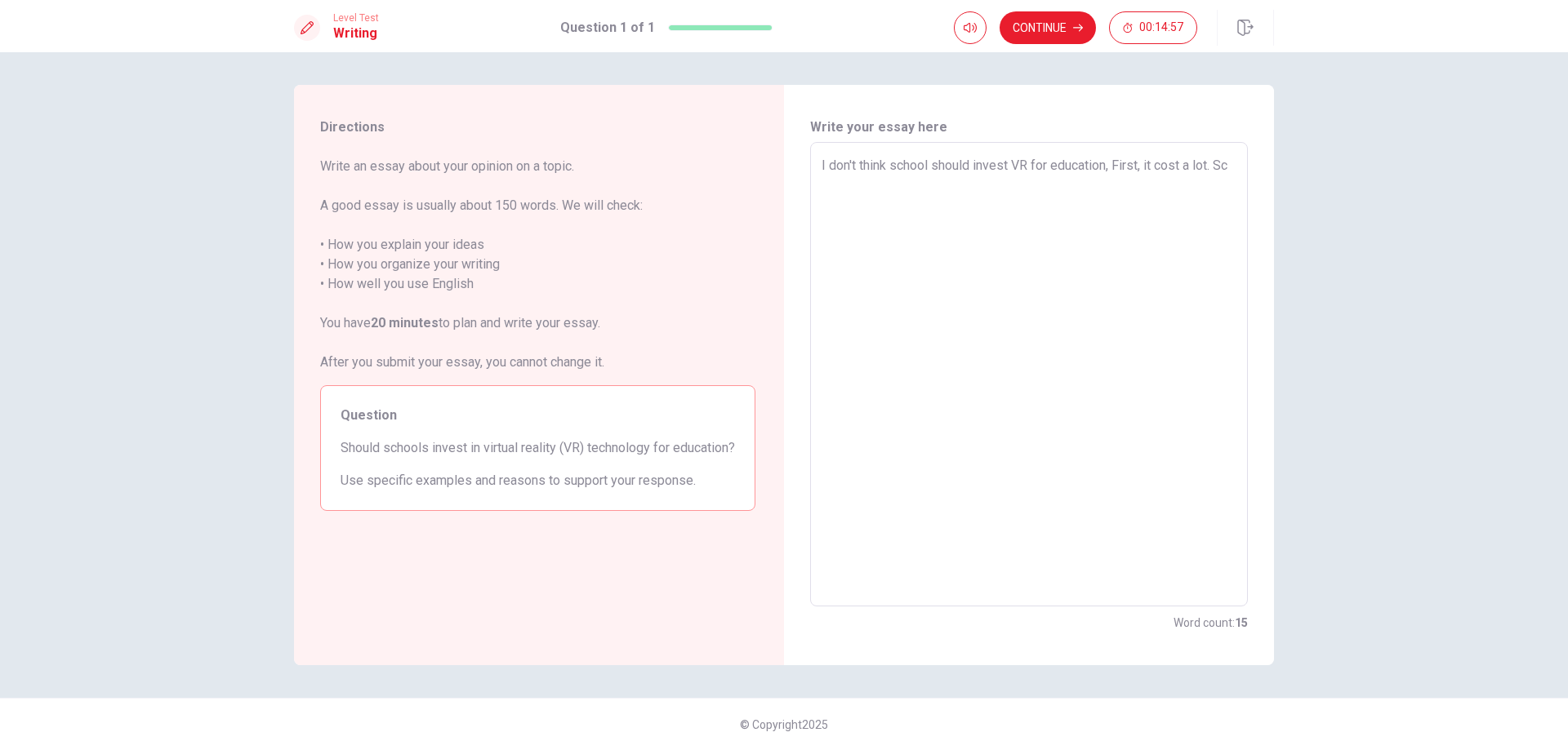
type textarea "I don't think school should invest VR for education, First, it cost a lot. Sch"
type textarea "x"
type textarea "I don't think school should invest VR for education, First, it cost a lot. Scho"
type textarea "x"
type textarea "I don't think school should invest VR for education, First, it cost a lot. Schoo"
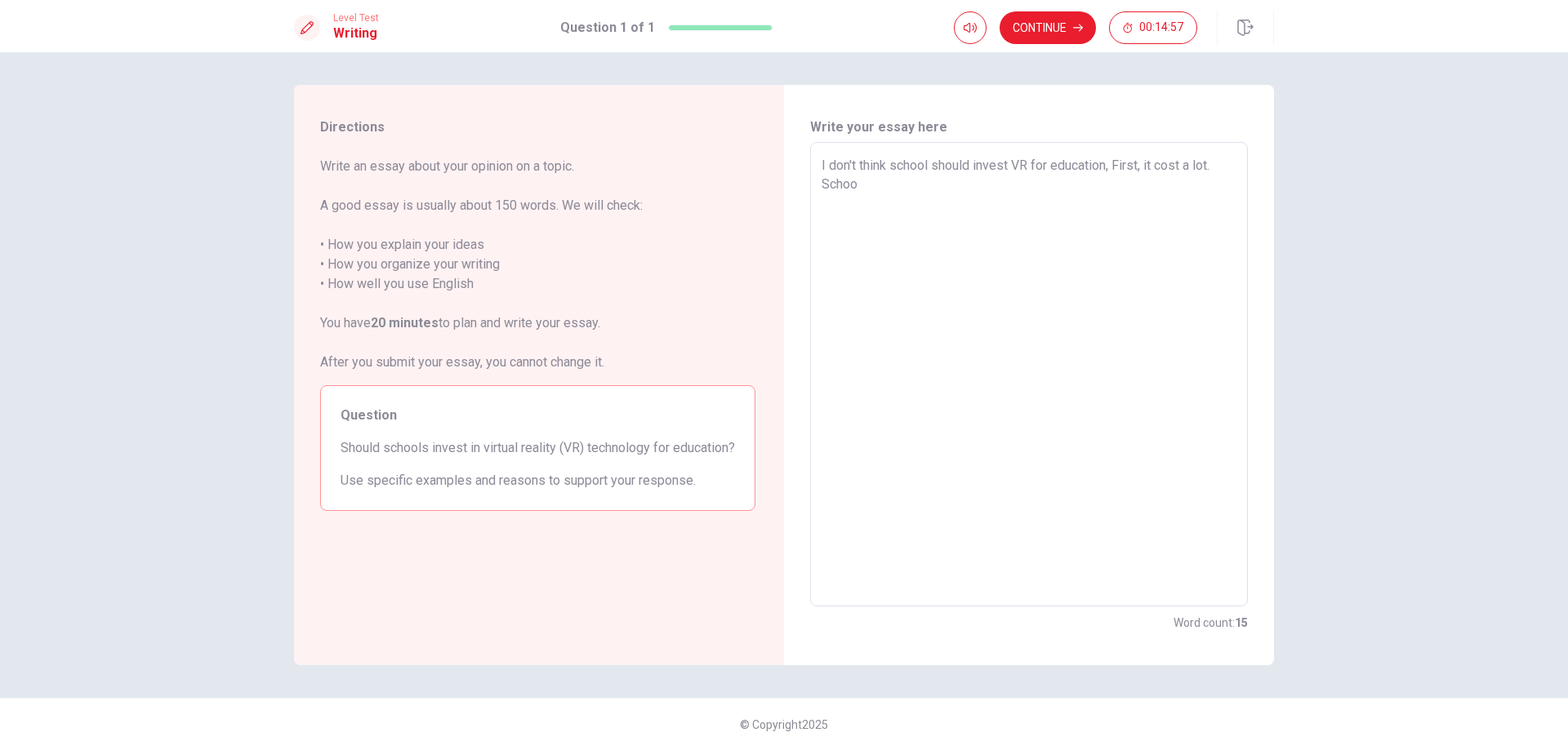
type textarea "x"
type textarea "I don't think school should invest VR for education, First, it cost a lot. Scho…"
type textarea "x"
type textarea "I don't think school should invest VR for education, First, it cost a lot. Scho…"
type textarea "x"
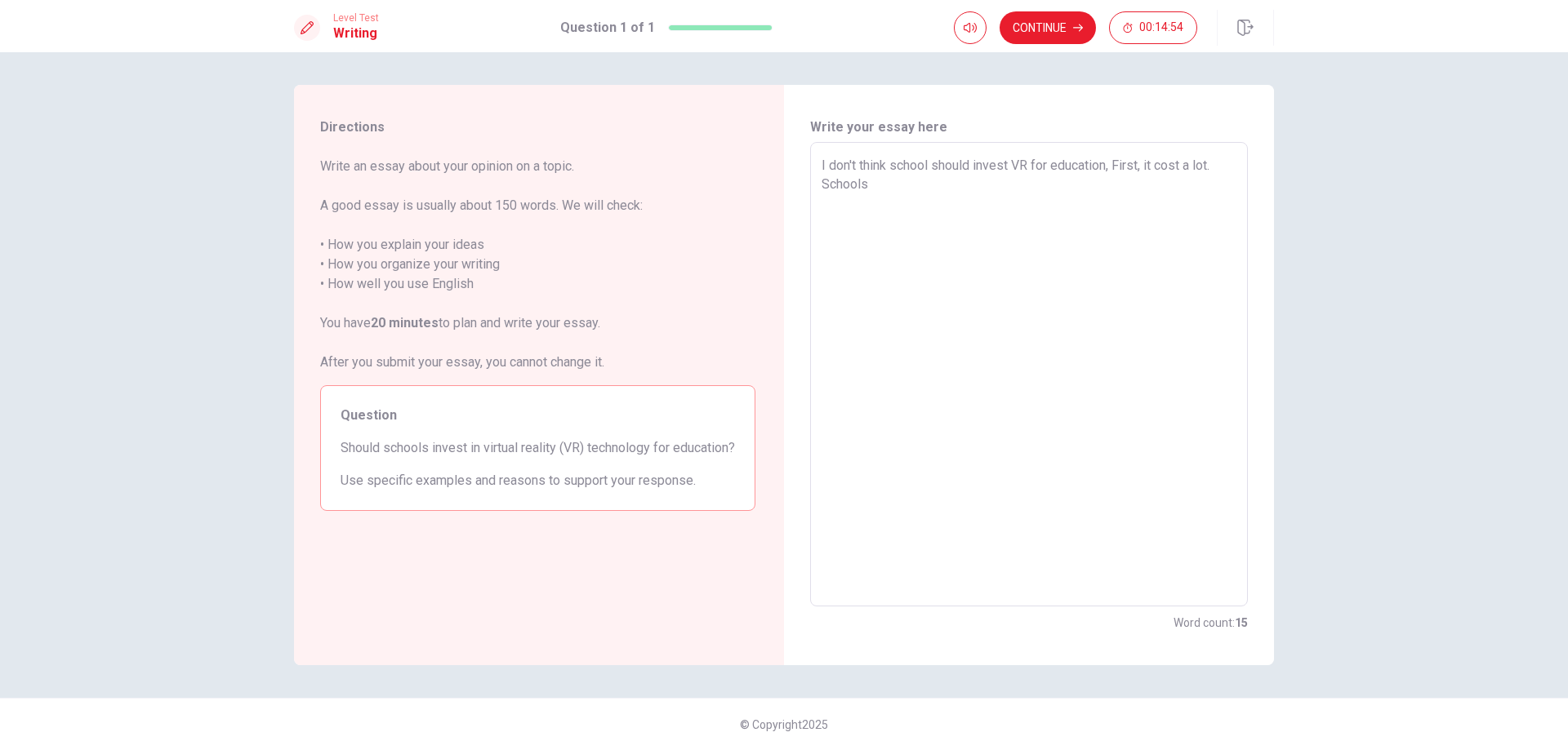
type textarea "I don't think school should invest VR for education, First, it cost a lot. Scho…"
type textarea "x"
type textarea "I don't think school should invest VR for education, First, it cost a lot. Scho…"
type textarea "x"
type textarea "I don't think school should invest VR for education, First, it cost a lot. Scho…"
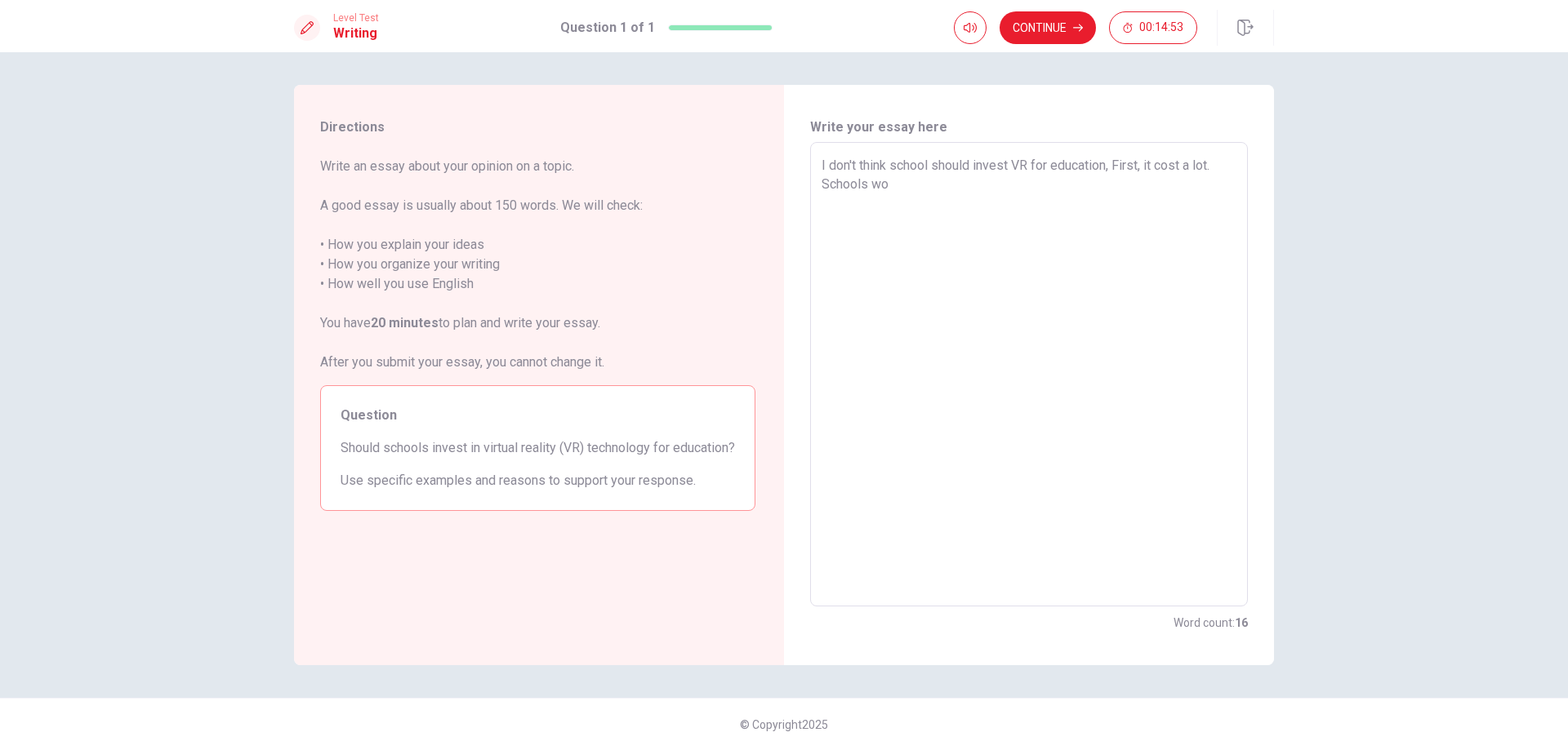
type textarea "x"
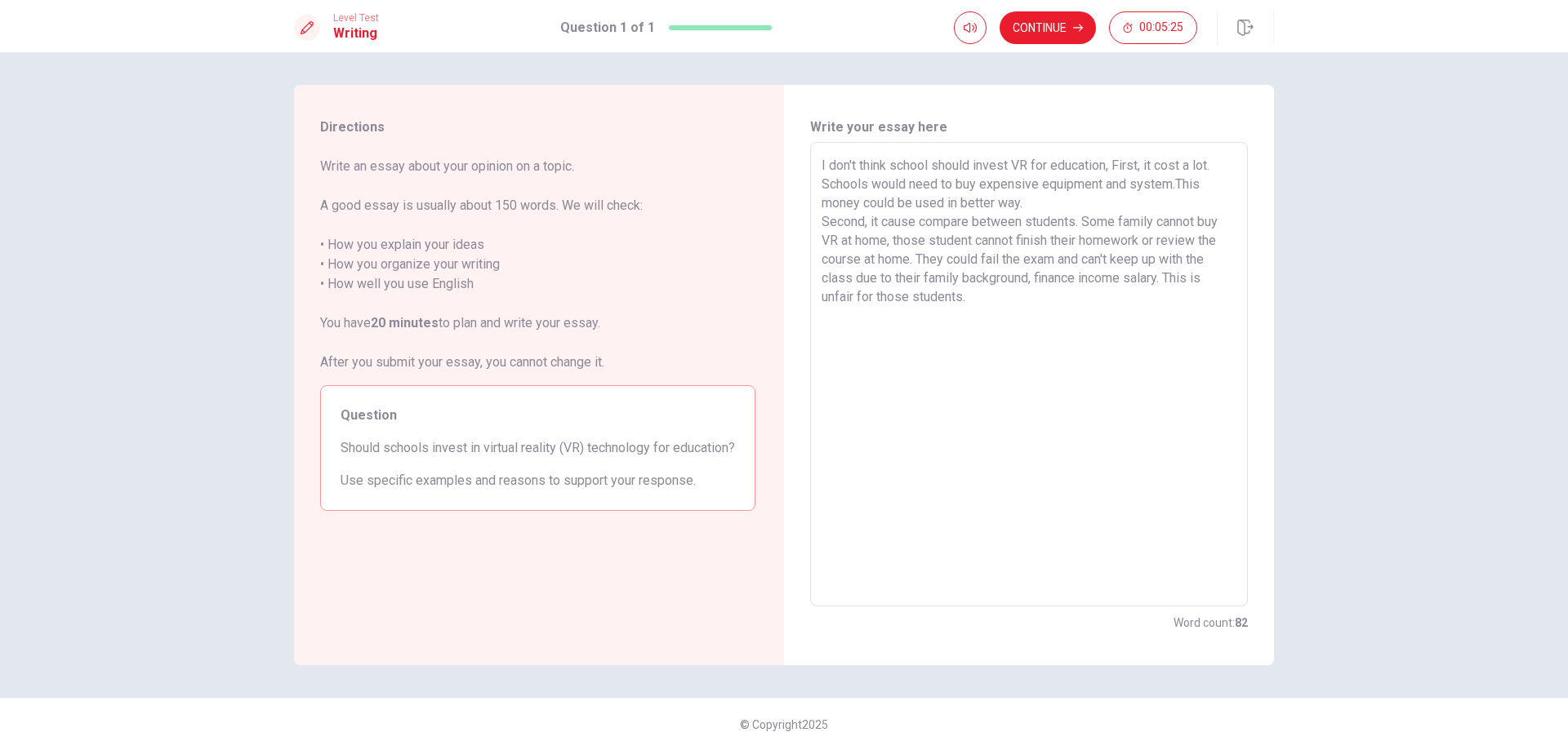
click at [975, 238] on textarea "I don't think school should invest VR for education, First, it cost a lot. Scho…" at bounding box center [1029, 375] width 415 height 437
click at [959, 336] on textarea "I don't think school should invest VR for education, First, it cost a lot. Scho…" at bounding box center [1029, 375] width 415 height 437
click at [1049, 202] on textarea "I don't think school should invest VR for education, First, it cost a lot. Scho…" at bounding box center [1029, 375] width 415 height 437
click at [922, 329] on textarea "I don't think school should invest VR for education, First, it cost a lot. Scho…" at bounding box center [1029, 375] width 415 height 437
click at [1032, 200] on textarea "I don't think school should invest VR for education, First, it cost a lot. Scho…" at bounding box center [1029, 375] width 415 height 437
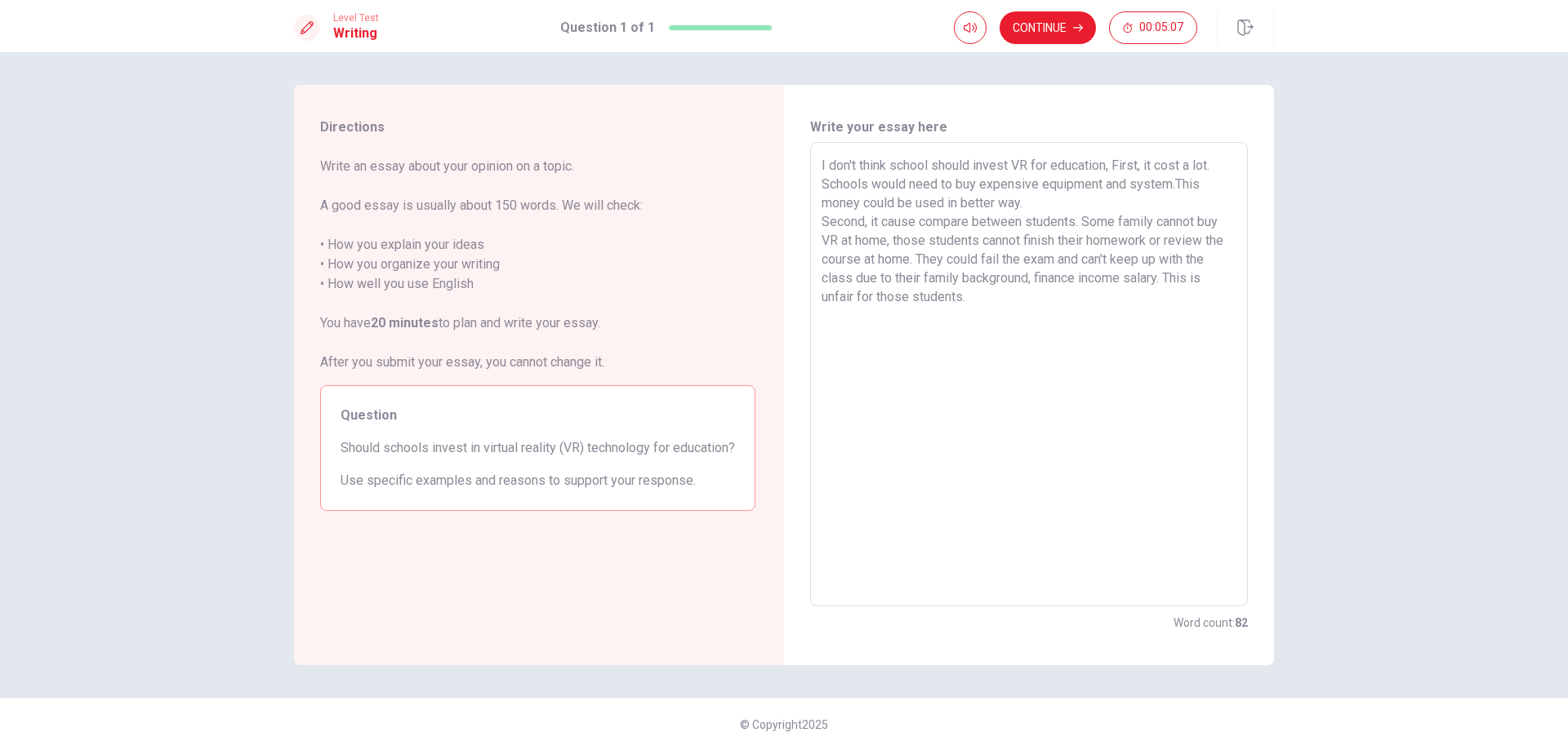
click at [991, 345] on textarea "I don't think school should invest VR for education, First, it cost a lot. Scho…" at bounding box center [1029, 375] width 415 height 437
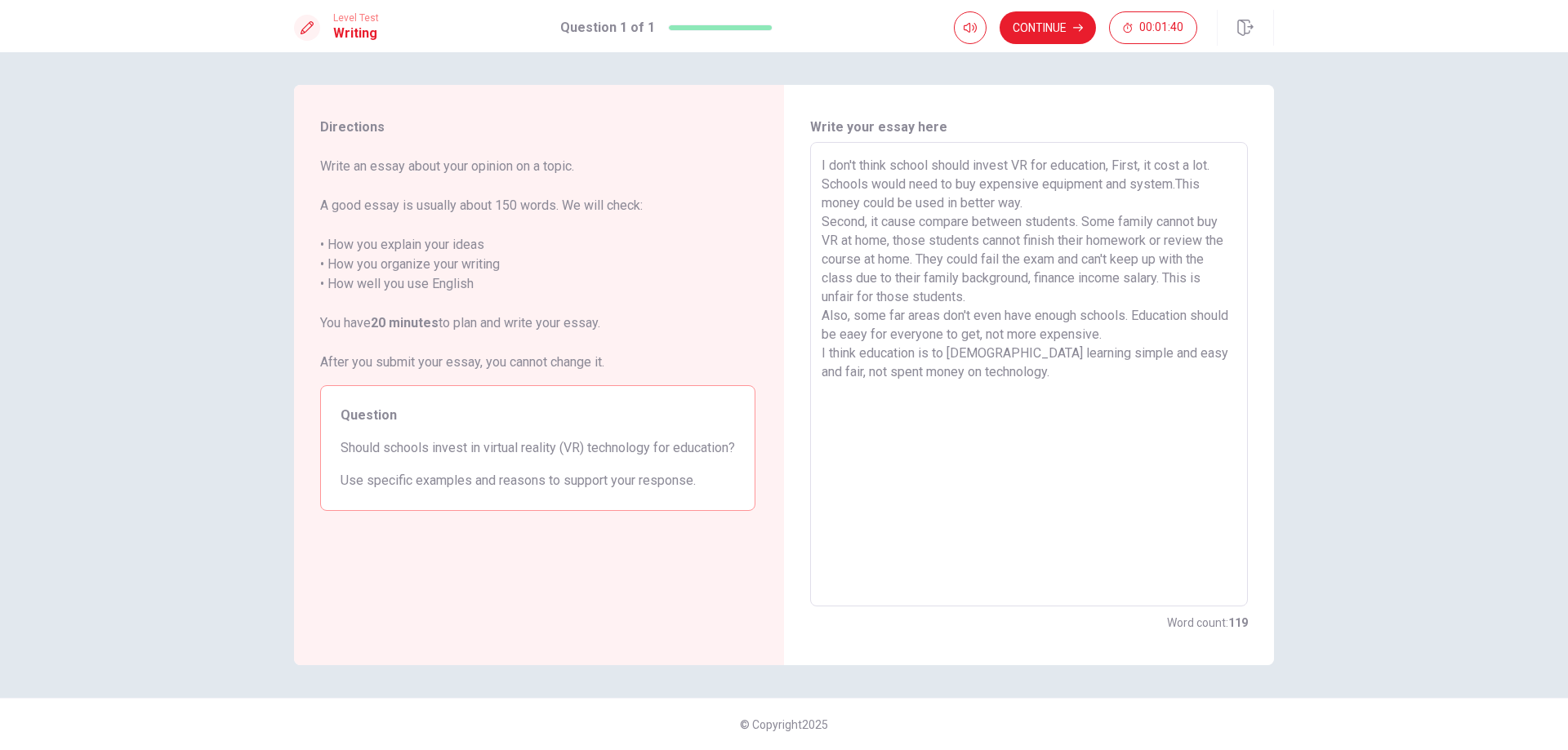
click at [821, 356] on div "I don't think school should invest VR for education, First, it cost a lot. Scho…" at bounding box center [1029, 374] width 437 height 465
click at [823, 351] on textarea "I don't think school should invest VR for education, First, it cost a lot. Scho…" at bounding box center [1029, 375] width 415 height 437
click at [817, 350] on div "I don't think school should invest VR for education, First, it cost a lot. Scho…" at bounding box center [1029, 374] width 437 height 465
drag, startPoint x: 823, startPoint y: 354, endPoint x: 814, endPoint y: 353, distance: 9.1
click at [814, 353] on div "I don't think school should invest VR for education, First, it cost a lot. Scho…" at bounding box center [1029, 374] width 437 height 465
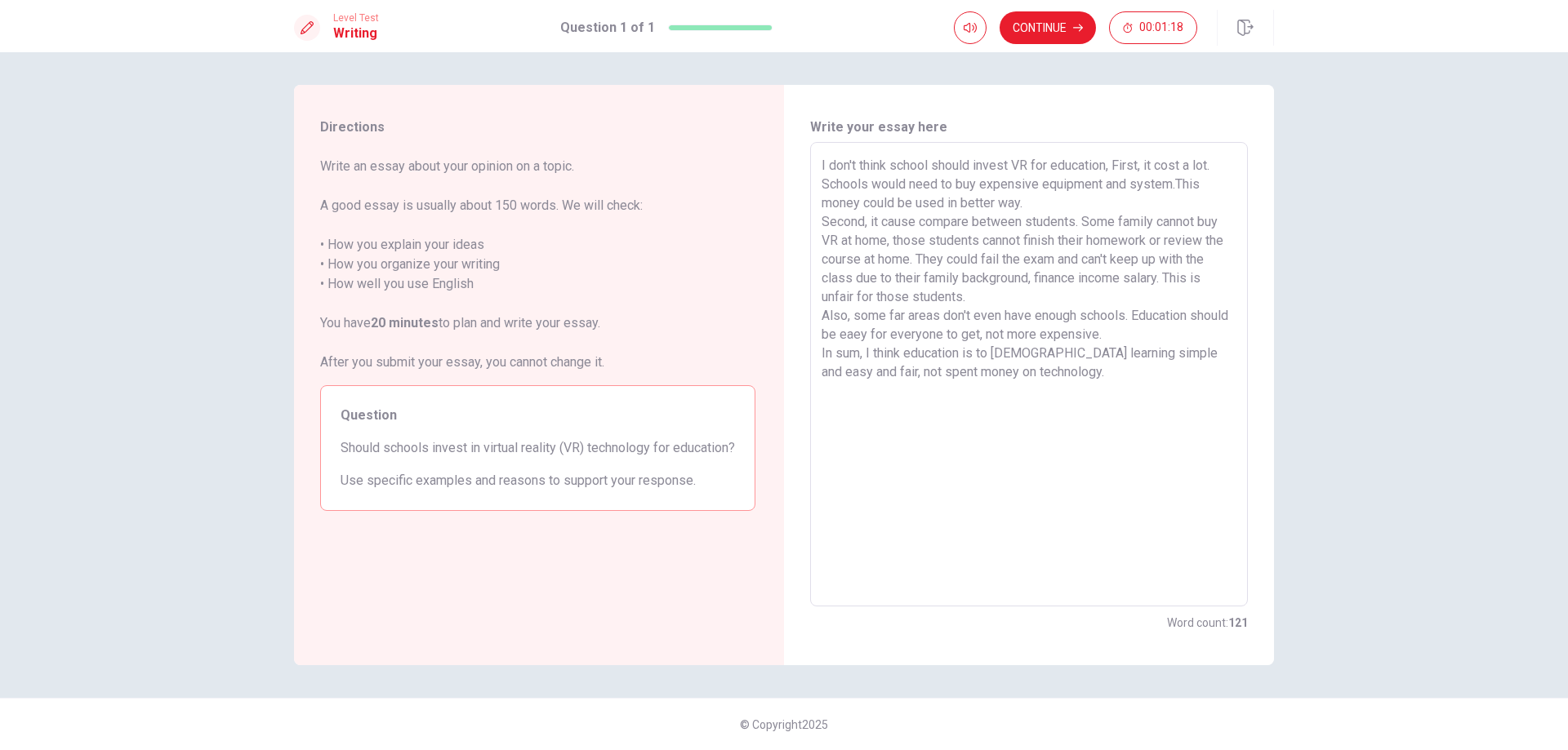
click at [1028, 372] on textarea "I don't think school should invest VR for education, First, it cost a lot. Scho…" at bounding box center [1029, 375] width 415 height 437
click at [1227, 353] on textarea "I don't think school should invest VR for education, First, it cost a lot. Scho…" at bounding box center [1029, 375] width 415 height 437
click at [1043, 390] on textarea "I don't think school should invest VR for education, First, it cost a lot. Scho…" at bounding box center [1029, 375] width 415 height 437
click at [817, 393] on div "I don't think school should invest VR for education, First, it cost a lot. Scho…" at bounding box center [1029, 374] width 437 height 465
click at [821, 390] on div "I don't think school should invest VR for education, First, it cost a lot. Scho…" at bounding box center [1029, 374] width 437 height 465
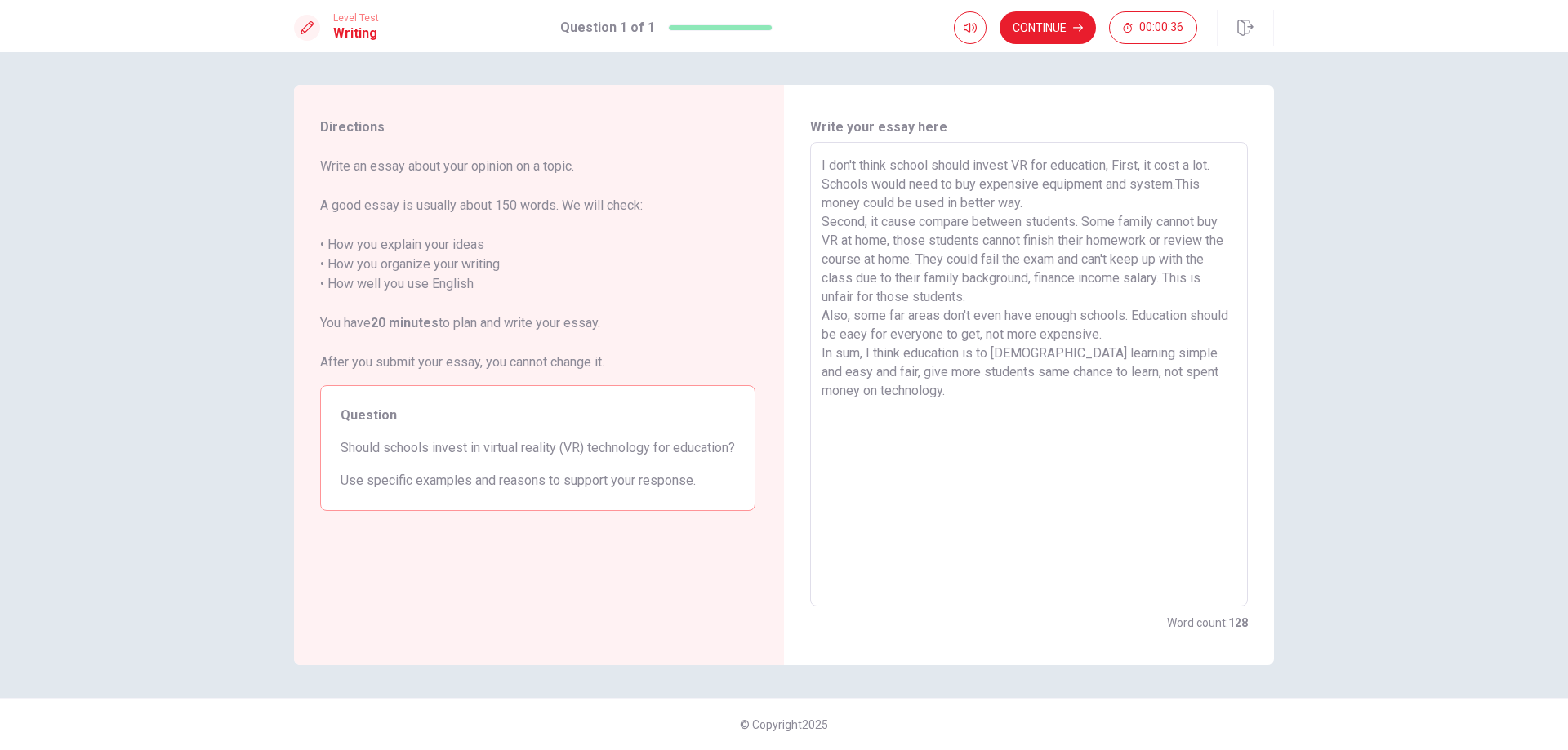
click at [826, 391] on textarea "I don't think school should invest VR for education, First, it cost a lot. Scho…" at bounding box center [1029, 375] width 415 height 437
drag, startPoint x: 823, startPoint y: 391, endPoint x: 800, endPoint y: 394, distance: 23.2
click at [800, 394] on div "Write your essay here I don't think school should invest VR for education, Firs…" at bounding box center [1028, 375] width 490 height 581
click at [823, 392] on textarea "I don't think school should invest VR for education, First, it cost a lot. Scho…" at bounding box center [1029, 375] width 415 height 437
click at [1010, 386] on textarea "I don't think school should invest VR for education, First, it cost a lot. Scho…" at bounding box center [1029, 375] width 415 height 437
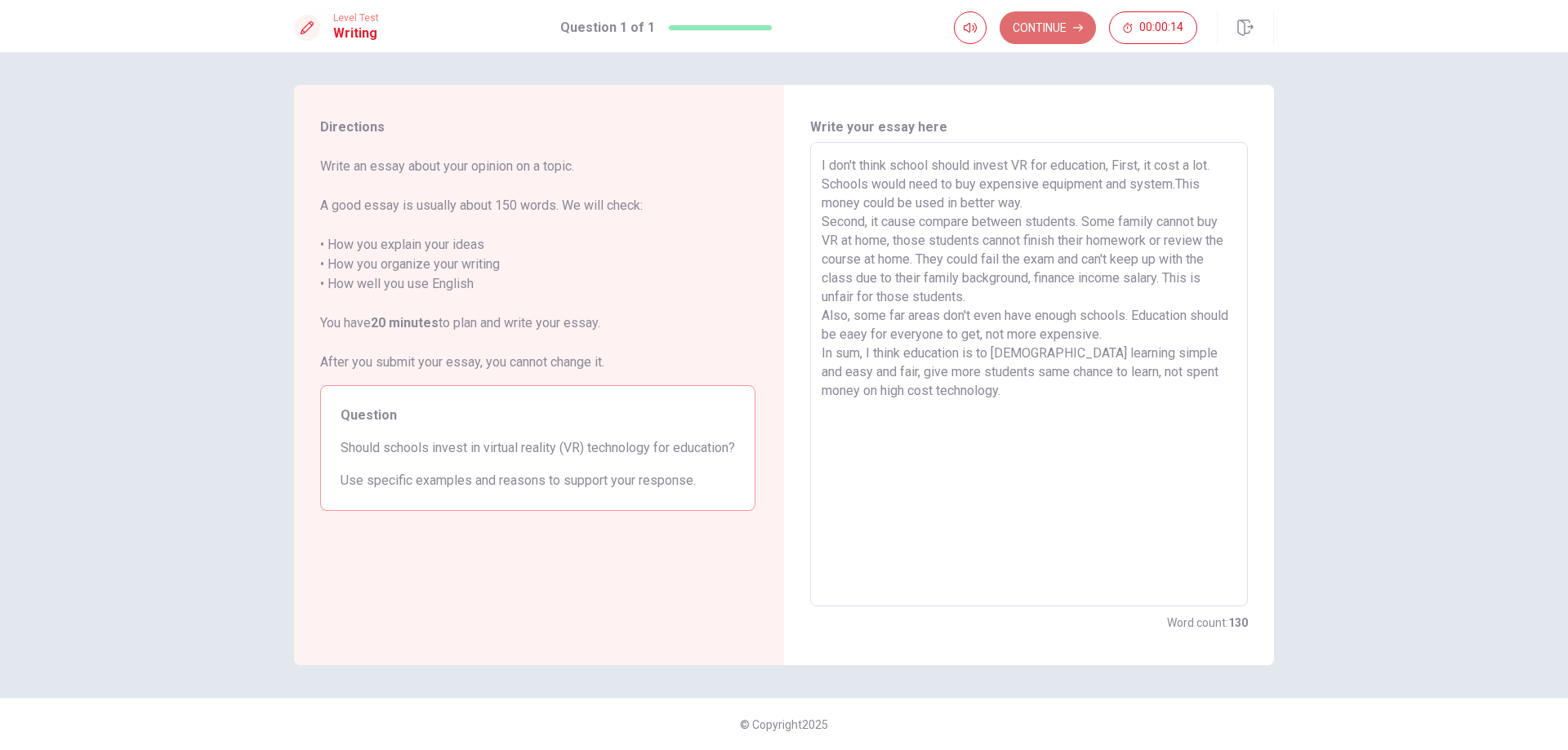
click at [1049, 21] on button "Continue" at bounding box center [1047, 28] width 96 height 32
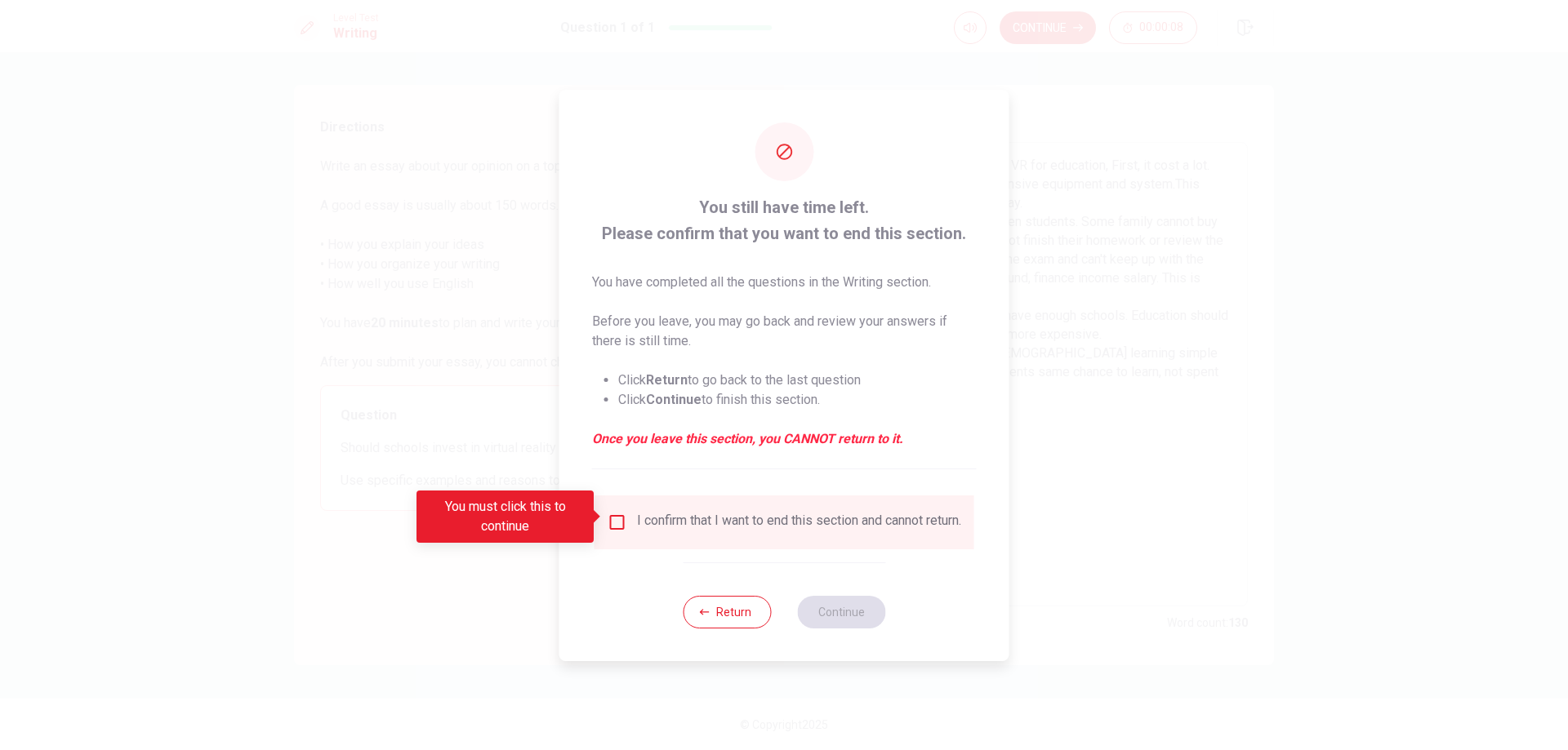
click at [611, 513] on input "You must click this to continue" at bounding box center [617, 522] width 20 height 20
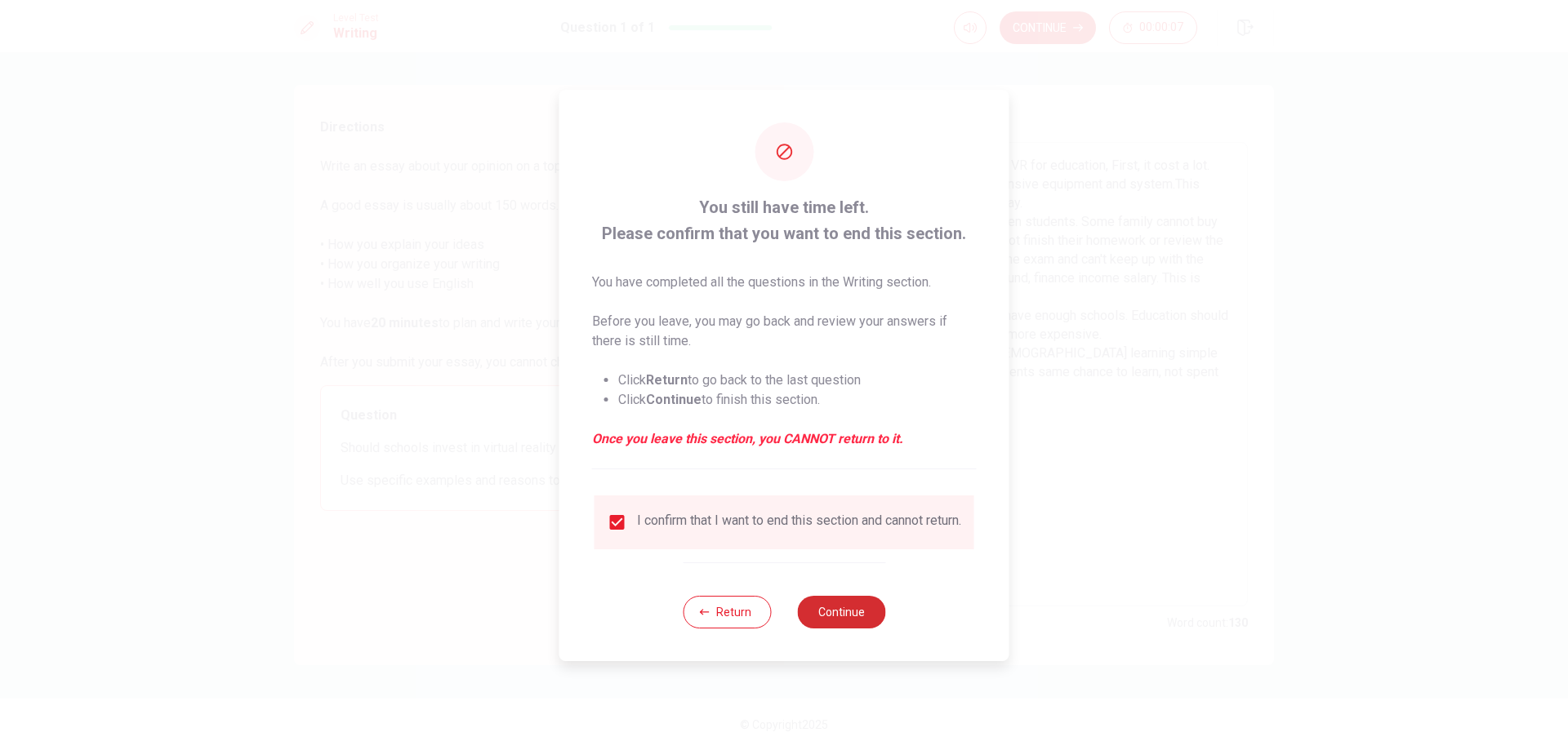
click at [842, 615] on button "Continue" at bounding box center [841, 612] width 88 height 32
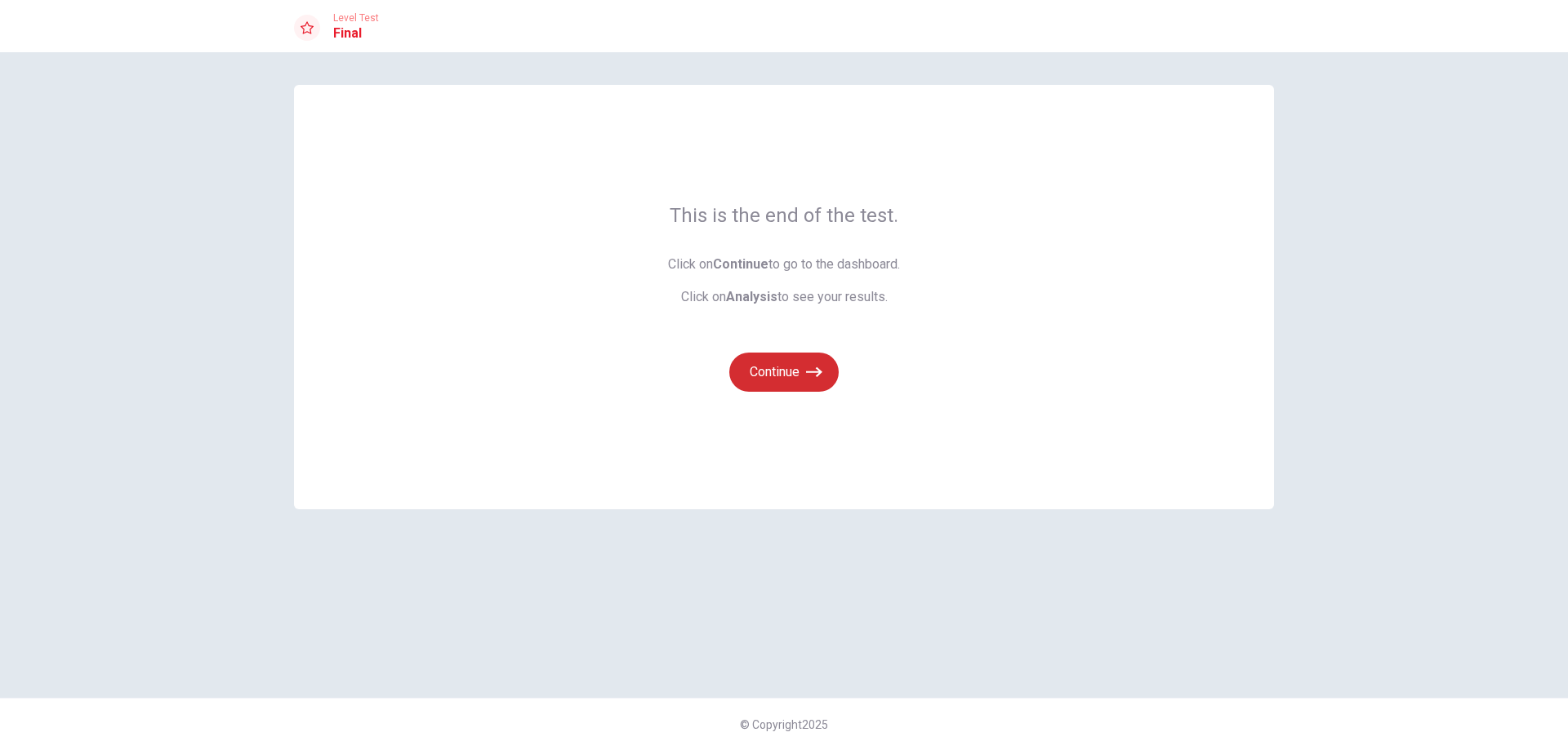
click at [777, 372] on button "Continue" at bounding box center [784, 372] width 109 height 39
